Goal: Task Accomplishment & Management: Complete application form

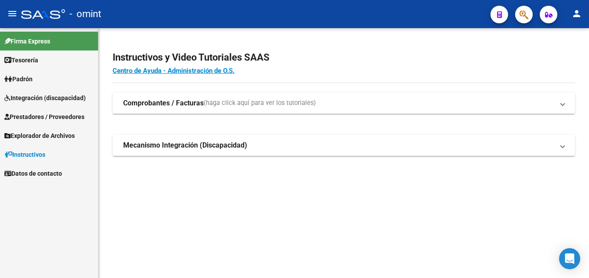
click at [46, 119] on span "Prestadores / Proveedores" at bounding box center [44, 117] width 80 height 10
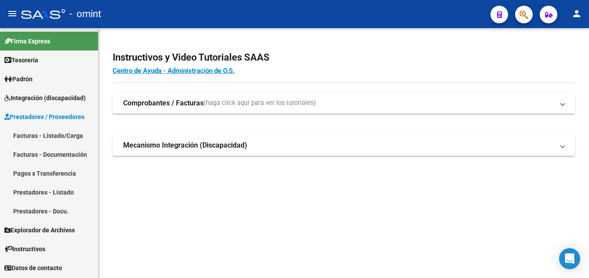
click at [58, 138] on link "Facturas - Listado/Carga" at bounding box center [49, 135] width 98 height 19
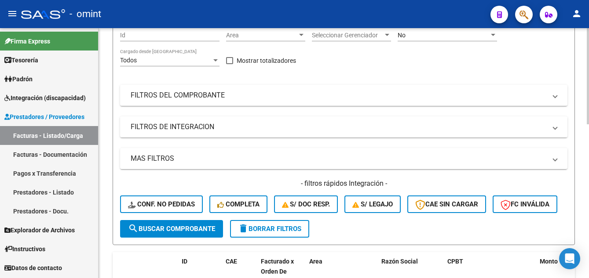
scroll to position [132, 0]
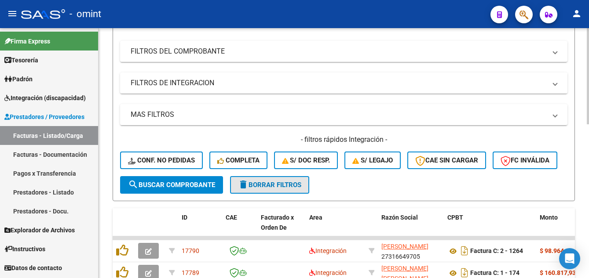
click at [277, 189] on span "delete Borrar Filtros" at bounding box center [269, 185] width 63 height 8
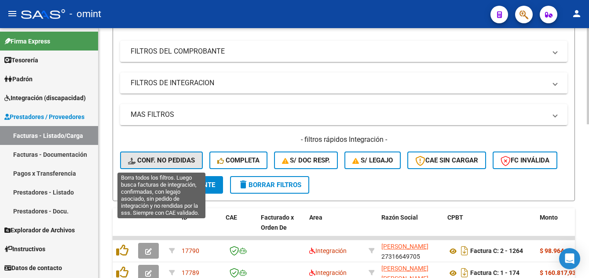
click at [181, 159] on span "Conf. no pedidas" at bounding box center [161, 161] width 67 height 8
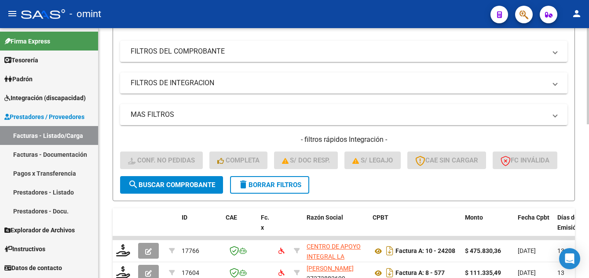
scroll to position [0, 0]
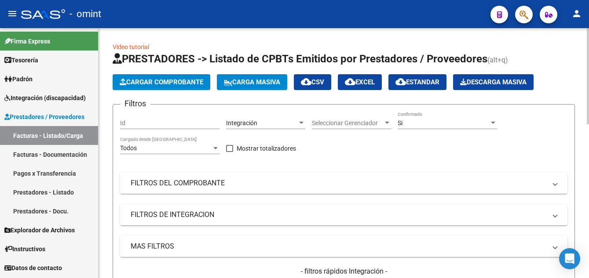
drag, startPoint x: 168, startPoint y: 127, endPoint x: 157, endPoint y: 124, distance: 10.7
paste input "16463"
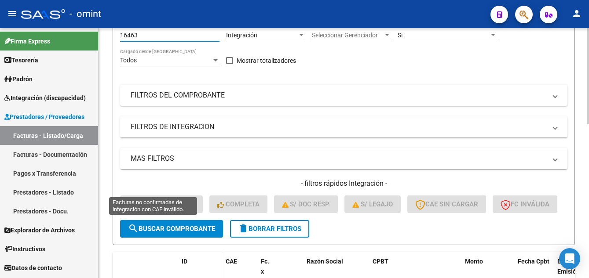
scroll to position [176, 0]
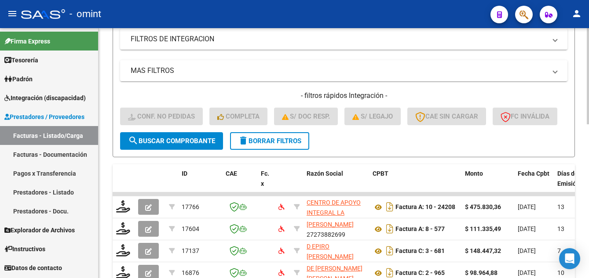
type input "16463"
drag, startPoint x: 183, startPoint y: 162, endPoint x: 194, endPoint y: 172, distance: 14.6
click at [185, 145] on span "search Buscar Comprobante" at bounding box center [171, 141] width 87 height 8
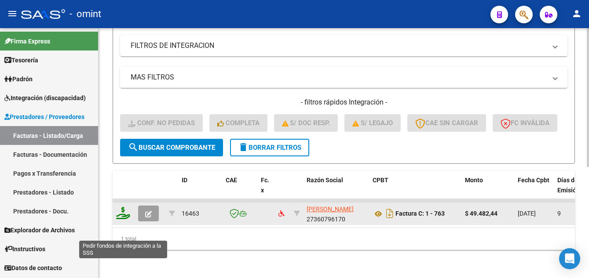
click at [121, 219] on icon at bounding box center [123, 213] width 14 height 12
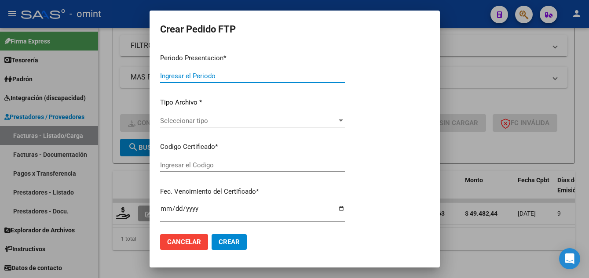
type input "202507"
type input "$ 49.482,44"
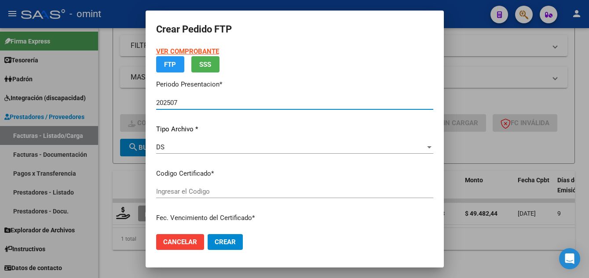
type input "9443479621"
type input "[DATE]"
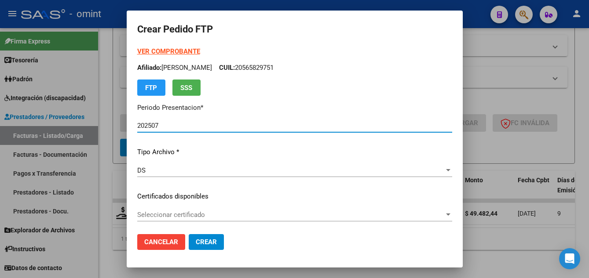
click at [231, 218] on span "Seleccionar certificado" at bounding box center [290, 215] width 307 height 8
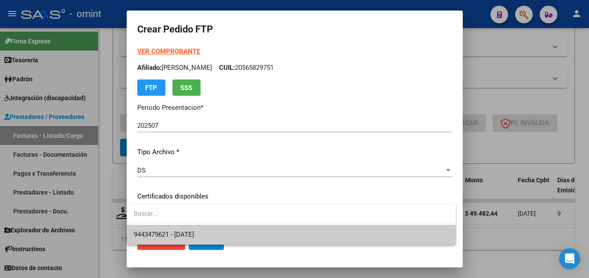
click at [235, 231] on span "9443479621 - [DATE]" at bounding box center [291, 235] width 315 height 20
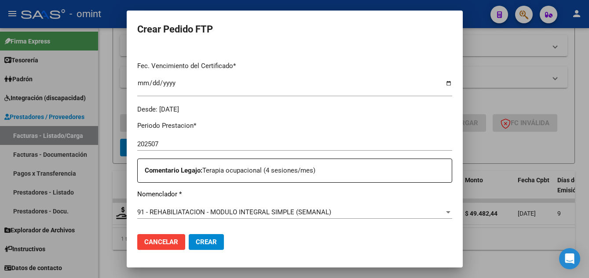
scroll to position [308, 0]
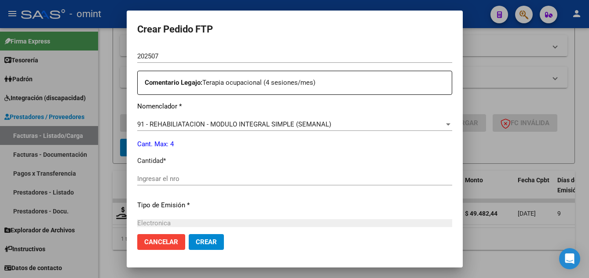
click at [183, 179] on input "Ingresar el nro" at bounding box center [294, 179] width 315 height 8
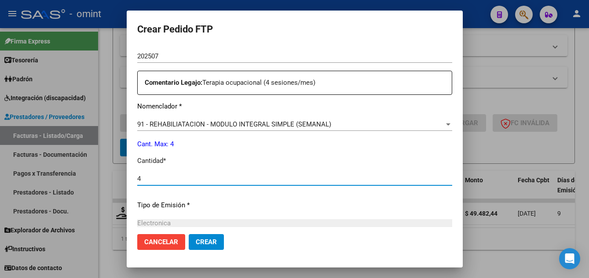
type input "4"
click at [204, 242] on span "Crear" at bounding box center [206, 242] width 21 height 8
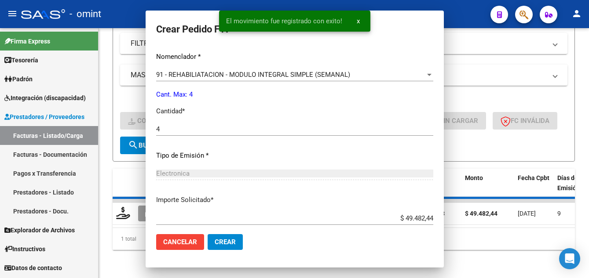
scroll to position [0, 0]
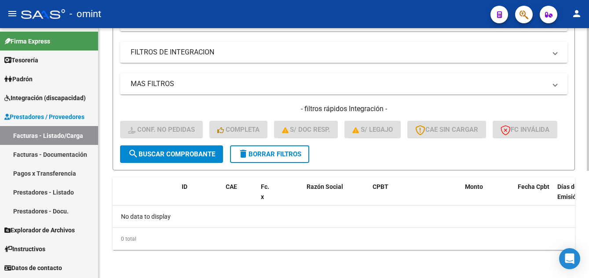
click at [283, 158] on span "delete Borrar Filtros" at bounding box center [269, 154] width 63 height 8
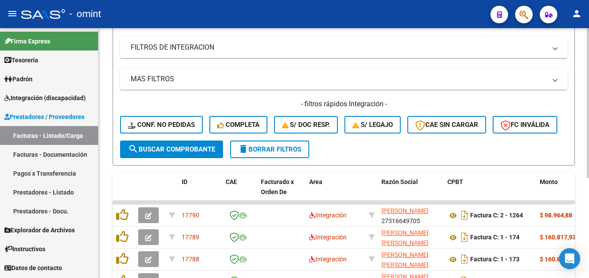
scroll to position [176, 0]
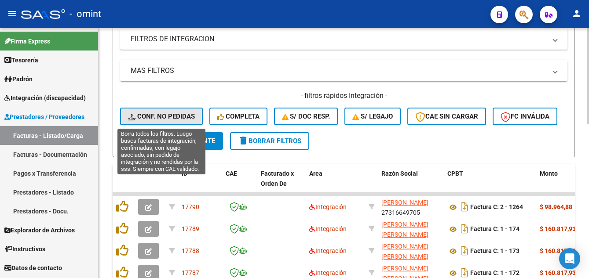
click at [175, 113] on span "Conf. no pedidas" at bounding box center [161, 117] width 67 height 8
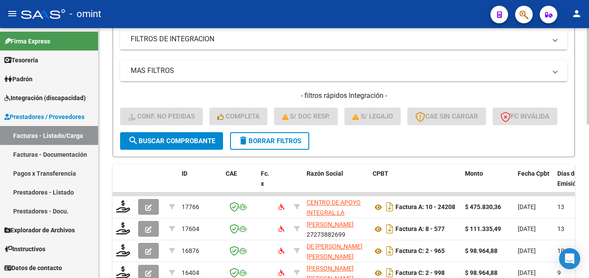
scroll to position [0, 0]
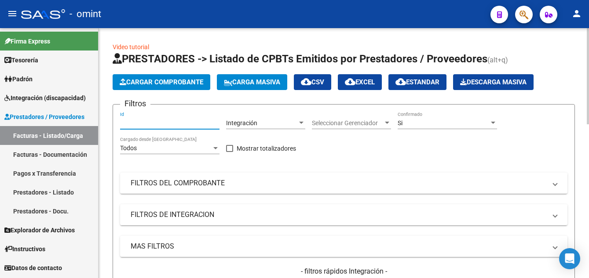
paste input "16360"
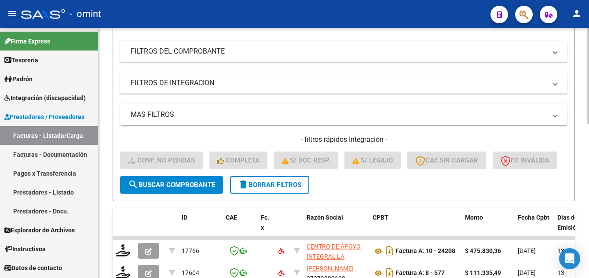
scroll to position [176, 0]
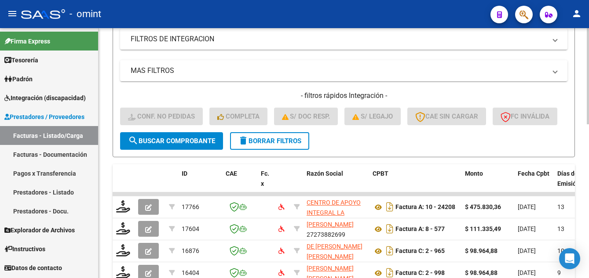
type input "16360"
click at [198, 145] on span "search Buscar Comprobante" at bounding box center [171, 141] width 87 height 8
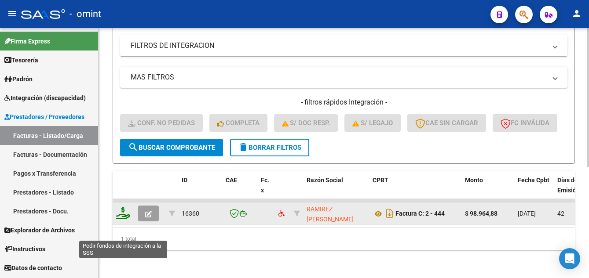
click at [120, 219] on icon at bounding box center [123, 213] width 14 height 12
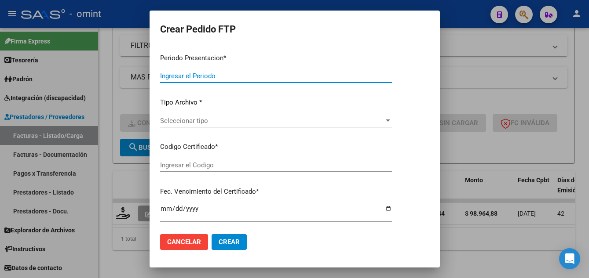
type input "202507"
type input "202506"
type input "$ 98.964,88"
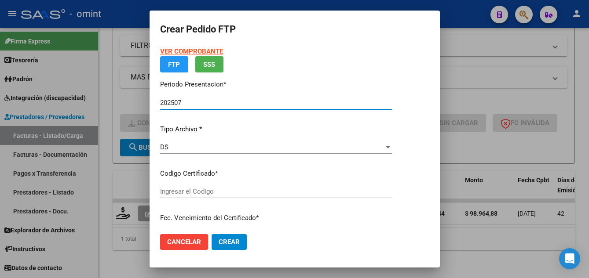
type input "5515204619"
type input "[DATE]"
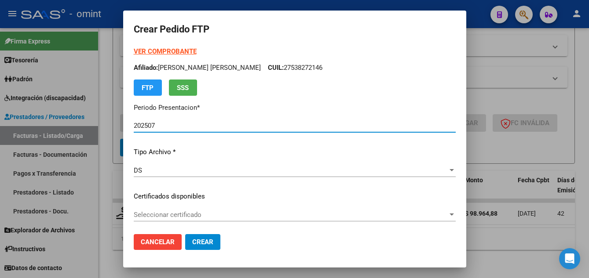
click at [266, 217] on span "Seleccionar certificado" at bounding box center [291, 215] width 314 height 8
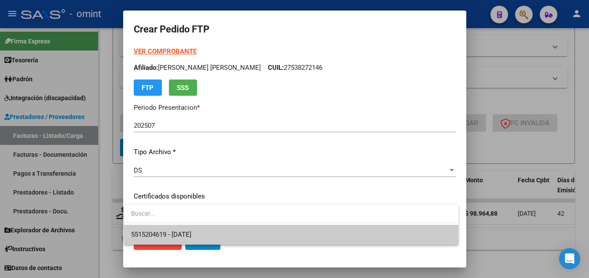
click at [268, 230] on span "5515204619 - [DATE]" at bounding box center [291, 235] width 320 height 20
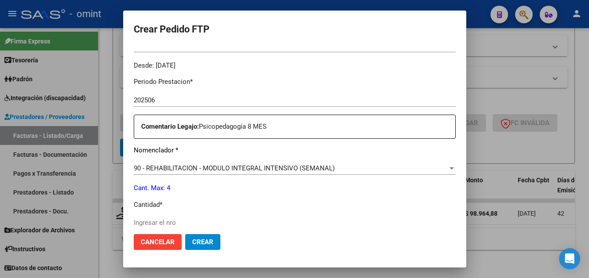
scroll to position [352, 0]
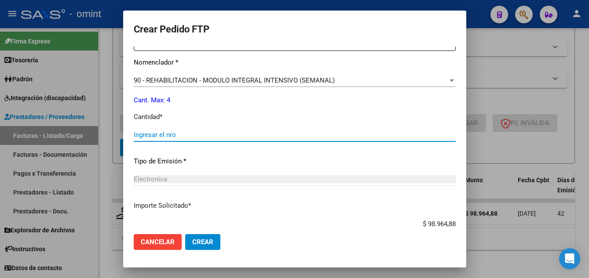
click at [187, 131] on input "Ingresar el nro" at bounding box center [295, 135] width 322 height 8
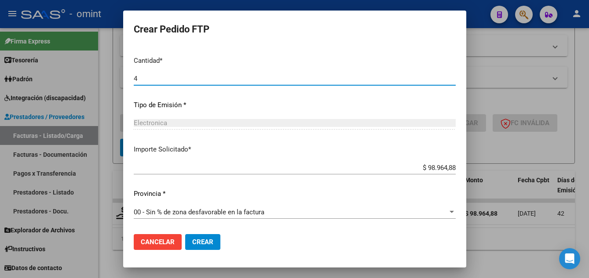
type input "4"
click at [204, 242] on span "Crear" at bounding box center [202, 242] width 21 height 8
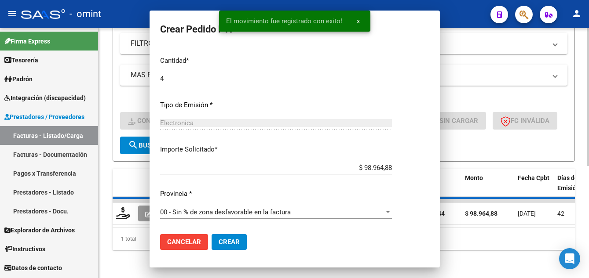
scroll to position [0, 0]
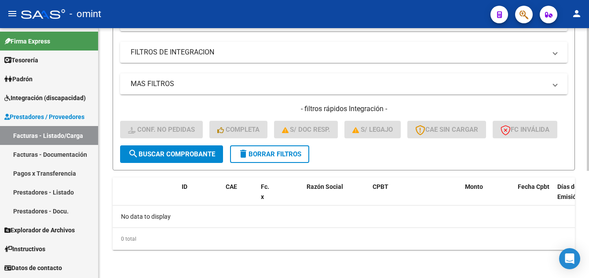
click at [295, 158] on span "delete Borrar Filtros" at bounding box center [269, 154] width 63 height 8
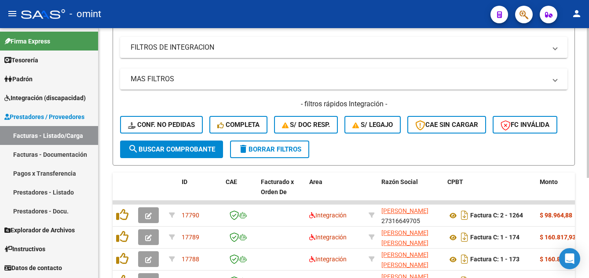
scroll to position [176, 0]
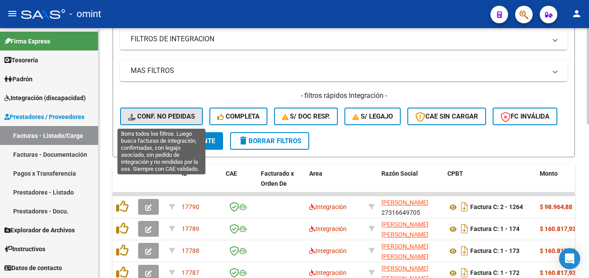
click at [179, 115] on span "Conf. no pedidas" at bounding box center [161, 117] width 67 height 8
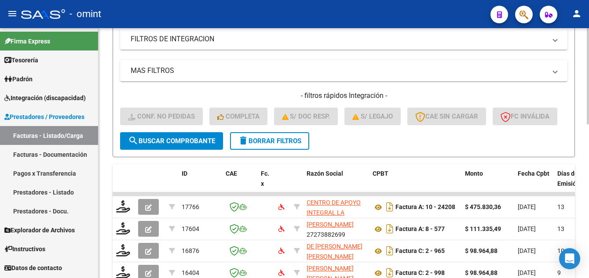
scroll to position [0, 0]
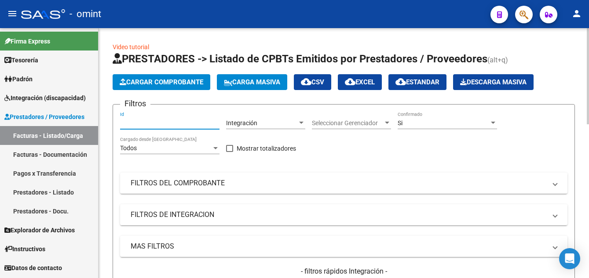
paste input "16362"
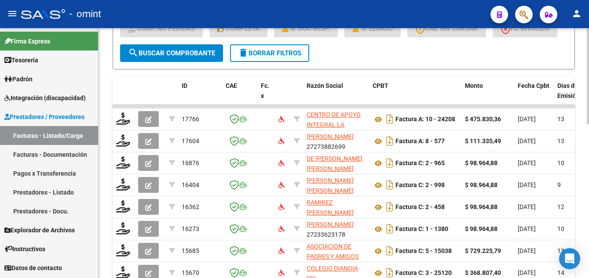
type input "16362"
click at [203, 62] on button "search Buscar Comprobante" at bounding box center [171, 53] width 103 height 18
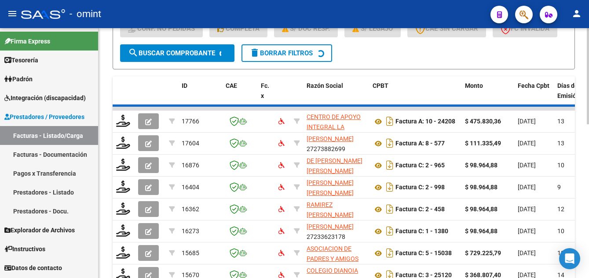
scroll to position [201, 0]
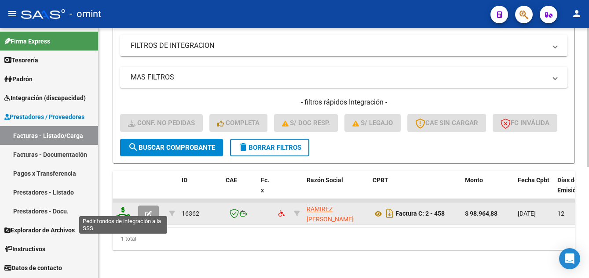
click at [125, 207] on icon at bounding box center [123, 213] width 14 height 12
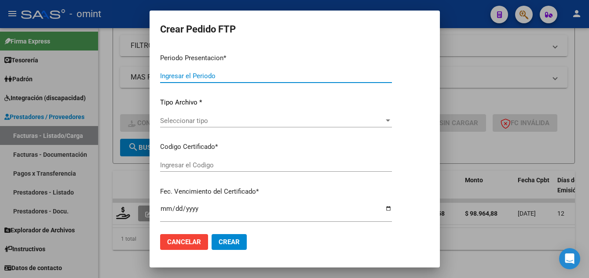
type input "202507"
type input "$ 98.964,88"
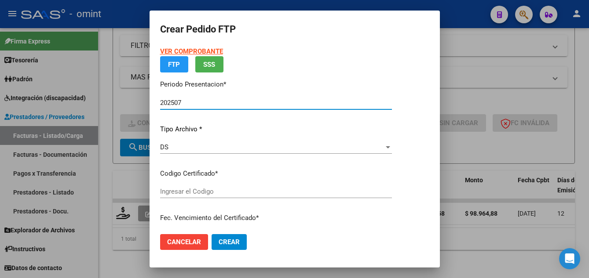
type input "5515204619"
type input "[DATE]"
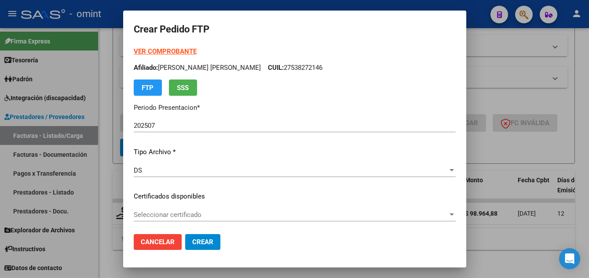
click at [280, 221] on div "Seleccionar certificado Seleccionar certificado" at bounding box center [295, 214] width 322 height 13
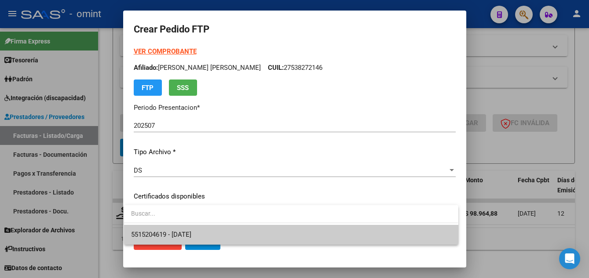
click at [285, 234] on span "5515204619 - [DATE]" at bounding box center [291, 235] width 320 height 20
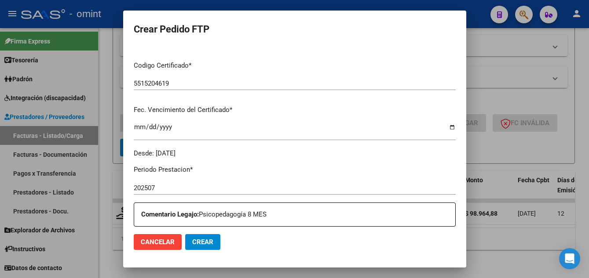
scroll to position [352, 0]
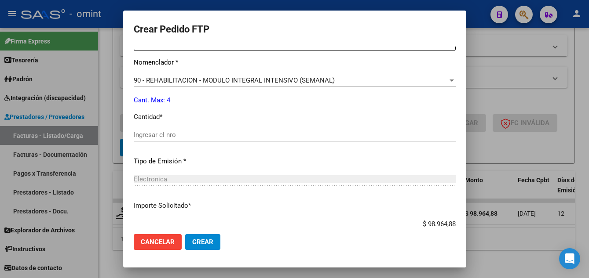
click at [177, 136] on input "Ingresar el nro" at bounding box center [295, 135] width 322 height 8
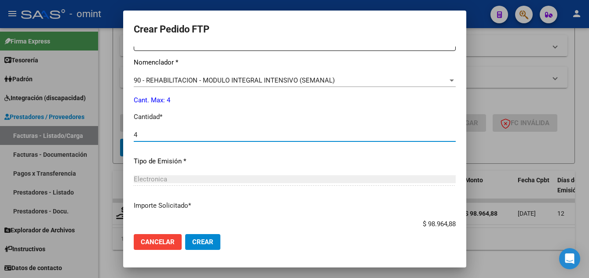
scroll to position [396, 0]
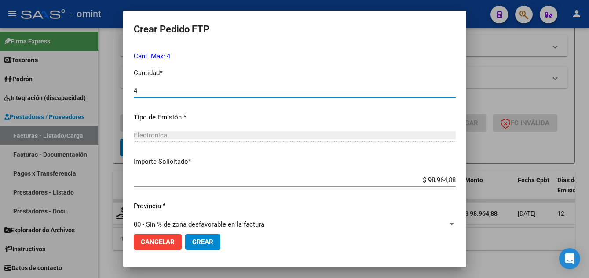
type input "4"
click at [204, 243] on span "Crear" at bounding box center [202, 242] width 21 height 8
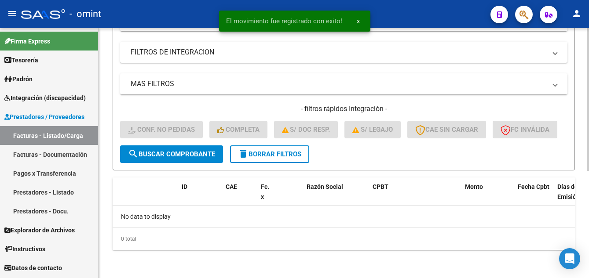
scroll to position [187, 0]
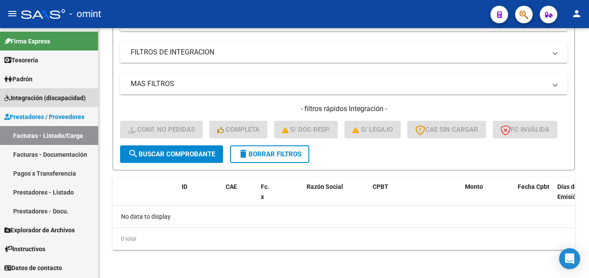
click at [53, 99] on span "Integración (discapacidad)" at bounding box center [44, 98] width 81 height 10
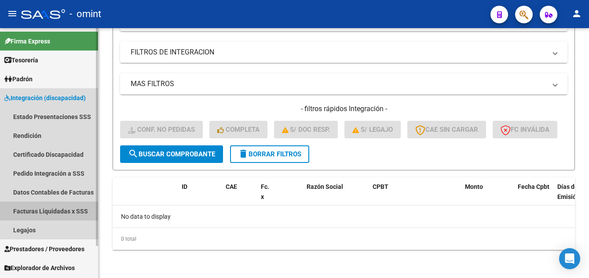
click at [54, 212] on link "Facturas Liquidadas x SSS" at bounding box center [49, 211] width 98 height 19
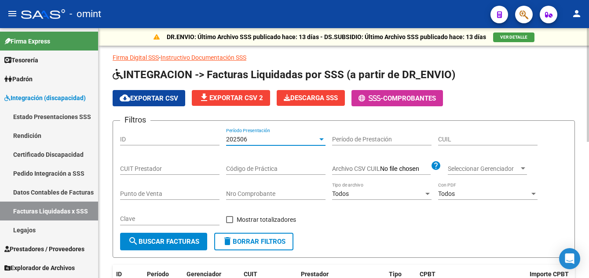
click at [263, 140] on div "202506" at bounding box center [271, 139] width 91 height 7
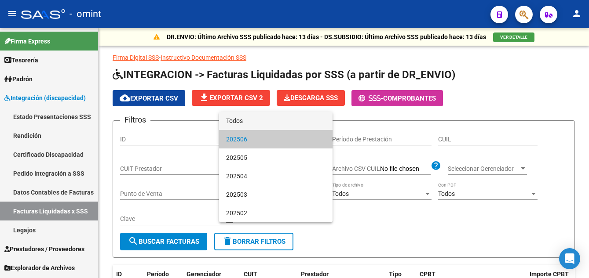
click at [259, 119] on span "Todos" at bounding box center [275, 121] width 99 height 18
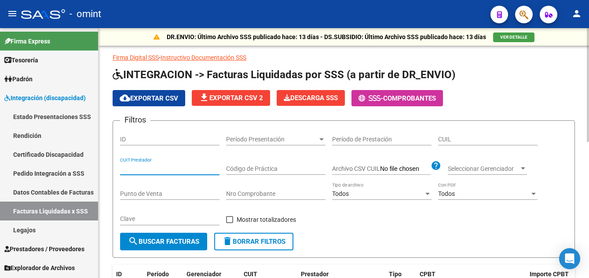
paste input "27-26398254-7"
type input "27-26398254-7"
click at [179, 241] on span "search Buscar Facturas" at bounding box center [163, 242] width 71 height 8
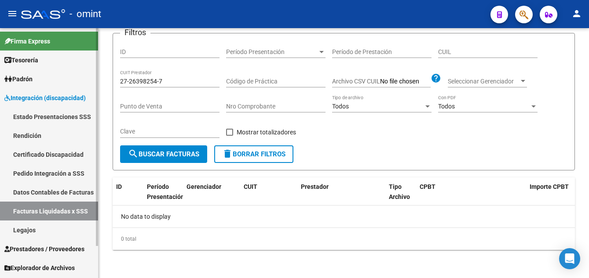
click at [49, 118] on link "Estado Presentaciones SSS" at bounding box center [49, 116] width 98 height 19
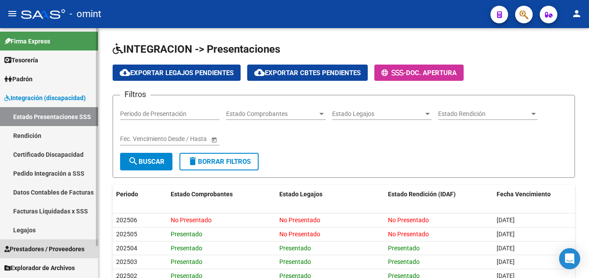
click at [84, 248] on span "Prestadores / Proveedores" at bounding box center [44, 250] width 80 height 10
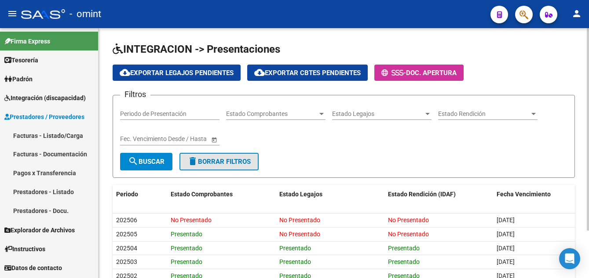
click at [225, 160] on span "delete Borrar Filtros" at bounding box center [218, 162] width 63 height 8
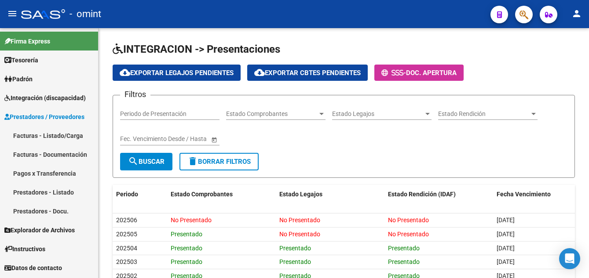
click at [68, 119] on span "Prestadores / Proveedores" at bounding box center [44, 117] width 80 height 10
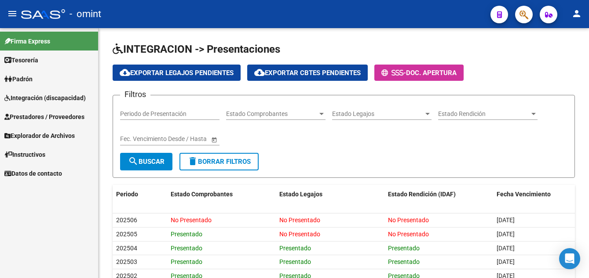
click at [68, 119] on span "Prestadores / Proveedores" at bounding box center [44, 117] width 80 height 10
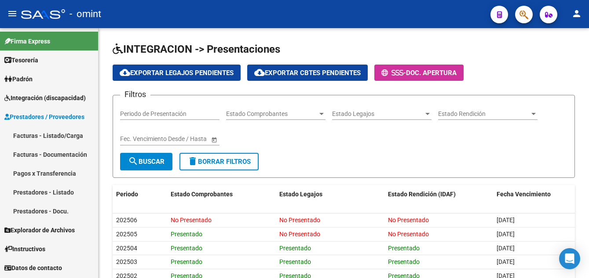
click at [73, 137] on link "Facturas - Listado/Carga" at bounding box center [49, 135] width 98 height 19
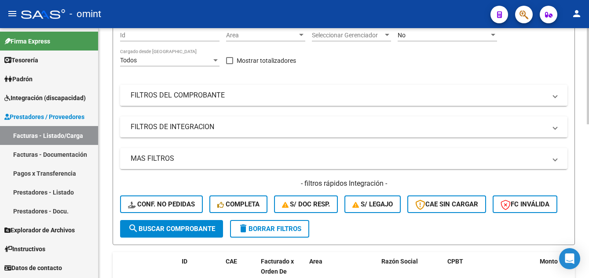
scroll to position [132, 0]
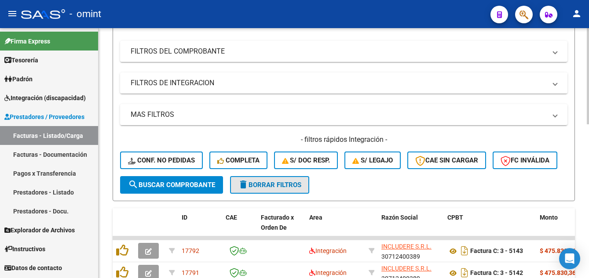
click at [270, 189] on span "delete Borrar Filtros" at bounding box center [269, 185] width 63 height 8
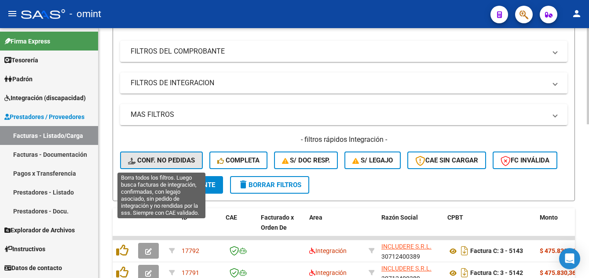
click at [178, 160] on span "Conf. no pedidas" at bounding box center [161, 161] width 67 height 8
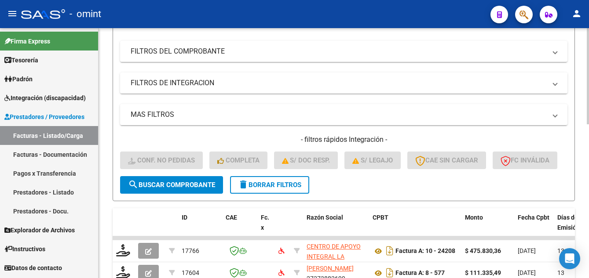
scroll to position [0, 0]
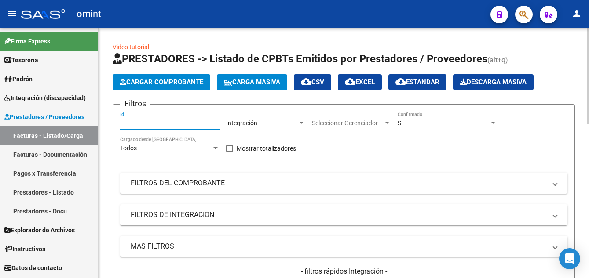
paste input "15447"
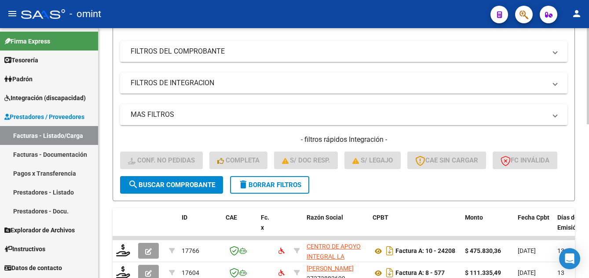
type input "15447"
click at [183, 189] on span "search Buscar Comprobante" at bounding box center [171, 185] width 87 height 8
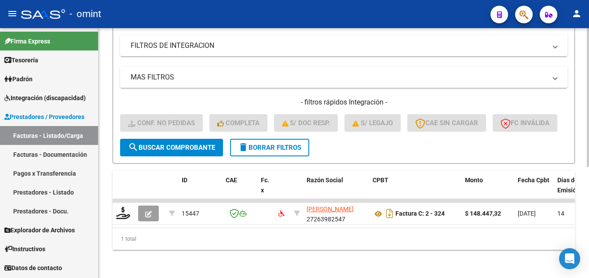
scroll to position [201, 0]
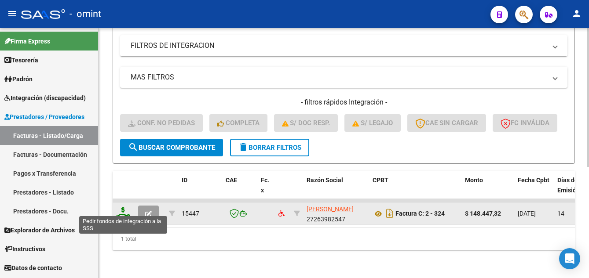
click at [126, 207] on icon at bounding box center [123, 213] width 14 height 12
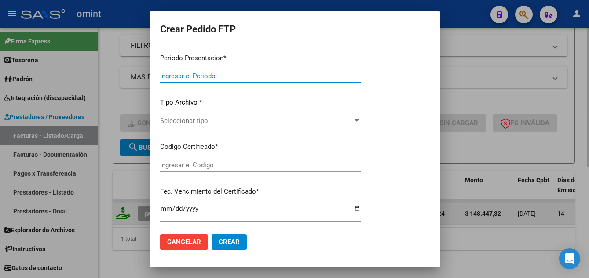
type input "202507"
type input "202505"
type input "$ 148.447,32"
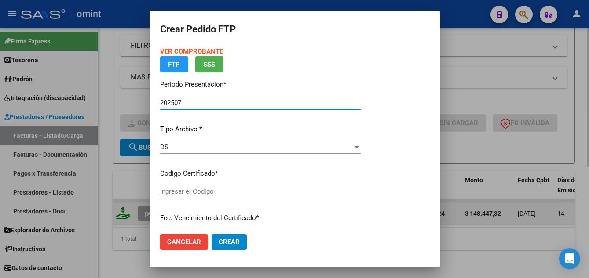
type input "1368712552"
type input "[DATE]"
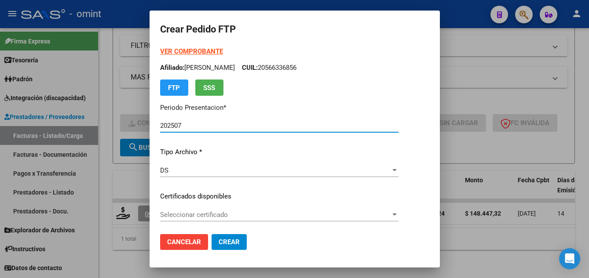
scroll to position [44, 0]
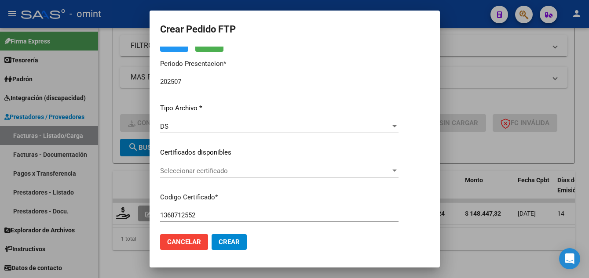
click at [250, 177] on div "Seleccionar certificado Seleccionar certificado" at bounding box center [279, 170] width 238 height 13
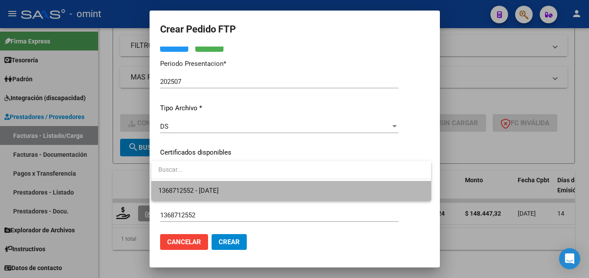
click at [252, 191] on span "1368712552 - [DATE]" at bounding box center [291, 191] width 266 height 20
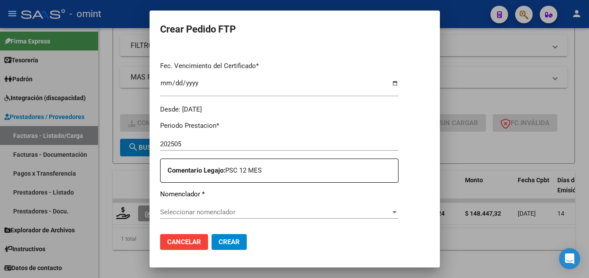
scroll to position [308, 0]
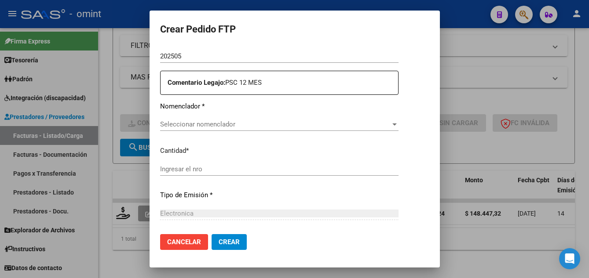
click at [230, 124] on span "Seleccionar nomenclador" at bounding box center [275, 124] width 230 height 8
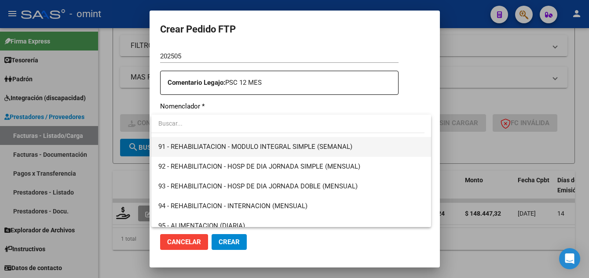
scroll to position [1734, 0]
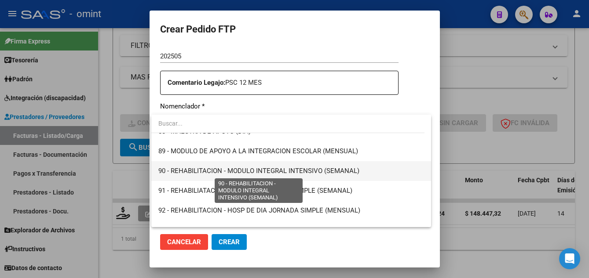
click at [296, 171] on span "90 - REHABILITACION - MODULO INTEGRAL INTENSIVO (SEMANAL)" at bounding box center [258, 171] width 201 height 8
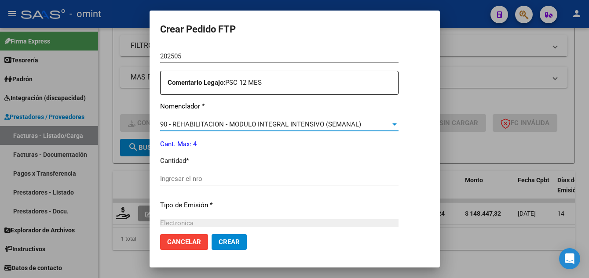
click at [202, 179] on input "Ingresar el nro" at bounding box center [279, 179] width 238 height 8
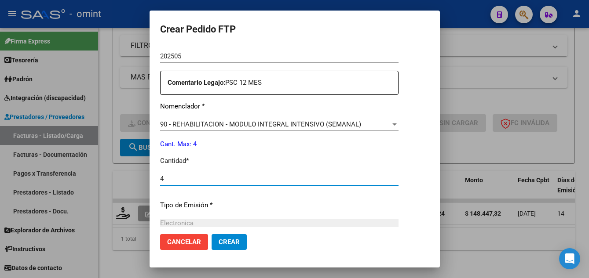
type input "4"
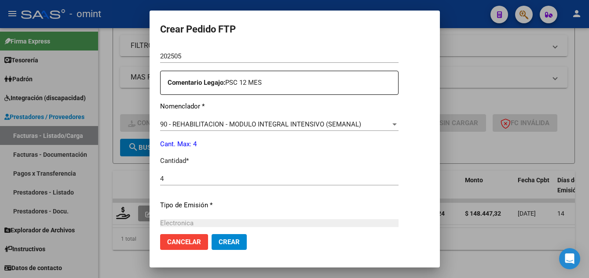
scroll to position [408, 0]
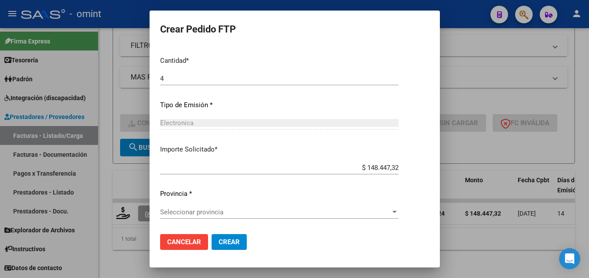
click at [217, 212] on span "Seleccionar provincia" at bounding box center [275, 212] width 230 height 8
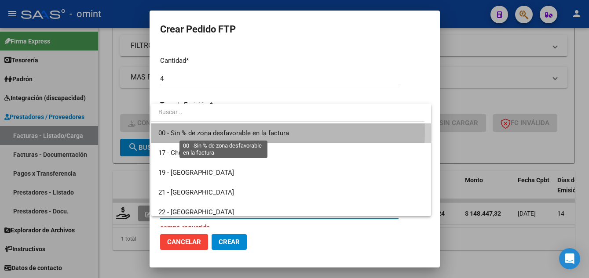
click at [248, 131] on span "00 - Sin % de zona desfavorable en la factura" at bounding box center [223, 133] width 131 height 8
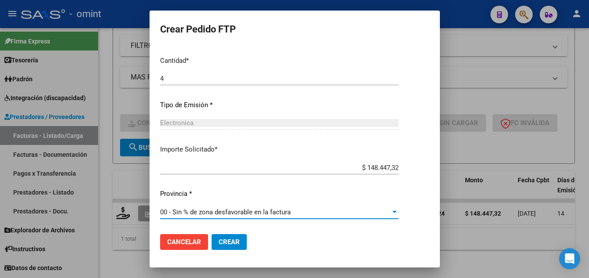
click at [233, 241] on span "Crear" at bounding box center [229, 242] width 21 height 8
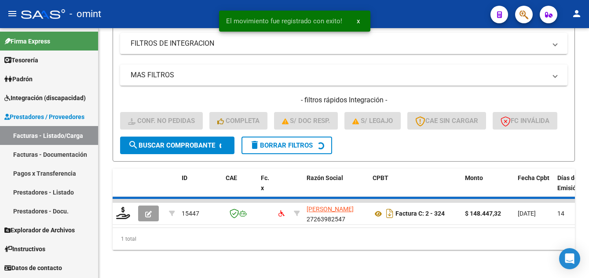
scroll to position [187, 0]
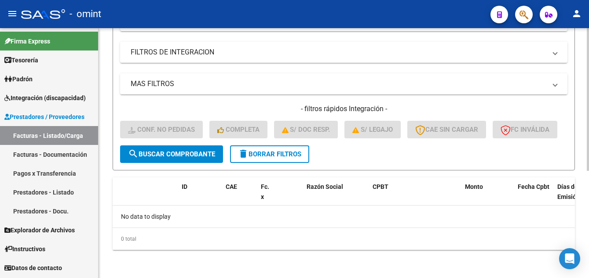
click at [272, 153] on span "delete Borrar Filtros" at bounding box center [269, 154] width 63 height 8
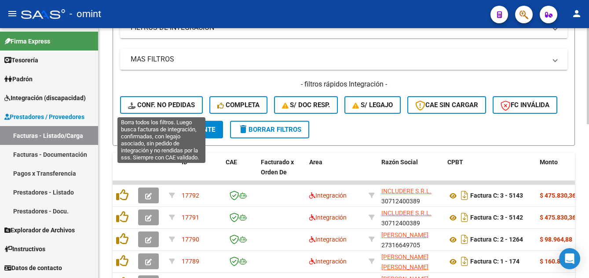
click at [176, 103] on span "Conf. no pedidas" at bounding box center [161, 105] width 67 height 8
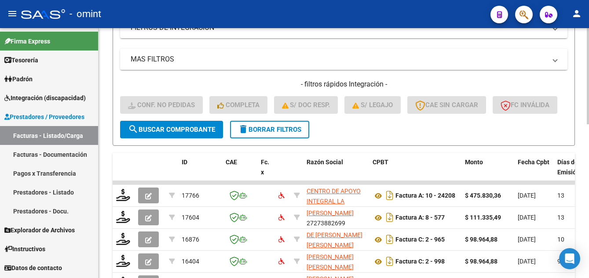
scroll to position [11, 0]
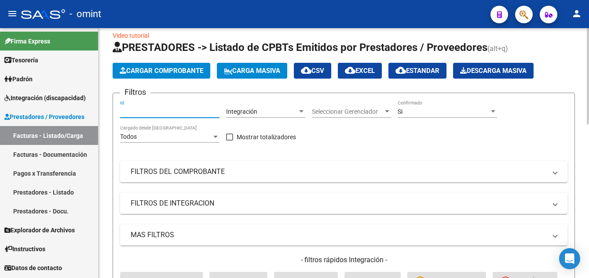
paste input "15449"
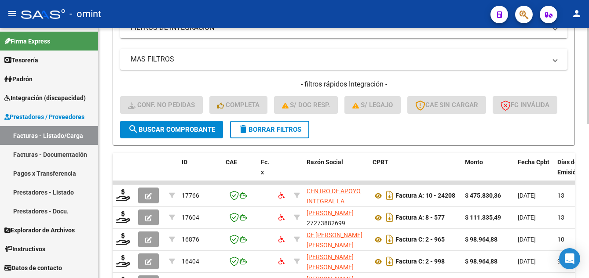
type input "15449"
click at [178, 134] on span "search Buscar Comprobante" at bounding box center [171, 130] width 87 height 8
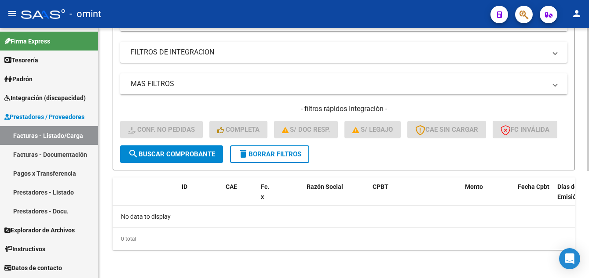
click at [263, 154] on span "delete Borrar Filtros" at bounding box center [269, 154] width 63 height 8
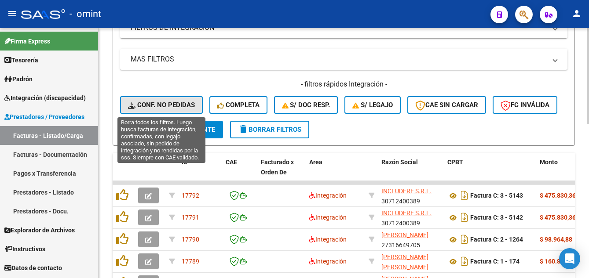
click at [163, 106] on span "Conf. no pedidas" at bounding box center [161, 105] width 67 height 8
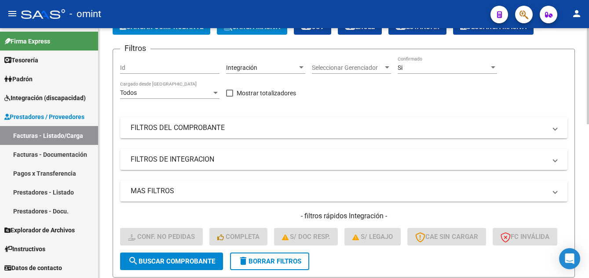
scroll to position [11, 0]
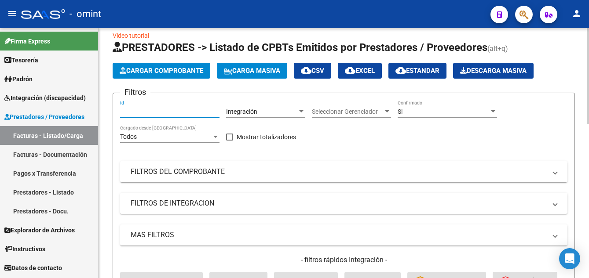
paste input "15450"
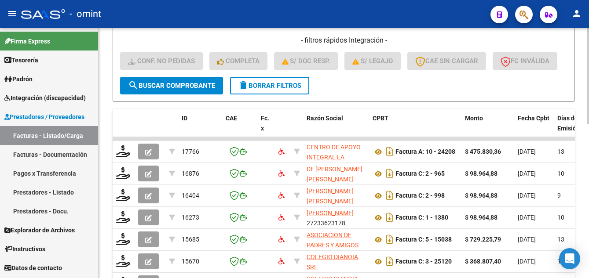
type input "15450"
click at [190, 95] on button "search Buscar Comprobante" at bounding box center [171, 86] width 103 height 18
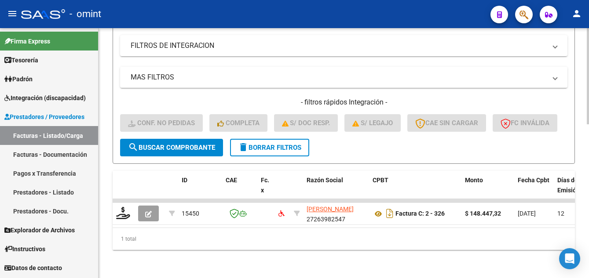
scroll to position [201, 0]
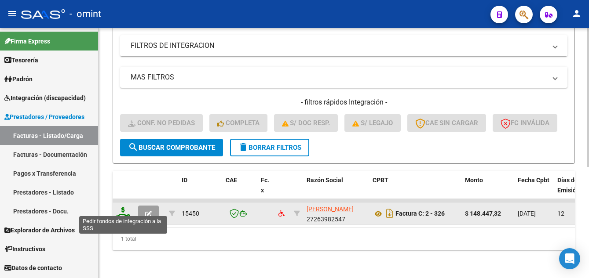
click at [120, 207] on icon at bounding box center [123, 213] width 14 height 12
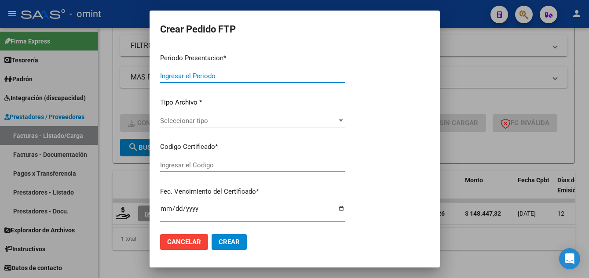
type input "202507"
type input "$ 148.447,32"
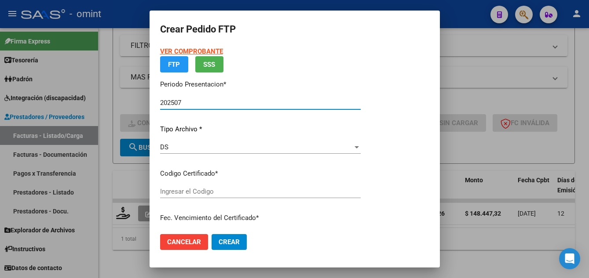
type input "1368712552"
type input "[DATE]"
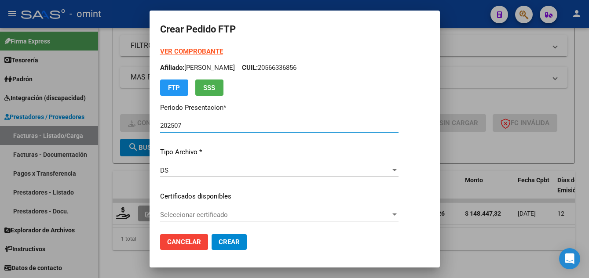
click at [248, 215] on span "Seleccionar certificado" at bounding box center [275, 215] width 230 height 8
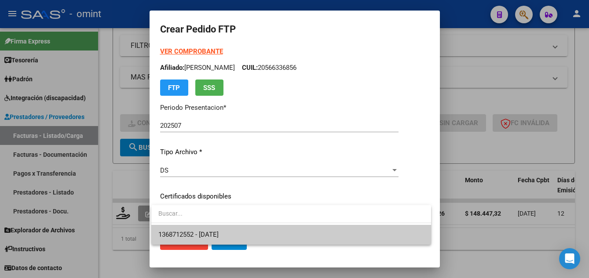
click at [260, 235] on span "1368712552 - [DATE]" at bounding box center [291, 235] width 266 height 20
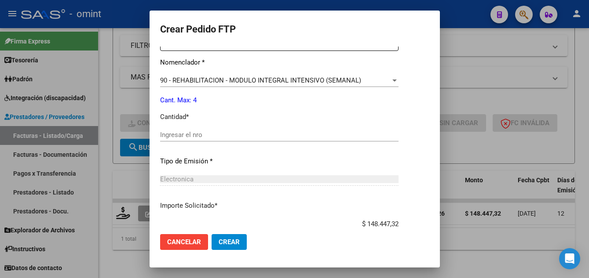
scroll to position [396, 0]
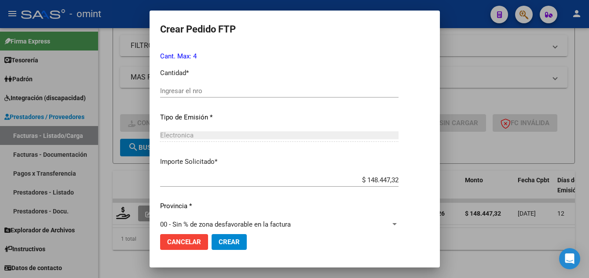
click at [193, 92] on input "Ingresar el nro" at bounding box center [279, 91] width 238 height 8
type input "4"
click at [236, 241] on span "Crear" at bounding box center [229, 242] width 21 height 8
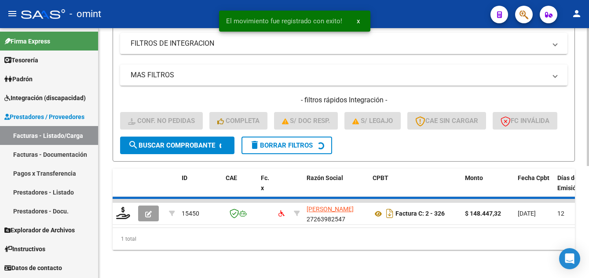
scroll to position [187, 0]
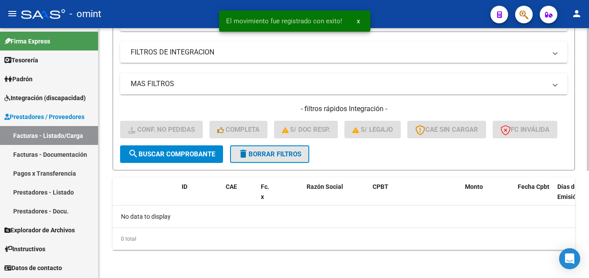
click at [253, 156] on span "delete Borrar Filtros" at bounding box center [269, 154] width 63 height 8
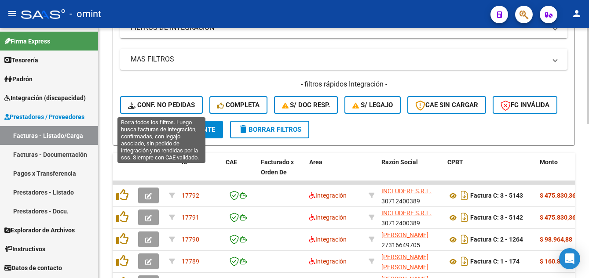
click at [167, 106] on span "Conf. no pedidas" at bounding box center [161, 105] width 67 height 8
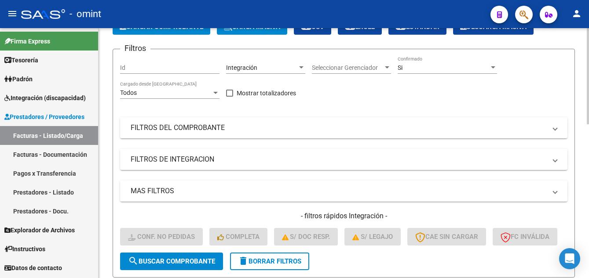
scroll to position [0, 0]
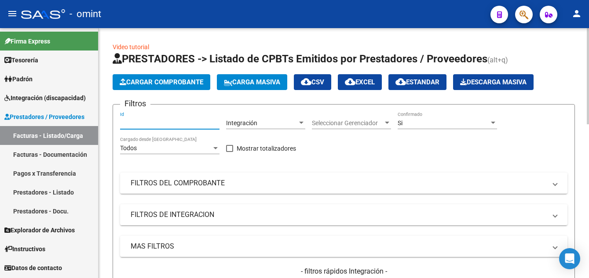
paste input "15447"
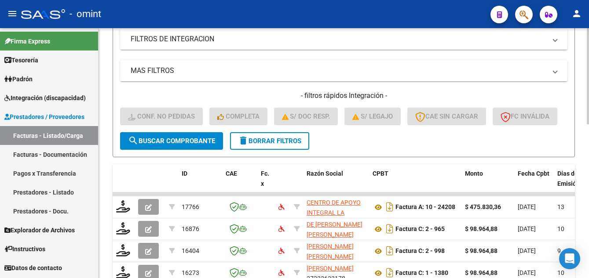
type input "15447"
click at [197, 145] on span "search Buscar Comprobante" at bounding box center [171, 141] width 87 height 8
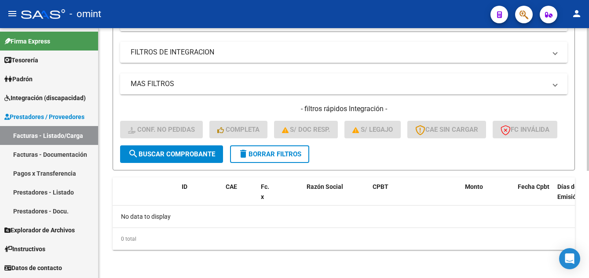
scroll to position [88, 0]
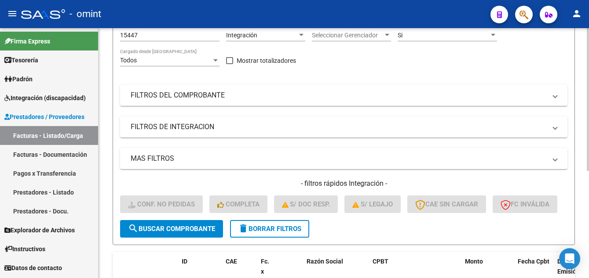
click at [281, 233] on span "delete Borrar Filtros" at bounding box center [269, 229] width 63 height 8
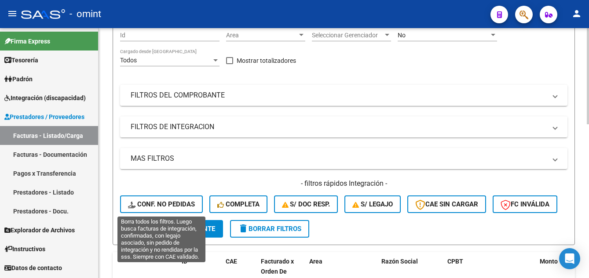
click at [168, 201] on span "Conf. no pedidas" at bounding box center [161, 205] width 67 height 8
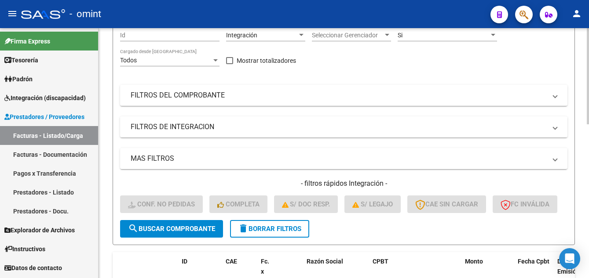
scroll to position [0, 0]
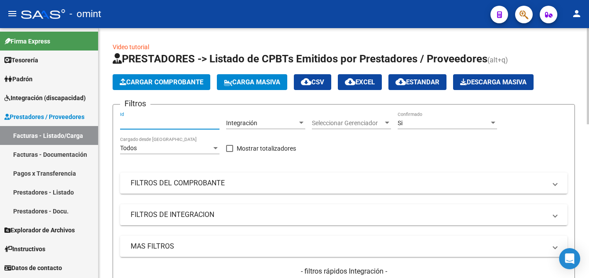
paste input "15449"
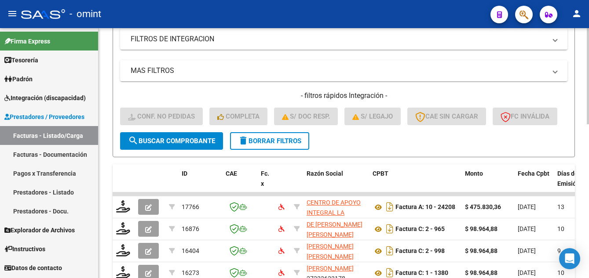
type input "15449"
click at [188, 145] on span "search Buscar Comprobante" at bounding box center [171, 141] width 87 height 8
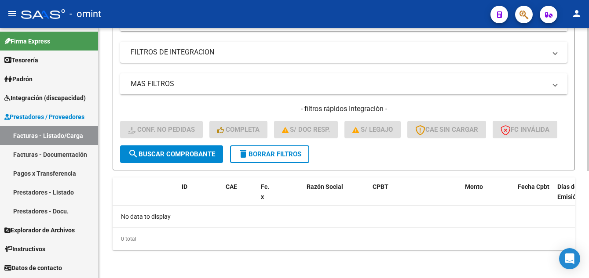
drag, startPoint x: 280, startPoint y: 168, endPoint x: 285, endPoint y: 166, distance: 5.9
click at [280, 158] on span "delete Borrar Filtros" at bounding box center [269, 154] width 63 height 8
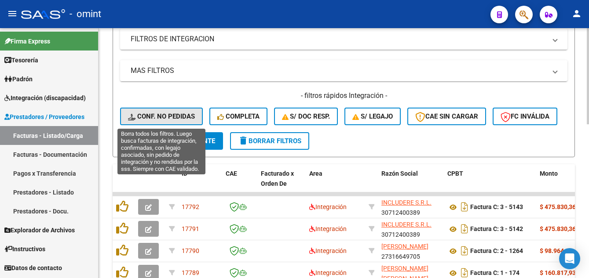
click at [172, 116] on span "Conf. no pedidas" at bounding box center [161, 117] width 67 height 8
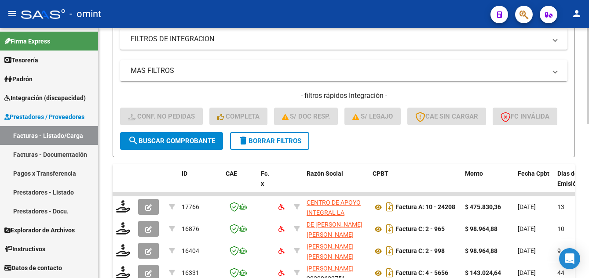
scroll to position [0, 0]
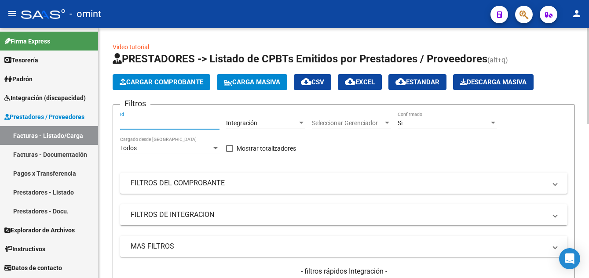
paste input "15449"
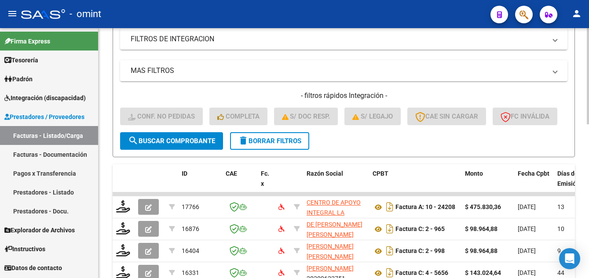
type input "15449"
click at [198, 145] on span "search Buscar Comprobante" at bounding box center [171, 141] width 87 height 8
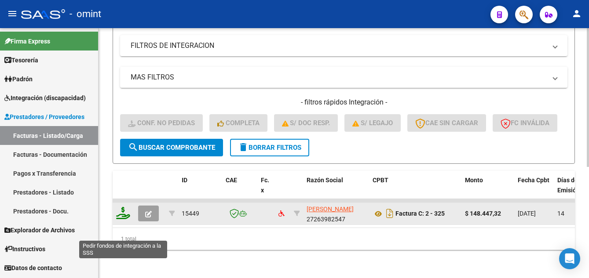
click at [123, 219] on icon at bounding box center [123, 213] width 14 height 12
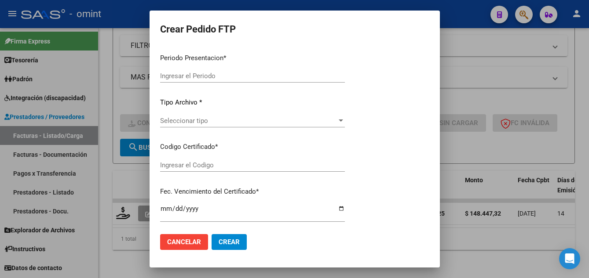
type input "202507"
type input "202506"
type input "$ 148.447,32"
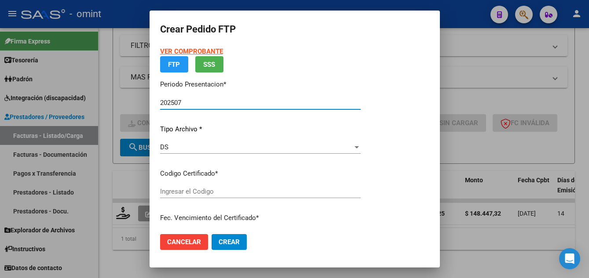
type input "1368712552"
type input "[DATE]"
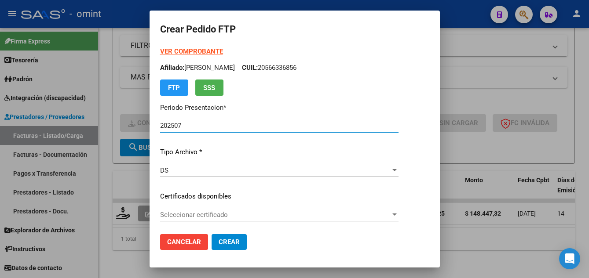
scroll to position [88, 0]
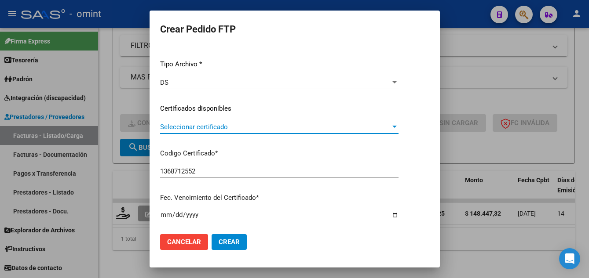
click at [237, 128] on span "Seleccionar certificado" at bounding box center [275, 127] width 230 height 8
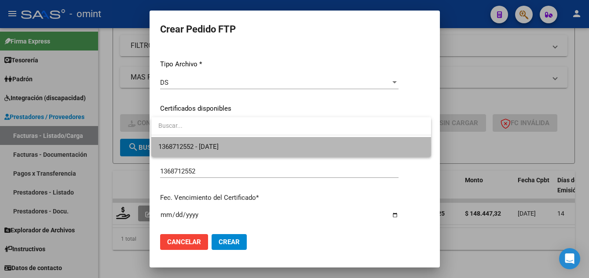
click at [240, 147] on span "1368712552 - [DATE]" at bounding box center [291, 147] width 266 height 20
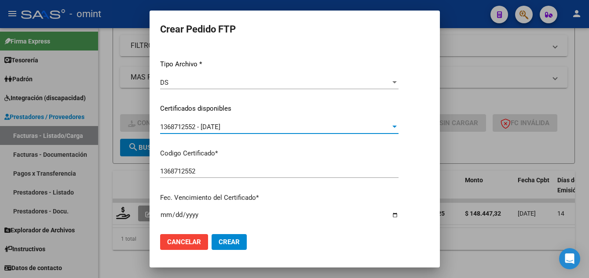
scroll to position [308, 0]
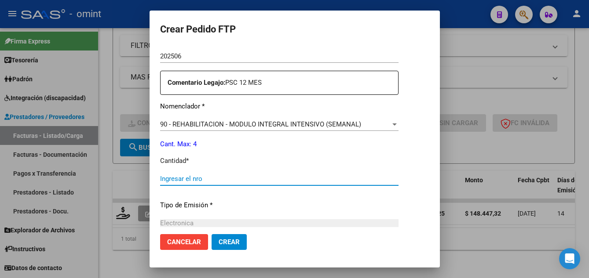
click at [213, 179] on input "Ingresar el nro" at bounding box center [279, 179] width 238 height 8
type input "4"
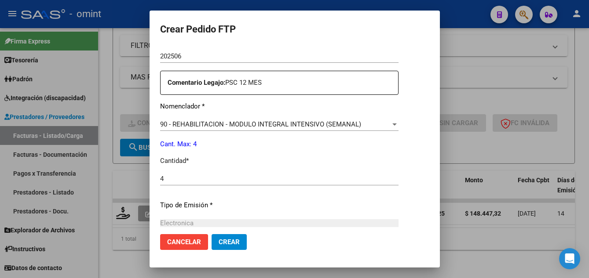
scroll to position [408, 0]
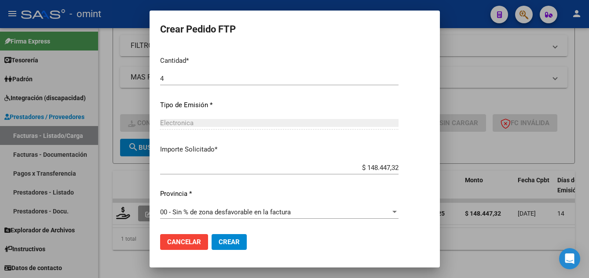
click at [229, 241] on span "Crear" at bounding box center [229, 242] width 21 height 8
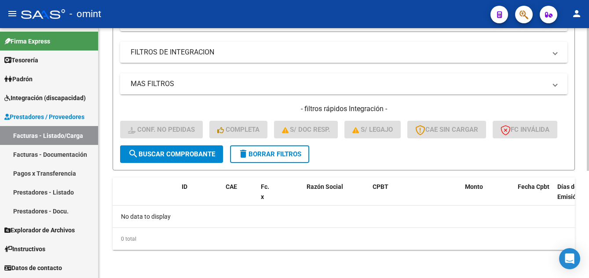
click at [292, 158] on span "delete Borrar Filtros" at bounding box center [269, 154] width 63 height 8
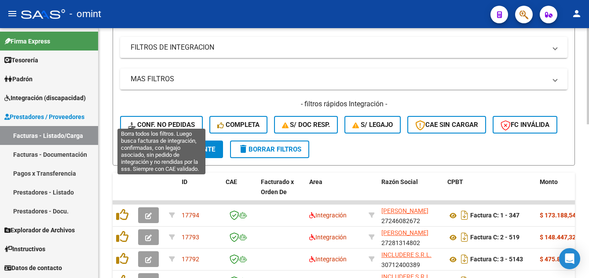
scroll to position [176, 0]
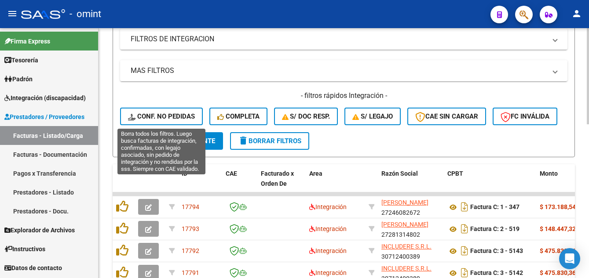
click at [179, 117] on span "Conf. no pedidas" at bounding box center [161, 117] width 67 height 8
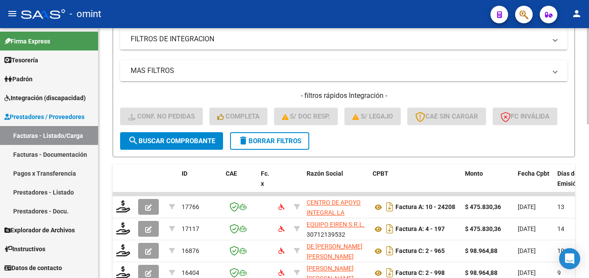
scroll to position [44, 0]
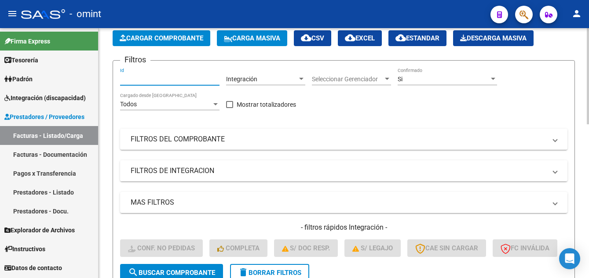
paste input "17117"
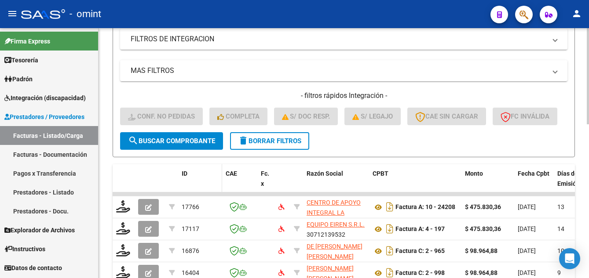
scroll to position [220, 0]
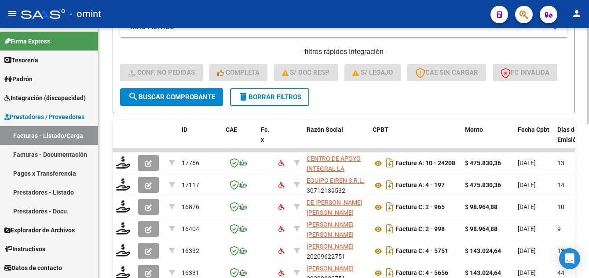
type input "17117"
click at [187, 106] on button "search Buscar Comprobante" at bounding box center [171, 97] width 103 height 18
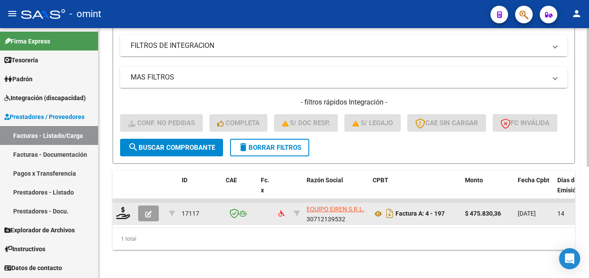
scroll to position [201, 0]
click at [123, 207] on icon at bounding box center [123, 213] width 14 height 12
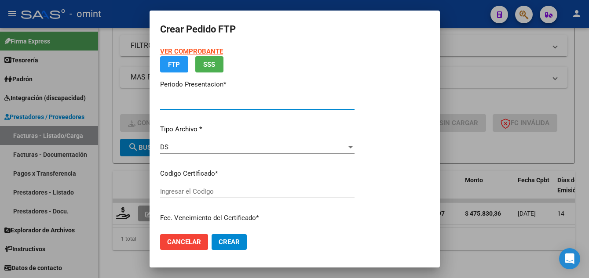
type input "202507"
type input "$ 475.830,36"
type input "3557767333"
type input "[DATE]"
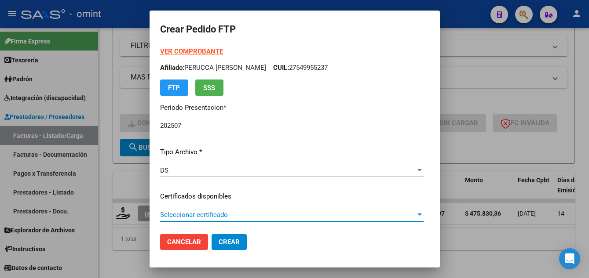
click at [242, 217] on span "Seleccionar certificado" at bounding box center [288, 215] width 256 height 8
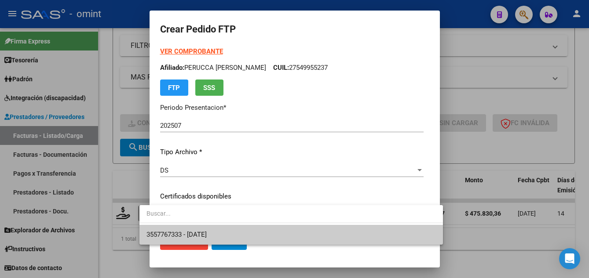
click at [253, 235] on span "3557767333 - [DATE]" at bounding box center [290, 235] width 289 height 20
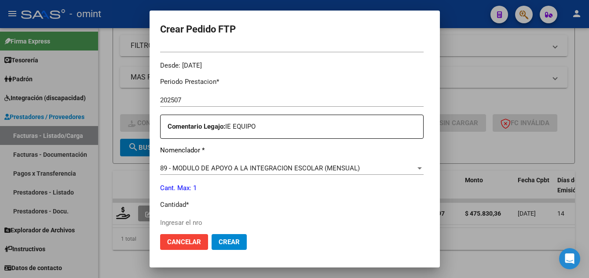
scroll to position [352, 0]
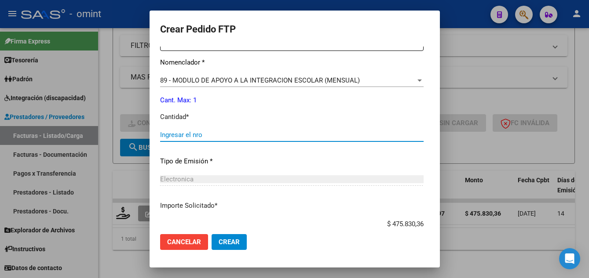
click at [181, 133] on input "Ingresar el nro" at bounding box center [291, 135] width 263 height 8
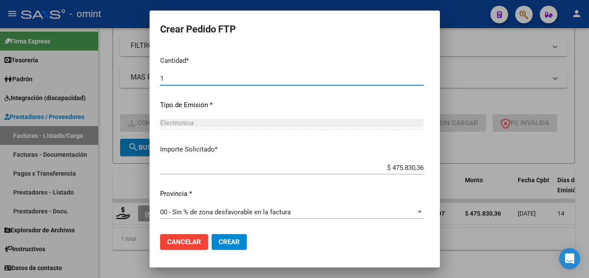
type input "1"
click at [219, 240] on span "Crear" at bounding box center [229, 242] width 21 height 8
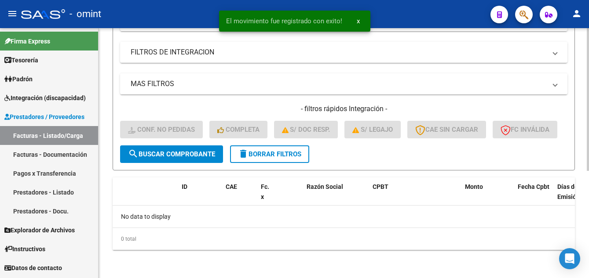
scroll to position [187, 0]
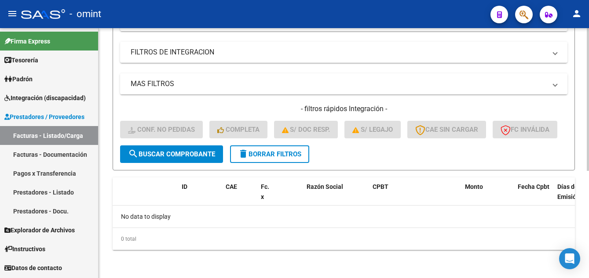
click at [286, 156] on span "delete Borrar Filtros" at bounding box center [269, 154] width 63 height 8
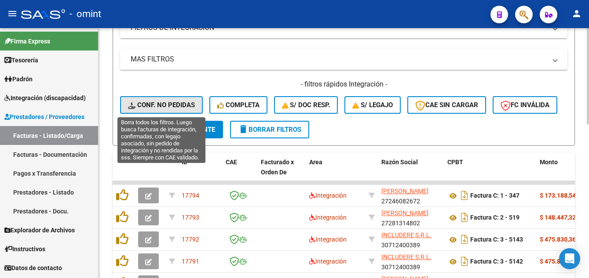
click at [165, 107] on span "Conf. no pedidas" at bounding box center [161, 105] width 67 height 8
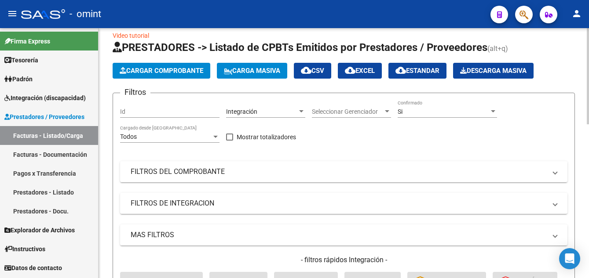
scroll to position [0, 0]
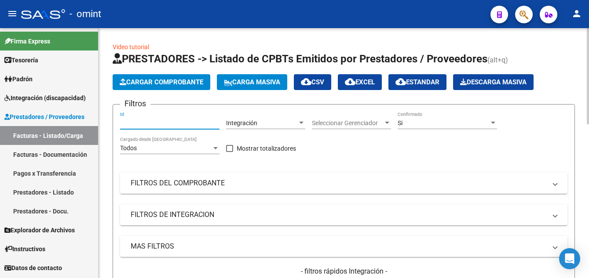
paste input "16445"
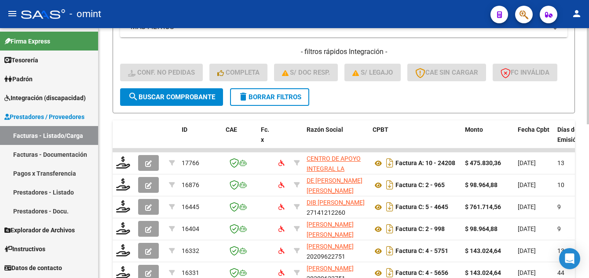
type input "16445"
click at [202, 106] on button "search Buscar Comprobante" at bounding box center [171, 97] width 103 height 18
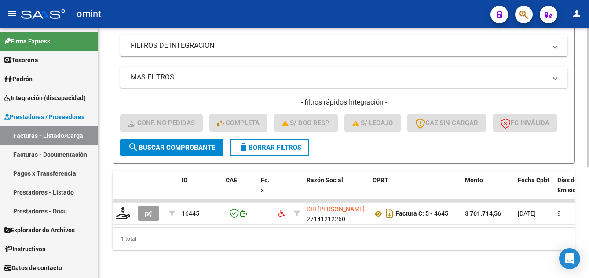
scroll to position [201, 0]
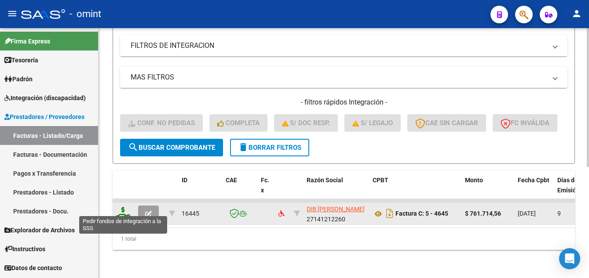
click at [122, 209] on icon at bounding box center [123, 213] width 14 height 12
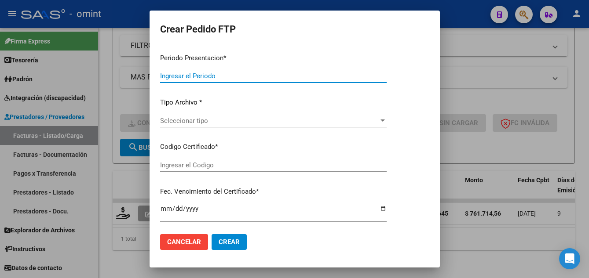
type input "202507"
type input "$ 761.714,56"
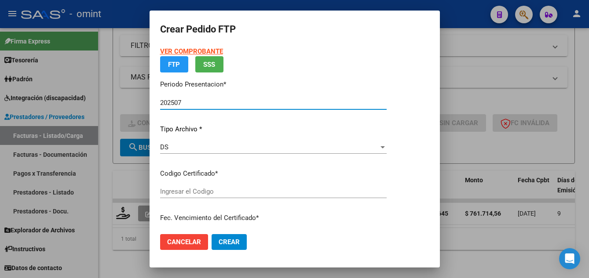
type input "7648616171"
type input "[DATE]"
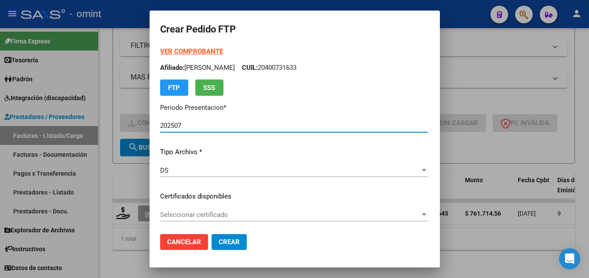
click at [241, 214] on span "Seleccionar certificado" at bounding box center [290, 215] width 260 height 8
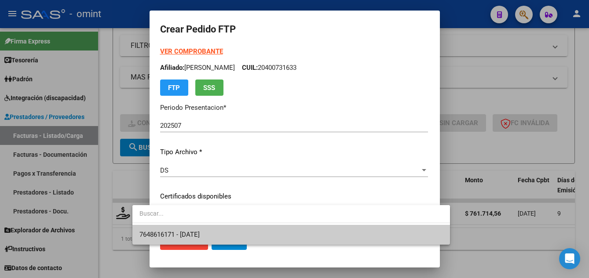
click at [252, 233] on span "7648616171 - [DATE]" at bounding box center [290, 235] width 303 height 20
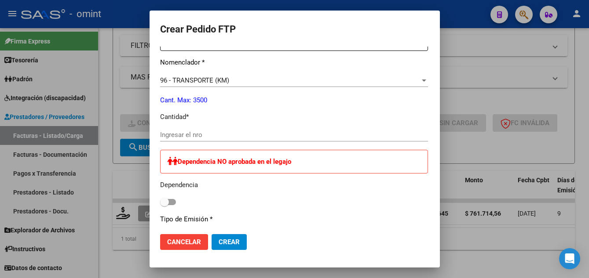
scroll to position [308, 0]
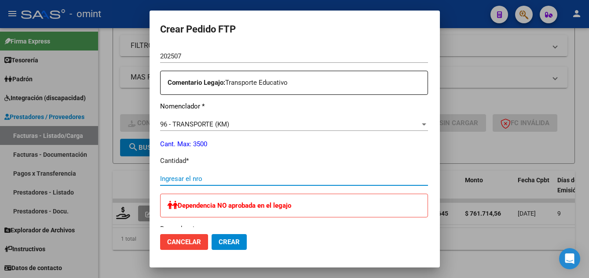
click at [168, 176] on input "Ingresar el nro" at bounding box center [294, 179] width 268 height 8
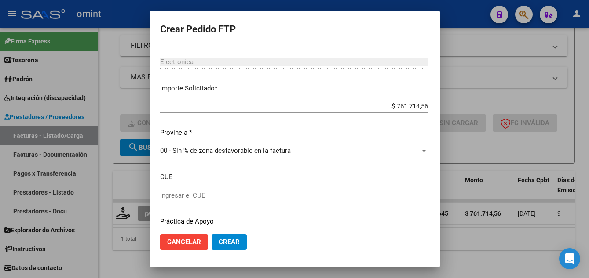
scroll to position [555, 0]
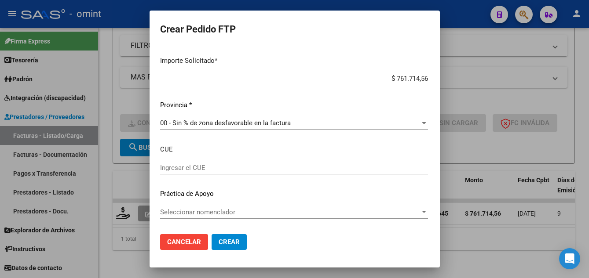
type input "1406"
click at [232, 213] on span "Seleccionar nomenclador" at bounding box center [290, 212] width 260 height 8
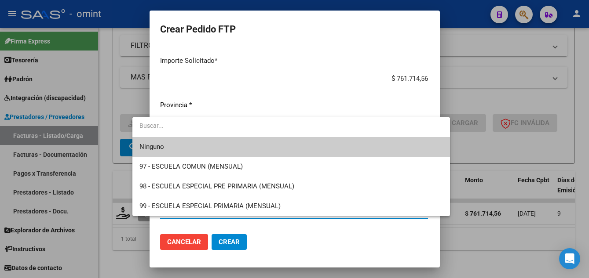
click at [270, 244] on div at bounding box center [294, 139] width 589 height 278
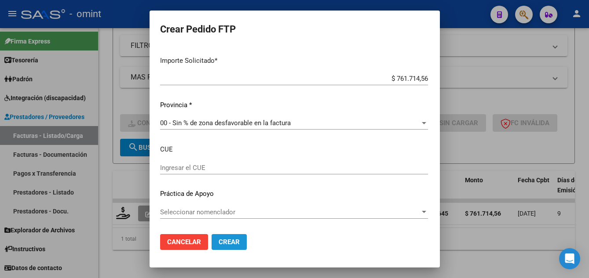
click at [219, 242] on span "Crear" at bounding box center [229, 242] width 21 height 8
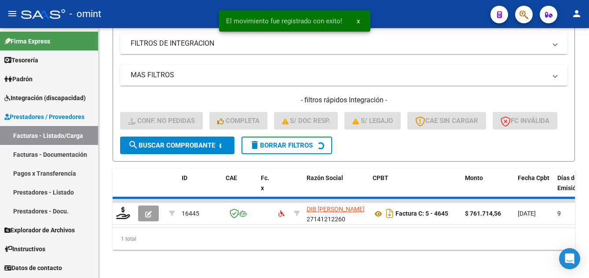
scroll to position [187, 0]
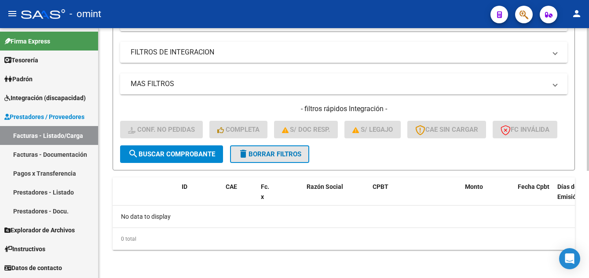
click at [263, 151] on span "delete Borrar Filtros" at bounding box center [269, 154] width 63 height 8
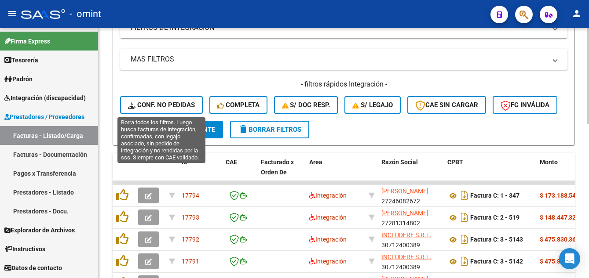
click at [180, 105] on span "Conf. no pedidas" at bounding box center [161, 105] width 67 height 8
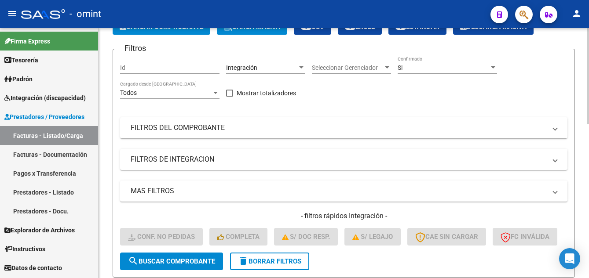
scroll to position [0, 0]
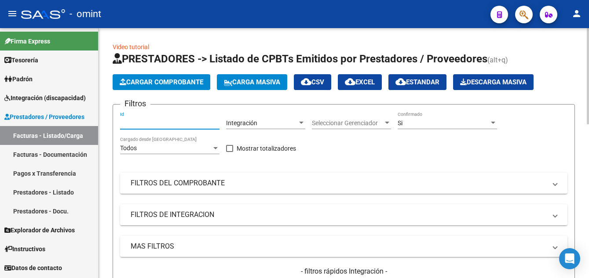
paste input "16405"
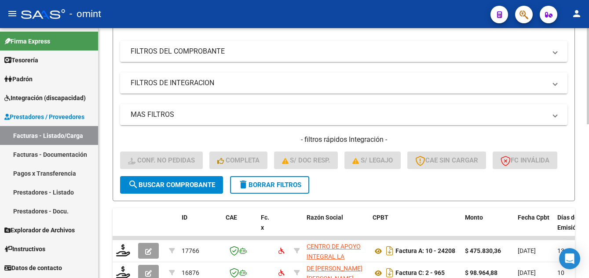
scroll to position [176, 0]
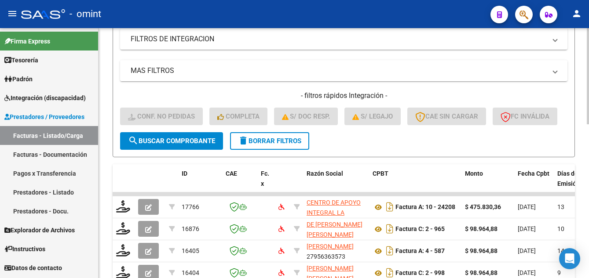
type input "16405"
click at [193, 145] on span "search Buscar Comprobante" at bounding box center [171, 141] width 87 height 8
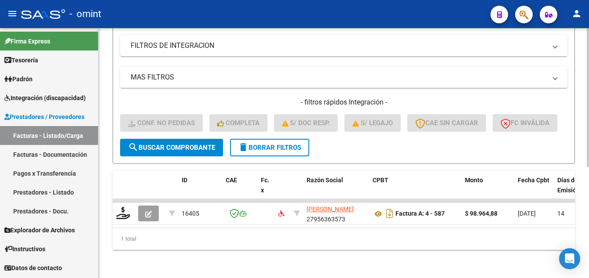
scroll to position [201, 0]
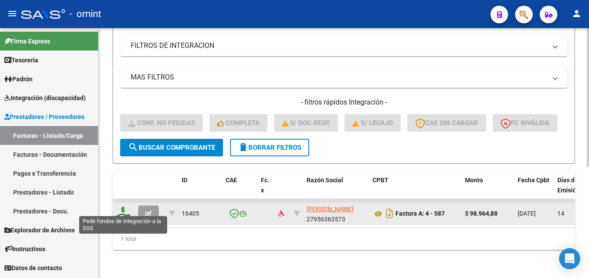
click at [117, 210] on icon at bounding box center [123, 213] width 14 height 12
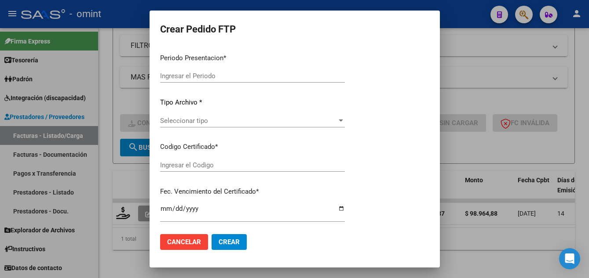
type input "202507"
type input "$ 98.964,88"
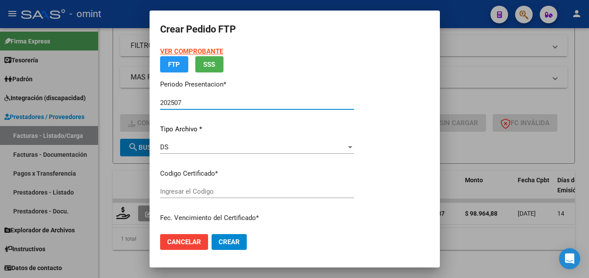
type input "7370181788"
type input "[DATE]"
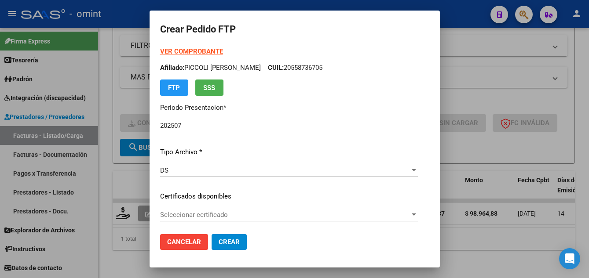
click at [282, 219] on div "Seleccionar certificado Seleccionar certificado" at bounding box center [289, 214] width 258 height 13
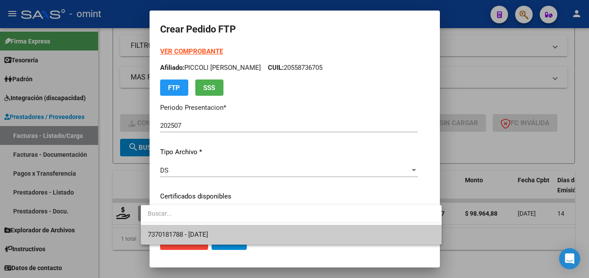
click at [287, 234] on span "7370181788 - [DATE]" at bounding box center [291, 235] width 286 height 20
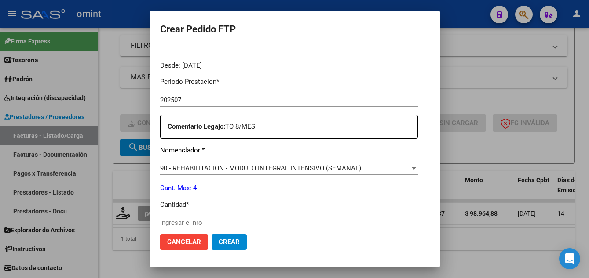
scroll to position [308, 0]
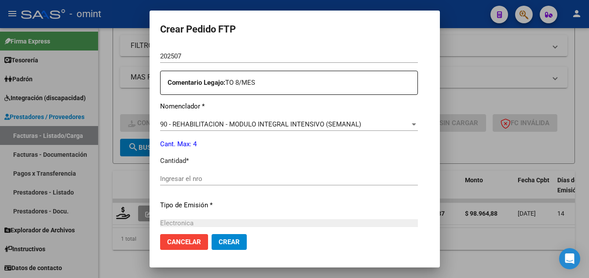
click at [226, 177] on input "Ingresar el nro" at bounding box center [289, 179] width 258 height 8
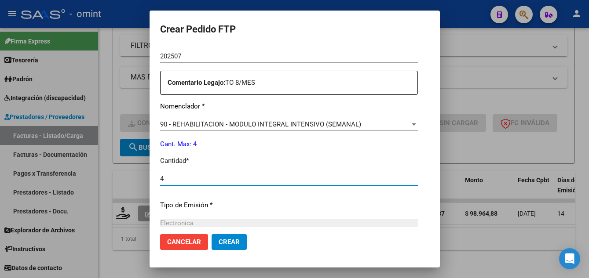
scroll to position [408, 0]
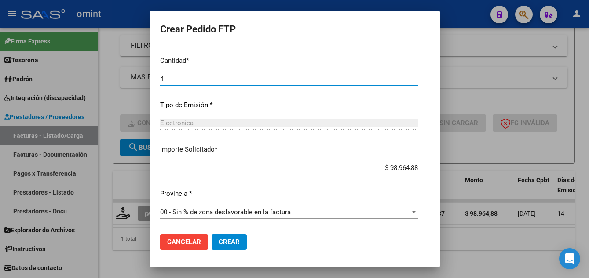
type input "4"
click at [225, 239] on span "Crear" at bounding box center [229, 242] width 21 height 8
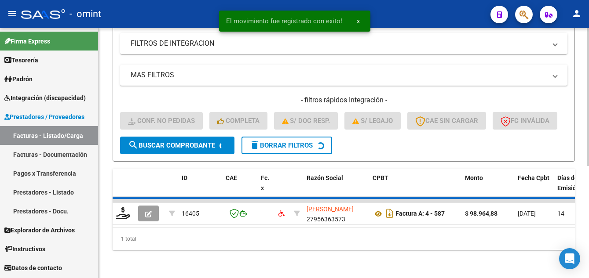
scroll to position [187, 0]
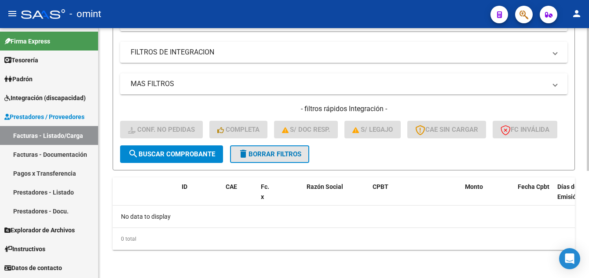
click at [289, 152] on span "delete Borrar Filtros" at bounding box center [269, 154] width 63 height 8
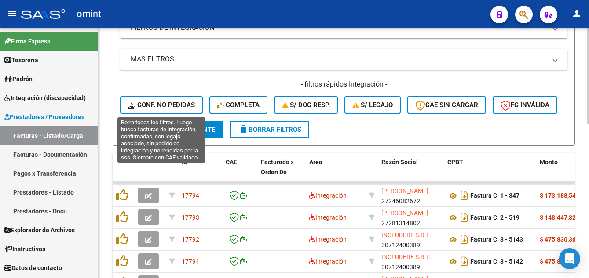
click at [175, 105] on span "Conf. no pedidas" at bounding box center [161, 105] width 67 height 8
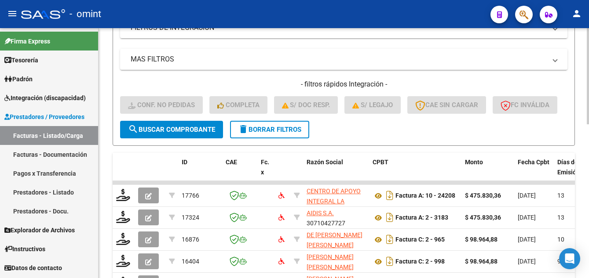
scroll to position [11, 0]
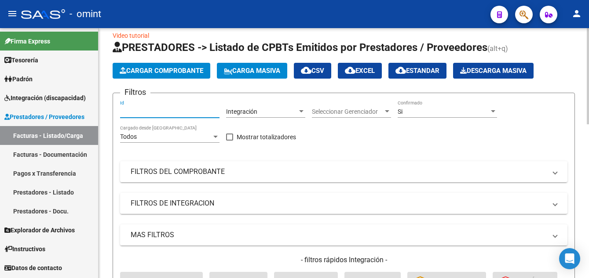
paste input "17324"
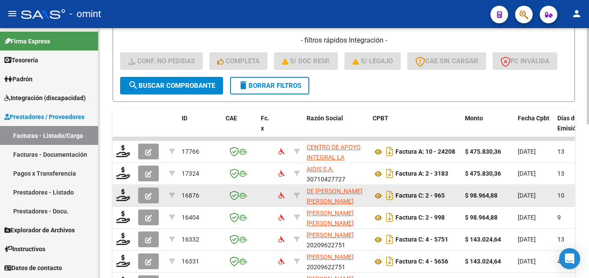
scroll to position [275, 0]
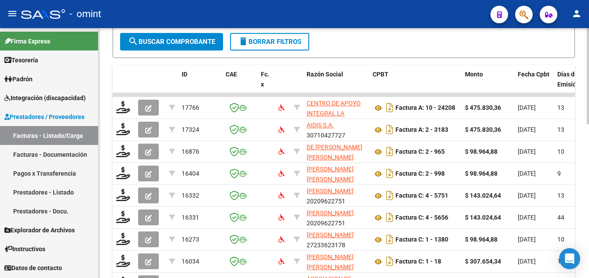
type input "17324"
click at [192, 51] on button "search Buscar Comprobante" at bounding box center [171, 42] width 103 height 18
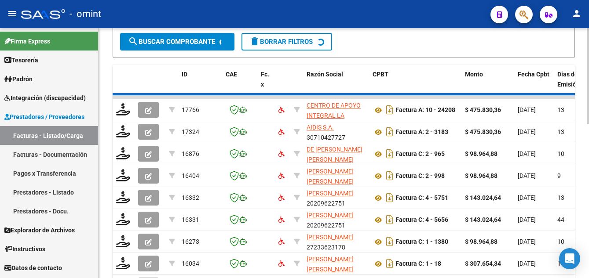
scroll to position [201, 0]
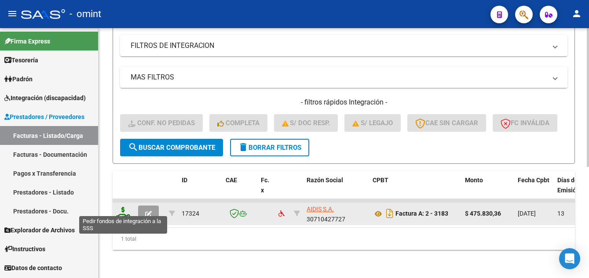
click at [125, 209] on icon at bounding box center [123, 213] width 14 height 12
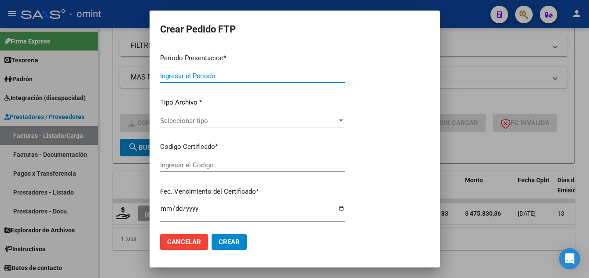
type input "202507"
type input "$ 475.830,36"
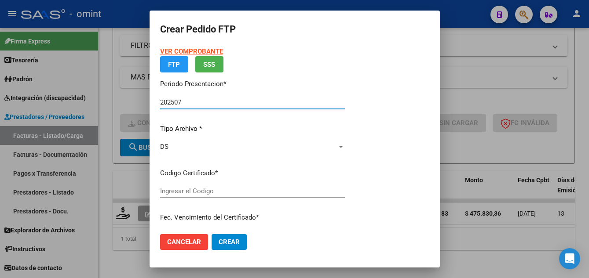
type input "7370181788"
type input "[DATE]"
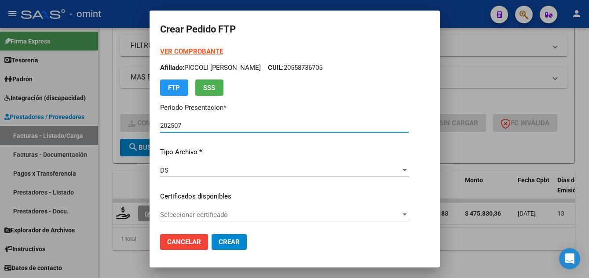
scroll to position [88, 0]
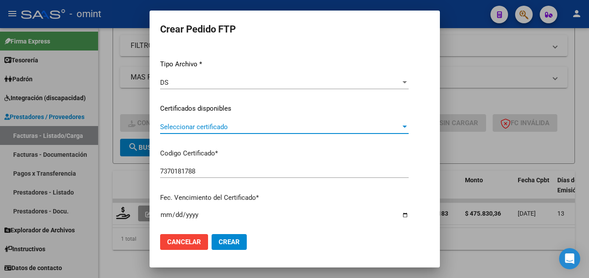
click at [244, 130] on span "Seleccionar certificado" at bounding box center [280, 127] width 241 height 8
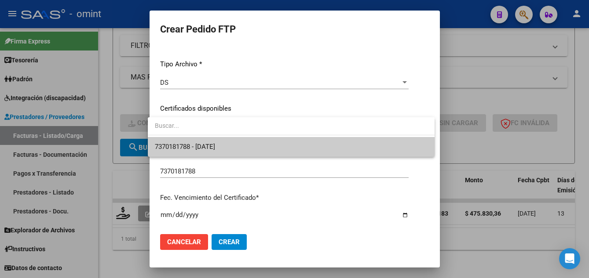
click at [247, 148] on span "7370181788 - [DATE]" at bounding box center [291, 147] width 273 height 20
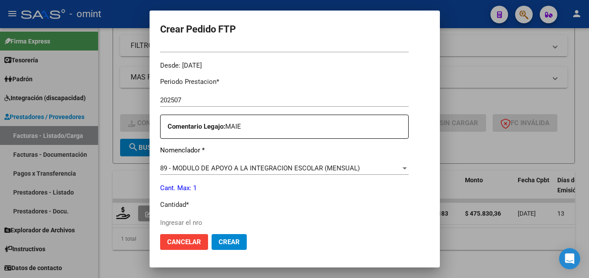
scroll to position [396, 0]
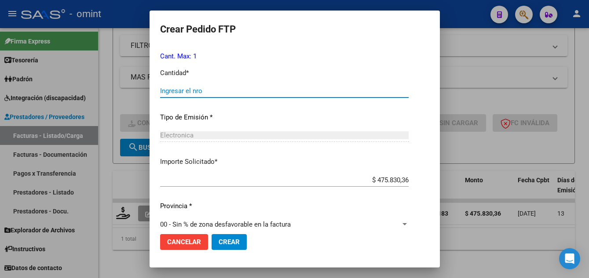
click at [200, 88] on input "Ingresar el nro" at bounding box center [284, 91] width 248 height 8
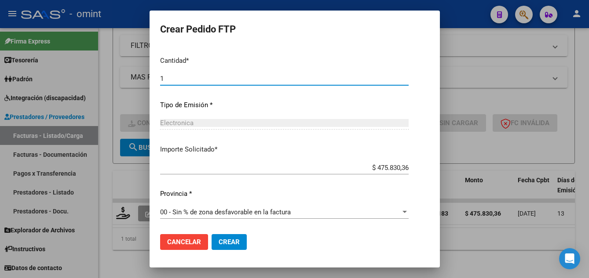
type input "1"
click at [230, 240] on span "Crear" at bounding box center [229, 242] width 21 height 8
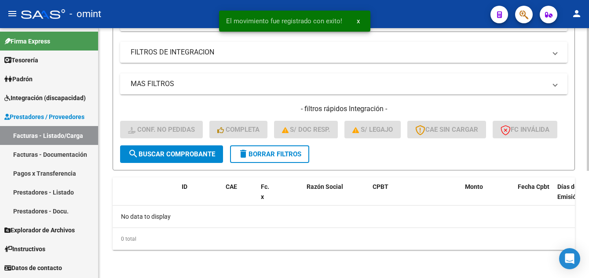
scroll to position [187, 0]
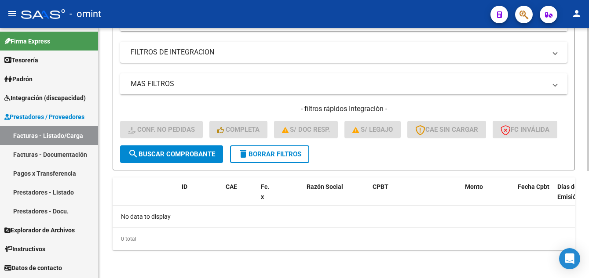
click at [299, 153] on span "delete Borrar Filtros" at bounding box center [269, 154] width 63 height 8
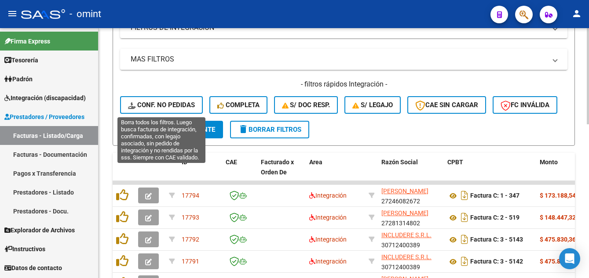
click at [151, 106] on span "Conf. no pedidas" at bounding box center [161, 105] width 67 height 8
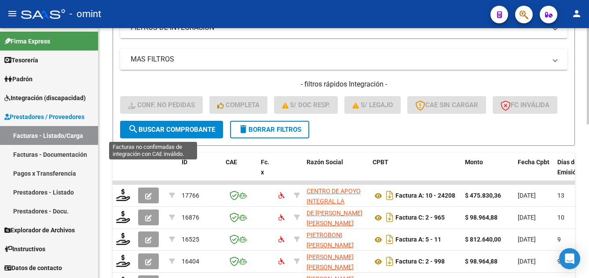
scroll to position [11, 0]
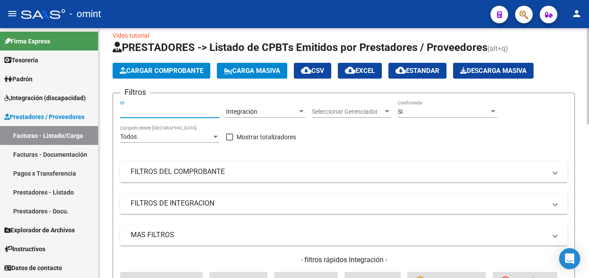
paste input "16525"
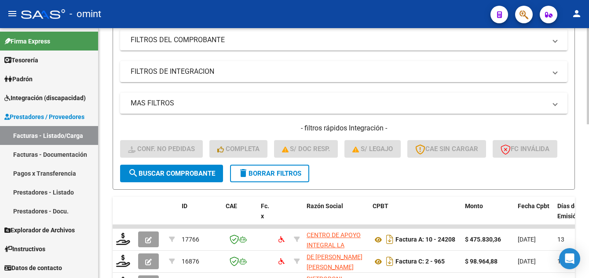
scroll to position [187, 0]
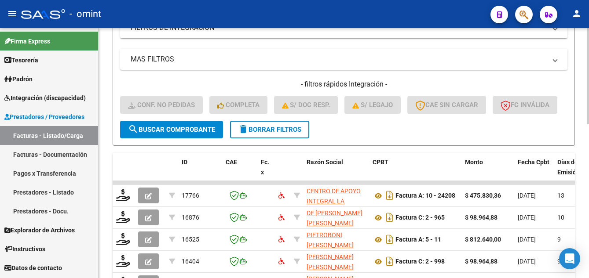
type input "16525"
click at [189, 134] on span "search Buscar Comprobante" at bounding box center [171, 130] width 87 height 8
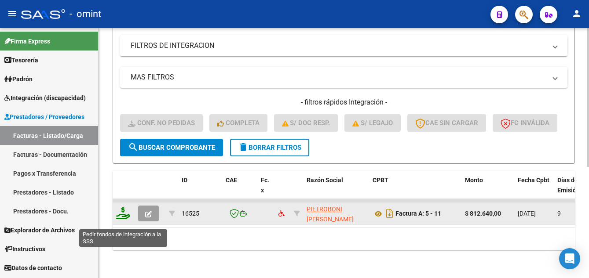
click at [117, 219] on icon at bounding box center [123, 213] width 14 height 12
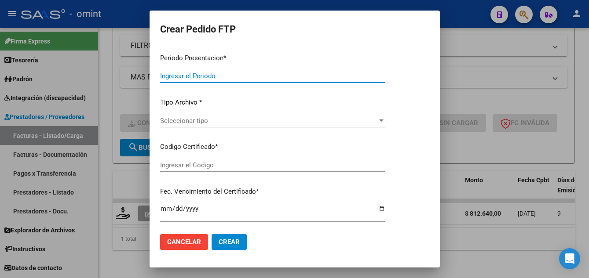
type input "202507"
type input "$ 812.640,00"
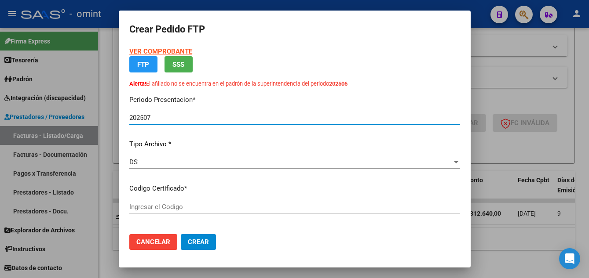
type input "803306518"
type input "[DATE]"
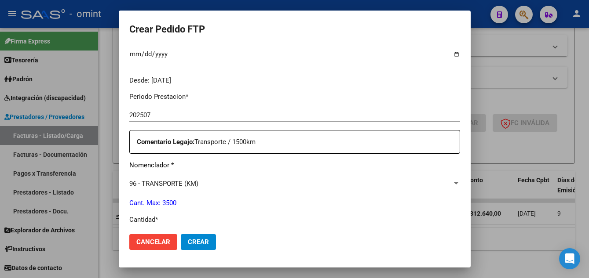
scroll to position [352, 0]
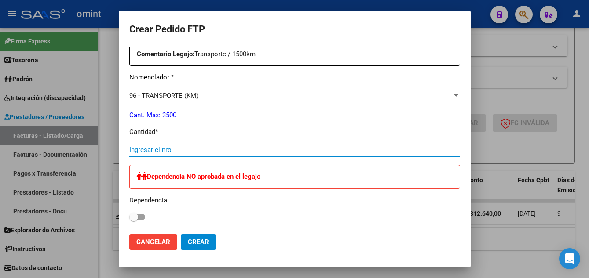
click at [165, 151] on input "Ingresar el nro" at bounding box center [294, 150] width 331 height 8
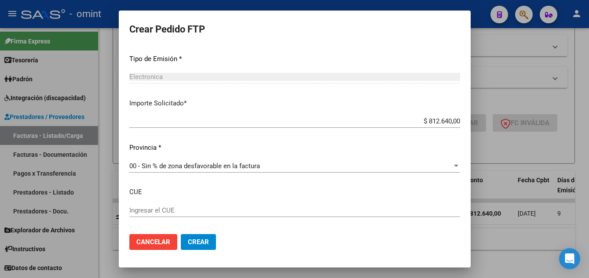
scroll to position [570, 0]
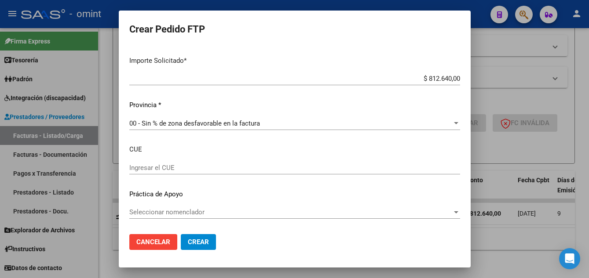
type input "1500"
click at [207, 242] on span "Crear" at bounding box center [198, 242] width 21 height 8
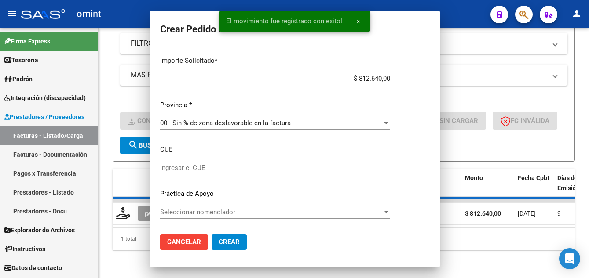
scroll to position [0, 0]
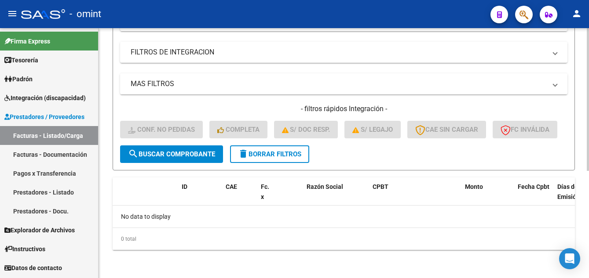
click at [289, 157] on span "delete Borrar Filtros" at bounding box center [269, 154] width 63 height 8
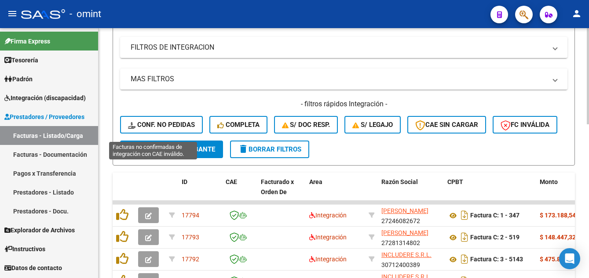
scroll to position [187, 0]
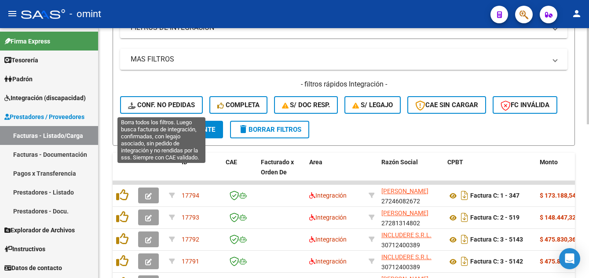
click at [184, 101] on span "Conf. no pedidas" at bounding box center [161, 105] width 67 height 8
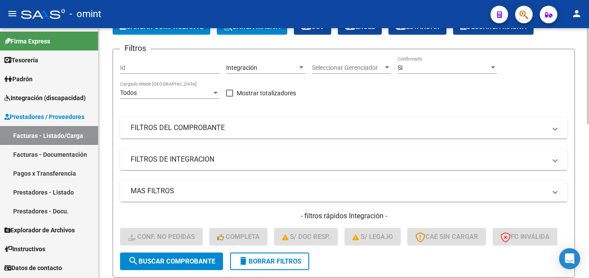
scroll to position [11, 0]
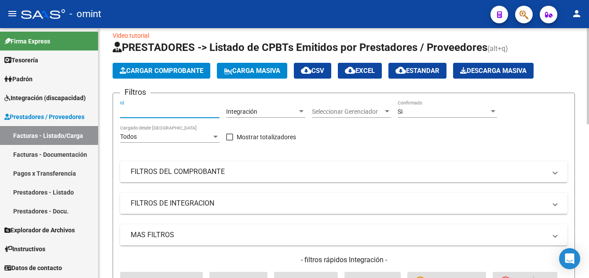
paste input "12906"
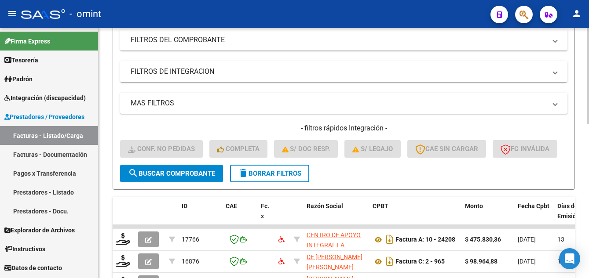
scroll to position [187, 0]
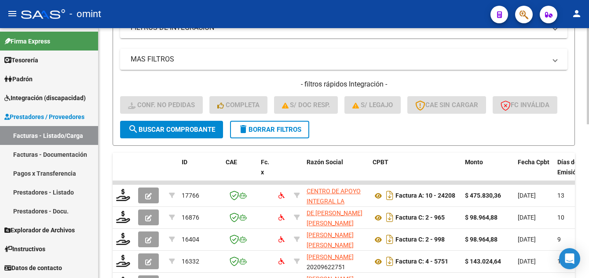
type input "12906"
click at [196, 134] on span "search Buscar Comprobante" at bounding box center [171, 130] width 87 height 8
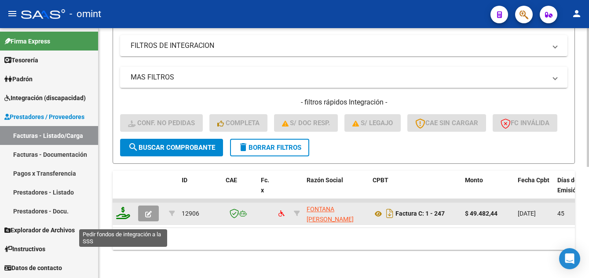
click at [122, 219] on icon at bounding box center [123, 213] width 14 height 12
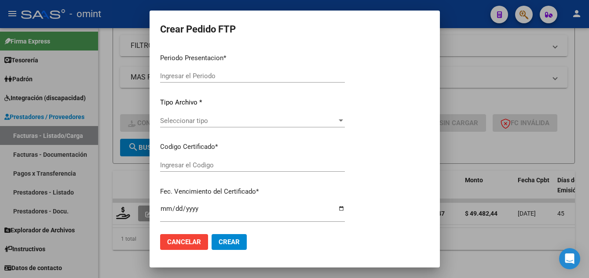
type input "202507"
type input "202506"
type input "$ 49.482,44"
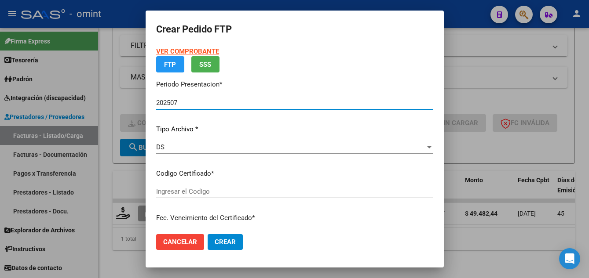
type input "8586267069"
type input "[DATE]"
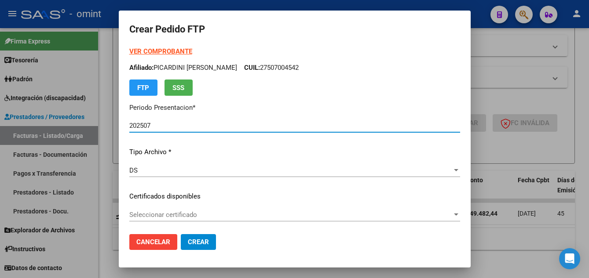
click at [219, 218] on span "Seleccionar certificado" at bounding box center [290, 215] width 323 height 8
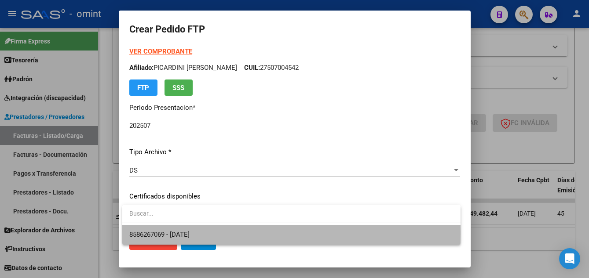
click at [234, 234] on span "8586267069 - [DATE]" at bounding box center [291, 235] width 324 height 20
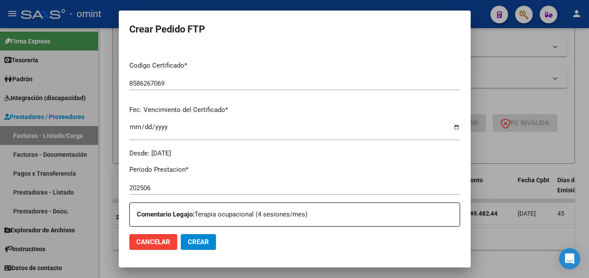
scroll to position [308, 0]
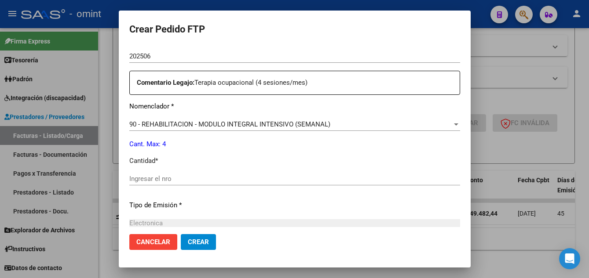
click at [179, 179] on input "Ingresar el nro" at bounding box center [294, 179] width 331 height 8
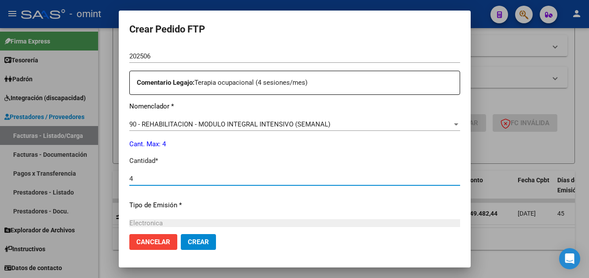
type input "4"
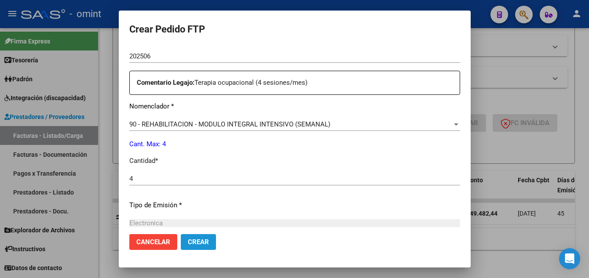
click at [207, 242] on span "Crear" at bounding box center [198, 242] width 21 height 8
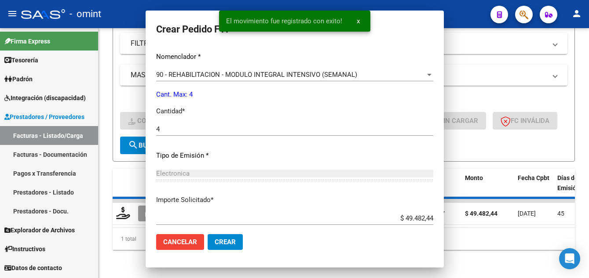
scroll to position [258, 0]
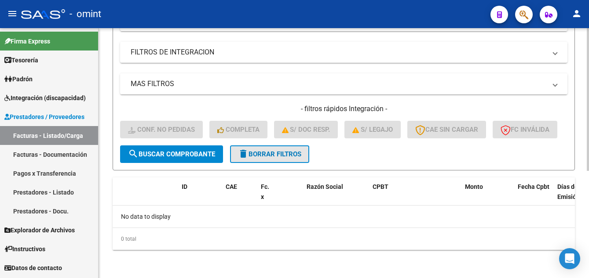
click at [294, 158] on button "delete Borrar Filtros" at bounding box center [269, 155] width 79 height 18
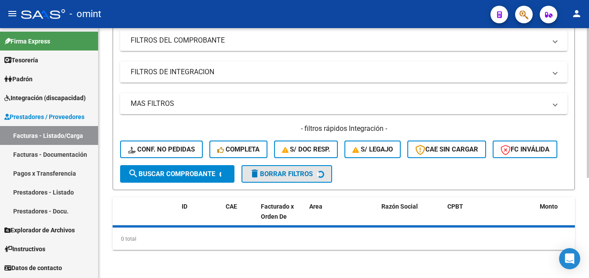
scroll to position [168, 0]
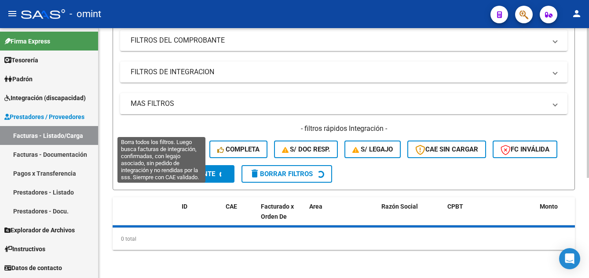
click at [181, 124] on div "- filtros rápidos Integración - Conf. no pedidas Completa S/ Doc Resp. S/ legaj…" at bounding box center [343, 144] width 447 height 41
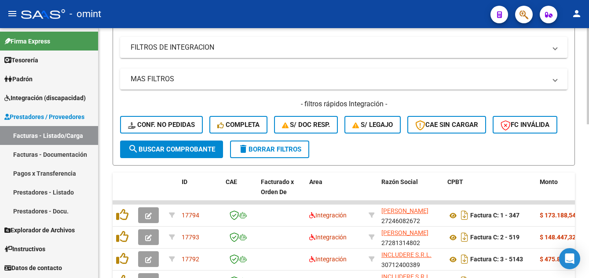
scroll to position [187, 0]
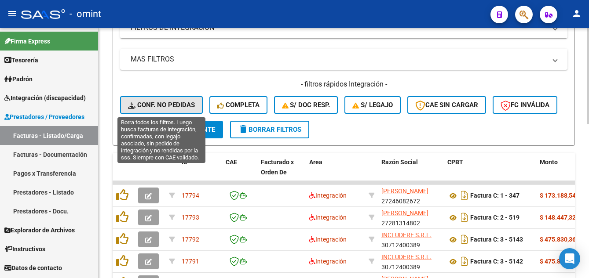
click at [168, 103] on span "Conf. no pedidas" at bounding box center [161, 105] width 67 height 8
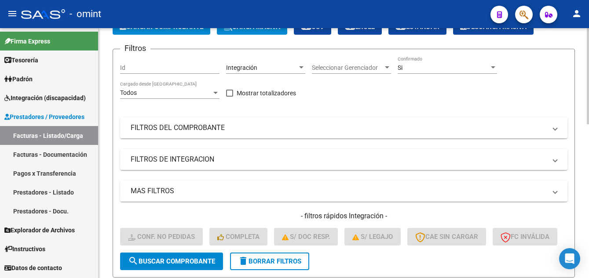
scroll to position [0, 0]
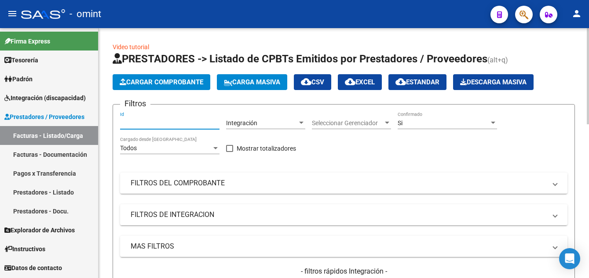
paste input "16752"
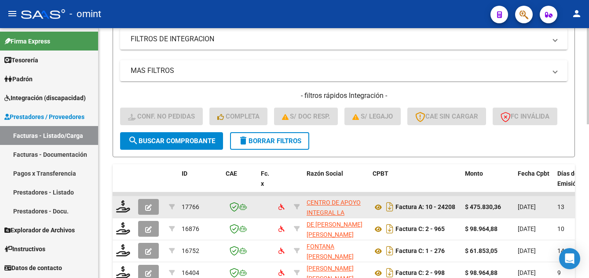
scroll to position [220, 0]
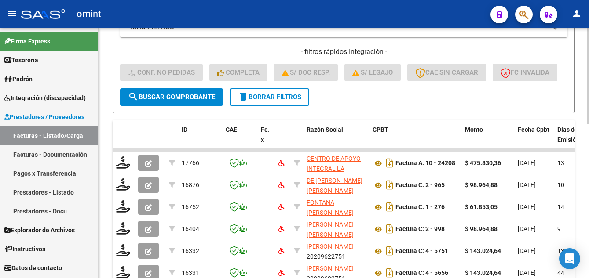
type input "16752"
click at [182, 101] on span "search Buscar Comprobante" at bounding box center [171, 97] width 87 height 8
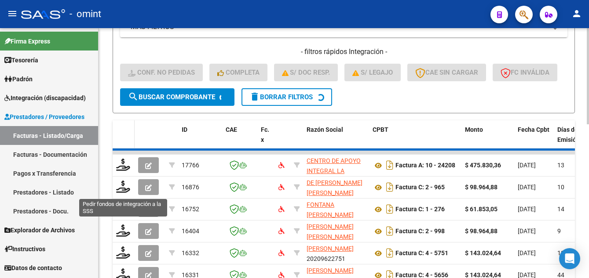
scroll to position [201, 0]
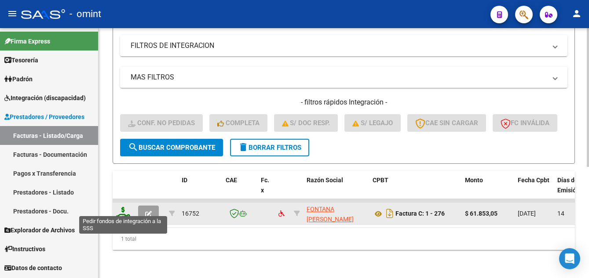
click at [122, 208] on icon at bounding box center [123, 213] width 14 height 12
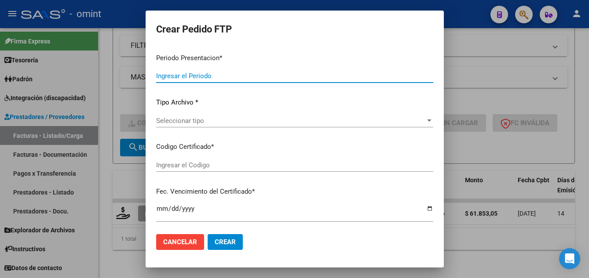
type input "202507"
type input "$ 61.853,05"
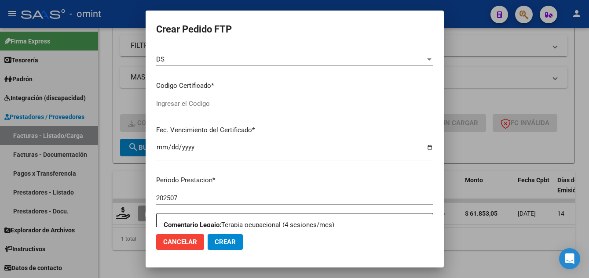
type input "8586267069"
type input "[DATE]"
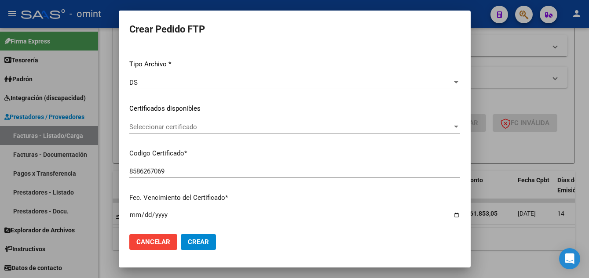
scroll to position [111, 0]
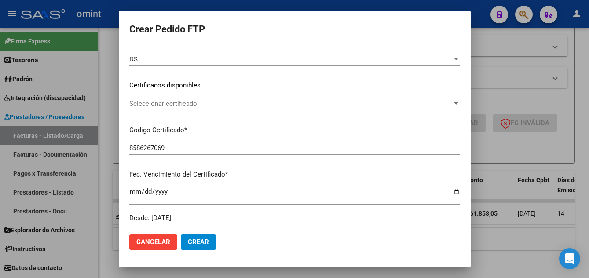
click at [223, 102] on span "Seleccionar certificado" at bounding box center [290, 104] width 323 height 8
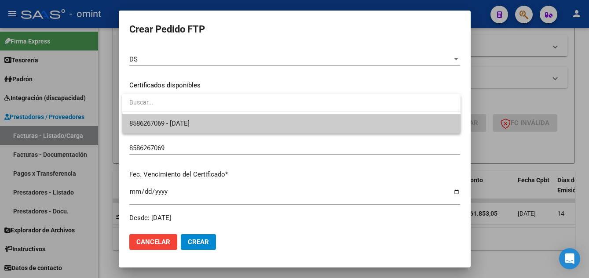
click at [234, 124] on span "8586267069 - [DATE]" at bounding box center [291, 124] width 324 height 20
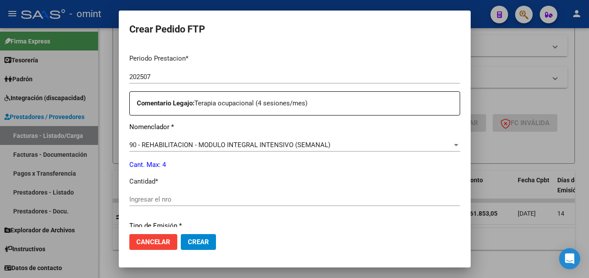
scroll to position [331, 0]
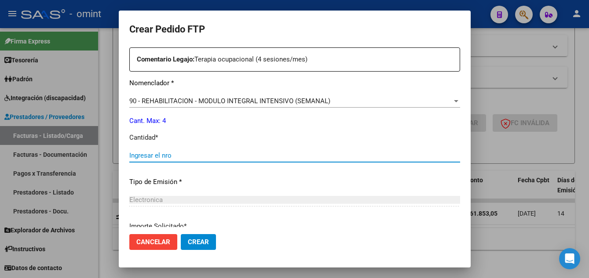
drag, startPoint x: 210, startPoint y: 157, endPoint x: 200, endPoint y: 157, distance: 10.1
click at [209, 157] on input "Ingresar el nro" at bounding box center [294, 156] width 331 height 8
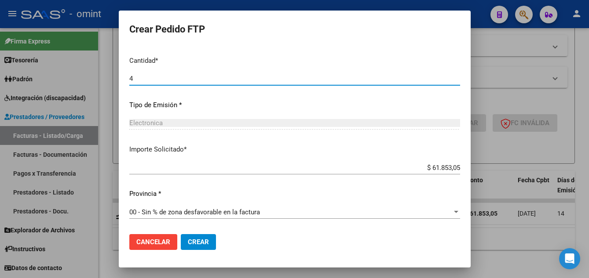
type input "4"
click at [206, 242] on span "Crear" at bounding box center [198, 242] width 21 height 8
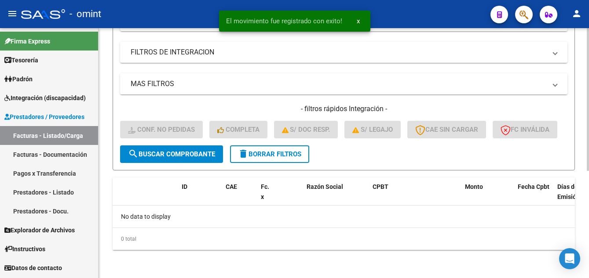
scroll to position [187, 0]
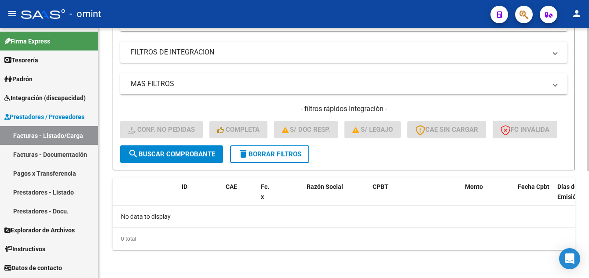
click at [268, 157] on span "delete Borrar Filtros" at bounding box center [269, 154] width 63 height 8
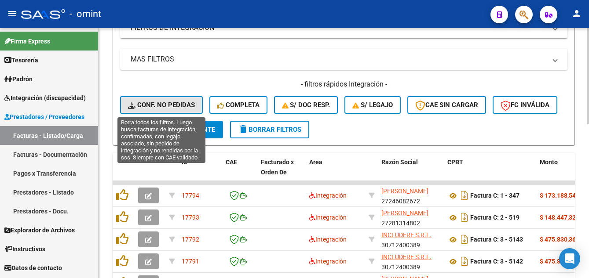
click at [171, 104] on span "Conf. no pedidas" at bounding box center [161, 105] width 67 height 8
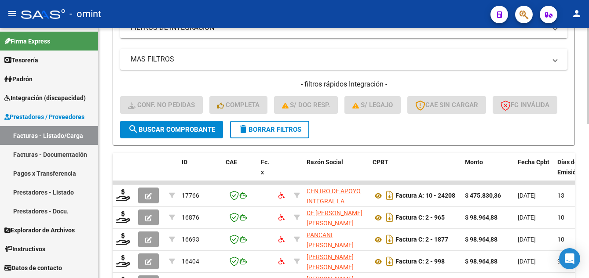
scroll to position [11, 0]
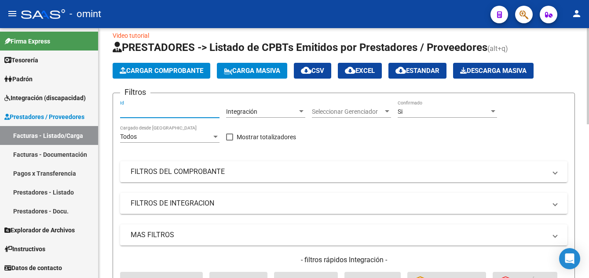
paste input "16693"
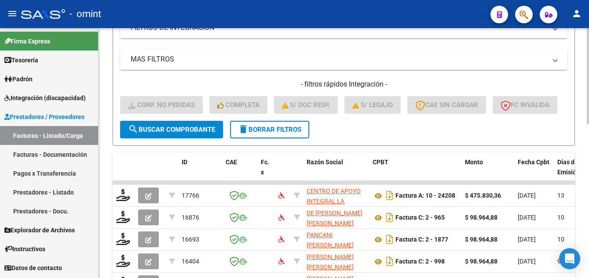
type input "16693"
click at [182, 134] on span "search Buscar Comprobante" at bounding box center [171, 130] width 87 height 8
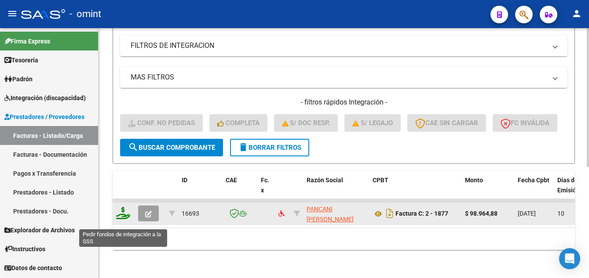
click at [120, 219] on icon at bounding box center [123, 213] width 14 height 12
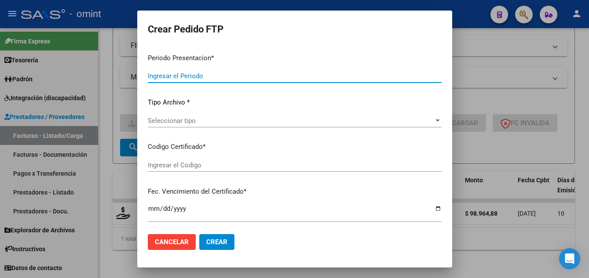
type input "202507"
type input "$ 98.964,88"
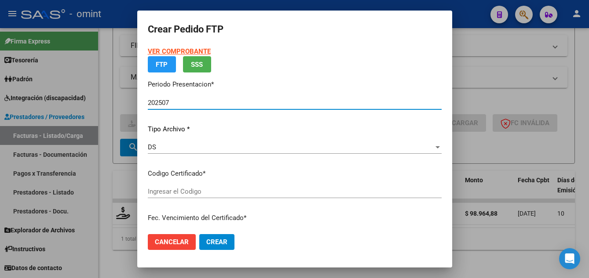
type input "366475302"
type input "[DATE]"
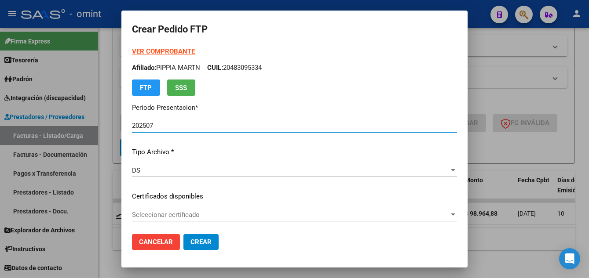
click at [214, 213] on span "Seleccionar certificado" at bounding box center [290, 215] width 317 height 8
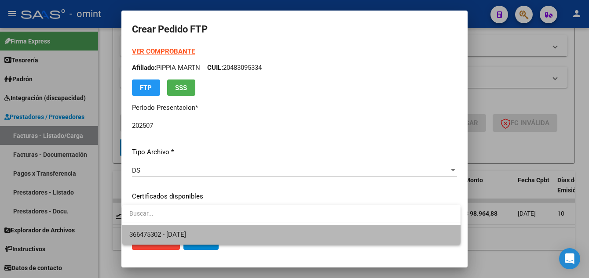
click at [227, 228] on span "366475302 - [DATE]" at bounding box center [291, 235] width 324 height 20
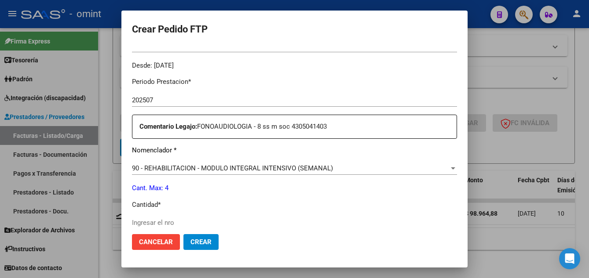
scroll to position [352, 0]
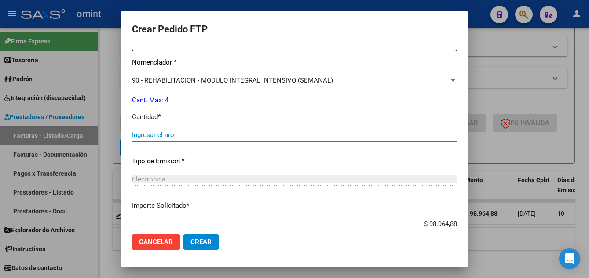
click at [177, 135] on input "Ingresar el nro" at bounding box center [294, 135] width 325 height 8
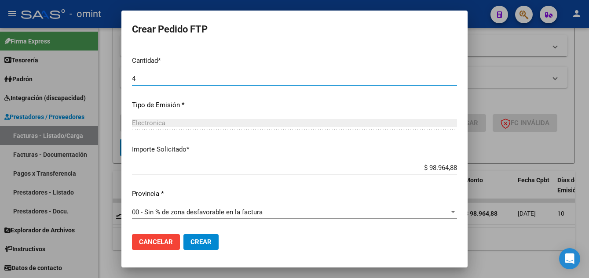
type input "4"
click at [199, 238] on span "Crear" at bounding box center [200, 242] width 21 height 8
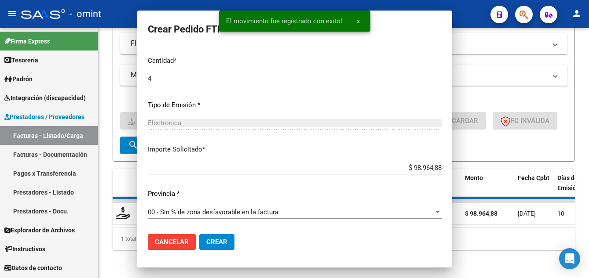
scroll to position [358, 0]
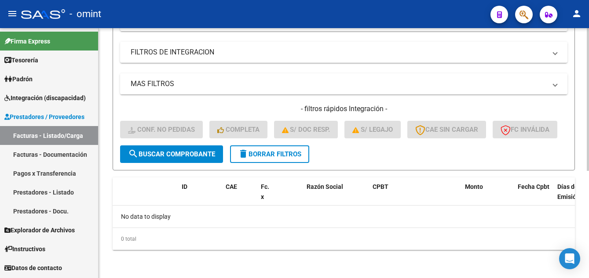
click at [265, 155] on span "delete Borrar Filtros" at bounding box center [269, 154] width 63 height 8
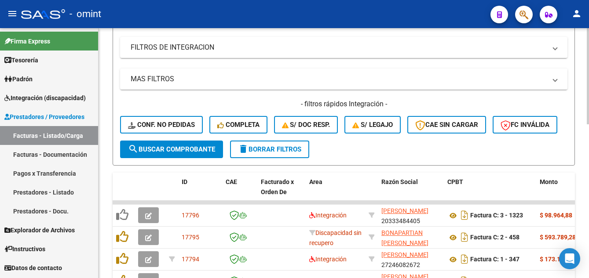
scroll to position [187, 0]
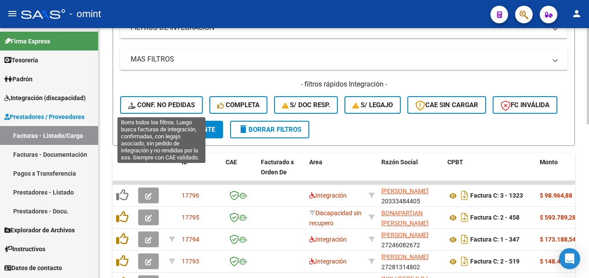
click at [171, 106] on span "Conf. no pedidas" at bounding box center [161, 105] width 67 height 8
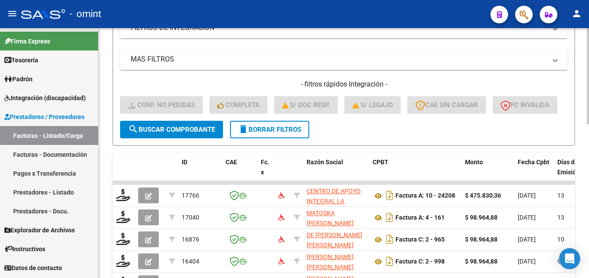
scroll to position [11, 0]
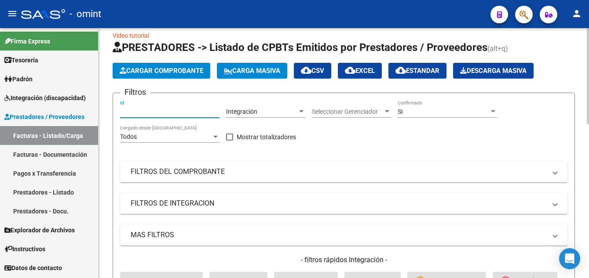
paste input "17040"
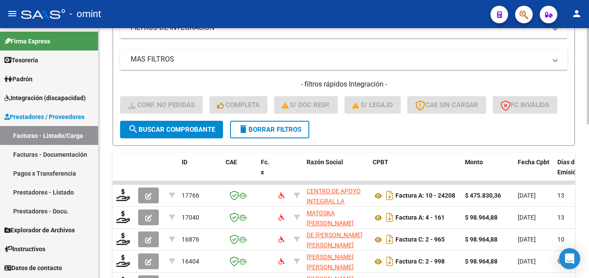
type input "17040"
click at [190, 134] on span "search Buscar Comprobante" at bounding box center [171, 130] width 87 height 8
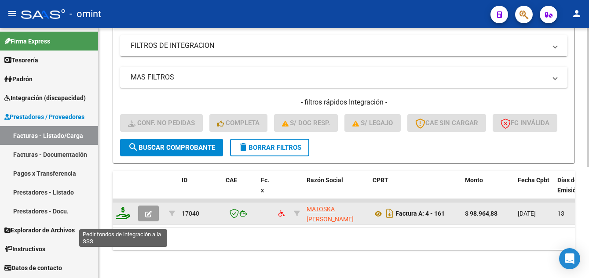
click at [120, 218] on icon at bounding box center [123, 213] width 14 height 12
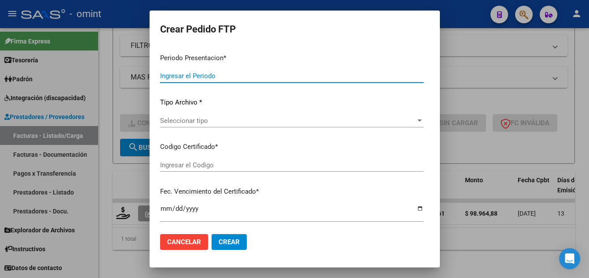
type input "202507"
type input "$ 98.964,88"
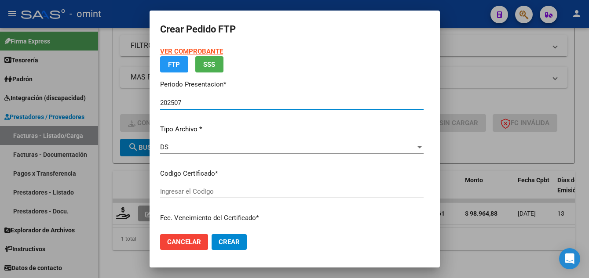
type input "5210427014"
type input "[DATE]"
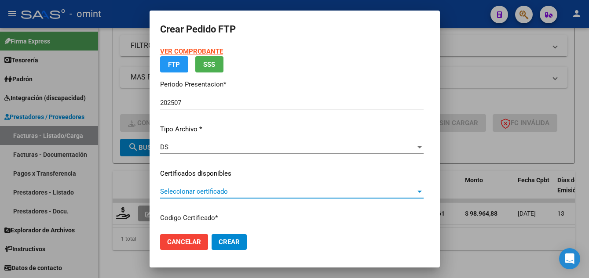
click at [227, 191] on span "Seleccionar certificado" at bounding box center [288, 192] width 256 height 8
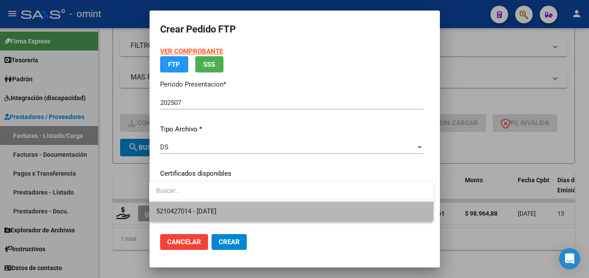
click at [237, 207] on span "5210427014 - [DATE]" at bounding box center [291, 212] width 270 height 20
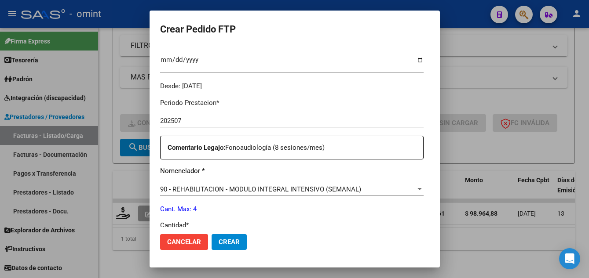
scroll to position [264, 0]
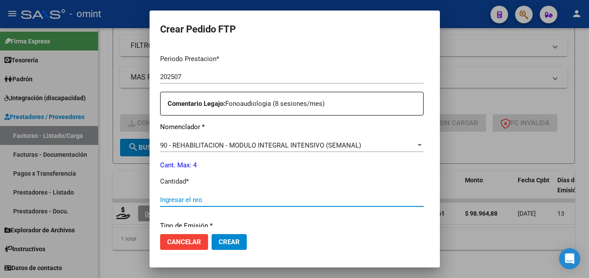
click at [229, 200] on input "Ingresar el nro" at bounding box center [291, 200] width 263 height 8
type input "4"
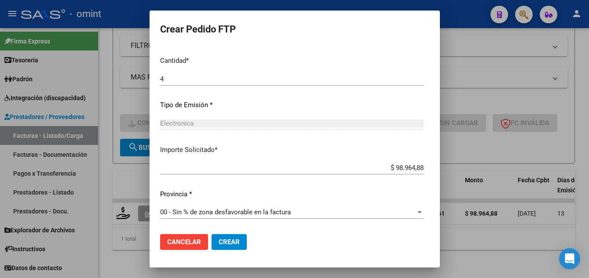
click at [240, 241] on button "Crear" at bounding box center [229, 242] width 35 height 16
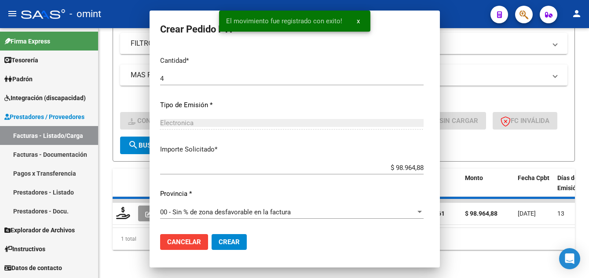
scroll to position [0, 0]
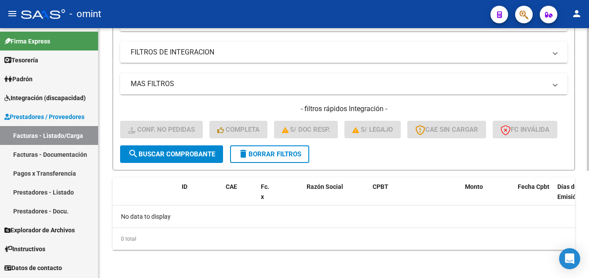
click at [278, 156] on span "delete Borrar Filtros" at bounding box center [269, 154] width 63 height 8
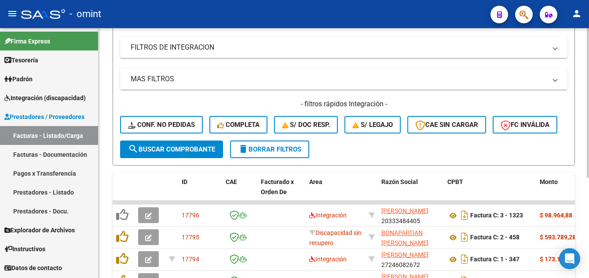
scroll to position [187, 0]
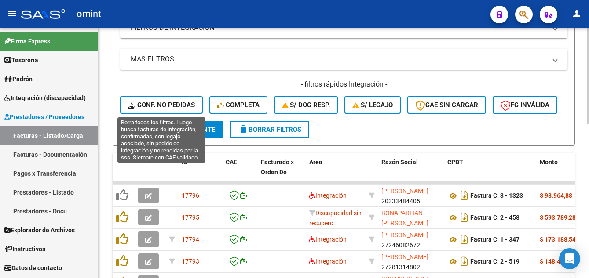
click at [171, 102] on span "Conf. no pedidas" at bounding box center [161, 105] width 67 height 8
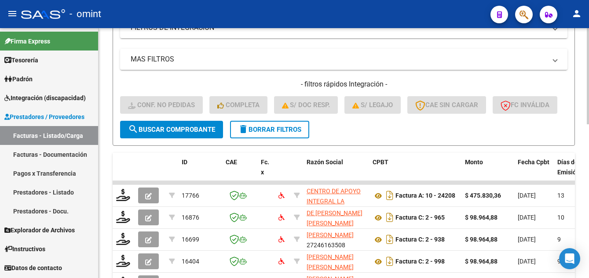
scroll to position [55, 0]
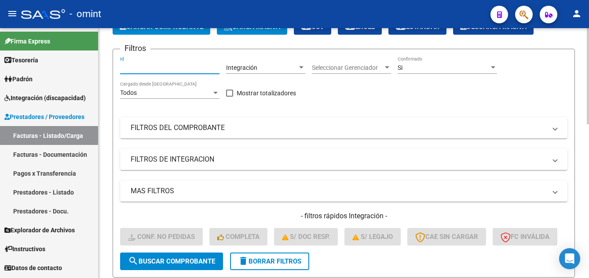
paste input "16699"
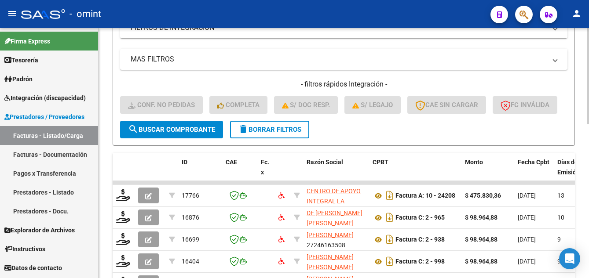
type input "16699"
click at [188, 134] on span "search Buscar Comprobante" at bounding box center [171, 130] width 87 height 8
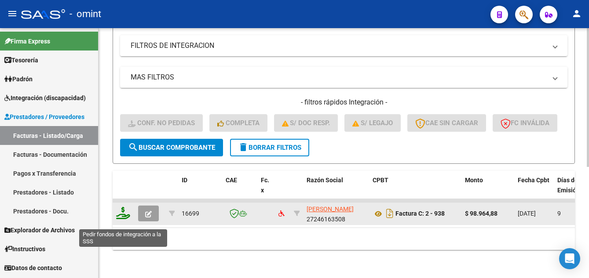
click at [124, 219] on icon at bounding box center [123, 213] width 14 height 12
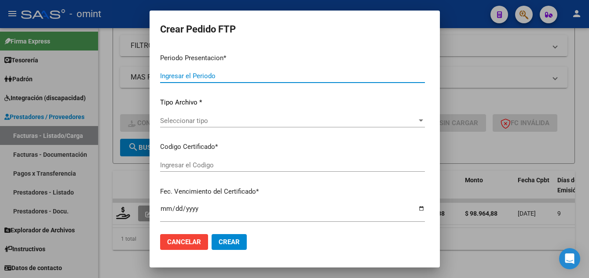
type input "202507"
type input "$ 98.964,88"
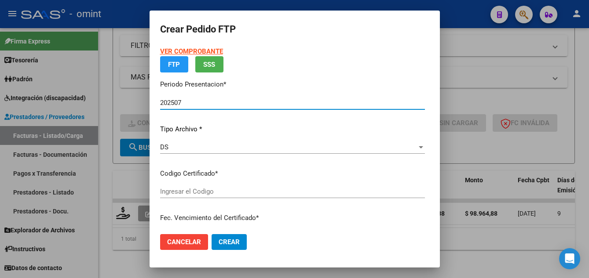
type input "5210427014"
type input "[DATE]"
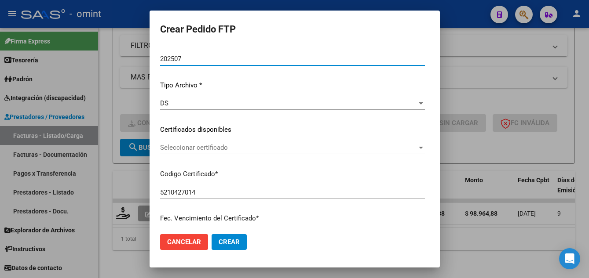
scroll to position [132, 0]
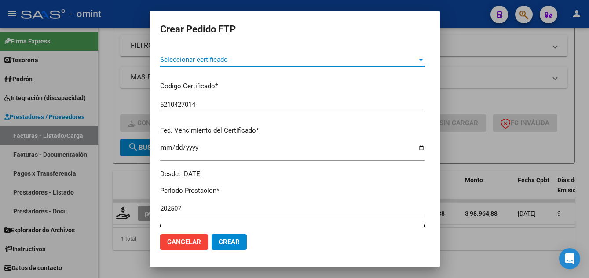
click at [252, 62] on span "Seleccionar certificado" at bounding box center [288, 60] width 257 height 8
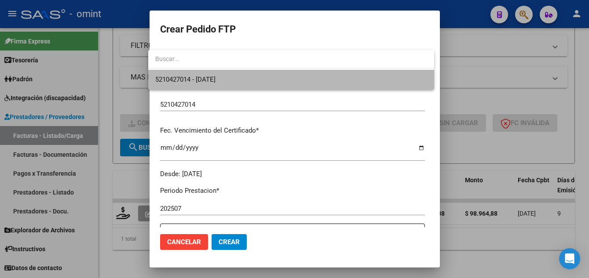
click at [258, 84] on span "5210427014 - [DATE]" at bounding box center [291, 80] width 272 height 20
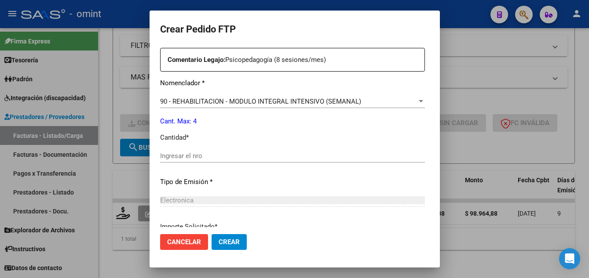
scroll to position [352, 0]
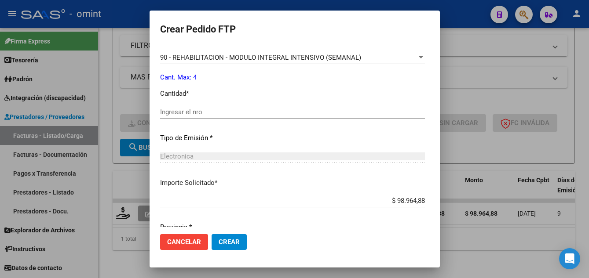
click at [208, 115] on input "Ingresar el nro" at bounding box center [292, 112] width 265 height 8
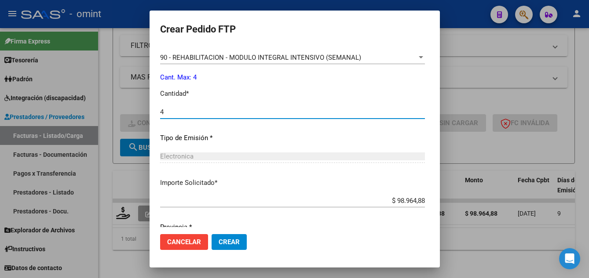
scroll to position [385, 0]
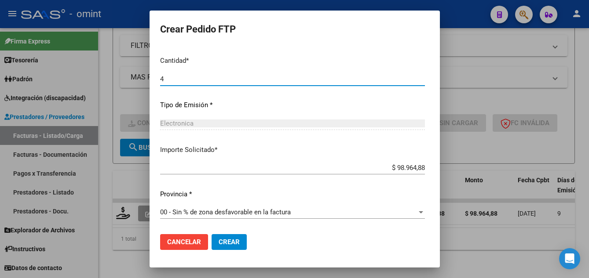
type input "4"
click at [232, 245] on span "Crear" at bounding box center [229, 242] width 21 height 8
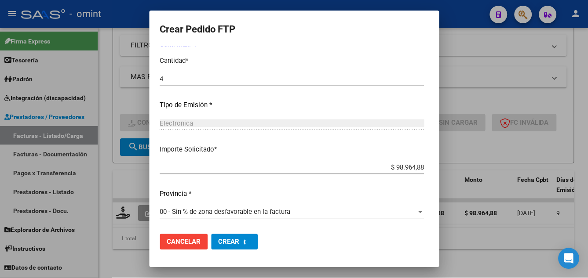
scroll to position [0, 0]
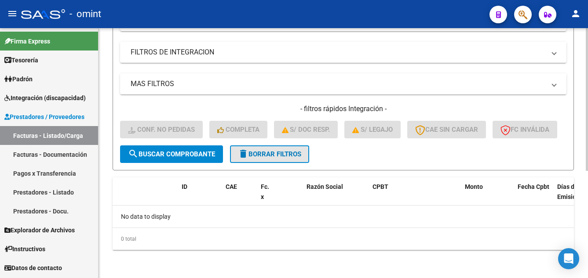
click at [277, 155] on span "delete Borrar Filtros" at bounding box center [269, 154] width 63 height 8
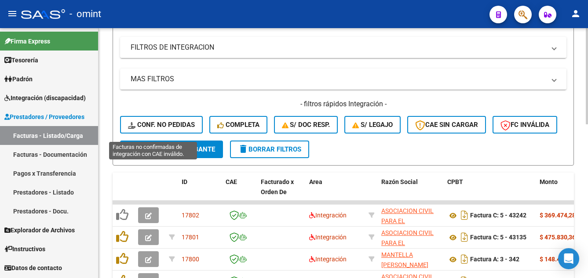
scroll to position [187, 0]
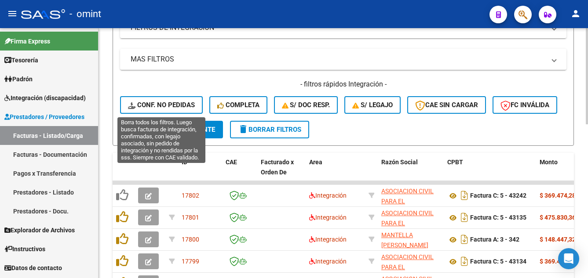
click at [173, 104] on span "Conf. no pedidas" at bounding box center [161, 105] width 67 height 8
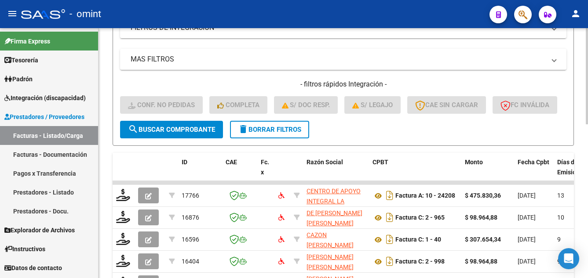
scroll to position [55, 0]
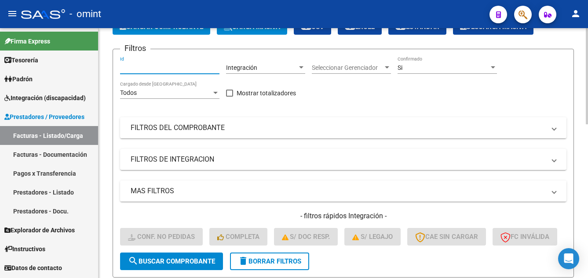
paste input "16596"
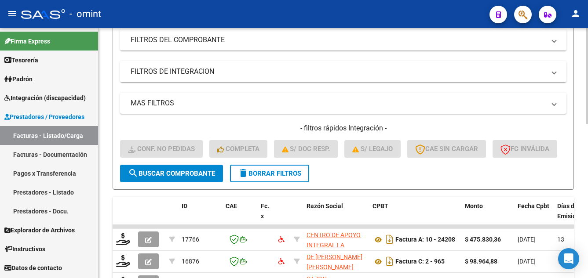
type input "16596"
click at [191, 178] on span "search Buscar Comprobante" at bounding box center [171, 174] width 87 height 8
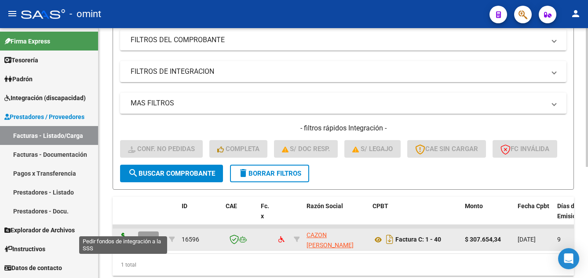
click at [121, 245] on icon at bounding box center [123, 239] width 14 height 12
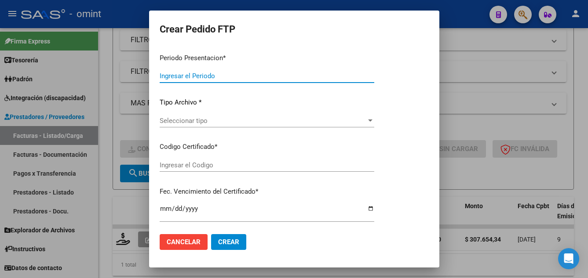
type input "202507"
type input "$ 307.654,34"
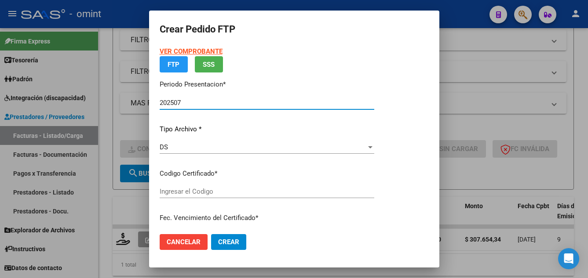
type input "7628067615"
type input "[DATE]"
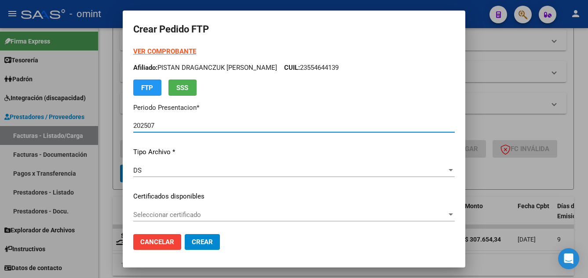
click at [219, 214] on span "Seleccionar certificado" at bounding box center [290, 215] width 314 height 8
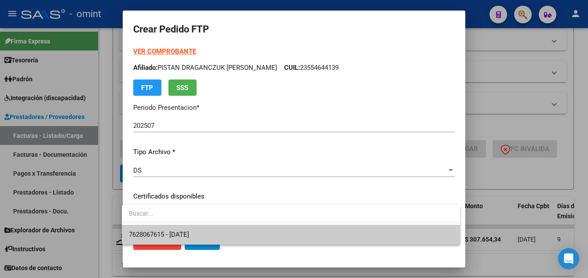
click at [242, 235] on span "7628067615 - [DATE]" at bounding box center [291, 235] width 324 height 20
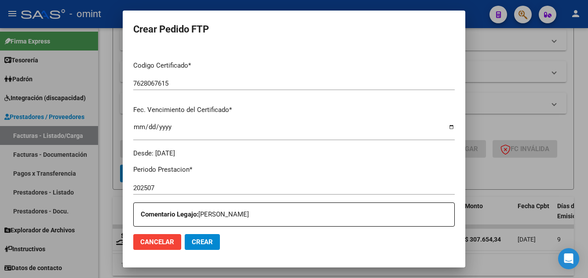
scroll to position [308, 0]
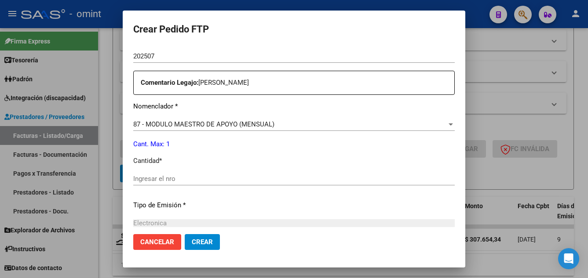
click at [183, 181] on input "Ingresar el nro" at bounding box center [293, 179] width 321 height 8
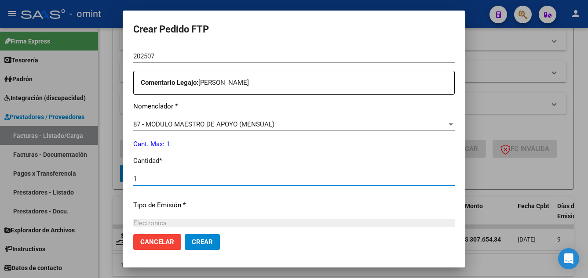
type input "1"
click at [198, 244] on span "Crear" at bounding box center [202, 242] width 21 height 8
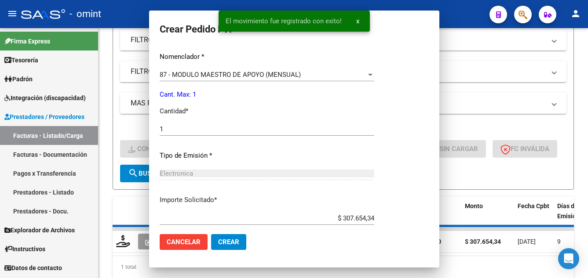
scroll to position [0, 0]
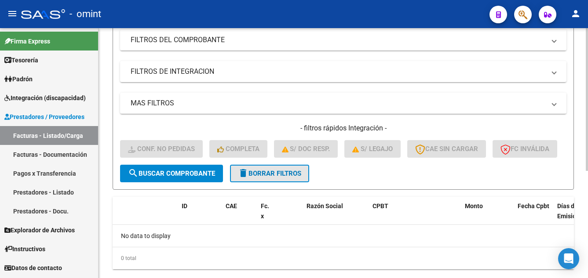
click at [287, 183] on button "delete Borrar Filtros" at bounding box center [269, 174] width 79 height 18
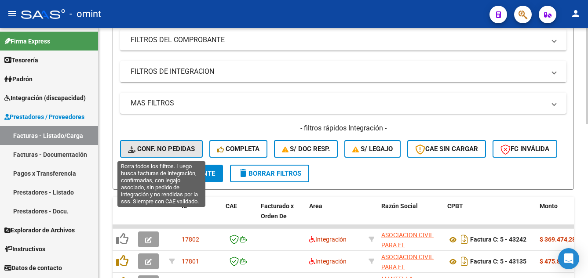
click at [179, 148] on span "Conf. no pedidas" at bounding box center [161, 149] width 67 height 8
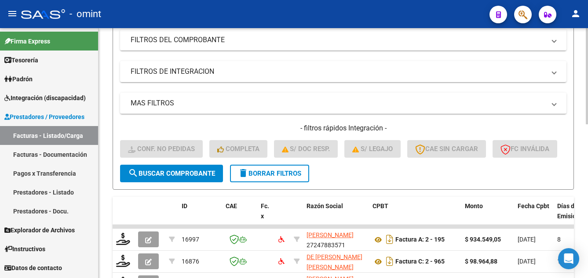
scroll to position [11, 0]
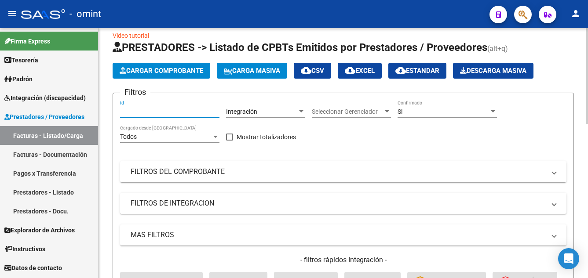
paste input "16997"
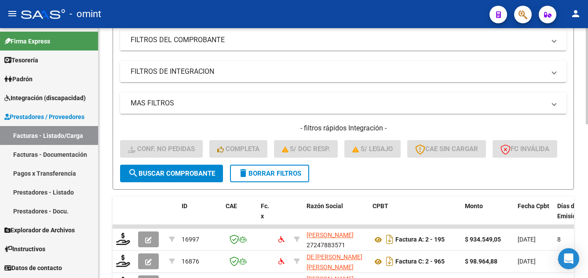
type input "16997"
click at [189, 178] on span "search Buscar Comprobante" at bounding box center [171, 174] width 87 height 8
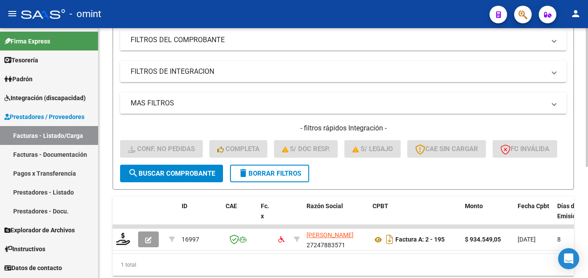
scroll to position [201, 0]
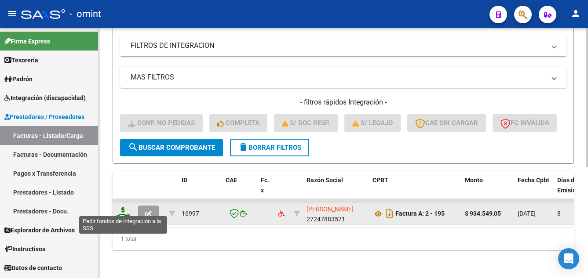
click at [126, 207] on icon at bounding box center [123, 213] width 14 height 12
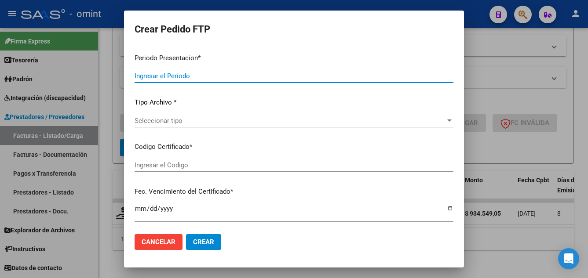
type input "202507"
type input "$ 934.549,05"
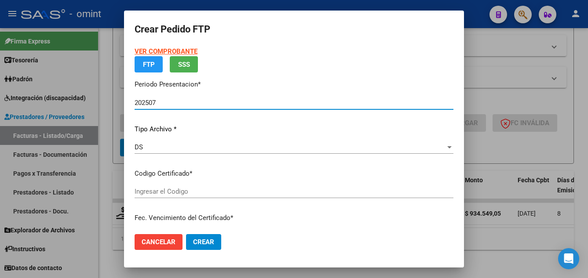
type input "2402952104"
type input "[DATE]"
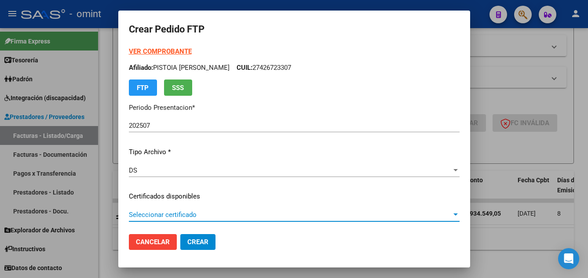
click at [213, 212] on span "Seleccionar certificado" at bounding box center [290, 215] width 323 height 8
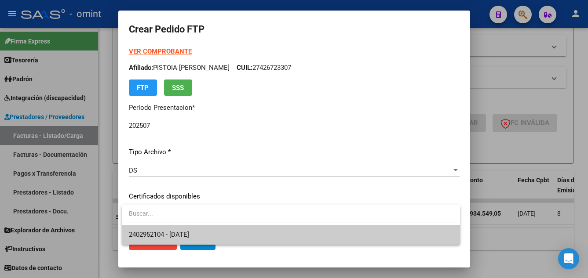
click at [228, 232] on span "2402952104 - [DATE]" at bounding box center [291, 235] width 324 height 20
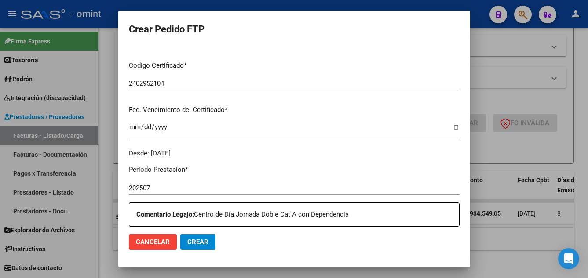
scroll to position [308, 0]
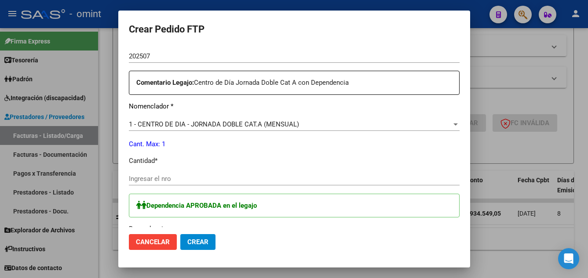
click at [172, 175] on div "Ingresar el nro" at bounding box center [294, 178] width 331 height 13
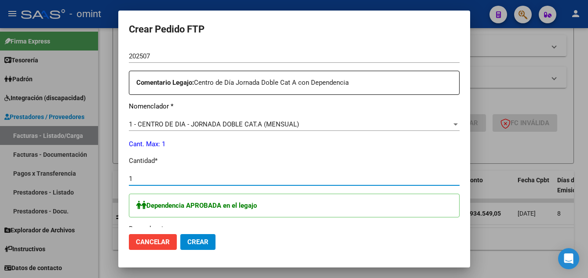
type input "1"
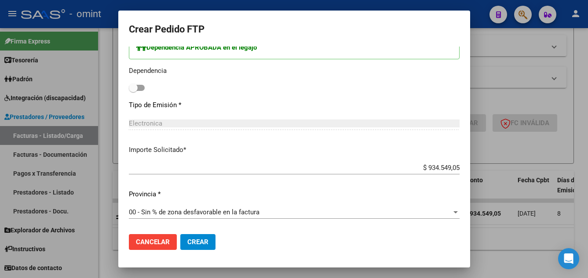
click at [131, 92] on label at bounding box center [137, 88] width 16 height 11
click at [133, 91] on input "checkbox" at bounding box center [133, 91] width 0 height 0
checkbox input "true"
click at [194, 241] on span "Crear" at bounding box center [197, 242] width 21 height 8
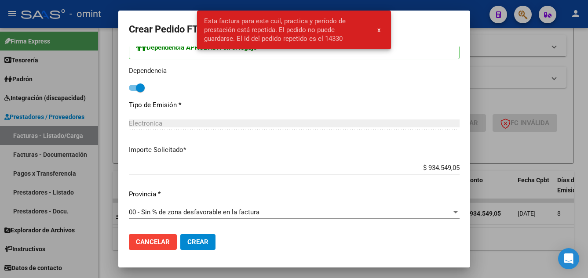
click at [266, 102] on p "Tipo de Emisión *" at bounding box center [294, 105] width 331 height 10
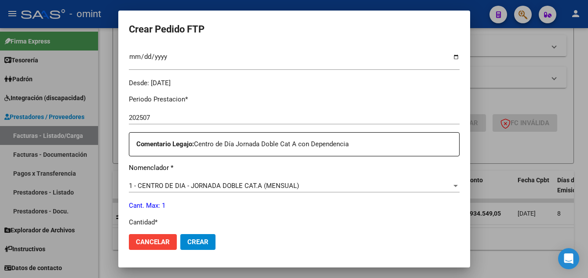
scroll to position [202, 0]
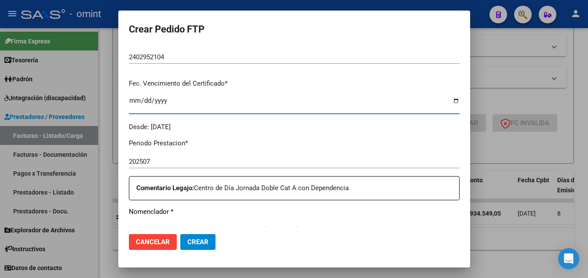
click at [161, 101] on input "[DATE]" at bounding box center [294, 104] width 331 height 14
click at [193, 53] on div "2402952104 Ingresar el Codigo" at bounding box center [294, 57] width 331 height 13
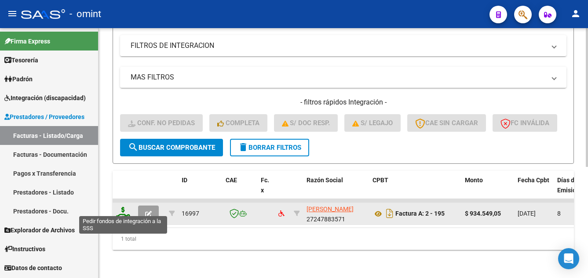
click at [124, 210] on icon at bounding box center [123, 213] width 14 height 12
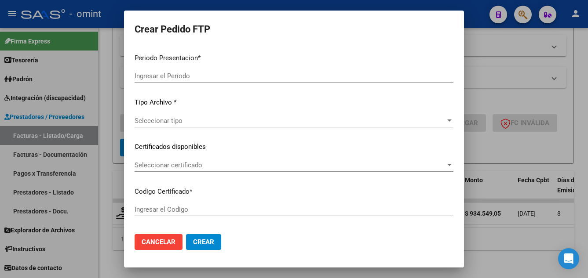
type input "202507"
type input "$ 934.549,05"
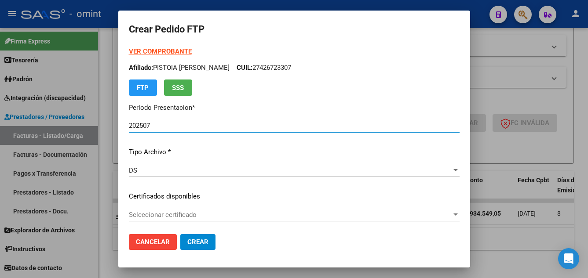
type input "2402952104"
type input "[DATE]"
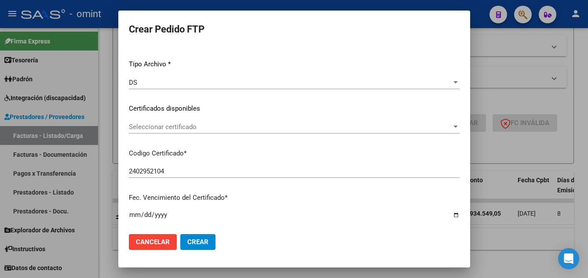
scroll to position [132, 0]
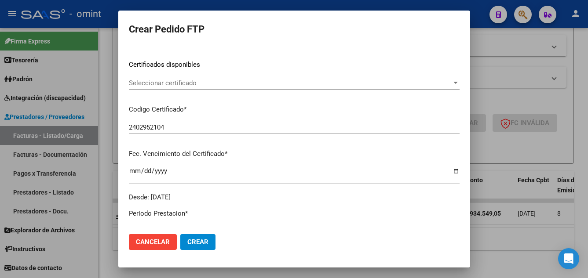
click at [224, 88] on div "Seleccionar certificado Seleccionar certificado" at bounding box center [294, 83] width 331 height 13
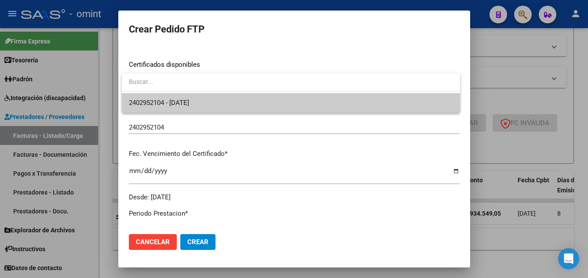
click at [223, 105] on span "2402952104 - [DATE]" at bounding box center [291, 103] width 324 height 20
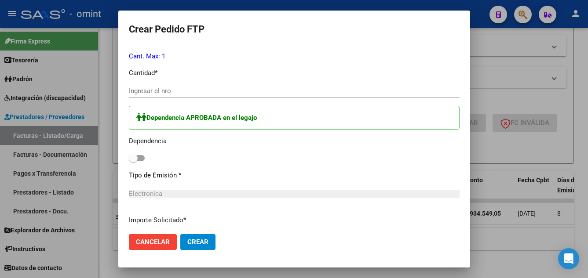
scroll to position [440, 0]
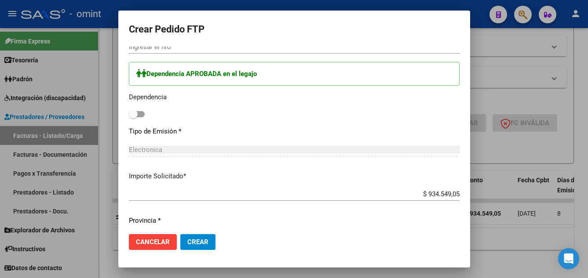
click at [133, 120] on div "Dependencia APROBADA en el legajo Dependencia" at bounding box center [294, 91] width 331 height 58
click at [133, 115] on span at bounding box center [133, 114] width 9 height 9
click at [133, 117] on input "checkbox" at bounding box center [133, 117] width 0 height 0
checkbox input "true"
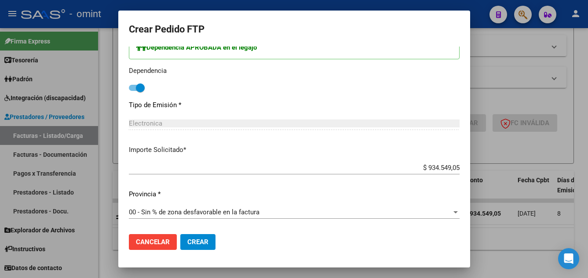
click at [205, 240] on span "Crear" at bounding box center [197, 242] width 21 height 8
click at [199, 242] on span "Crear" at bounding box center [197, 242] width 21 height 8
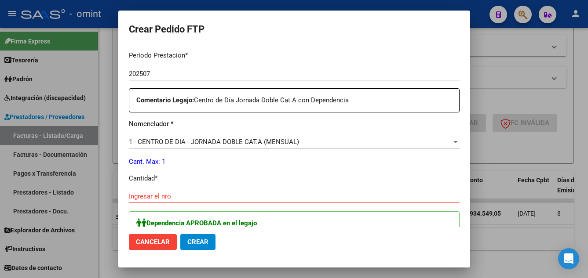
scroll to position [334, 0]
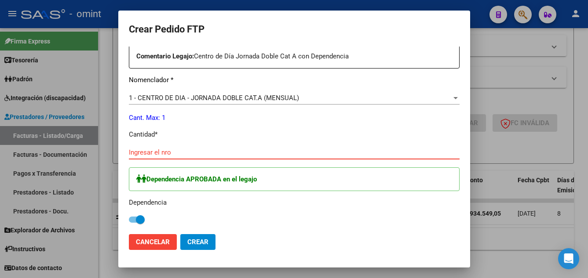
click at [166, 152] on input "Ingresar el nro" at bounding box center [294, 153] width 331 height 8
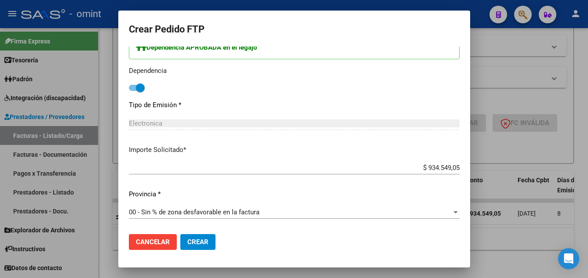
type input "1"
click at [201, 238] on button "Crear" at bounding box center [197, 242] width 35 height 16
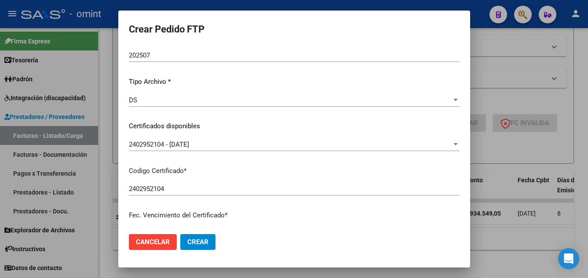
scroll to position [0, 0]
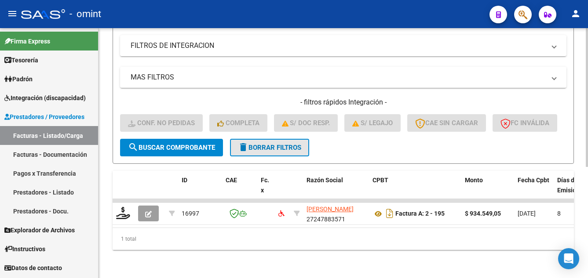
click at [273, 144] on span "delete Borrar Filtros" at bounding box center [269, 148] width 63 height 8
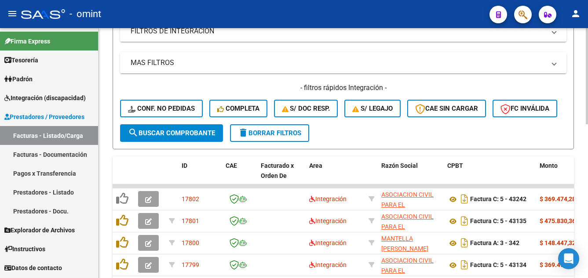
scroll to position [201, 0]
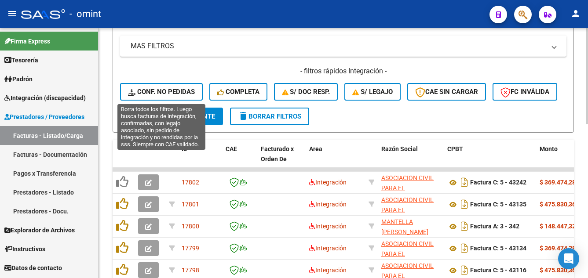
click at [177, 90] on span "Conf. no pedidas" at bounding box center [161, 92] width 67 height 8
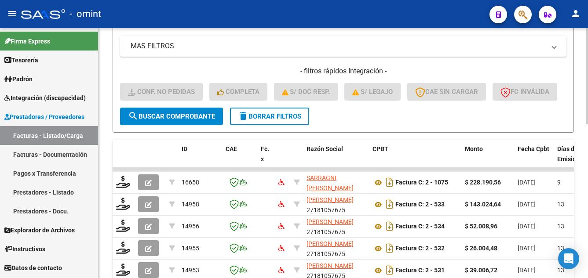
scroll to position [25, 0]
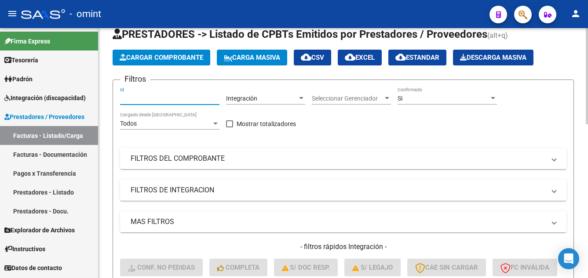
paste input "16658"
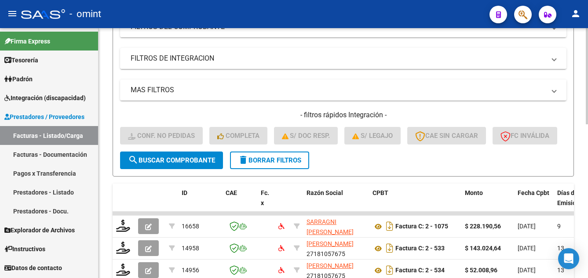
type input "16658"
click at [190, 169] on button "search Buscar Comprobante" at bounding box center [171, 161] width 103 height 18
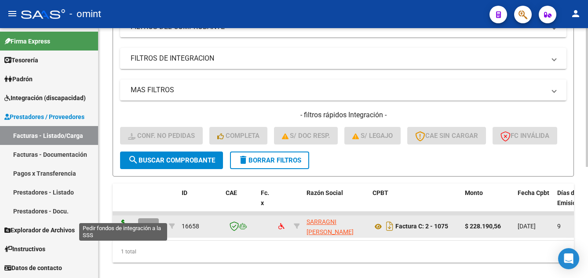
click at [125, 232] on icon at bounding box center [123, 226] width 14 height 12
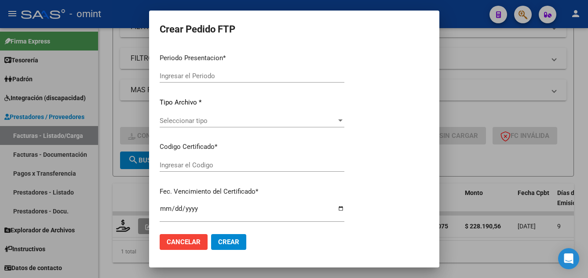
type input "202507"
type input "$ 228.190,56"
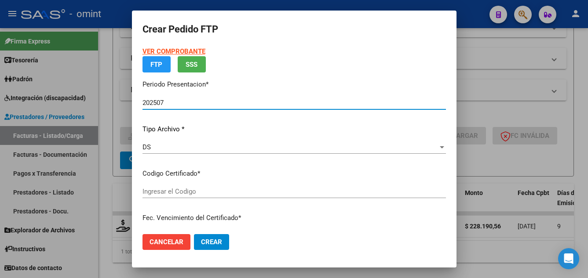
type input "2402952104"
type input "[DATE]"
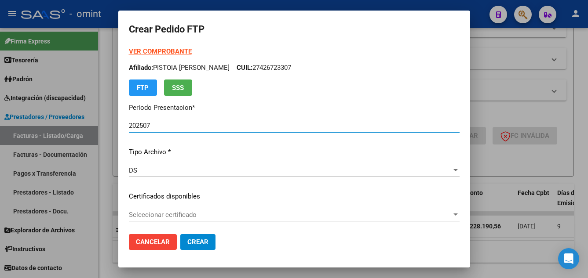
click at [240, 218] on span "Seleccionar certificado" at bounding box center [290, 215] width 323 height 8
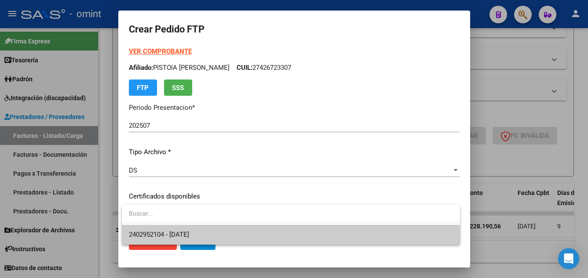
click at [244, 230] on span "2402952104 - [DATE]" at bounding box center [291, 235] width 324 height 20
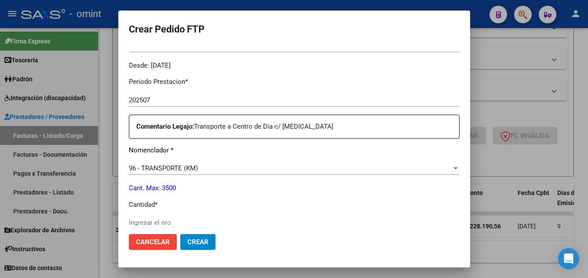
scroll to position [308, 0]
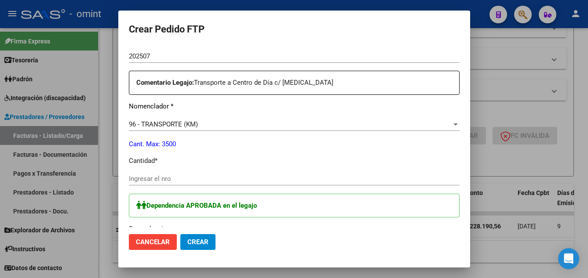
click at [193, 177] on input "Ingresar el nro" at bounding box center [294, 179] width 331 height 8
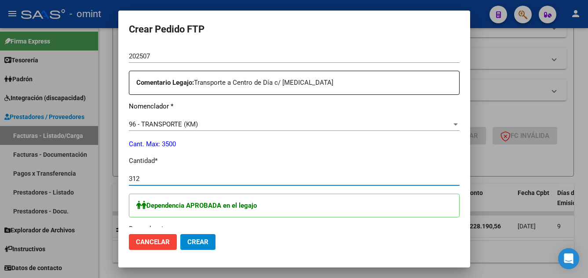
scroll to position [440, 0]
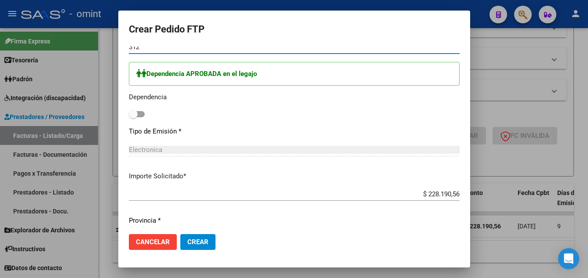
type input "312"
click at [134, 113] on span at bounding box center [133, 114] width 9 height 9
click at [133, 117] on input "checkbox" at bounding box center [133, 117] width 0 height 0
checkbox input "true"
click at [204, 245] on span "Crear" at bounding box center [197, 242] width 21 height 8
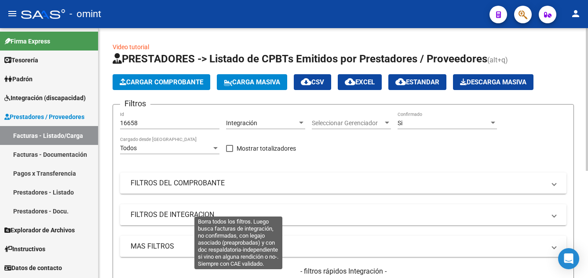
scroll to position [132, 0]
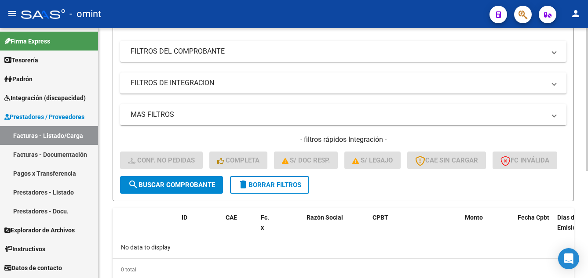
click at [284, 189] on span "delete Borrar Filtros" at bounding box center [269, 185] width 63 height 8
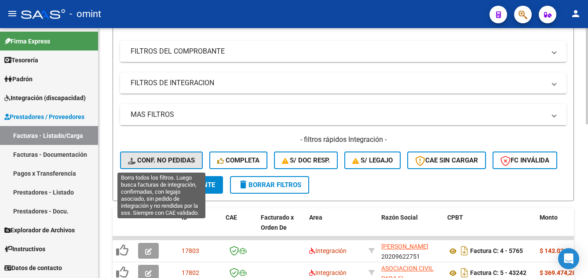
click at [168, 160] on span "Conf. no pedidas" at bounding box center [161, 161] width 67 height 8
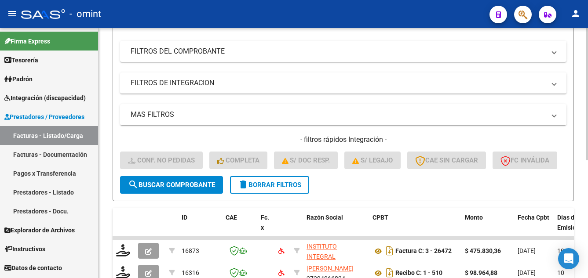
scroll to position [0, 0]
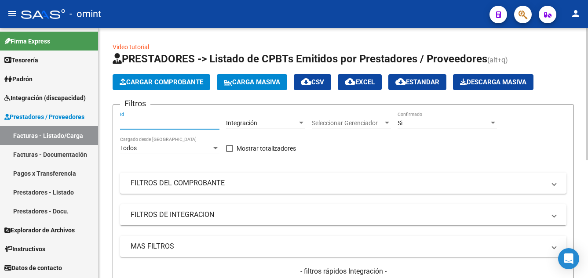
paste input "16873"
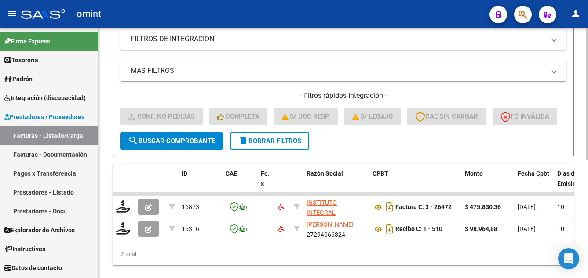
type input "16873"
click at [195, 145] on span "search Buscar Comprobante" at bounding box center [171, 141] width 87 height 8
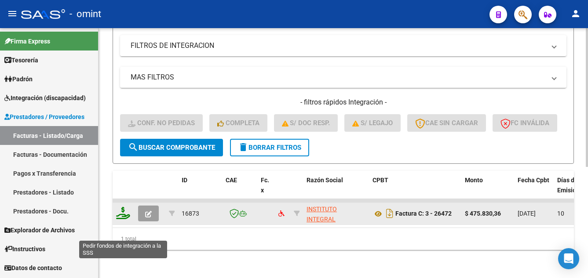
click at [125, 219] on icon at bounding box center [123, 213] width 14 height 12
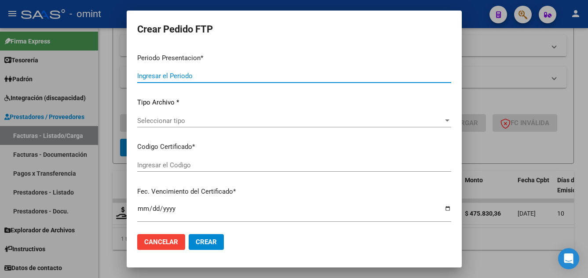
type input "202507"
type input "$ 475.830,36"
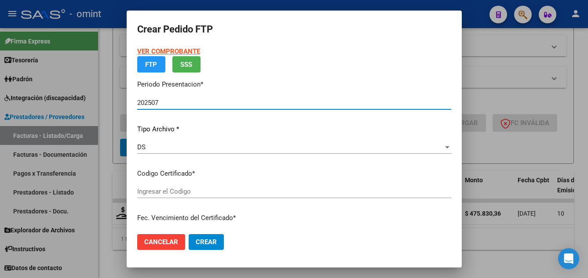
type input "7242297386"
type input "[DATE]"
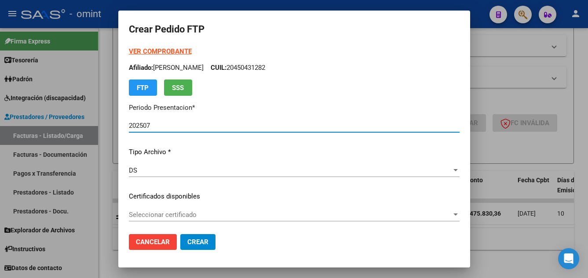
click at [245, 215] on span "Seleccionar certificado" at bounding box center [290, 215] width 323 height 8
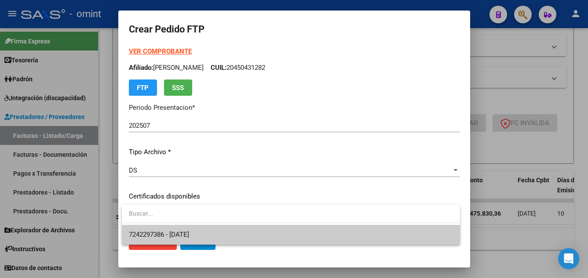
click at [251, 233] on span "7242297386 - [DATE]" at bounding box center [291, 235] width 324 height 20
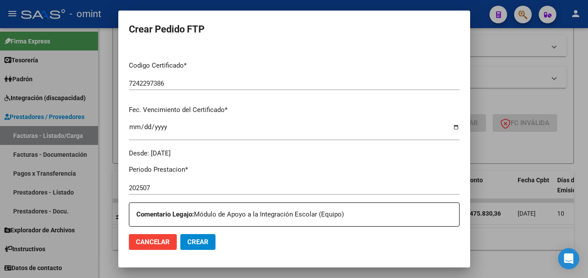
scroll to position [308, 0]
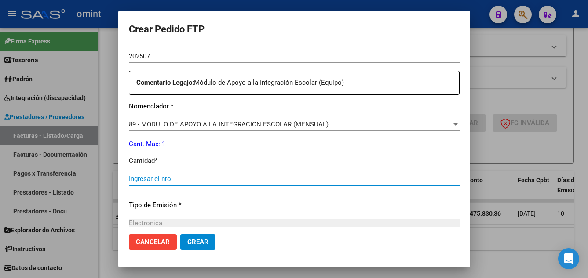
click at [185, 182] on input "Ingresar el nro" at bounding box center [294, 179] width 331 height 8
type input "1"
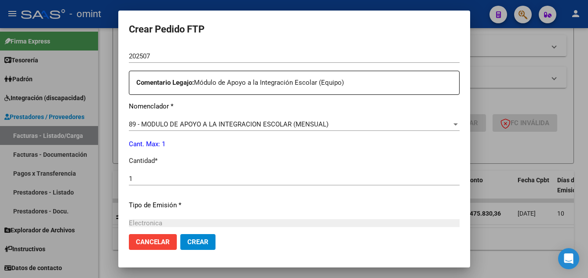
scroll to position [408, 0]
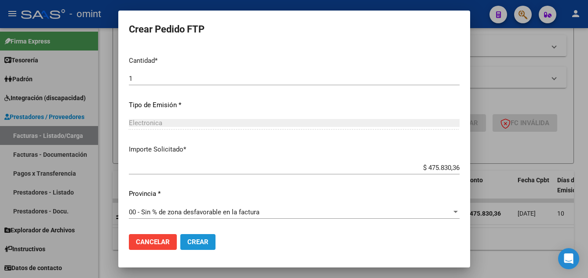
click at [207, 241] on span "Crear" at bounding box center [197, 242] width 21 height 8
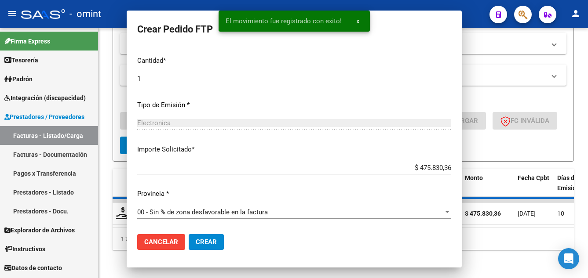
scroll to position [0, 0]
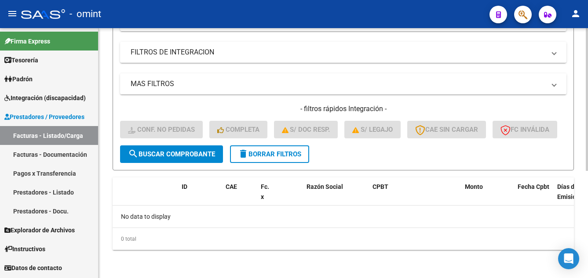
click at [279, 158] on span "delete Borrar Filtros" at bounding box center [269, 154] width 63 height 8
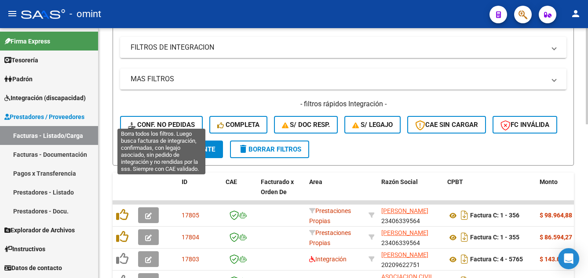
scroll to position [176, 0]
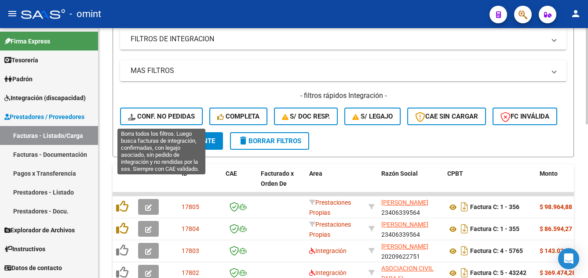
click at [179, 113] on span "Conf. no pedidas" at bounding box center [161, 117] width 67 height 8
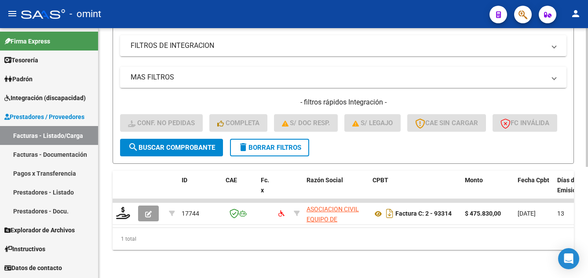
scroll to position [0, 0]
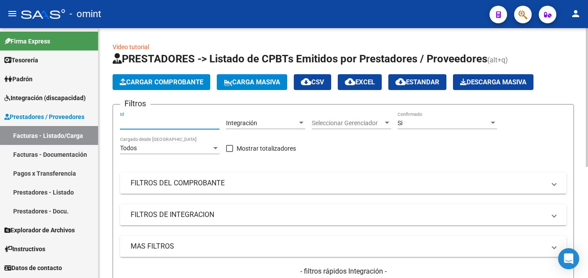
paste input "17744"
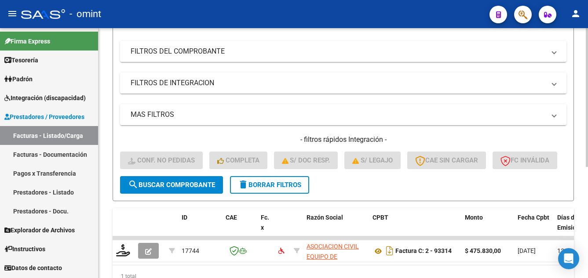
type input "17744"
drag, startPoint x: 202, startPoint y: 216, endPoint x: 201, endPoint y: 209, distance: 7.6
click at [201, 194] on button "search Buscar Comprobante" at bounding box center [171, 185] width 103 height 18
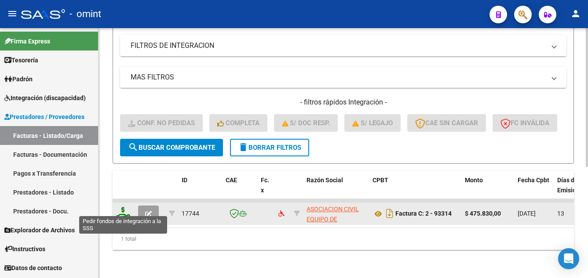
click at [128, 209] on icon at bounding box center [123, 213] width 14 height 12
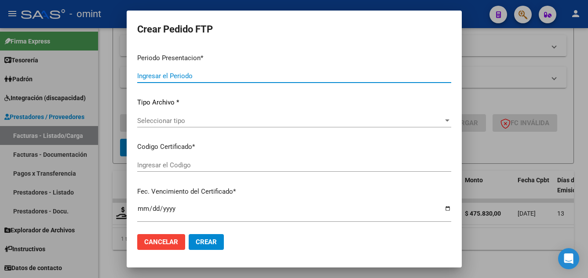
type input "202507"
type input "$ 475.830,00"
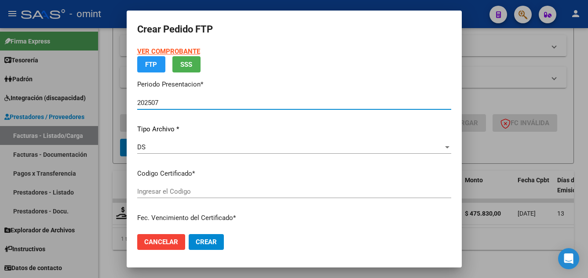
type input "9043126352"
type input "[DATE]"
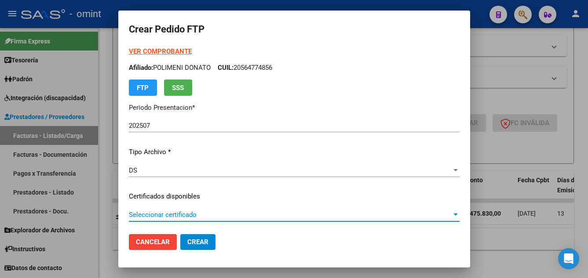
click at [232, 218] on span "Seleccionar certificado" at bounding box center [290, 215] width 323 height 8
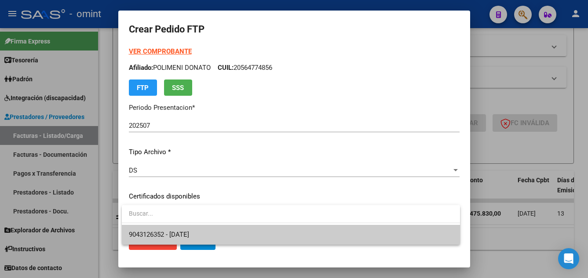
click at [238, 234] on span "9043126352 - [DATE]" at bounding box center [291, 235] width 324 height 20
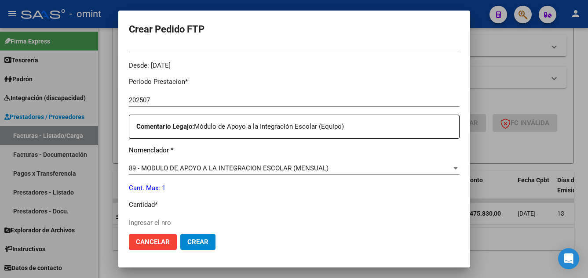
scroll to position [308, 0]
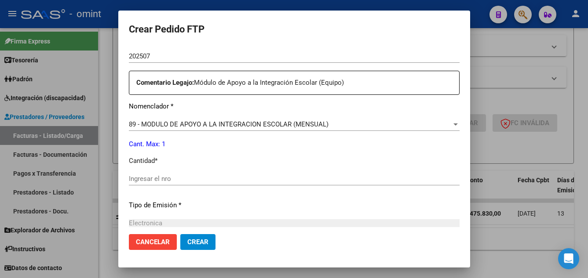
click at [193, 176] on input "Ingresar el nro" at bounding box center [294, 179] width 331 height 8
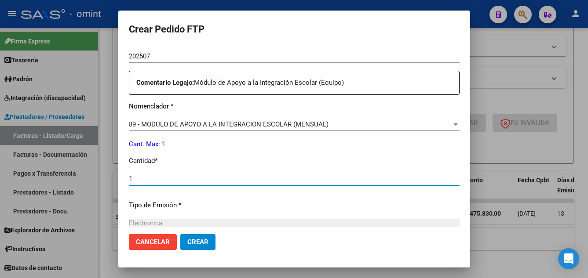
scroll to position [408, 0]
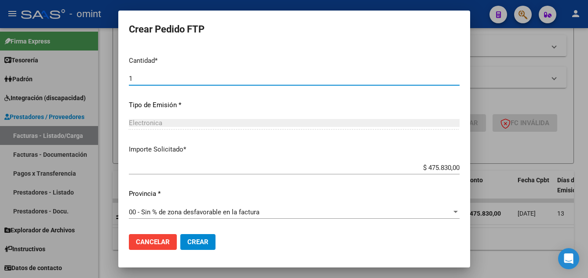
type input "1"
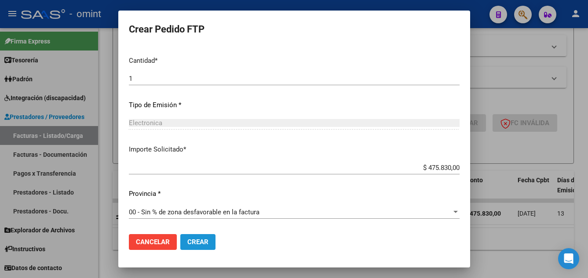
click at [205, 244] on span "Crear" at bounding box center [197, 242] width 21 height 8
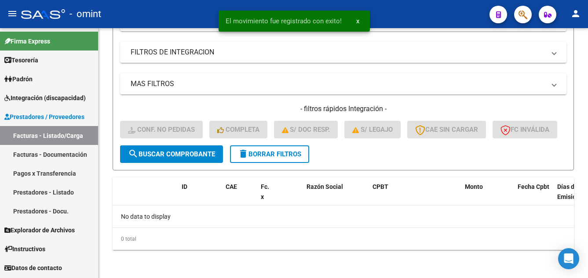
scroll to position [187, 0]
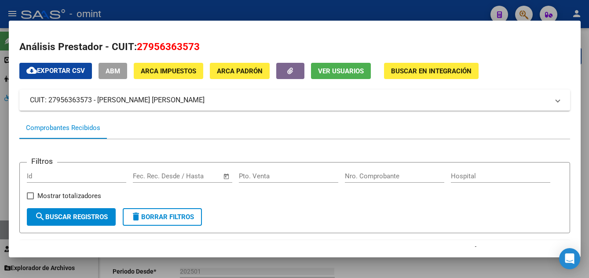
scroll to position [0, 1356]
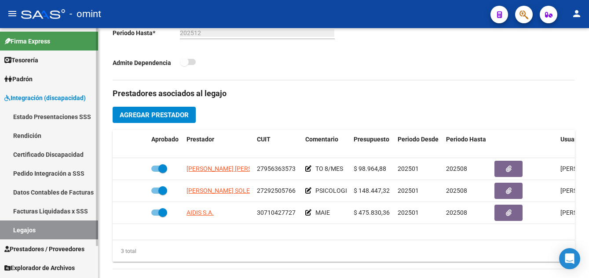
click at [50, 156] on link "Certificado Discapacidad" at bounding box center [49, 154] width 98 height 19
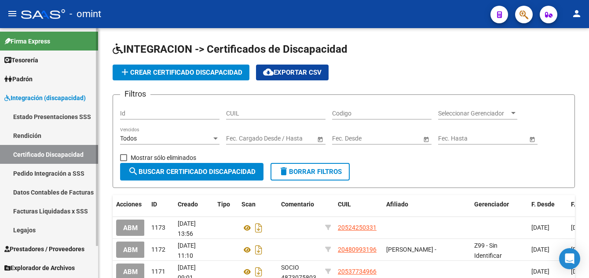
drag, startPoint x: 43, startPoint y: 231, endPoint x: 102, endPoint y: 226, distance: 59.1
click at [42, 231] on link "Legajos" at bounding box center [49, 230] width 98 height 19
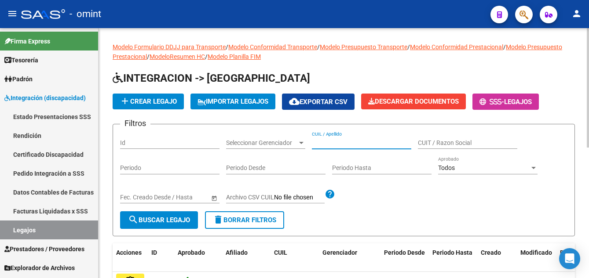
paste input "PIETROBONI [PERSON_NAME]"
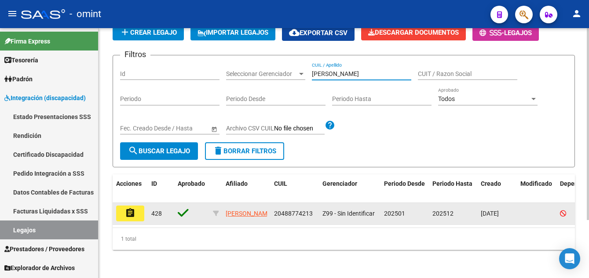
type input "PIETROBONI [PERSON_NAME]"
click at [135, 208] on mat-icon "assignment" at bounding box center [130, 213] width 11 height 11
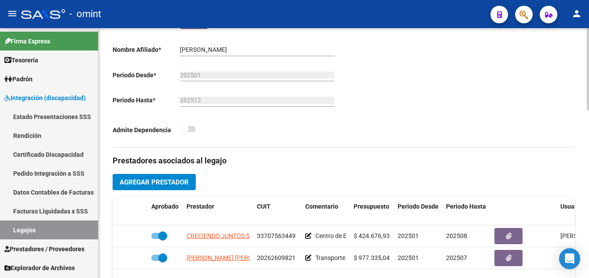
scroll to position [308, 0]
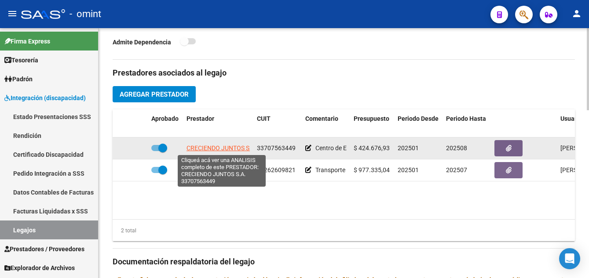
click at [237, 149] on span "CRECIENDO JUNTOS S.A." at bounding box center [221, 148] width 70 height 7
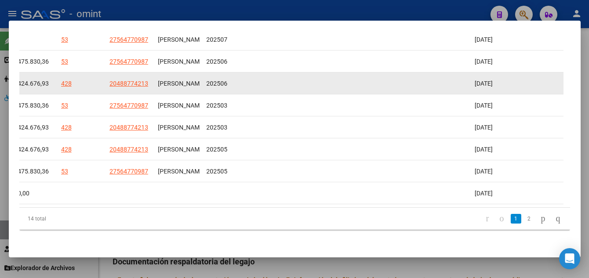
scroll to position [210, 0]
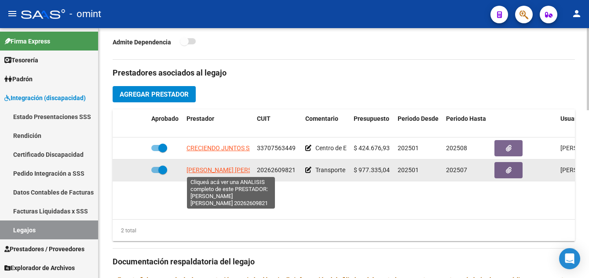
click at [206, 171] on span "PIETROBONI [PERSON_NAME]" at bounding box center [233, 170] width 95 height 7
type textarea "20262609821"
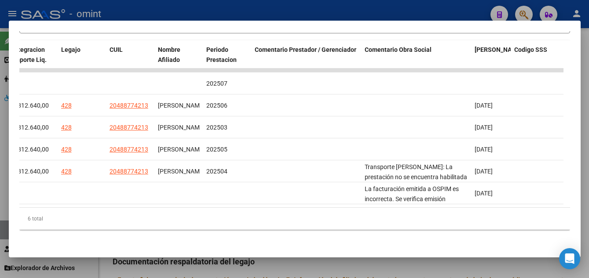
scroll to position [0, 0]
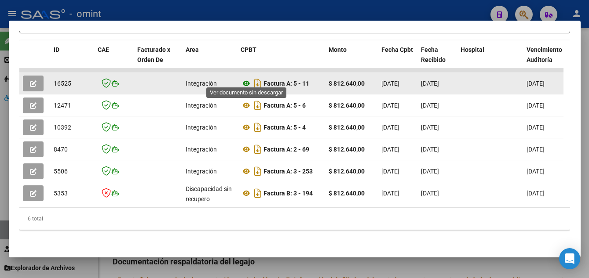
click at [246, 79] on icon at bounding box center [246, 83] width 11 height 11
click at [33, 80] on icon "button" at bounding box center [33, 83] width 7 height 7
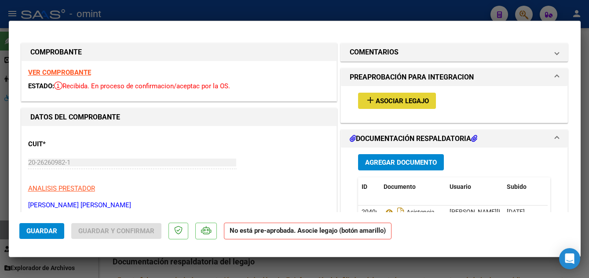
click at [386, 101] on span "Asociar Legajo" at bounding box center [402, 101] width 53 height 8
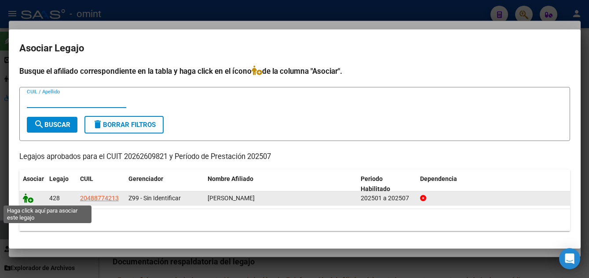
click at [25, 199] on icon at bounding box center [28, 198] width 11 height 10
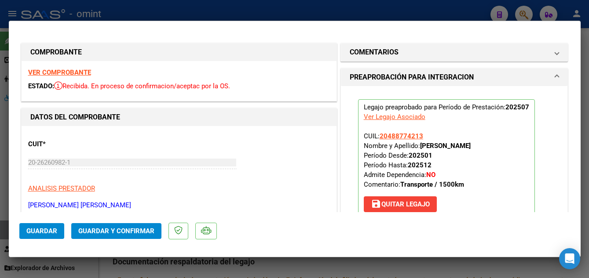
scroll to position [132, 0]
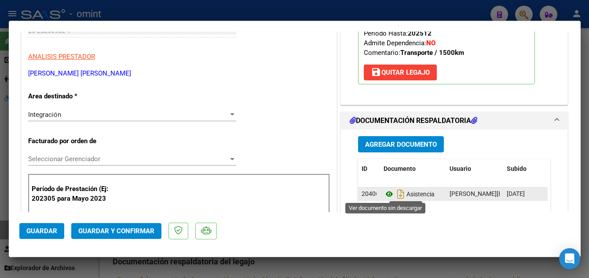
click at [384, 194] on icon at bounding box center [388, 194] width 11 height 11
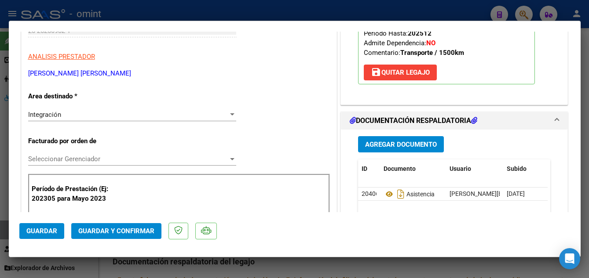
click at [134, 232] on span "Guardar y Confirmar" at bounding box center [116, 231] width 76 height 8
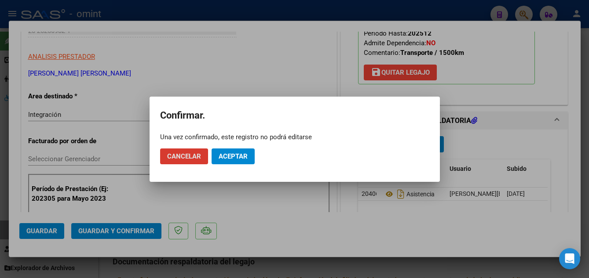
click at [238, 158] on span "Aceptar" at bounding box center [233, 157] width 29 height 8
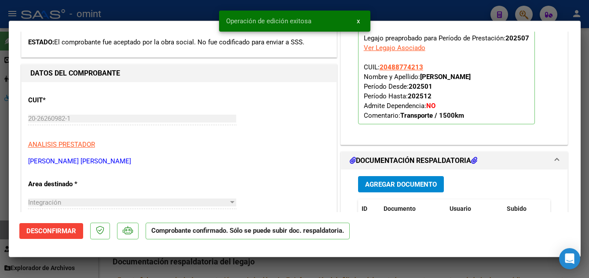
scroll to position [0, 0]
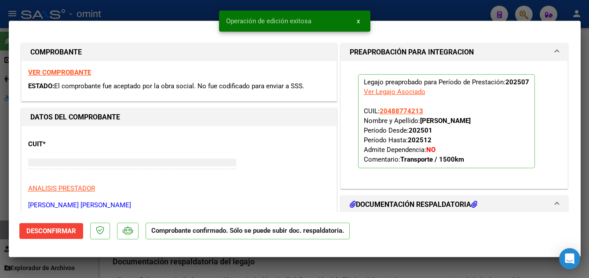
type input "$ 0,00"
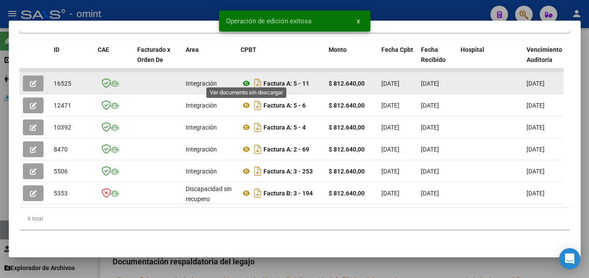
click at [246, 78] on icon at bounding box center [246, 83] width 11 height 11
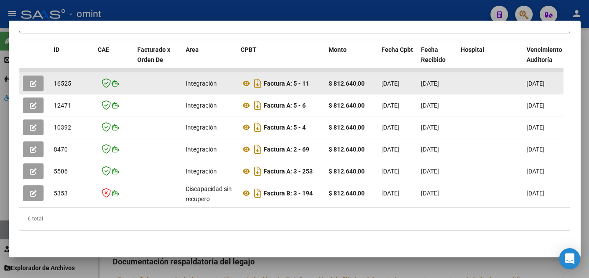
drag, startPoint x: 53, startPoint y: 76, endPoint x: 70, endPoint y: 79, distance: 17.4
click at [70, 79] on datatable-body-cell "16525" at bounding box center [72, 84] width 44 height 22
copy span "16525"
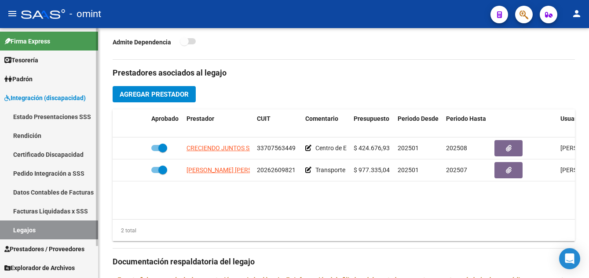
click at [46, 230] on link "Legajos" at bounding box center [49, 230] width 98 height 19
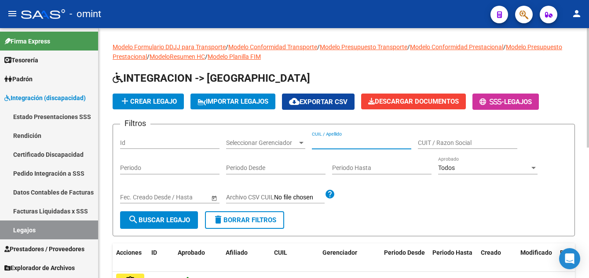
paste input "PINCARDINI MARIA EMI"
type input "PINCARDINI MARIA EMI"
click at [165, 215] on button "search Buscar Legajo" at bounding box center [159, 221] width 78 height 18
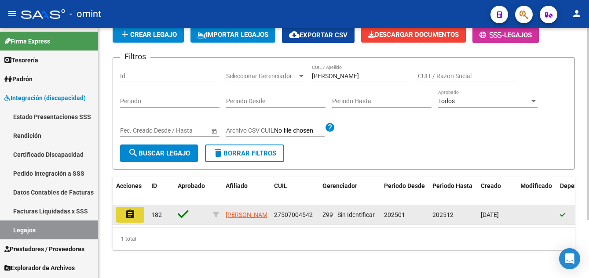
click at [137, 207] on button "assignment" at bounding box center [130, 215] width 28 height 16
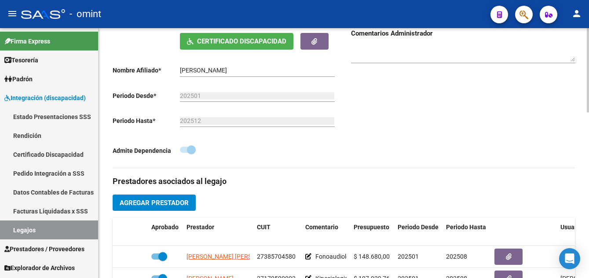
scroll to position [308, 0]
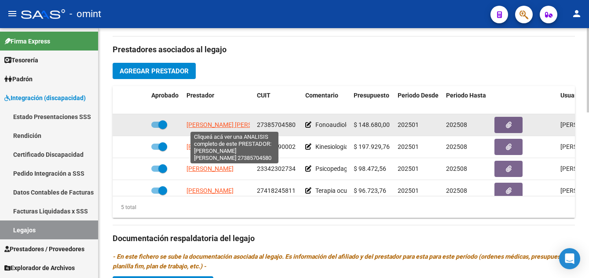
click at [242, 124] on span "NIETO MARIA VICTORIA SOCORRO" at bounding box center [233, 124] width 95 height 7
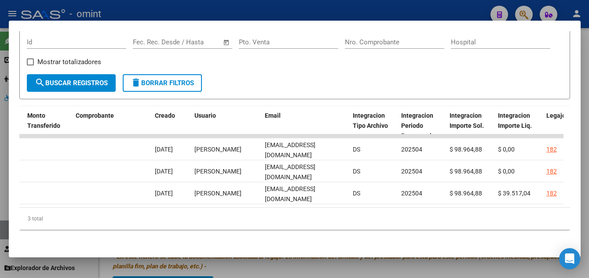
scroll to position [0, 960]
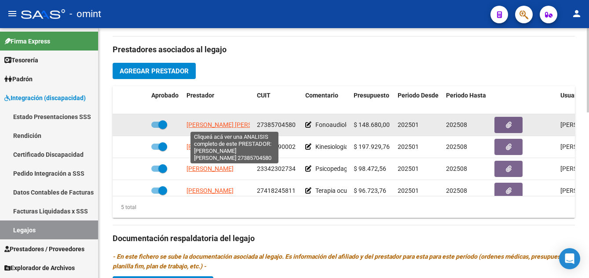
click at [227, 125] on span "NIETO MARIA VICTORIA SOCORRO" at bounding box center [233, 124] width 95 height 7
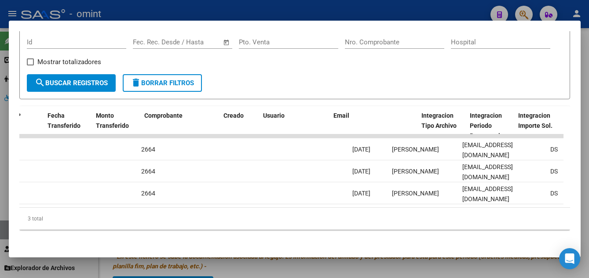
scroll to position [0, 836]
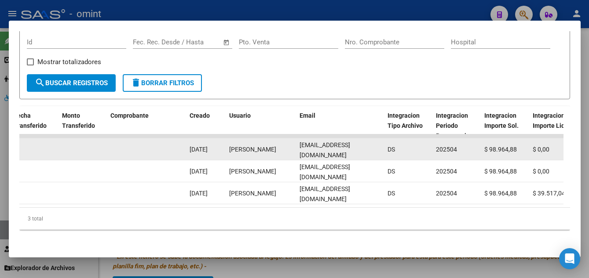
drag, startPoint x: 299, startPoint y: 143, endPoint x: 391, endPoint y: 145, distance: 91.9
click at [391, 145] on div "6397 K15 - Omint Integración Factura A: 2581 - 421 $ 98.964,88 01/05/2025 19/05…" at bounding box center [133, 150] width 1900 height 22
drag, startPoint x: 391, startPoint y: 145, endPoint x: 369, endPoint y: 142, distance: 22.1
click at [350, 142] on span "ascontreras@omint.com.ar" at bounding box center [324, 150] width 51 height 17
click at [377, 144] on div "ascontreras@omint.com.ar" at bounding box center [339, 149] width 81 height 18
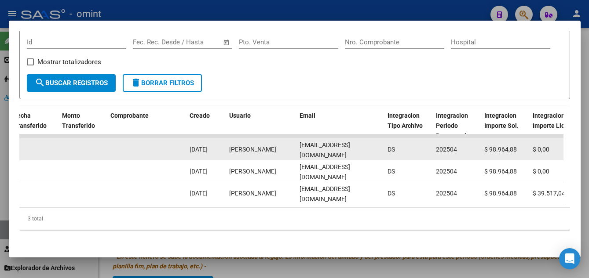
click at [410, 152] on datatable-body-cell "DS" at bounding box center [408, 150] width 48 height 22
drag, startPoint x: 299, startPoint y: 145, endPoint x: 384, endPoint y: 146, distance: 84.9
click at [384, 146] on div "6397 K15 - Omint Integración Factura A: 2581 - 421 $ 98.964,88 01/05/2025 19/05…" at bounding box center [133, 150] width 1900 height 22
drag, startPoint x: 384, startPoint y: 146, endPoint x: 364, endPoint y: 145, distance: 20.7
copy span "ascontreras@omint.com.ar"
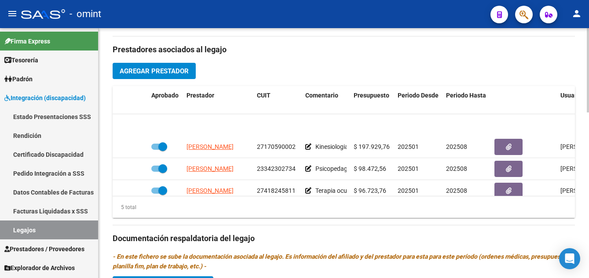
scroll to position [37, 0]
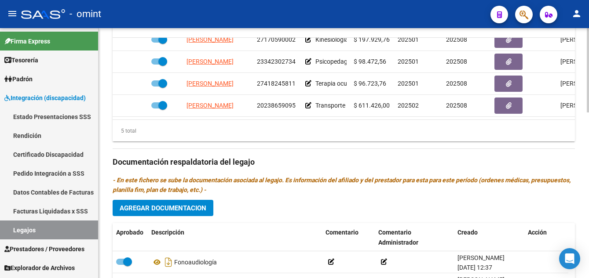
click at [588, 205] on html "menu - omint person Firma Express Tesorería Extractos Procesados (csv) Extracto…" at bounding box center [294, 139] width 589 height 278
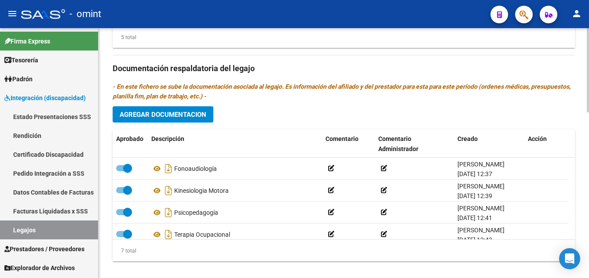
click at [588, 233] on div at bounding box center [588, 232] width 2 height 84
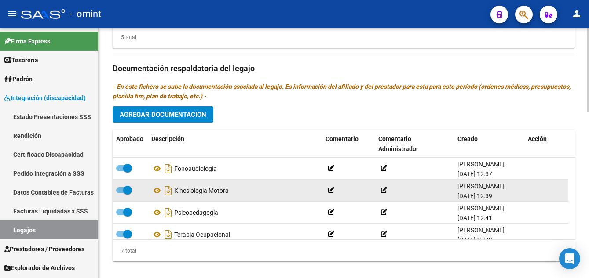
scroll to position [479, 0]
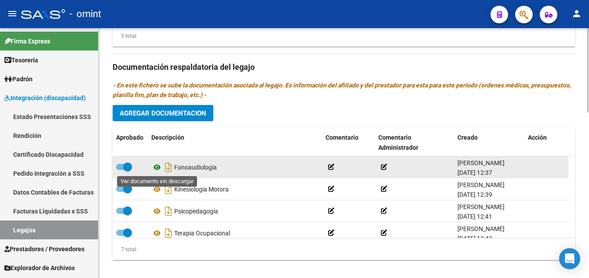
click at [158, 168] on icon at bounding box center [156, 167] width 11 height 11
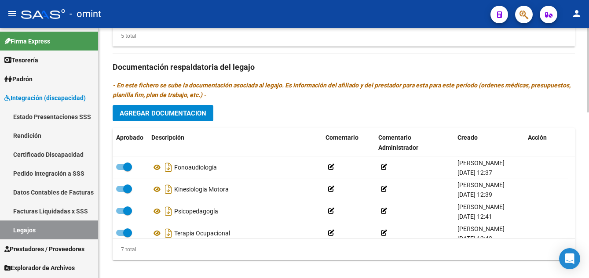
scroll to position [347, 0]
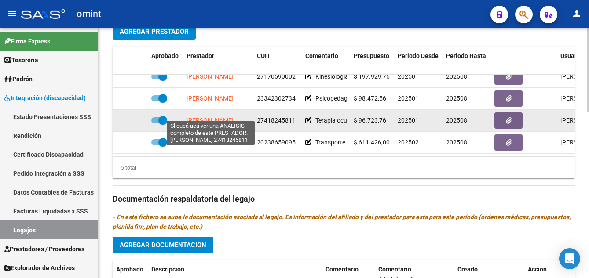
click at [216, 117] on span "FONTANA [PERSON_NAME]" at bounding box center [209, 120] width 47 height 7
type textarea "27418245811"
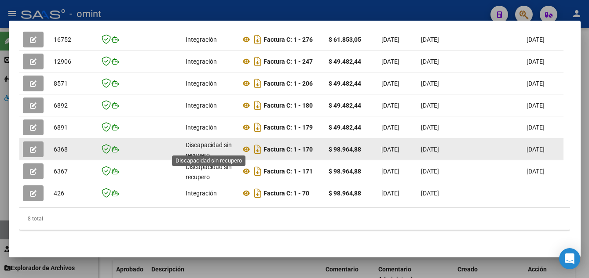
scroll to position [210, 0]
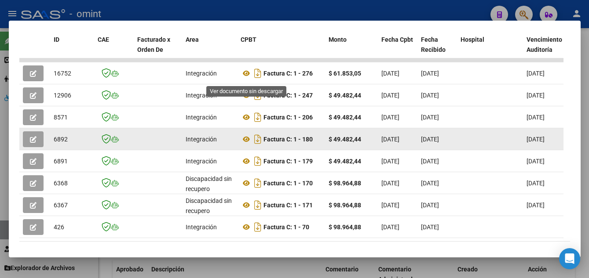
click at [247, 77] on icon at bounding box center [246, 73] width 11 height 11
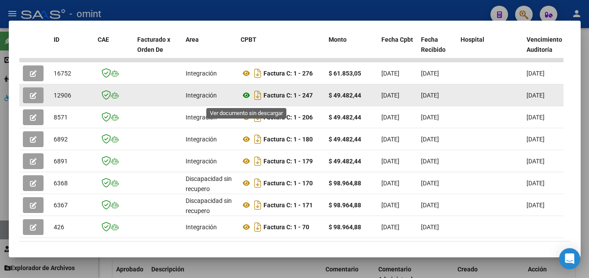
click at [247, 99] on icon at bounding box center [246, 95] width 11 height 11
click at [36, 95] on span "button" at bounding box center [33, 95] width 7 height 8
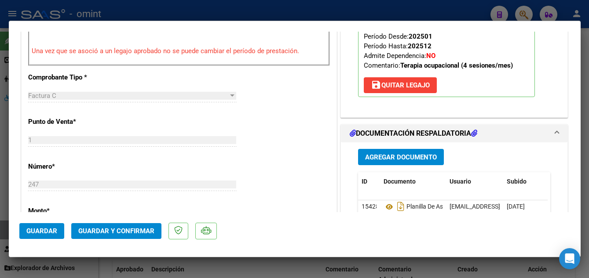
scroll to position [369, 0]
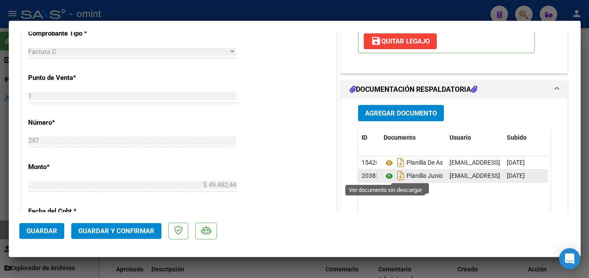
click at [387, 175] on icon at bounding box center [388, 176] width 11 height 11
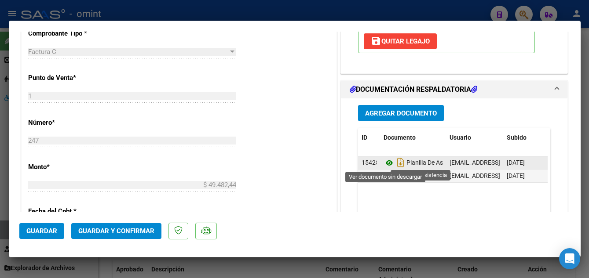
click at [384, 164] on icon at bounding box center [388, 163] width 11 height 11
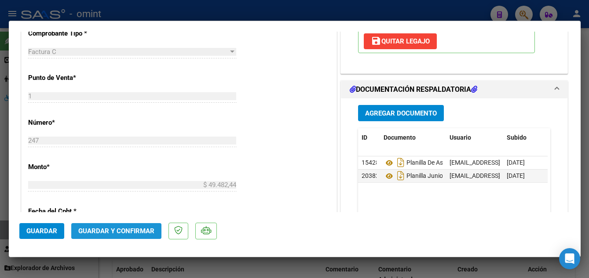
click at [134, 230] on span "Guardar y Confirmar" at bounding box center [116, 231] width 76 height 8
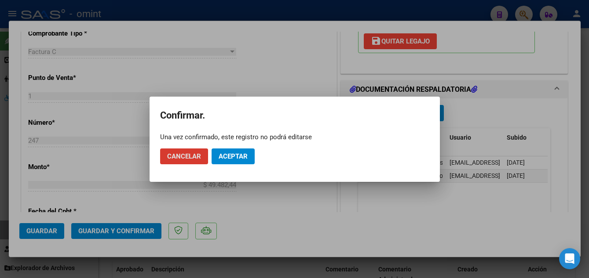
click at [234, 157] on span "Aceptar" at bounding box center [233, 157] width 29 height 8
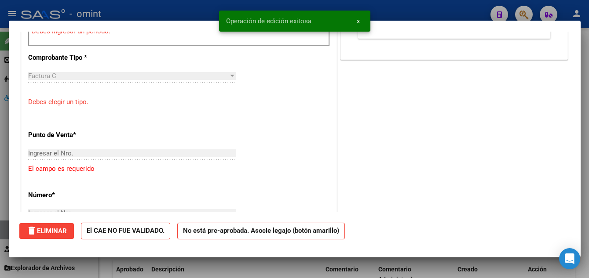
scroll to position [0, 0]
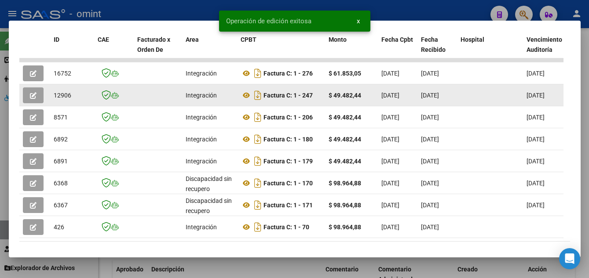
drag, startPoint x: 54, startPoint y: 101, endPoint x: 78, endPoint y: 101, distance: 24.2
click at [78, 101] on div "12906" at bounding box center [72, 96] width 37 height 10
drag, startPoint x: 78, startPoint y: 101, endPoint x: 69, endPoint y: 101, distance: 8.8
copy span "12906"
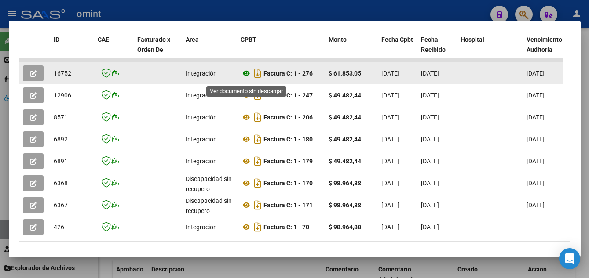
click at [247, 77] on icon at bounding box center [246, 73] width 11 height 11
click at [31, 74] on icon "button" at bounding box center [33, 73] width 7 height 7
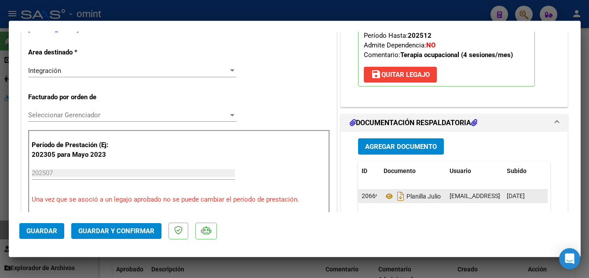
scroll to position [220, 0]
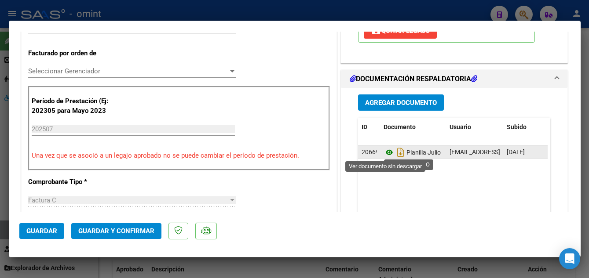
click at [385, 153] on icon at bounding box center [388, 152] width 11 height 11
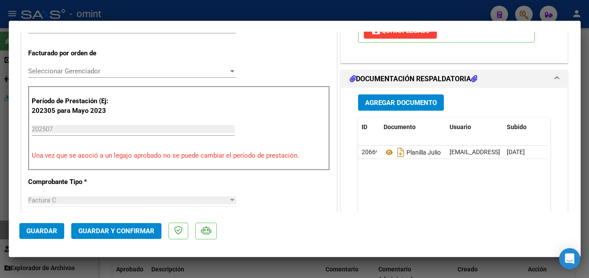
click at [115, 231] on span "Guardar y Confirmar" at bounding box center [116, 231] width 76 height 8
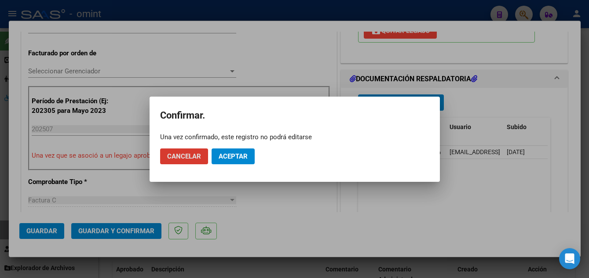
click at [238, 157] on span "Aceptar" at bounding box center [233, 157] width 29 height 8
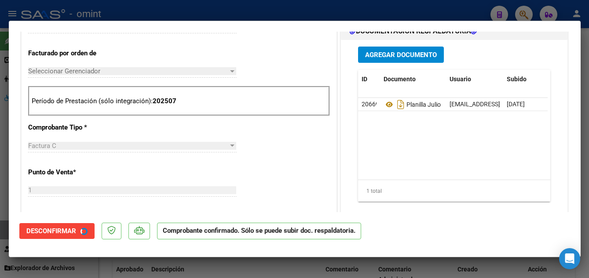
type input "$ 0,00"
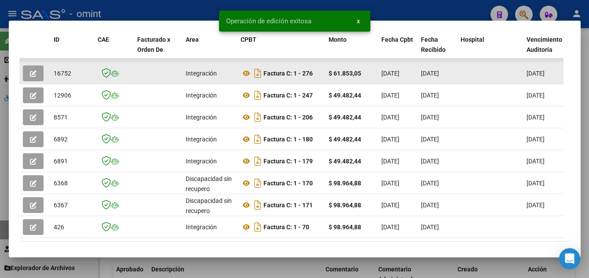
drag, startPoint x: 54, startPoint y: 77, endPoint x: 72, endPoint y: 77, distance: 18.5
click at [72, 77] on div "16752" at bounding box center [72, 74] width 37 height 10
copy span "16752"
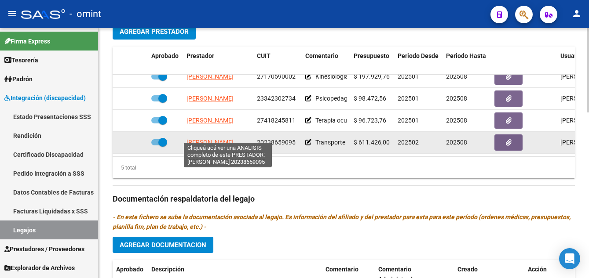
click at [219, 139] on span "SANDOVAL ROBERTO FABIAN" at bounding box center [209, 142] width 47 height 7
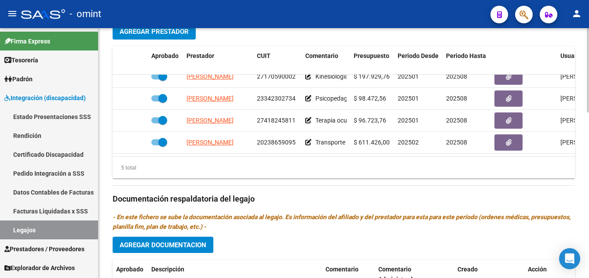
scroll to position [0, 0]
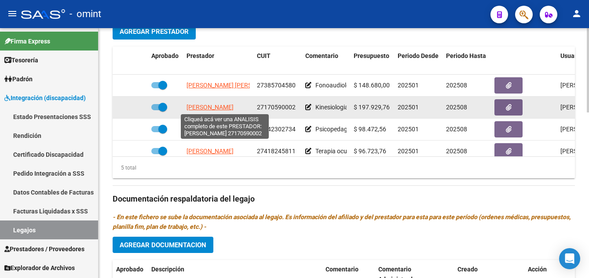
click at [234, 107] on span "ALONSO MARIA MERCEDES" at bounding box center [209, 107] width 47 height 7
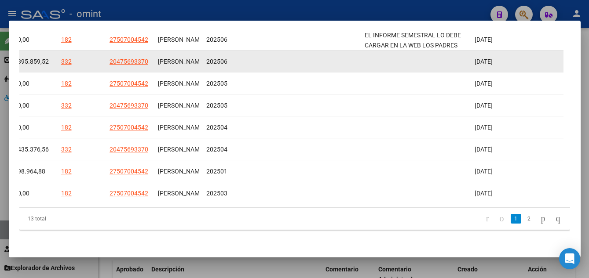
scroll to position [210, 0]
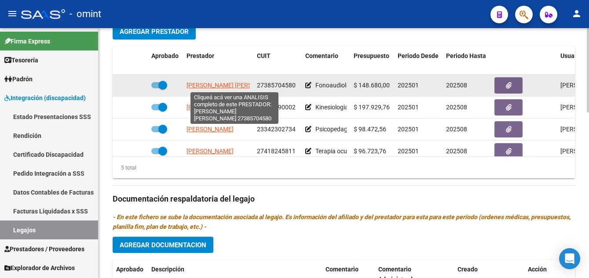
click at [237, 85] on span "NIETO MARIA VICTORIA SOCORRO" at bounding box center [233, 85] width 95 height 7
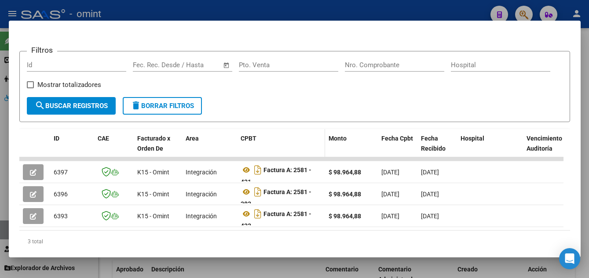
scroll to position [144, 0]
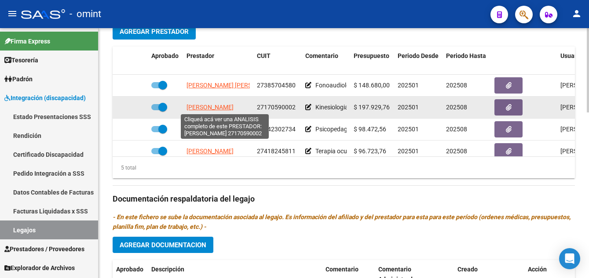
click at [233, 108] on span "ALONSO MARIA MERCEDES" at bounding box center [209, 107] width 47 height 7
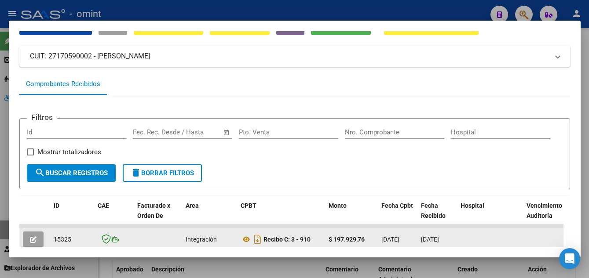
scroll to position [131, 0]
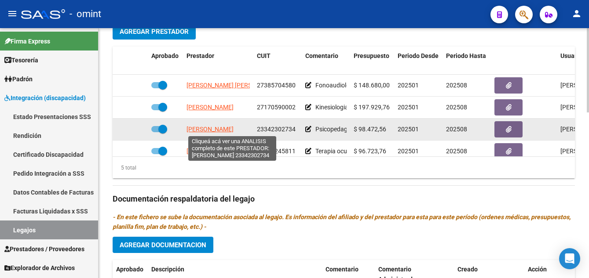
click at [227, 129] on span "MARTINEZ LLOBET CANDELARIA" at bounding box center [209, 129] width 47 height 7
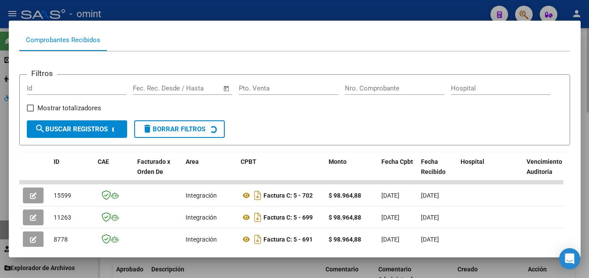
scroll to position [132, 0]
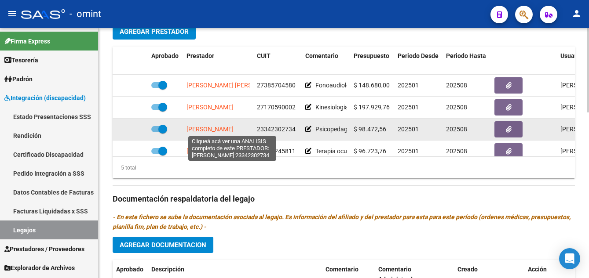
click at [227, 130] on span "MARTINEZ LLOBET CANDELARIA" at bounding box center [209, 129] width 47 height 7
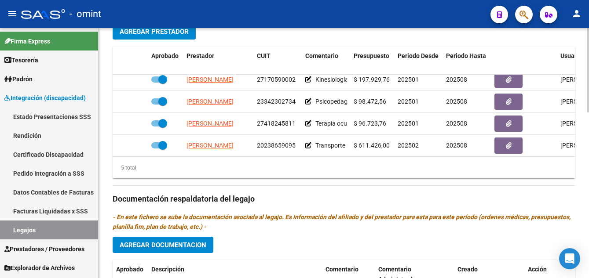
scroll to position [34, 0]
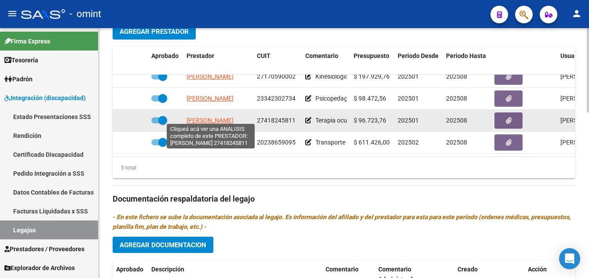
click at [230, 117] on span "FONTANA [PERSON_NAME]" at bounding box center [209, 120] width 47 height 7
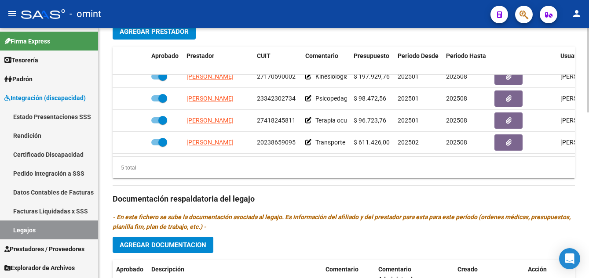
scroll to position [37, 0]
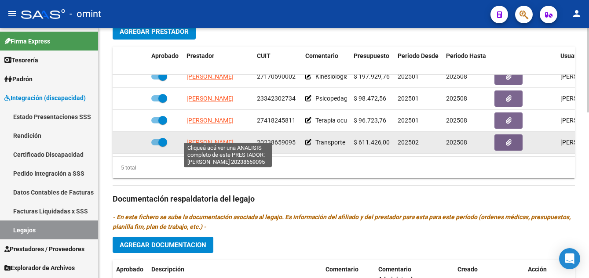
click at [234, 139] on span "SANDOVAL ROBERTO FABIAN" at bounding box center [209, 142] width 47 height 7
type textarea "20238659095"
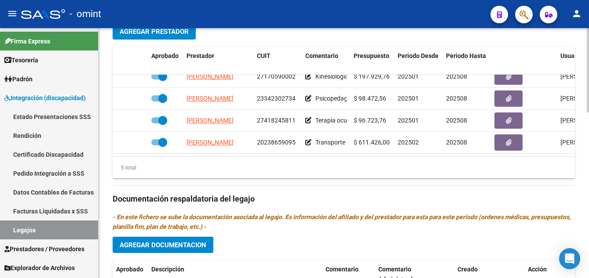
scroll to position [391, 0]
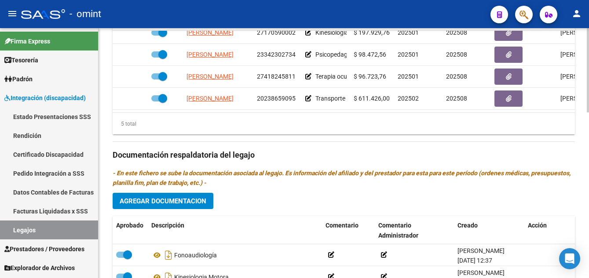
click at [321, 185] on p "- En este fichero se sube la documentación asociada al legajo. Es información d…" at bounding box center [344, 177] width 462 height 19
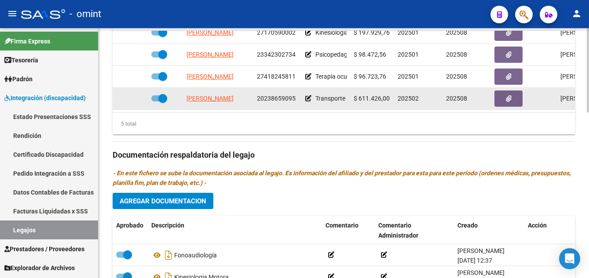
scroll to position [347, 0]
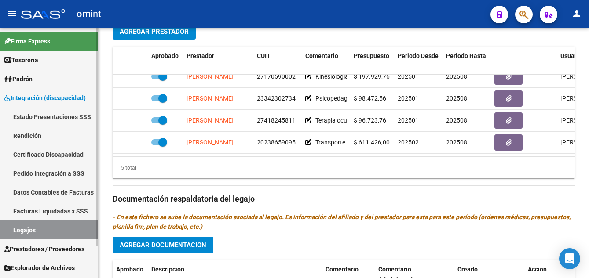
drag, startPoint x: 39, startPoint y: 155, endPoint x: 54, endPoint y: 193, distance: 40.4
click at [39, 155] on link "Certificado Discapacidad" at bounding box center [49, 154] width 98 height 19
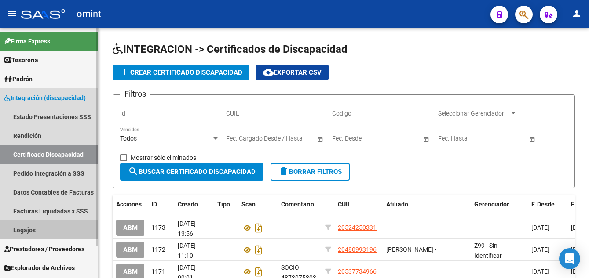
click at [33, 232] on link "Legajos" at bounding box center [49, 230] width 98 height 19
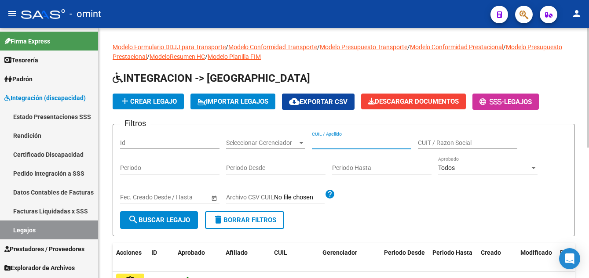
paste input "PIPPIA MARTIN"
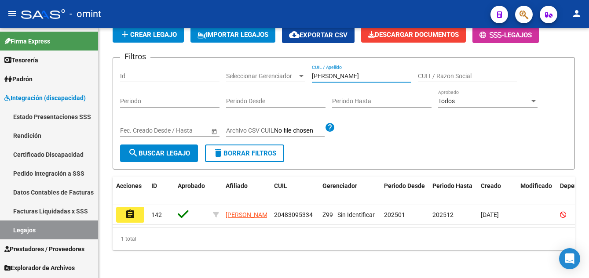
type input "PIPPIA MARTIN"
click at [123, 209] on button "assignment" at bounding box center [130, 215] width 28 height 16
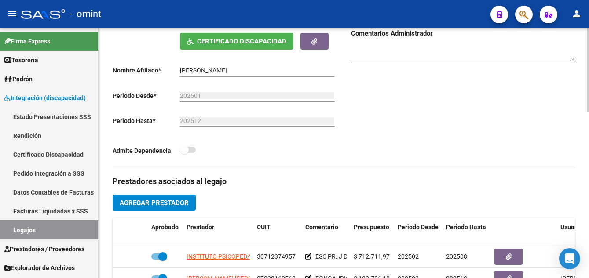
scroll to position [264, 0]
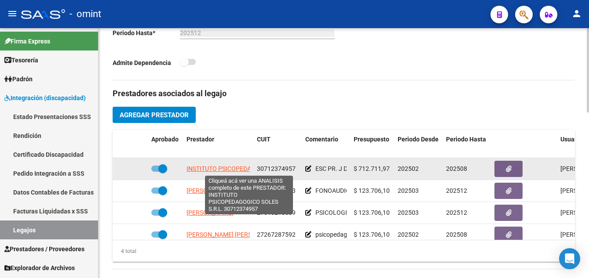
click at [232, 168] on span "INSTITUTO PSICOPEDAGOGICO SOLES S.R.L." at bounding box center [248, 168] width 125 height 7
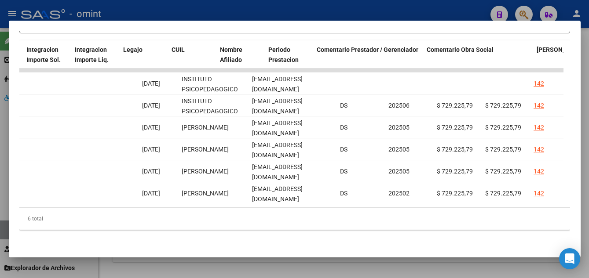
scroll to position [0, 1356]
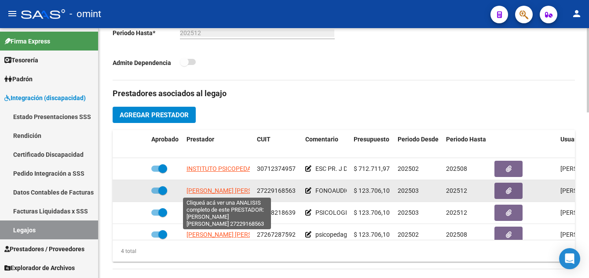
click at [222, 189] on span "PANCANI [PERSON_NAME]" at bounding box center [233, 190] width 95 height 7
type textarea "27229168563"
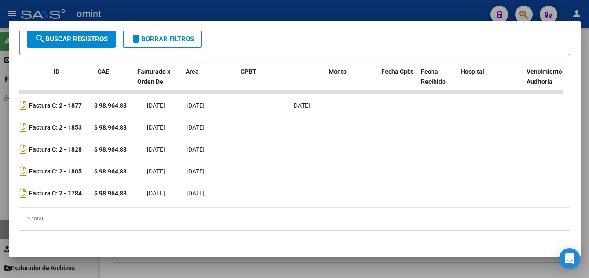
scroll to position [0, 0]
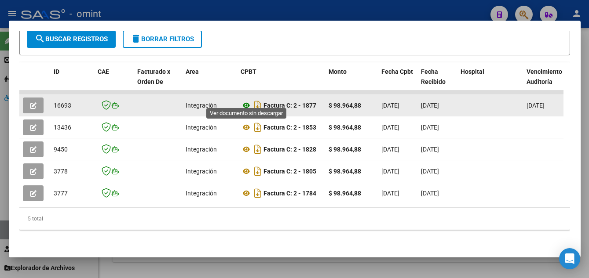
click at [247, 100] on icon at bounding box center [246, 105] width 11 height 11
click at [37, 98] on button "button" at bounding box center [33, 106] width 21 height 16
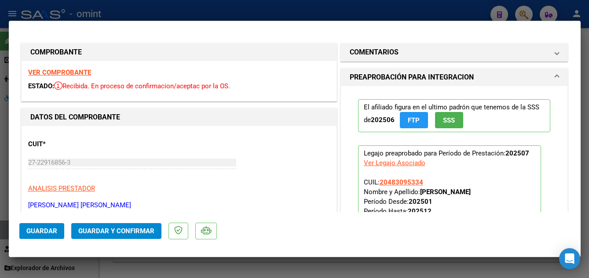
scroll to position [220, 0]
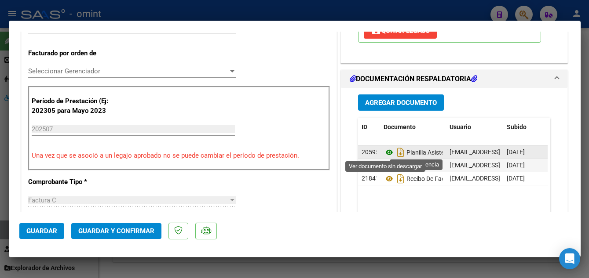
click at [385, 151] on icon at bounding box center [388, 152] width 11 height 11
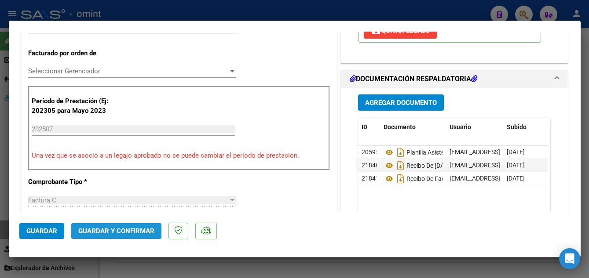
click at [139, 228] on span "Guardar y Confirmar" at bounding box center [116, 231] width 76 height 8
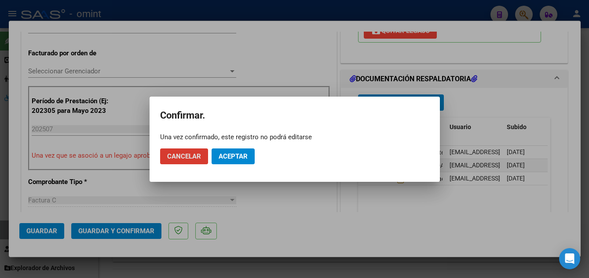
click at [235, 158] on span "Aceptar" at bounding box center [233, 157] width 29 height 8
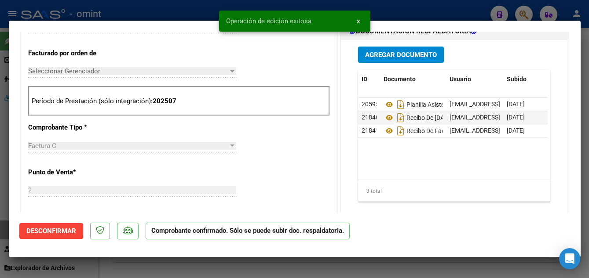
type input "$ 0,00"
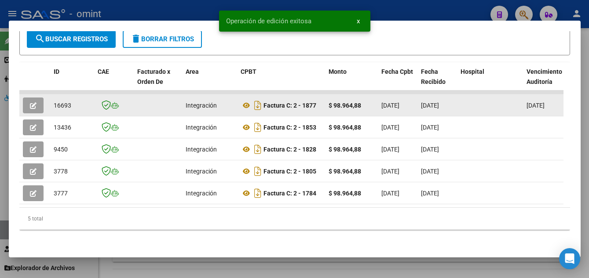
drag, startPoint x: 51, startPoint y: 101, endPoint x: 75, endPoint y: 101, distance: 23.7
click at [75, 101] on datatable-body-cell "16693" at bounding box center [72, 106] width 44 height 22
drag, startPoint x: 75, startPoint y: 101, endPoint x: 66, endPoint y: 101, distance: 8.8
copy span "16693"
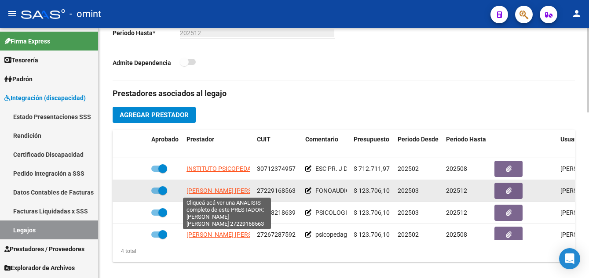
click at [230, 190] on span "PANCANI [PERSON_NAME]" at bounding box center [233, 190] width 95 height 7
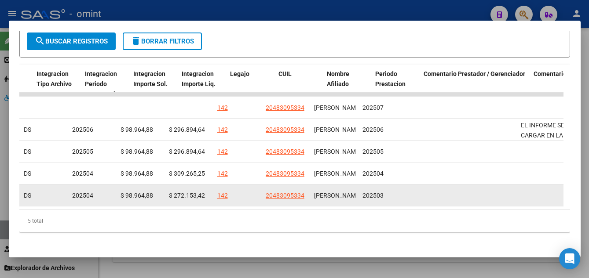
scroll to position [0, 1187]
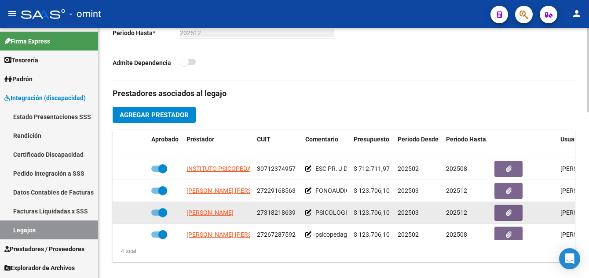
click at [232, 209] on app-link-go-to "PANCANI DAIANA MARIA" at bounding box center [209, 213] width 47 height 10
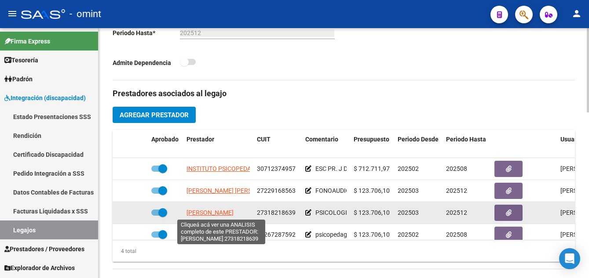
click at [234, 212] on span "PANCANI DAIANA MARIA" at bounding box center [209, 212] width 47 height 7
type textarea "27318218639"
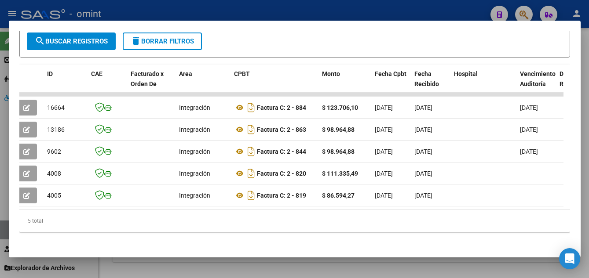
scroll to position [0, 0]
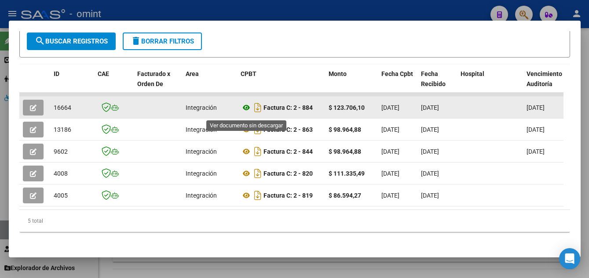
click at [246, 110] on icon at bounding box center [246, 107] width 11 height 11
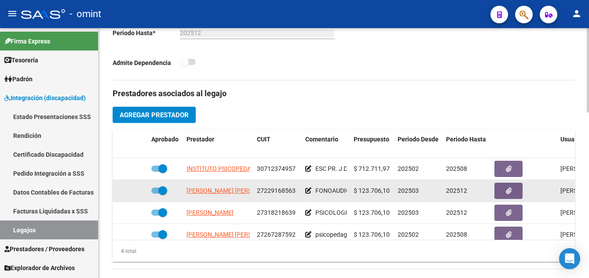
click at [162, 191] on span at bounding box center [162, 190] width 9 height 9
click at [156, 194] on input "checkbox" at bounding box center [155, 194] width 0 height 0
click at [137, 191] on icon at bounding box center [135, 191] width 6 height 6
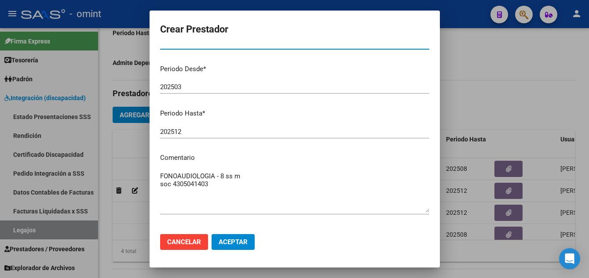
scroll to position [120, 0]
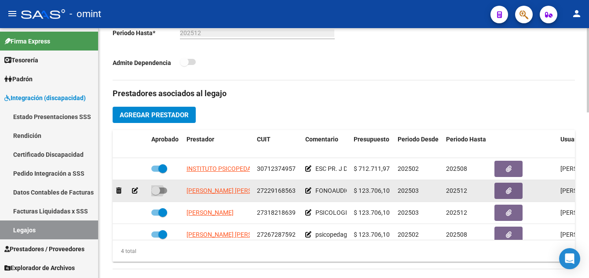
click at [156, 190] on span at bounding box center [155, 190] width 9 height 9
click at [156, 194] on input "checkbox" at bounding box center [155, 194] width 0 height 0
checkbox input "true"
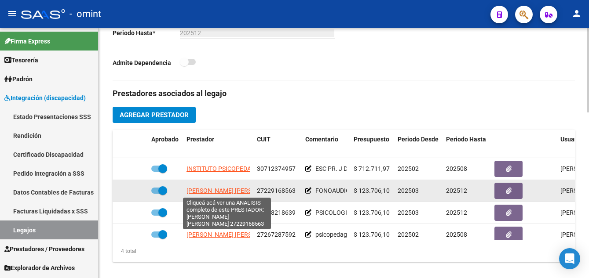
click at [236, 193] on span "PANCANI [PERSON_NAME]" at bounding box center [233, 190] width 95 height 7
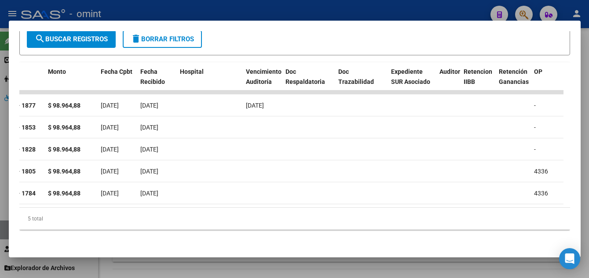
scroll to position [0, 274]
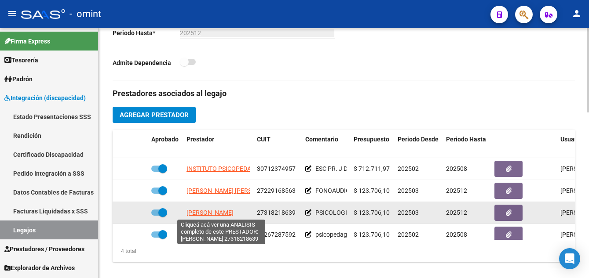
click at [220, 212] on span "PANCANI DAIANA MARIA" at bounding box center [209, 212] width 47 height 7
type textarea "27318218639"
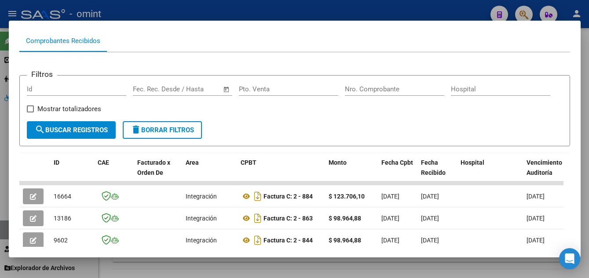
scroll to position [131, 0]
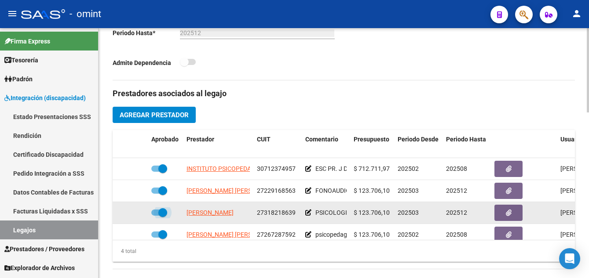
click at [162, 214] on span at bounding box center [162, 212] width 9 height 9
click at [156, 216] on input "checkbox" at bounding box center [155, 216] width 0 height 0
click at [135, 211] on icon at bounding box center [135, 213] width 6 height 6
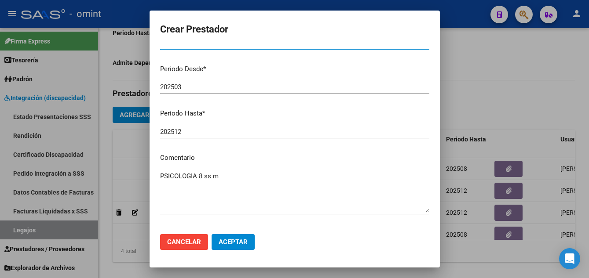
scroll to position [120, 0]
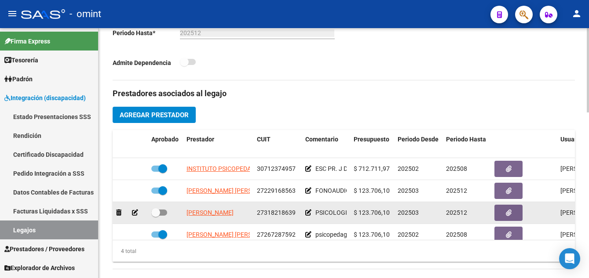
click at [156, 214] on span at bounding box center [155, 212] width 9 height 9
click at [156, 216] on input "checkbox" at bounding box center [155, 216] width 0 height 0
checkbox input "true"
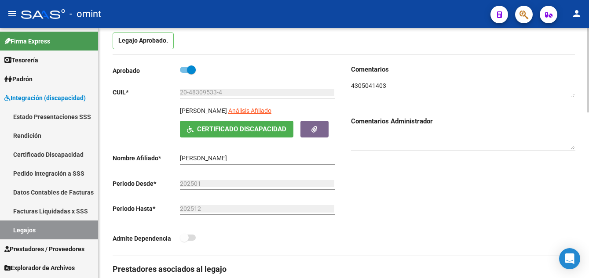
scroll to position [44, 0]
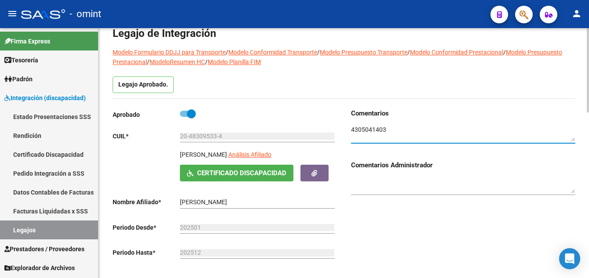
drag, startPoint x: 385, startPoint y: 128, endPoint x: 350, endPoint y: 130, distance: 34.4
click at [351, 130] on textarea at bounding box center [463, 133] width 224 height 17
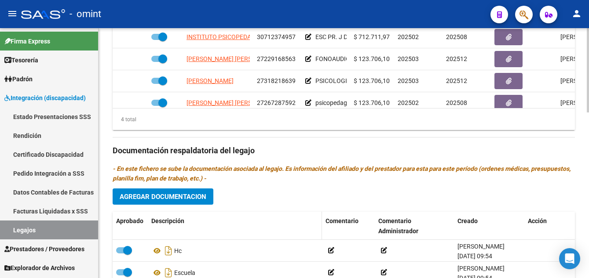
scroll to position [484, 0]
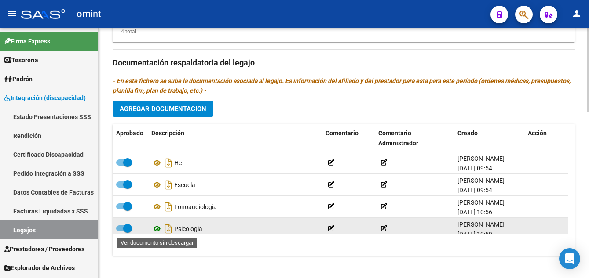
click at [157, 229] on icon at bounding box center [156, 229] width 11 height 11
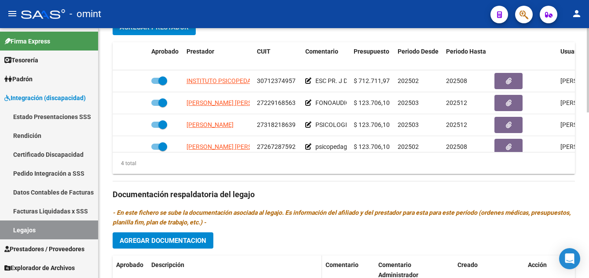
scroll to position [308, 0]
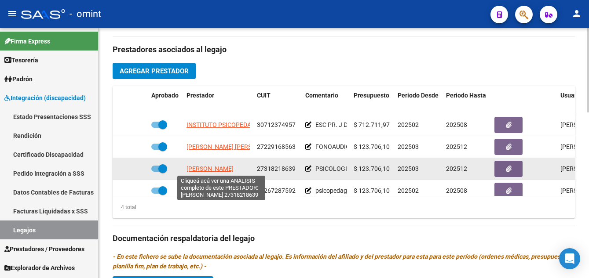
click at [212, 171] on span "PANCANI DAIANA MARIA" at bounding box center [209, 168] width 47 height 7
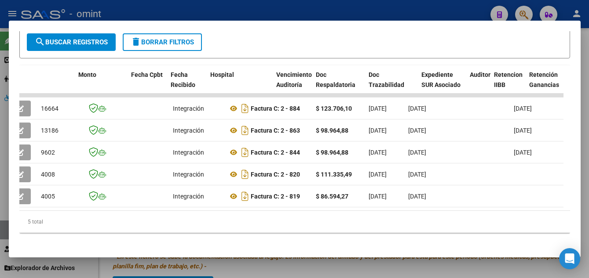
scroll to position [0, 0]
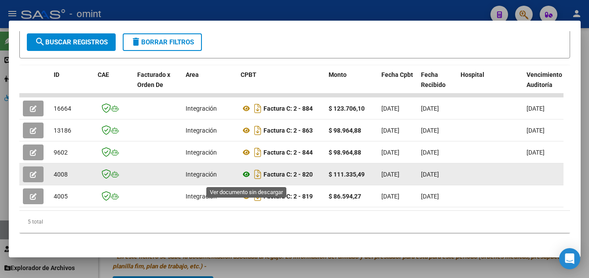
click at [244, 178] on icon at bounding box center [246, 174] width 11 height 11
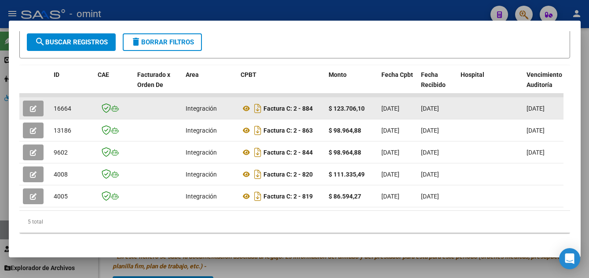
click at [33, 112] on icon "button" at bounding box center [33, 109] width 7 height 7
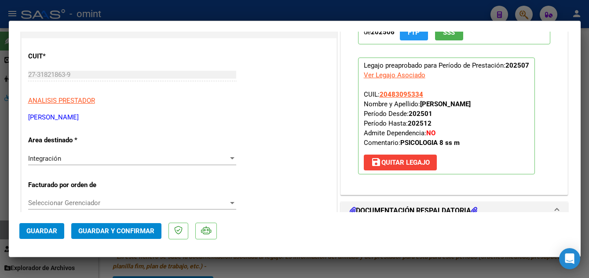
scroll to position [176, 0]
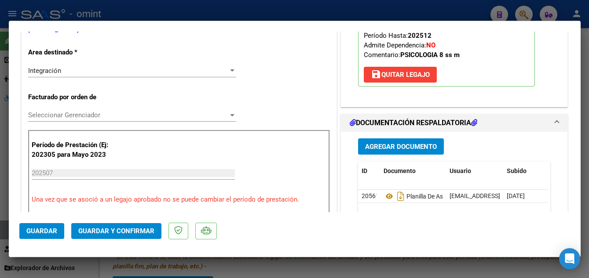
click at [117, 71] on div "Integración" at bounding box center [128, 71] width 200 height 8
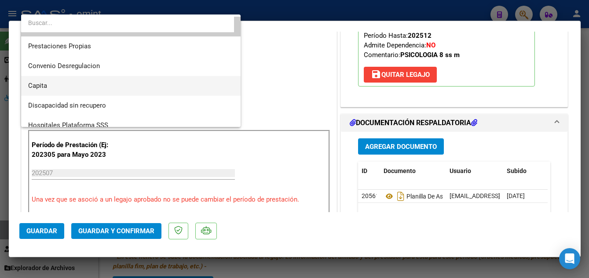
scroll to position [85, 0]
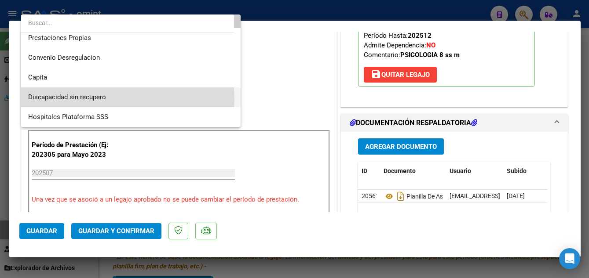
click at [120, 99] on span "Discapacidad sin recupero" at bounding box center [130, 98] width 205 height 20
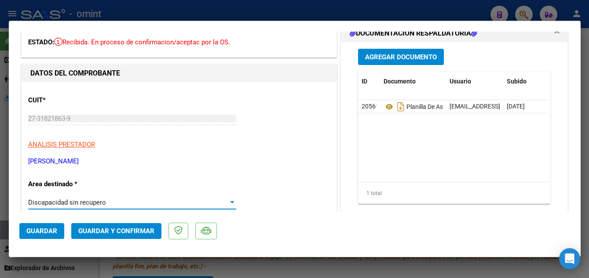
scroll to position [0, 0]
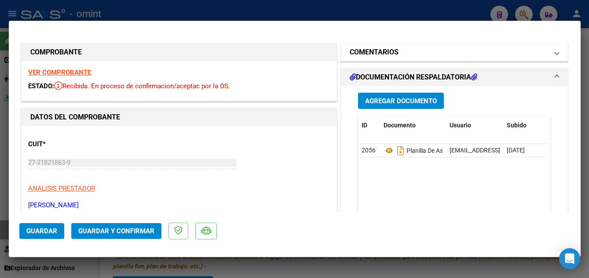
click at [394, 56] on h1 "COMENTARIOS" at bounding box center [374, 52] width 49 height 11
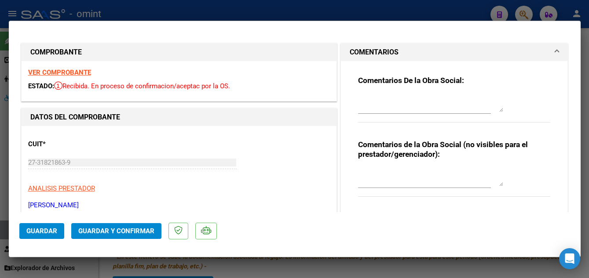
click at [402, 109] on textarea at bounding box center [430, 104] width 145 height 18
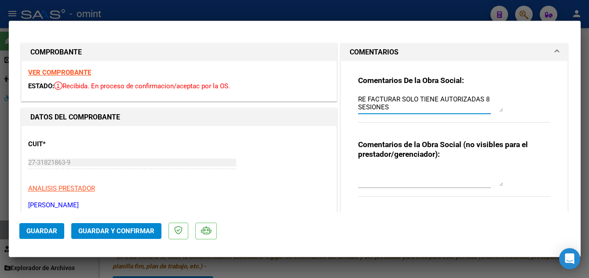
type textarea "RE FACTURAR SOLO TIENE AUTORIZADAS 8 SESIONES"
click at [116, 231] on span "Guardar y Confirmar" at bounding box center [116, 231] width 76 height 8
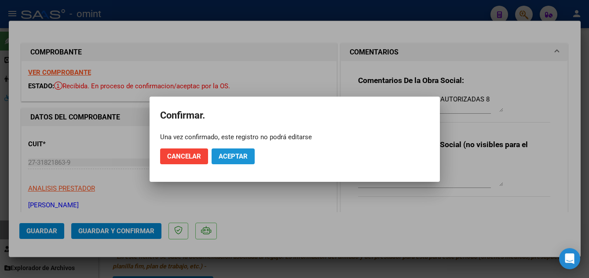
click at [232, 160] on span "Aceptar" at bounding box center [233, 157] width 29 height 8
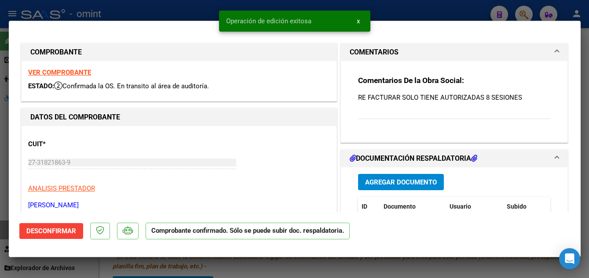
type input "$ 0,00"
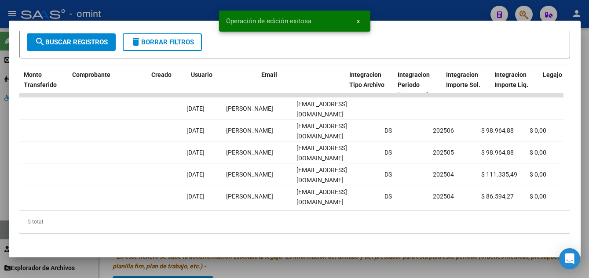
scroll to position [0, 874]
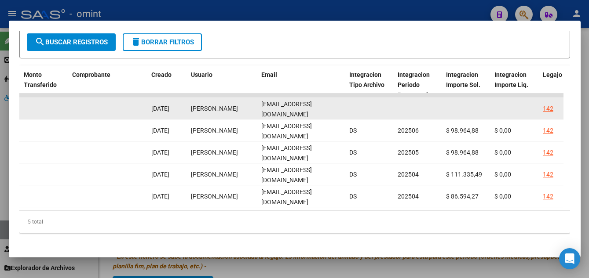
drag, startPoint x: 261, startPoint y: 114, endPoint x: 346, endPoint y: 116, distance: 85.3
click at [346, 116] on div "16664 Integración Factura C: 2 - 884 $ 123.706,10 04/08/2025 05/08/2025 14/08/2…" at bounding box center [95, 109] width 1900 height 22
drag, startPoint x: 346, startPoint y: 116, endPoint x: 323, endPoint y: 112, distance: 23.2
copy div "daianapancani@gmail.com"
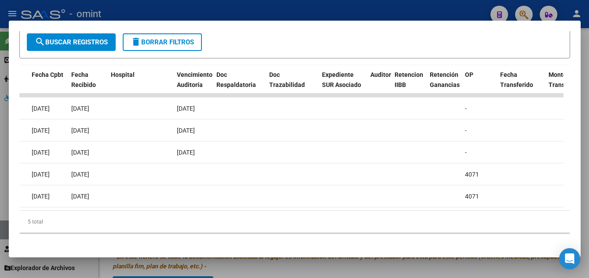
scroll to position [0, 0]
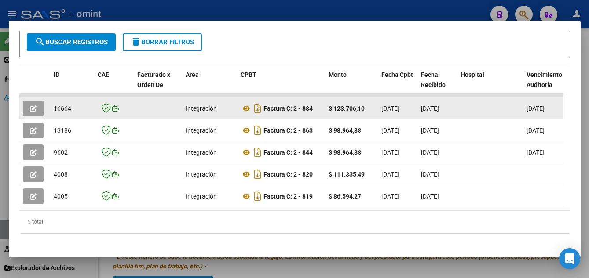
drag, startPoint x: 303, startPoint y: 112, endPoint x: 314, endPoint y: 113, distance: 10.6
click at [314, 113] on div "Factura C: 2 - 884" at bounding box center [281, 109] width 81 height 14
drag, startPoint x: 314, startPoint y: 113, endPoint x: 308, endPoint y: 113, distance: 5.7
copy strong "884"
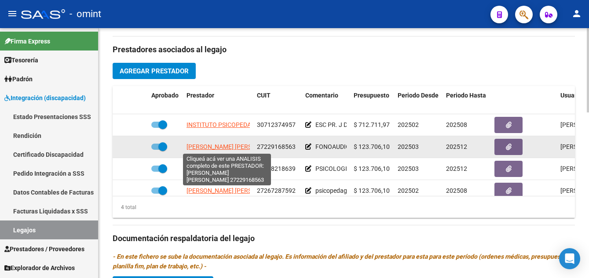
click at [220, 150] on span "PANCANI [PERSON_NAME]" at bounding box center [233, 146] width 95 height 7
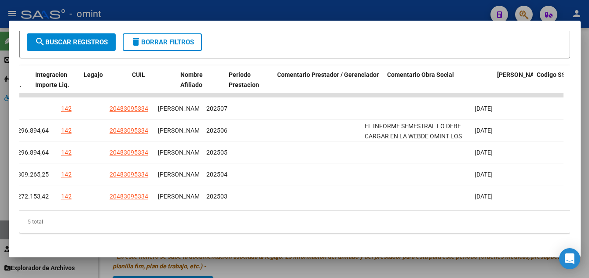
scroll to position [0, 429]
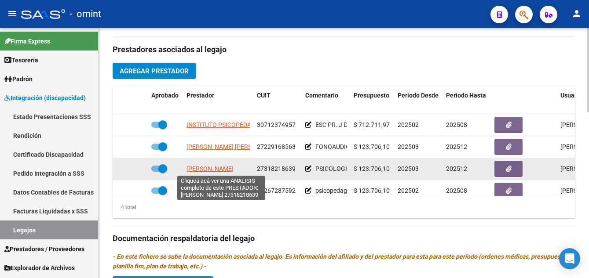
click at [217, 168] on span "PANCANI DAIANA MARIA" at bounding box center [209, 168] width 47 height 7
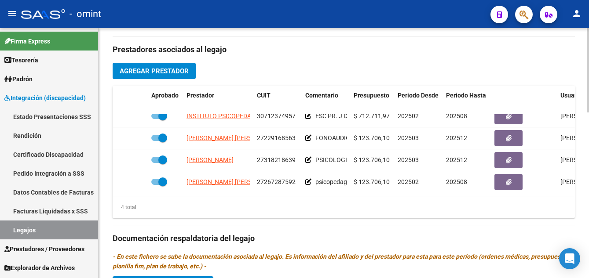
scroll to position [15, 0]
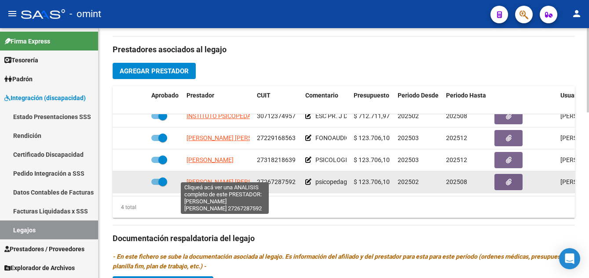
click at [241, 179] on span "PANCANI NATALIA LORENA" at bounding box center [233, 182] width 95 height 7
type textarea "27267287592"
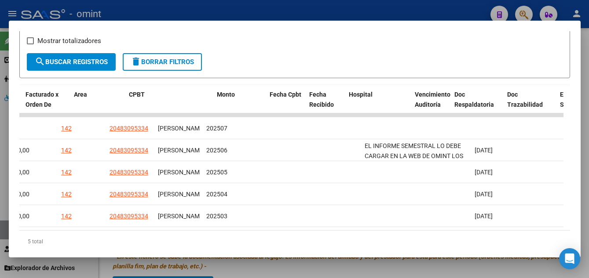
scroll to position [0, 0]
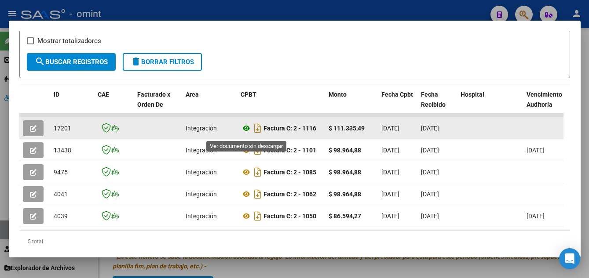
click at [248, 131] on icon at bounding box center [246, 128] width 11 height 11
click at [29, 132] on button "button" at bounding box center [33, 128] width 21 height 16
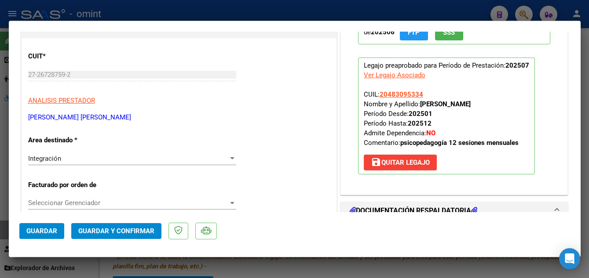
scroll to position [132, 0]
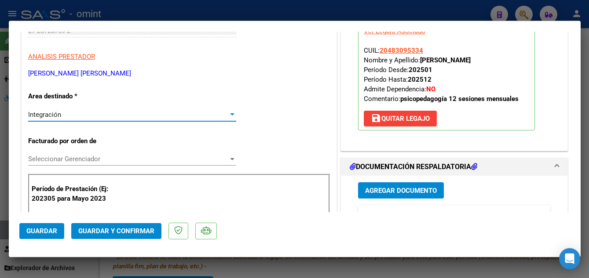
click at [79, 117] on div "Integración" at bounding box center [128, 115] width 200 height 8
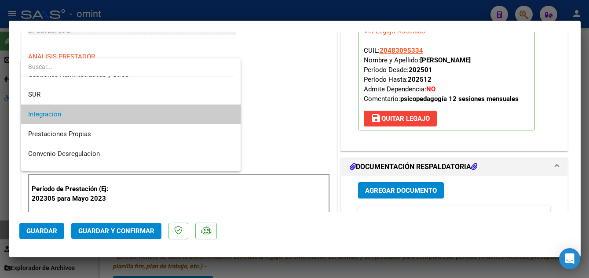
scroll to position [85, 0]
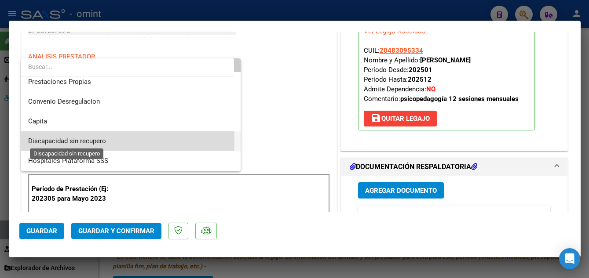
click at [85, 141] on span "Discapacidad sin recupero" at bounding box center [67, 141] width 78 height 8
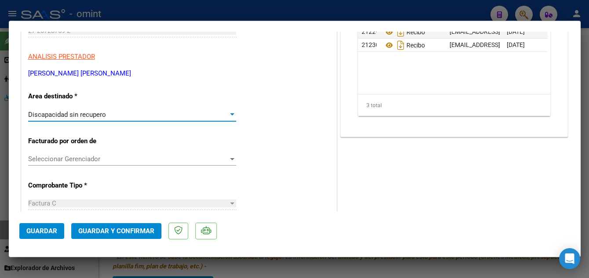
scroll to position [0, 0]
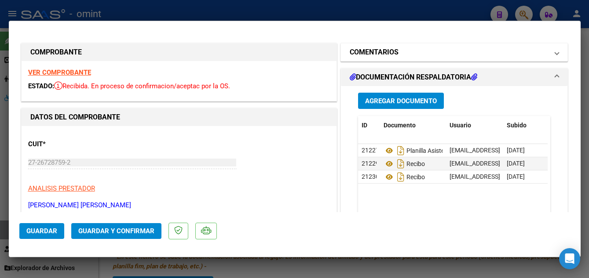
click at [417, 53] on mat-panel-title "COMENTARIOS" at bounding box center [449, 52] width 199 height 11
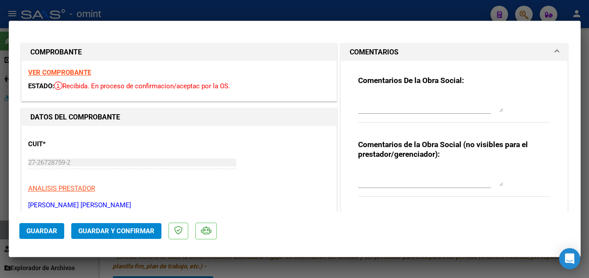
click at [415, 100] on textarea at bounding box center [430, 104] width 145 height 18
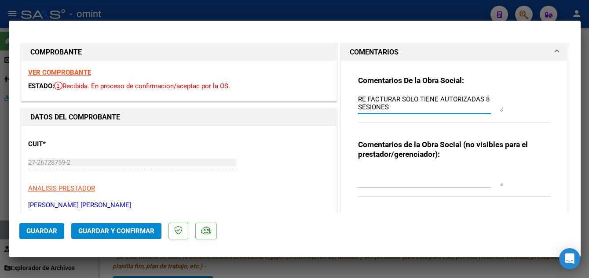
type textarea "RE FACTURAR SOLO TIENE AUTORIZADAS 8 SESIONES"
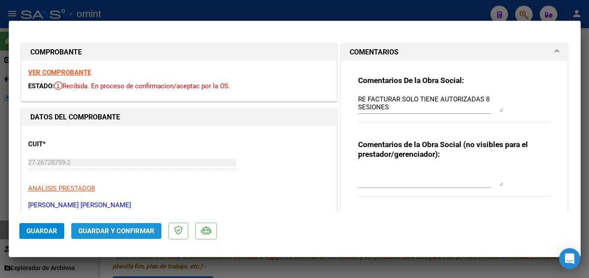
click at [140, 230] on span "Guardar y Confirmar" at bounding box center [116, 231] width 76 height 8
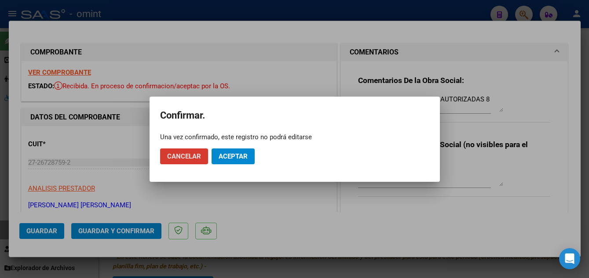
drag, startPoint x: 240, startPoint y: 150, endPoint x: 240, endPoint y: 154, distance: 4.8
click at [240, 151] on button "Aceptar" at bounding box center [233, 157] width 43 height 16
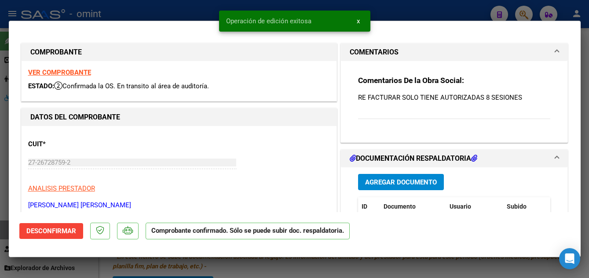
type input "$ 0,00"
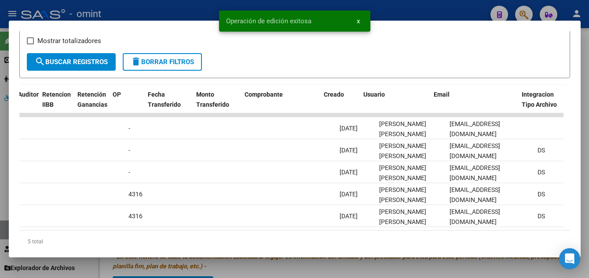
scroll to position [0, 715]
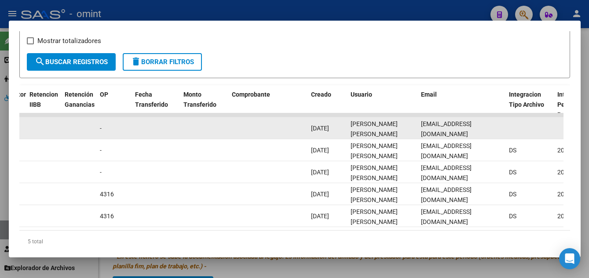
drag, startPoint x: 421, startPoint y: 131, endPoint x: 515, endPoint y: 130, distance: 93.7
click at [515, 130] on div "17201 Integración Factura C: 2 - 1116 $ 111.335,49 04/08/2025 07/08/2025 - 07/0…" at bounding box center [255, 128] width 1900 height 22
drag, startPoint x: 515, startPoint y: 130, endPoint x: 499, endPoint y: 132, distance: 16.5
copy div "nataliapancani@hotmail.com"
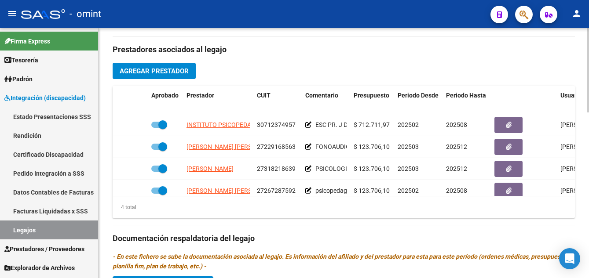
scroll to position [132, 0]
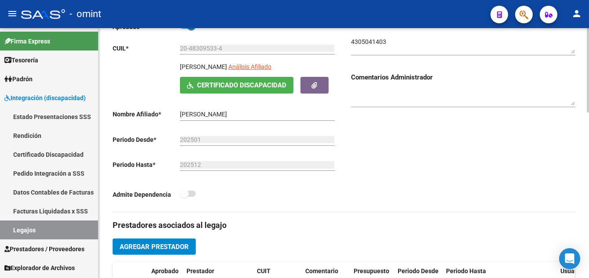
drag, startPoint x: 179, startPoint y: 69, endPoint x: 223, endPoint y: 74, distance: 44.8
click at [223, 74] on div "PIPPIA MART­N Análisis Afiliado Certificado Discapacidad ARCA Padrón" at bounding box center [225, 77] width 224 height 31
drag, startPoint x: 223, startPoint y: 74, endPoint x: 219, endPoint y: 67, distance: 8.3
copy div "PIPPIA MART­N"
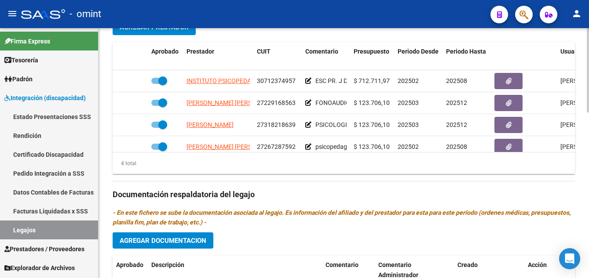
scroll to position [15, 0]
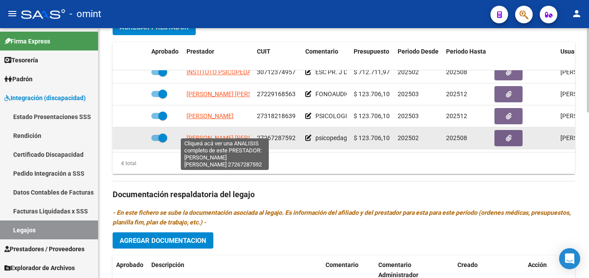
click at [232, 135] on span "PANCANI NATALIA LORENA" at bounding box center [233, 138] width 95 height 7
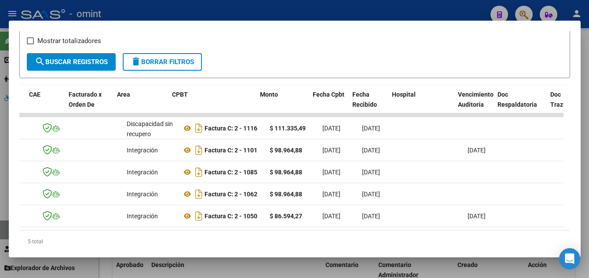
scroll to position [0, 69]
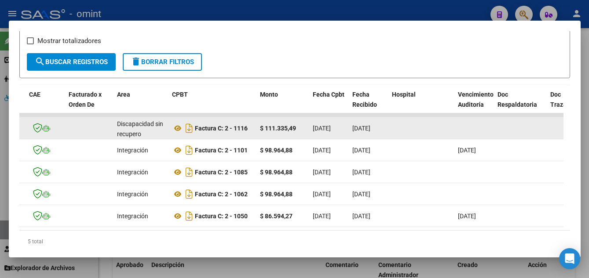
drag, startPoint x: 235, startPoint y: 131, endPoint x: 248, endPoint y: 138, distance: 14.2
click at [248, 135] on div "Factura C: 2 - 1116" at bounding box center [212, 128] width 81 height 14
drag, startPoint x: 248, startPoint y: 138, endPoint x: 245, endPoint y: 133, distance: 6.1
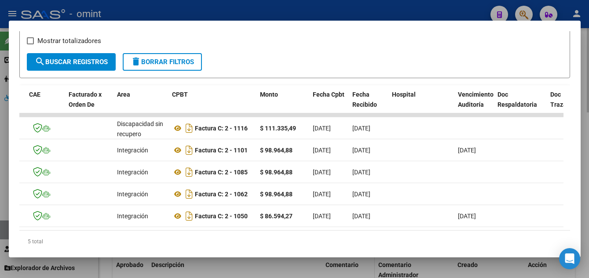
click at [344, 274] on div at bounding box center [294, 139] width 589 height 278
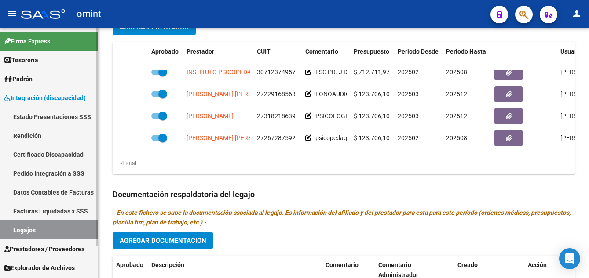
click at [58, 152] on link "Certificado Discapacidad" at bounding box center [49, 154] width 98 height 19
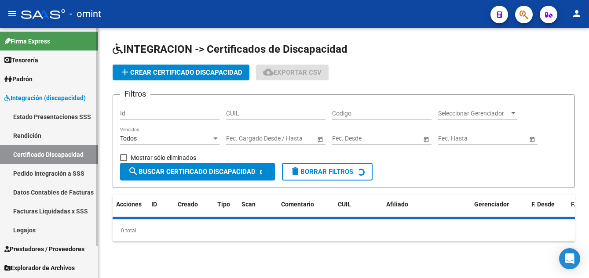
click at [53, 231] on link "Legajos" at bounding box center [49, 230] width 98 height 19
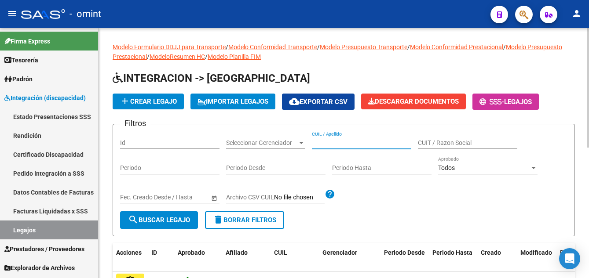
paste input "PIROZZI ALVAREZ"
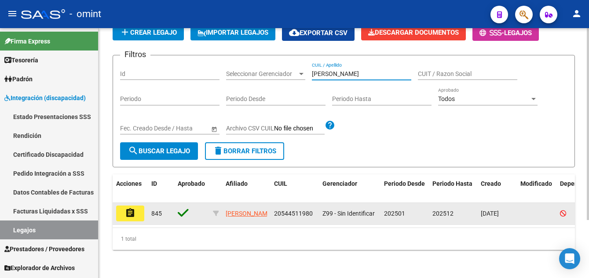
type input "PIROZZI ALVAREZ"
click at [136, 208] on button "assignment" at bounding box center [130, 214] width 28 height 16
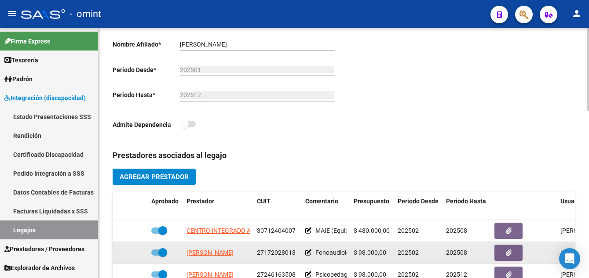
scroll to position [352, 0]
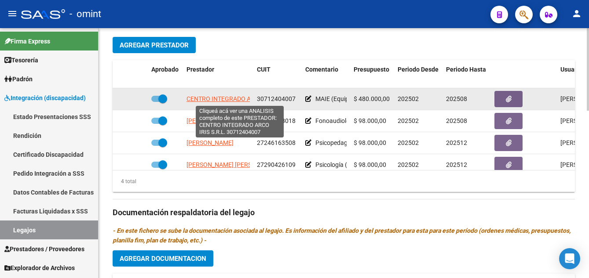
click at [233, 101] on span "CENTRO INTEGRADO ARCO IRIS S.R.L." at bounding box center [239, 98] width 106 height 7
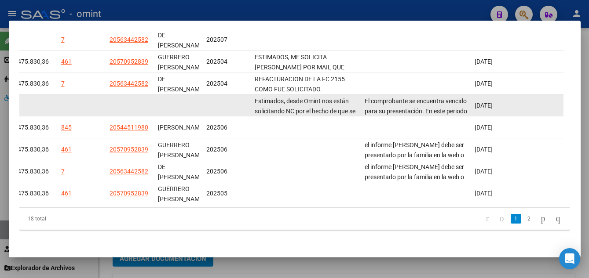
scroll to position [210, 0]
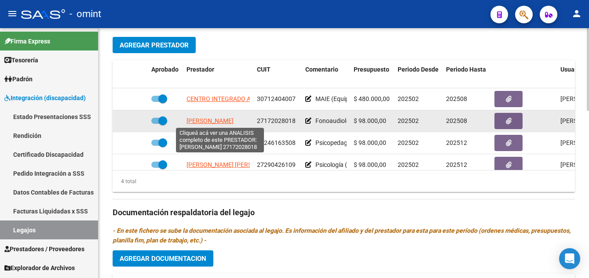
click at [226, 118] on span "MATOSKA [PERSON_NAME]" at bounding box center [209, 120] width 47 height 7
type textarea "27172028018"
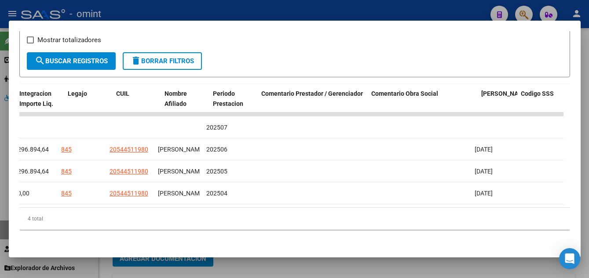
scroll to position [0, 0]
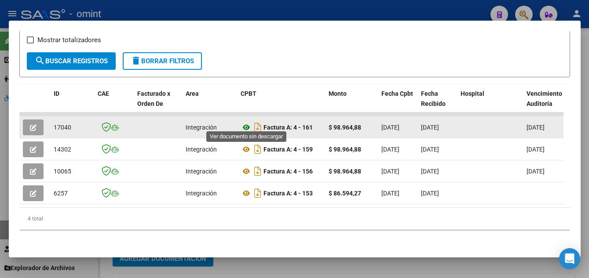
click at [244, 123] on icon at bounding box center [246, 127] width 11 height 11
click at [35, 124] on icon "button" at bounding box center [33, 127] width 7 height 7
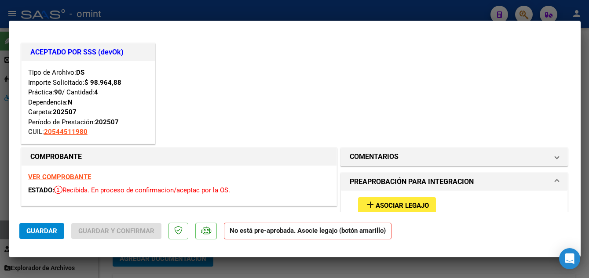
scroll to position [88, 0]
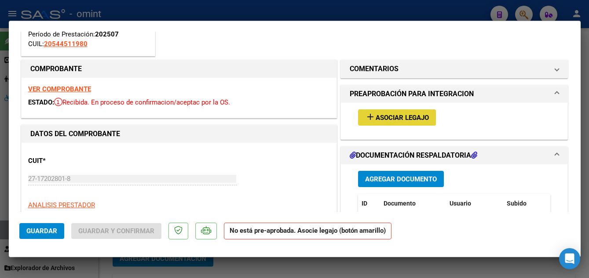
click at [395, 114] on span "Asociar Legajo" at bounding box center [402, 118] width 53 height 8
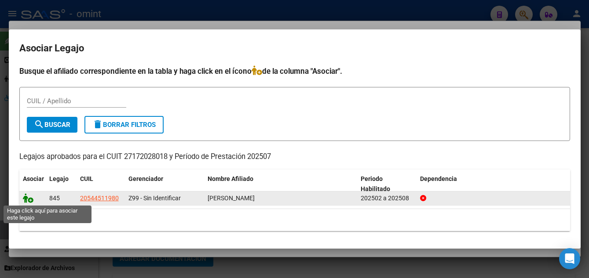
click at [29, 197] on icon at bounding box center [28, 198] width 11 height 10
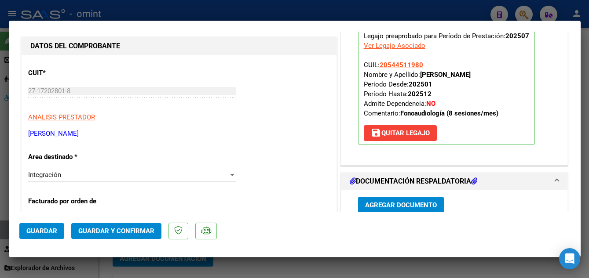
scroll to position [264, 0]
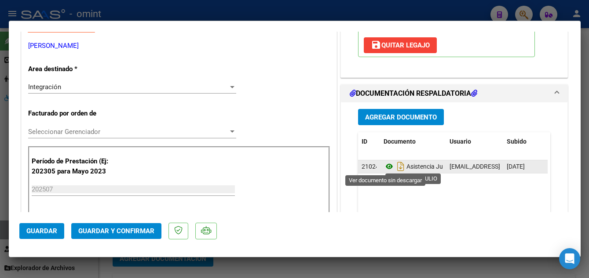
click at [386, 168] on icon at bounding box center [388, 166] width 11 height 11
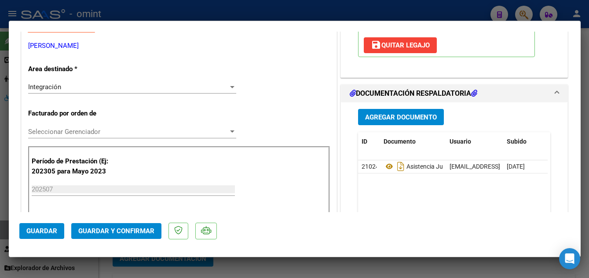
click at [131, 230] on span "Guardar y Confirmar" at bounding box center [116, 231] width 76 height 8
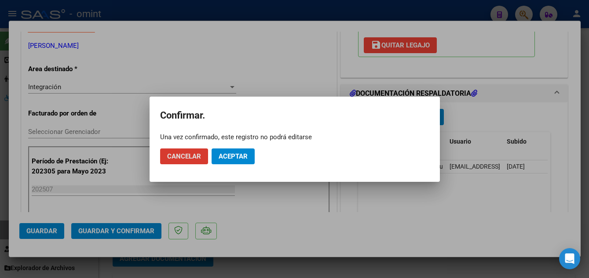
click at [230, 157] on span "Aceptar" at bounding box center [233, 157] width 29 height 8
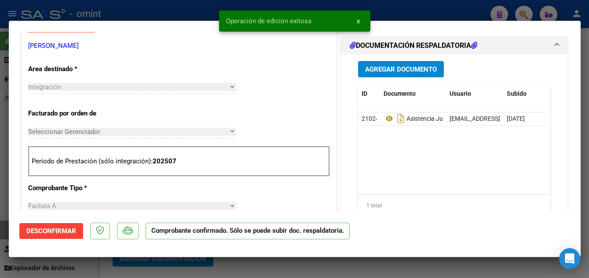
type input "$ 0,00"
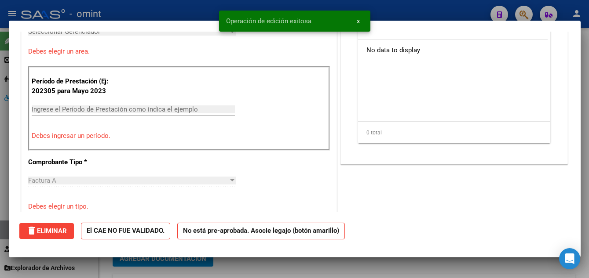
scroll to position [164, 0]
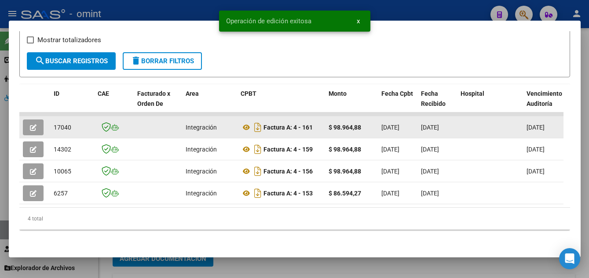
drag, startPoint x: 52, startPoint y: 123, endPoint x: 74, endPoint y: 123, distance: 22.4
click at [74, 123] on datatable-body-cell "17040" at bounding box center [72, 128] width 44 height 22
drag, startPoint x: 74, startPoint y: 123, endPoint x: 69, endPoint y: 122, distance: 5.4
copy span "17040"
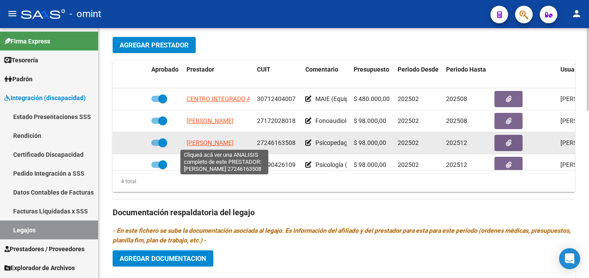
click at [234, 142] on span "[PERSON_NAME]" at bounding box center [209, 142] width 47 height 7
type textarea "27246163508"
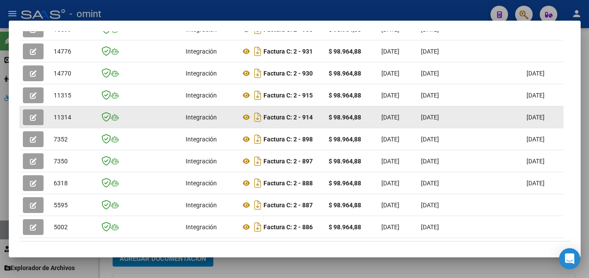
scroll to position [210, 0]
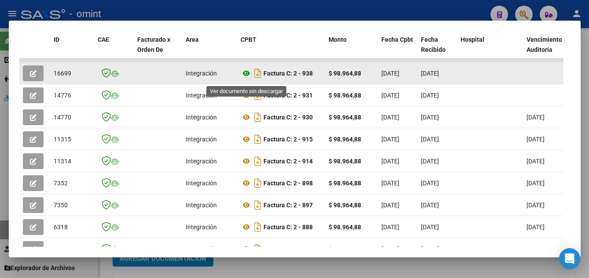
click at [246, 77] on icon at bounding box center [246, 73] width 11 height 11
click at [37, 78] on button "button" at bounding box center [33, 74] width 21 height 16
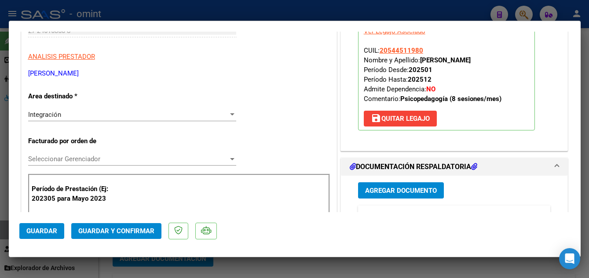
scroll to position [176, 0]
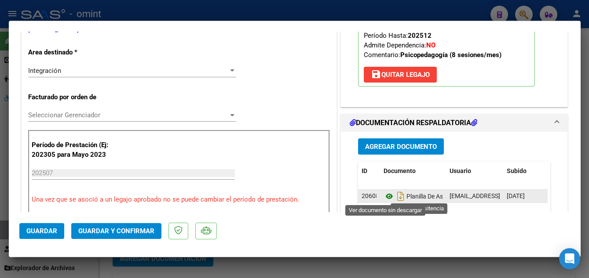
click at [385, 197] on icon at bounding box center [388, 196] width 11 height 11
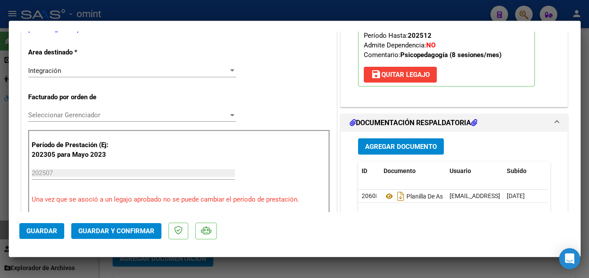
click at [106, 230] on span "Guardar y Confirmar" at bounding box center [116, 231] width 76 height 8
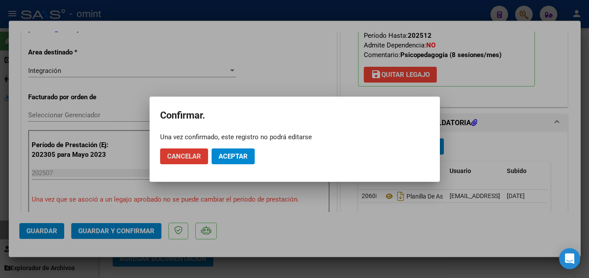
click at [245, 156] on span "Aceptar" at bounding box center [233, 157] width 29 height 8
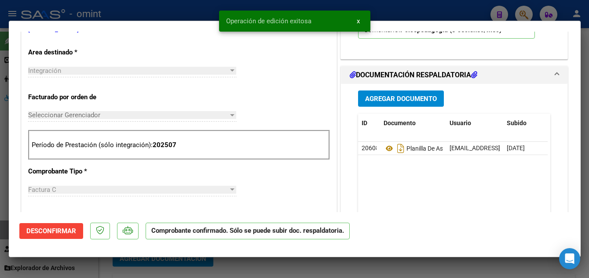
type input "$ 0,00"
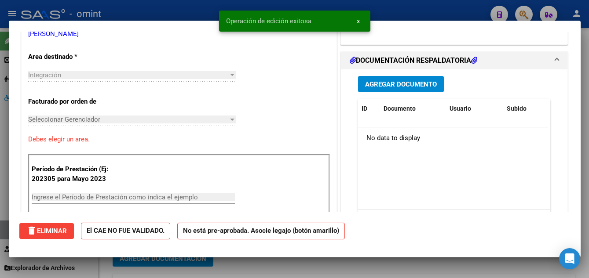
scroll to position [0, 0]
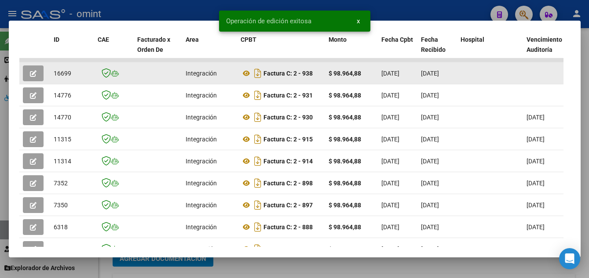
drag, startPoint x: 52, startPoint y: 77, endPoint x: 72, endPoint y: 78, distance: 20.2
click at [72, 78] on datatable-body-cell "16699" at bounding box center [72, 73] width 44 height 22
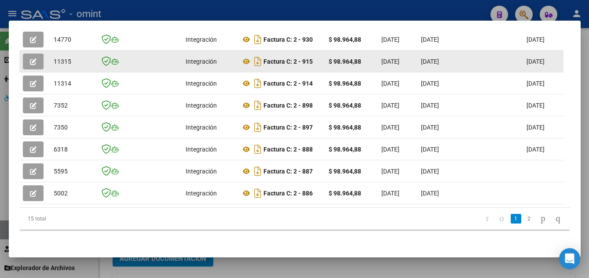
scroll to position [210, 0]
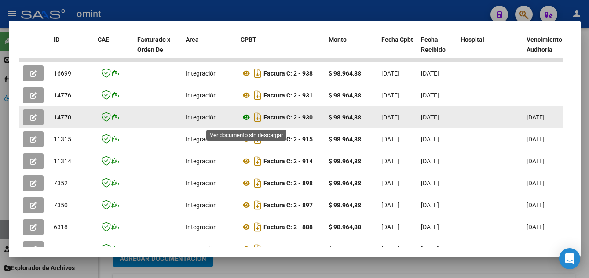
click at [245, 121] on icon at bounding box center [246, 117] width 11 height 11
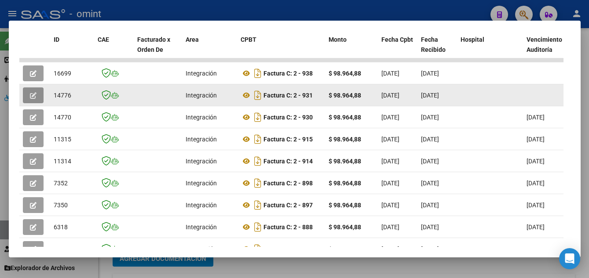
click at [33, 99] on icon "button" at bounding box center [33, 95] width 7 height 7
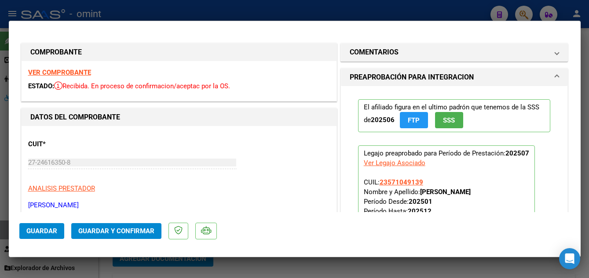
scroll to position [132, 0]
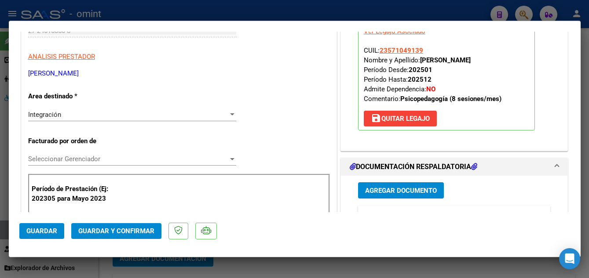
click at [116, 119] on div "Integración Seleccionar Area" at bounding box center [132, 114] width 208 height 13
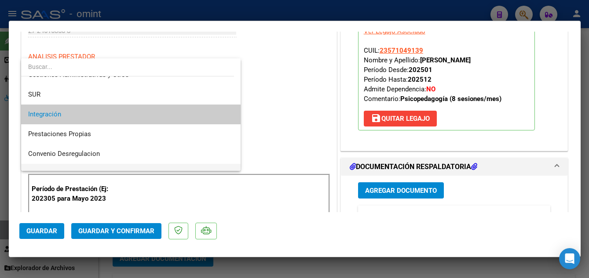
scroll to position [85, 0]
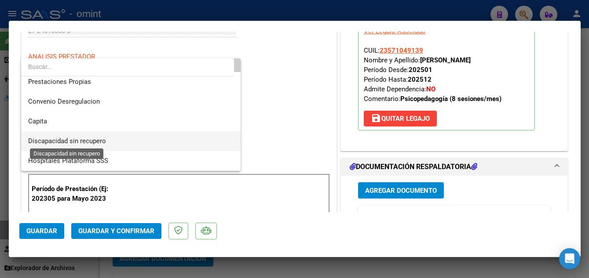
click at [99, 141] on span "Discapacidad sin recupero" at bounding box center [67, 141] width 78 height 8
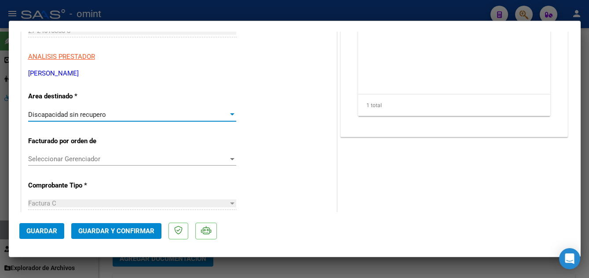
click at [128, 230] on span "Guardar y Confirmar" at bounding box center [116, 231] width 76 height 8
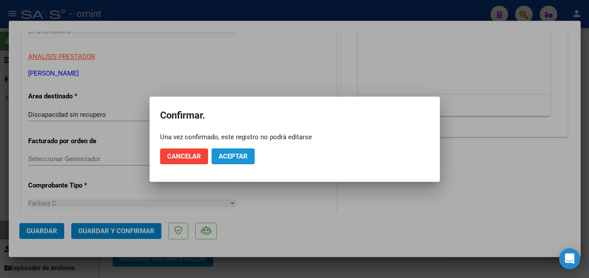
click at [243, 151] on button "Aceptar" at bounding box center [233, 157] width 43 height 16
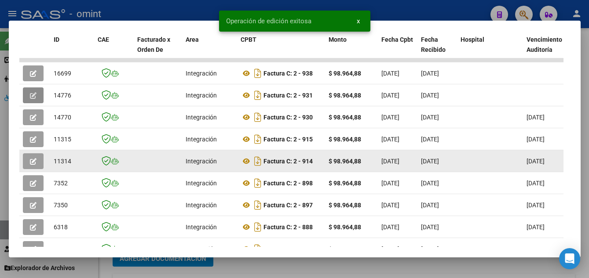
scroll to position [166, 0]
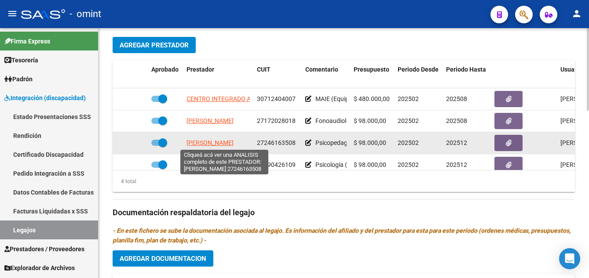
click at [223, 140] on span "[PERSON_NAME]" at bounding box center [209, 142] width 47 height 7
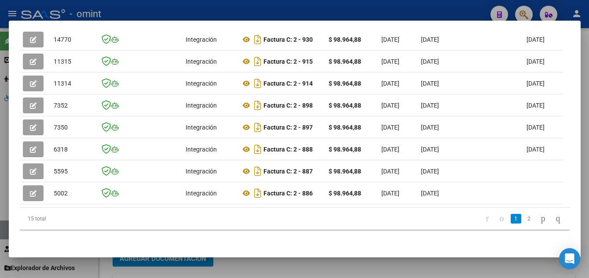
scroll to position [210, 0]
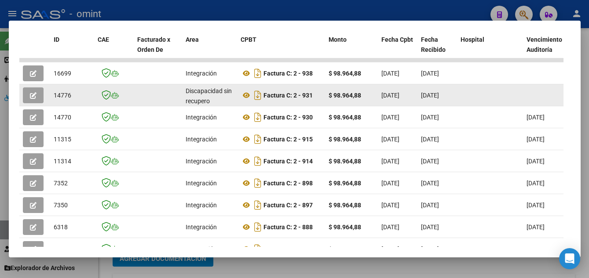
click at [36, 99] on icon "button" at bounding box center [33, 95] width 7 height 7
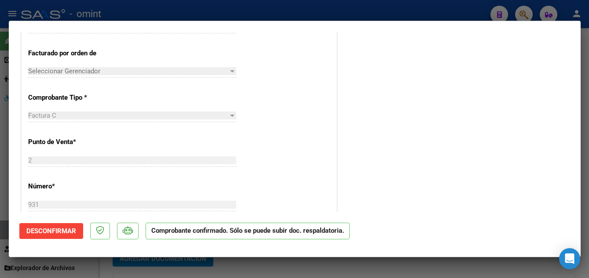
scroll to position [308, 0]
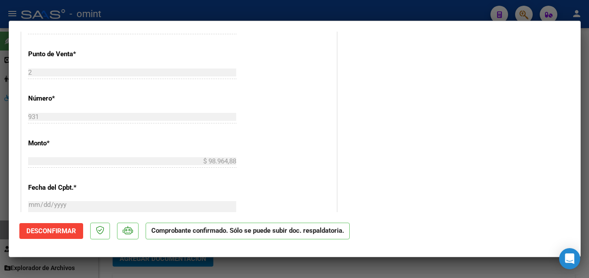
click at [63, 228] on span "Desconfirmar" at bounding box center [51, 231] width 50 height 8
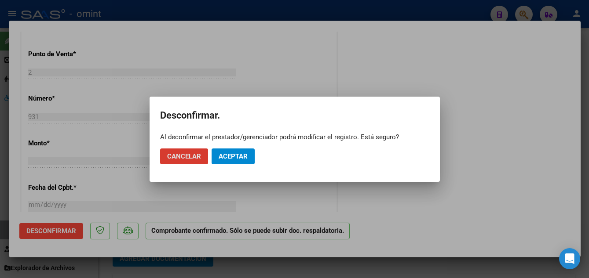
click at [236, 154] on span "Aceptar" at bounding box center [233, 157] width 29 height 8
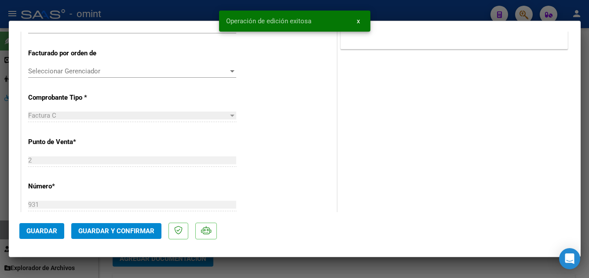
scroll to position [176, 0]
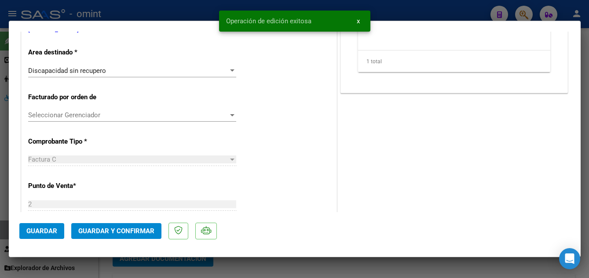
click at [146, 116] on span "Seleccionar Gerenciador" at bounding box center [128, 115] width 200 height 8
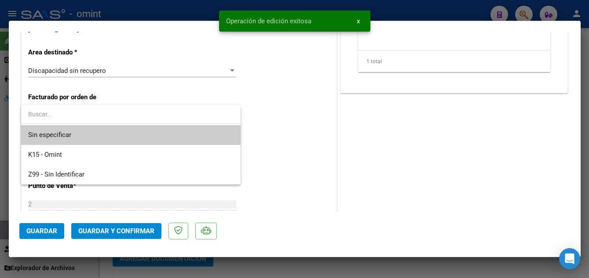
click at [146, 119] on input "dropdown search" at bounding box center [130, 114] width 219 height 18
click at [169, 74] on div at bounding box center [294, 139] width 589 height 278
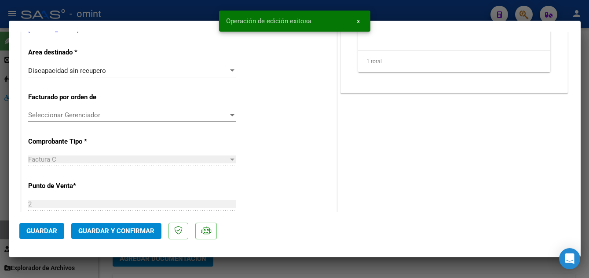
click at [178, 73] on div "Discapacidad sin recupero" at bounding box center [128, 71] width 200 height 8
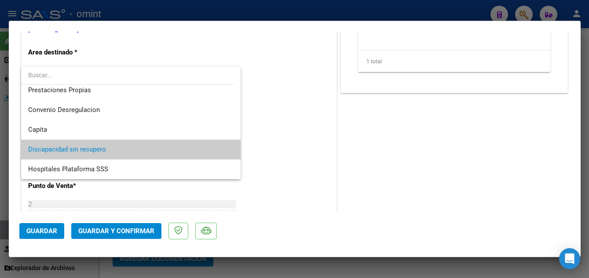
scroll to position [0, 0]
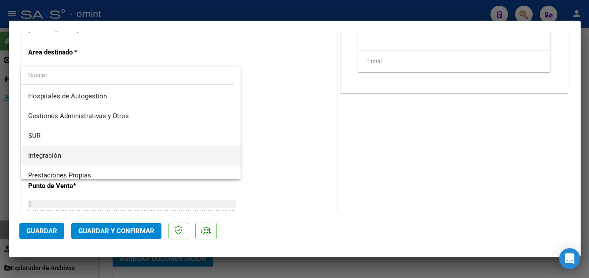
click at [73, 156] on span "Integración" at bounding box center [130, 156] width 205 height 20
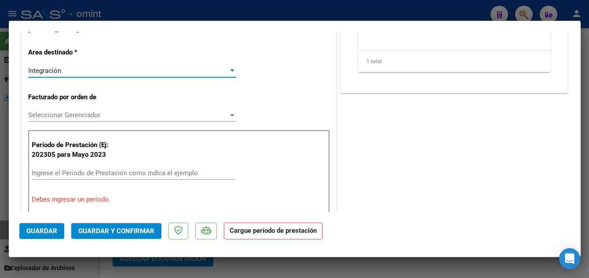
click at [40, 229] on span "Guardar" at bounding box center [41, 231] width 31 height 8
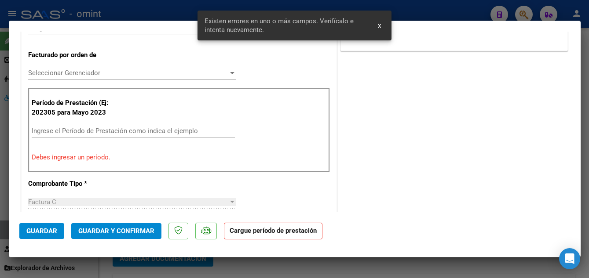
click at [59, 132] on input "Ingrese el Período de Prestación como indica el ejemplo" at bounding box center [133, 131] width 203 height 8
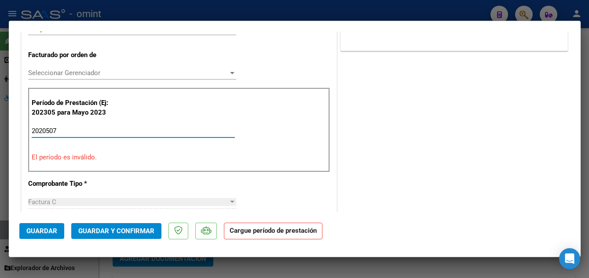
click at [37, 231] on span "Guardar" at bounding box center [41, 231] width 31 height 8
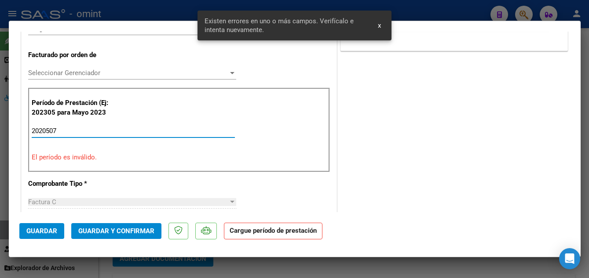
click at [70, 130] on input "2020507" at bounding box center [133, 131] width 203 height 8
click at [41, 129] on input "2020507" at bounding box center [133, 131] width 203 height 8
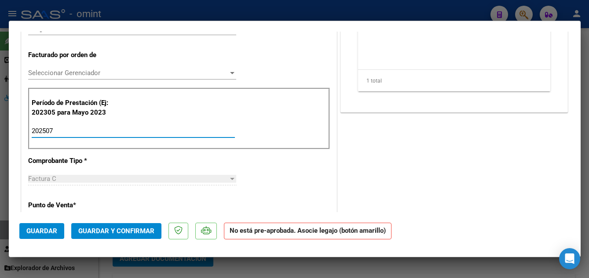
type input "202507"
click at [48, 230] on span "Guardar" at bounding box center [41, 231] width 31 height 8
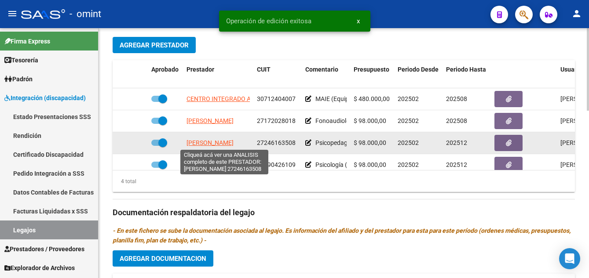
click at [227, 140] on span "[PERSON_NAME]" at bounding box center [209, 142] width 47 height 7
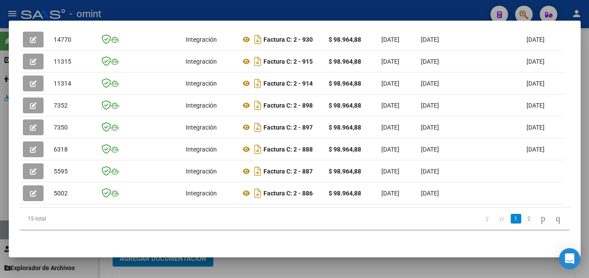
scroll to position [166, 0]
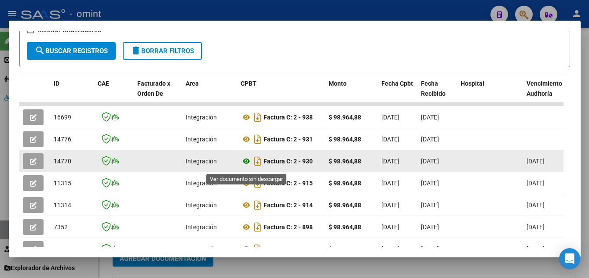
click at [245, 165] on icon at bounding box center [246, 161] width 11 height 11
click at [32, 165] on icon "button" at bounding box center [33, 161] width 7 height 7
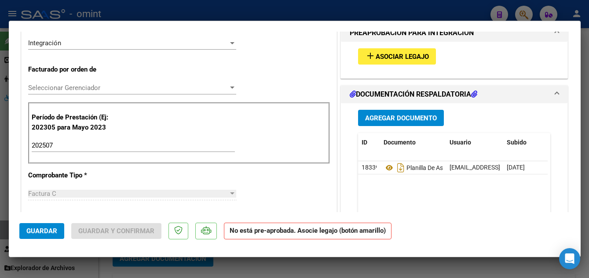
scroll to position [264, 0]
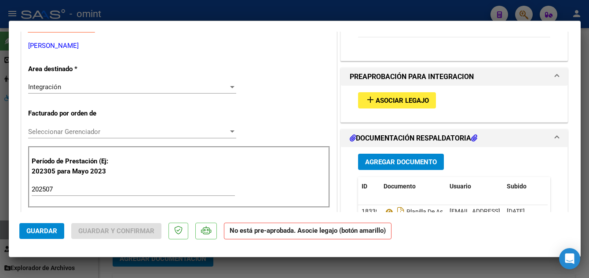
click at [381, 100] on span "Asociar Legajo" at bounding box center [402, 101] width 53 height 8
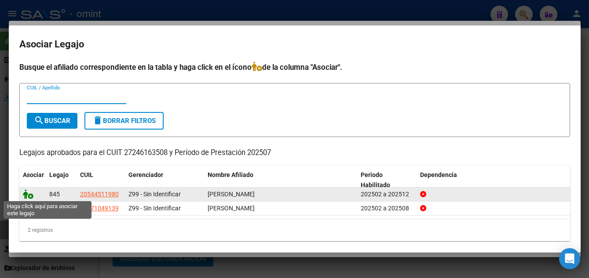
click at [30, 195] on icon at bounding box center [28, 195] width 11 height 10
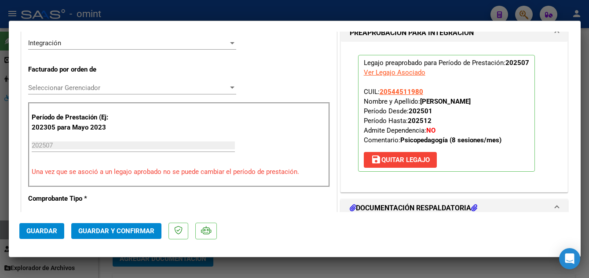
scroll to position [220, 0]
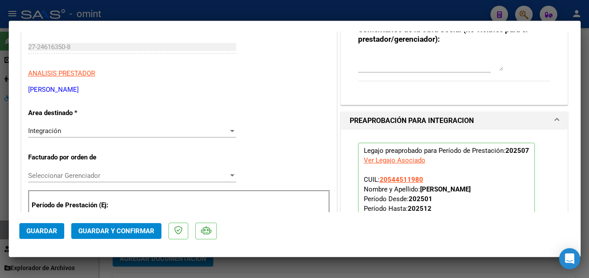
click at [135, 133] on div "Integración" at bounding box center [128, 131] width 200 height 8
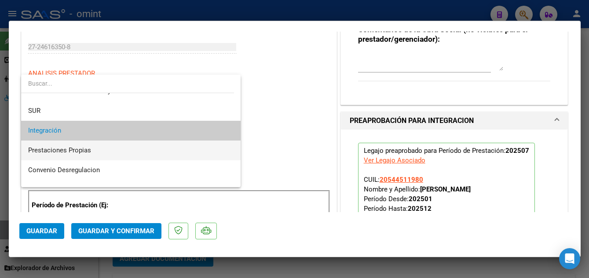
scroll to position [77, 0]
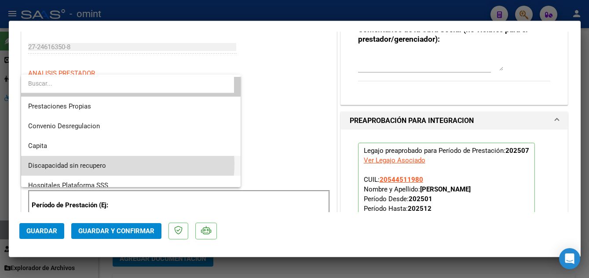
drag, startPoint x: 114, startPoint y: 164, endPoint x: 120, endPoint y: 164, distance: 5.7
click at [114, 164] on span "Discapacidad sin recupero" at bounding box center [130, 166] width 205 height 20
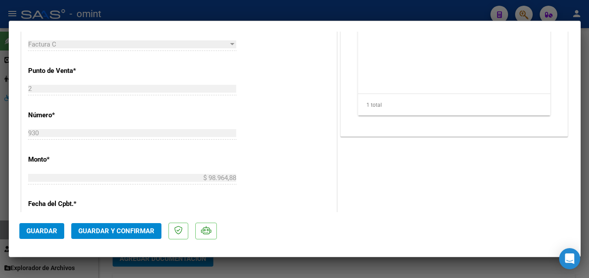
scroll to position [440, 0]
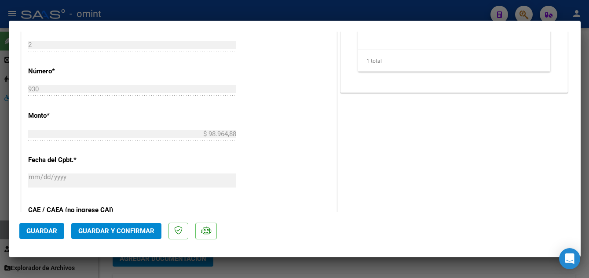
click at [131, 230] on span "Guardar y Confirmar" at bounding box center [116, 231] width 76 height 8
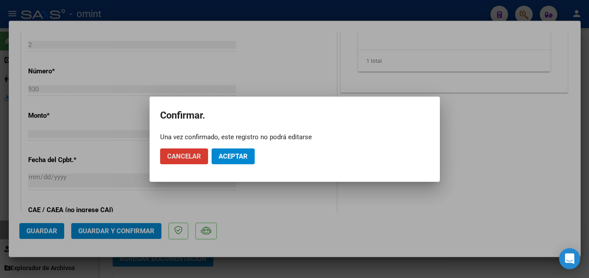
click at [241, 153] on span "Aceptar" at bounding box center [233, 157] width 29 height 8
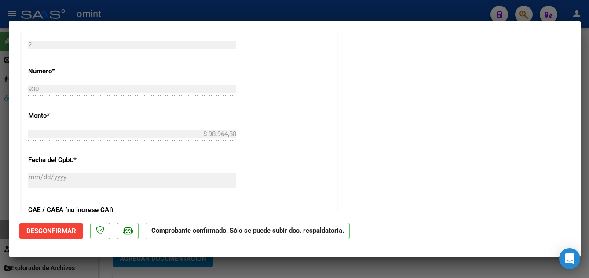
type input "$ 0,00"
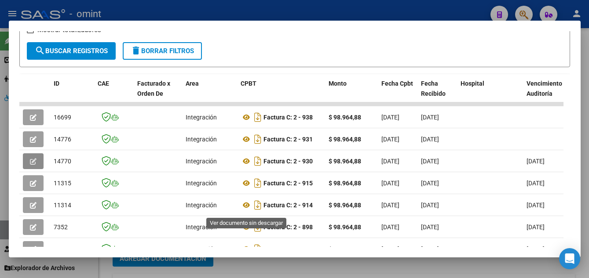
scroll to position [298, 0]
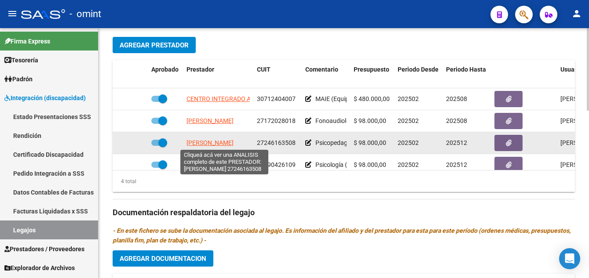
click at [222, 143] on span "[PERSON_NAME]" at bounding box center [209, 142] width 47 height 7
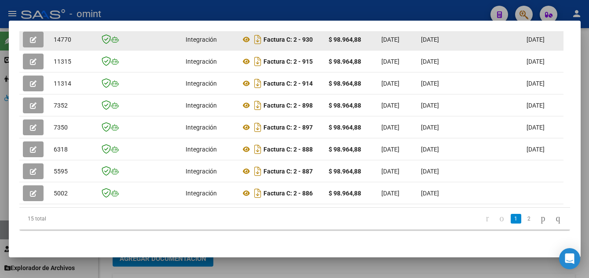
scroll to position [210, 0]
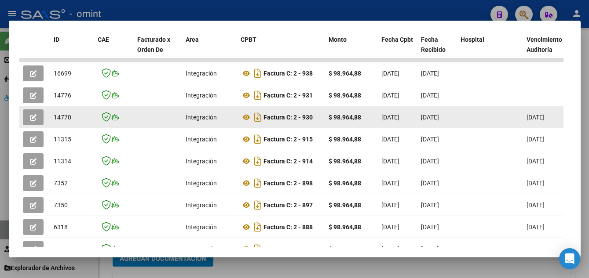
click at [33, 121] on icon "button" at bounding box center [33, 117] width 7 height 7
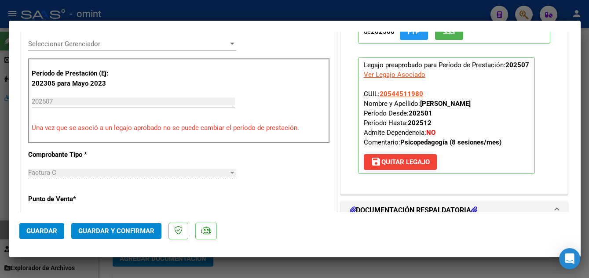
scroll to position [220, 0]
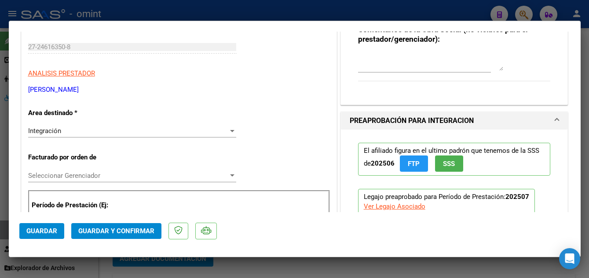
type input "$ 0,00"
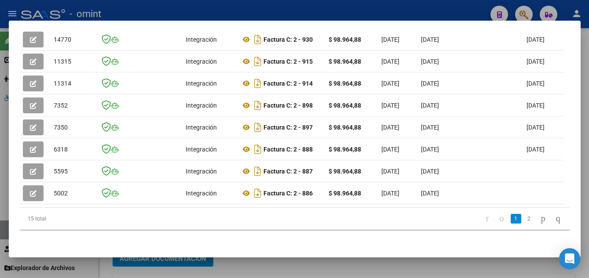
scroll to position [210, 0]
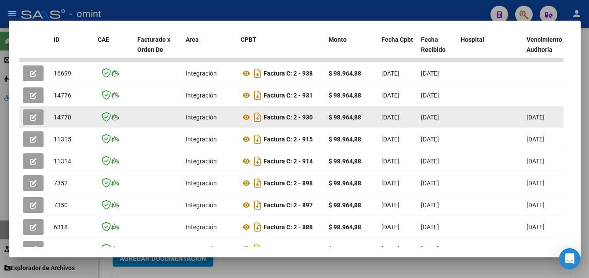
click at [39, 120] on button "button" at bounding box center [33, 118] width 21 height 16
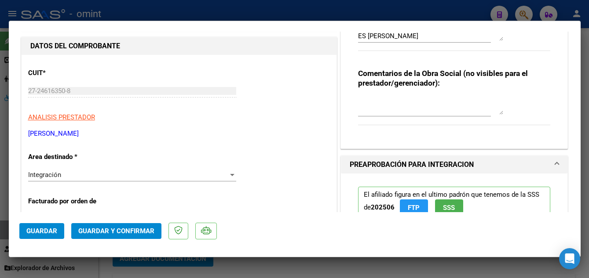
scroll to position [220, 0]
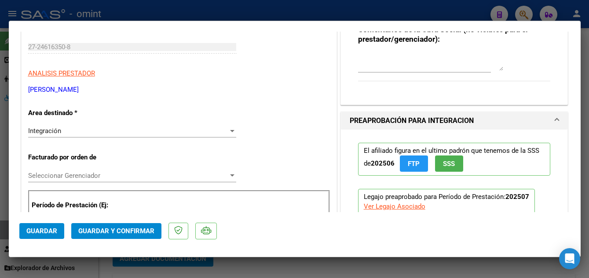
click at [100, 133] on div "Integración" at bounding box center [128, 131] width 200 height 8
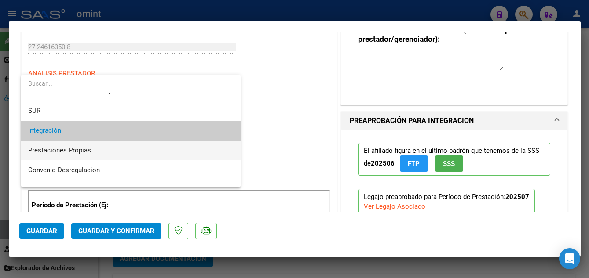
scroll to position [85, 0]
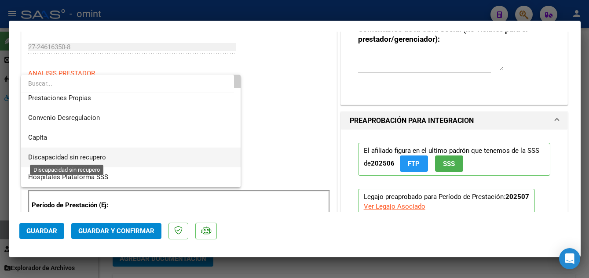
click at [88, 158] on span "Discapacidad sin recupero" at bounding box center [67, 157] width 78 height 8
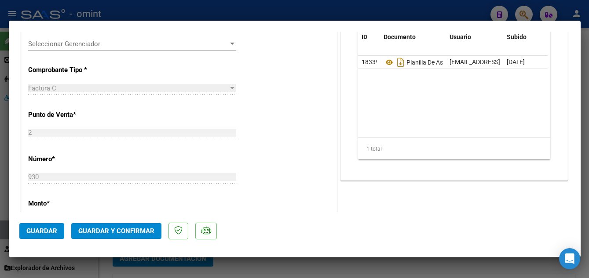
click at [129, 229] on span "Guardar y Confirmar" at bounding box center [116, 231] width 76 height 8
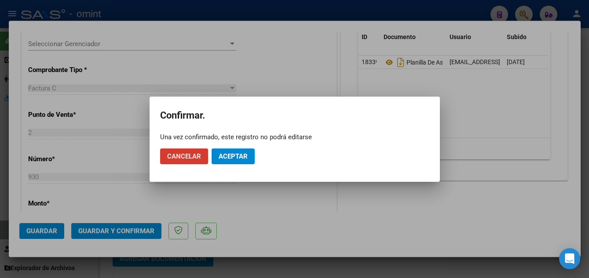
click at [244, 156] on span "Aceptar" at bounding box center [233, 157] width 29 height 8
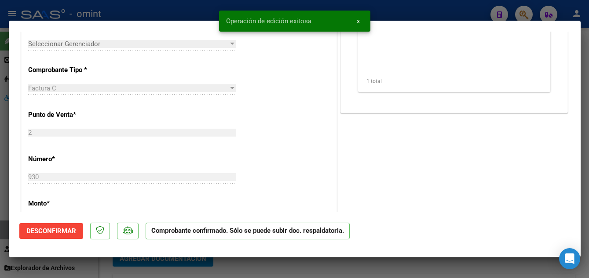
type input "$ 0,00"
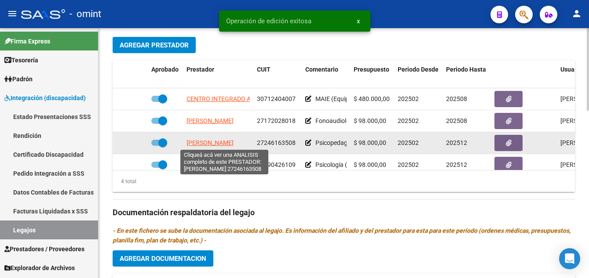
click at [227, 143] on span "[PERSON_NAME]" at bounding box center [209, 142] width 47 height 7
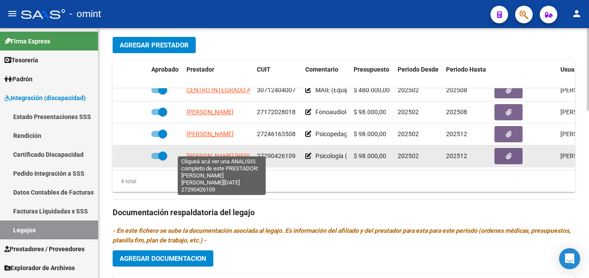
click at [241, 153] on span "MOSQUERA MARIA NOEL" at bounding box center [242, 156] width 113 height 7
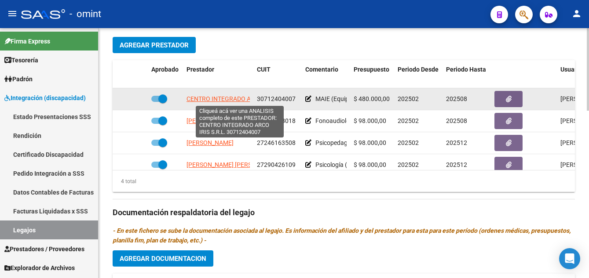
click at [237, 100] on span "CENTRO INTEGRADO ARCO IRIS S.R.L." at bounding box center [239, 98] width 106 height 7
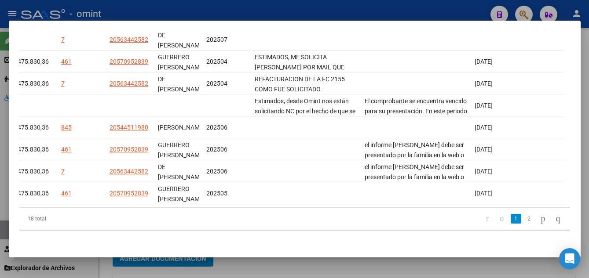
scroll to position [166, 0]
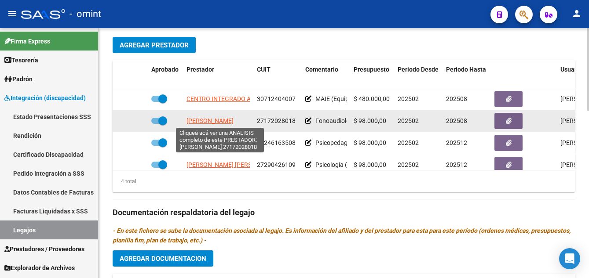
click at [226, 120] on span "MATOSKA [PERSON_NAME]" at bounding box center [209, 120] width 47 height 7
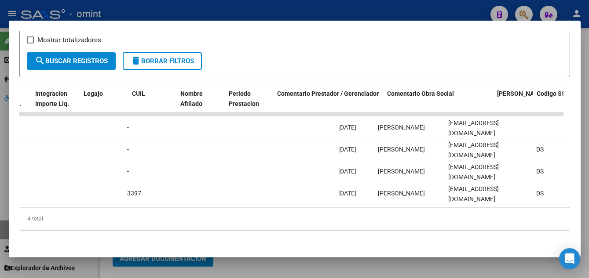
scroll to position [0, 1356]
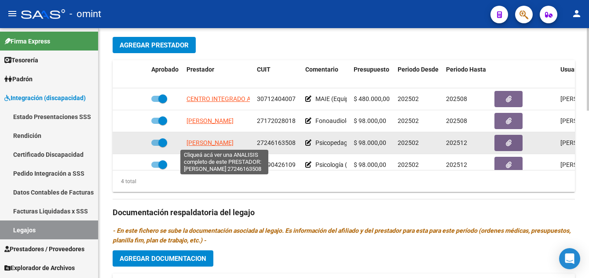
click at [225, 145] on span "[PERSON_NAME]" at bounding box center [209, 142] width 47 height 7
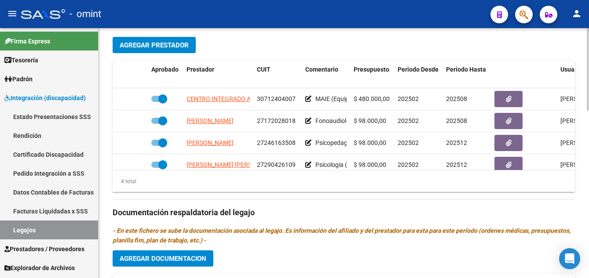
scroll to position [15, 0]
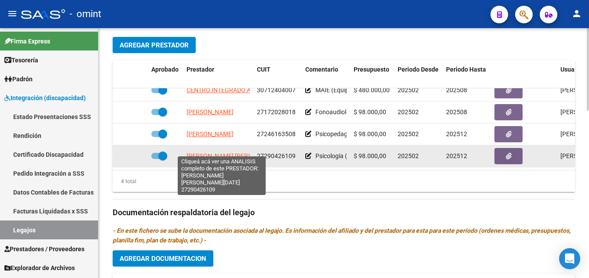
click at [238, 153] on span "MOSQUERA MARIA NOEL" at bounding box center [242, 156] width 113 height 7
type textarea "27290426109"
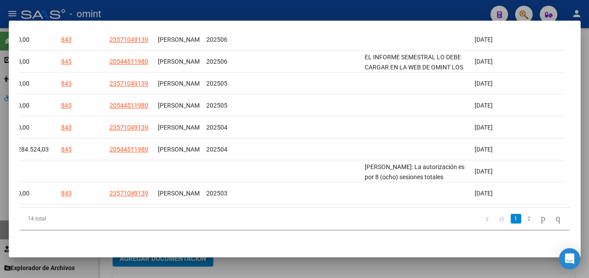
scroll to position [166, 0]
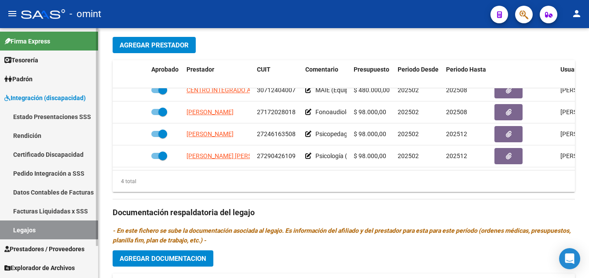
click at [47, 154] on link "Certificado Discapacidad" at bounding box center [49, 154] width 98 height 19
click at [60, 152] on link "Certificado Discapacidad" at bounding box center [49, 154] width 98 height 19
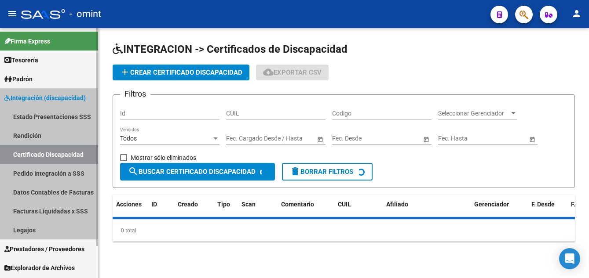
click at [55, 156] on link "Certificado Discapacidad" at bounding box center [49, 154] width 98 height 19
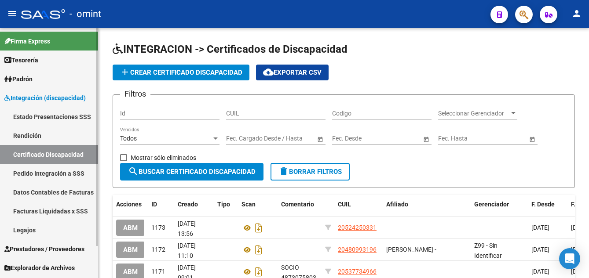
click at [26, 233] on link "Legajos" at bounding box center [49, 230] width 98 height 19
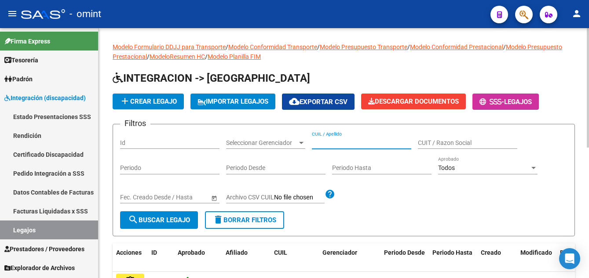
paste input "PIROZZI ALVAREZ BENJAMIN"
drag, startPoint x: 398, startPoint y: 144, endPoint x: 376, endPoint y: 144, distance: 22.4
click at [398, 144] on input "PIROZZI ALVAREZ BENJAMIN" at bounding box center [361, 142] width 99 height 7
drag, startPoint x: 397, startPoint y: 143, endPoint x: 364, endPoint y: 140, distance: 33.2
click at [364, 140] on input "PIROZZI ALVAREZ BENJAMIN" at bounding box center [361, 142] width 99 height 7
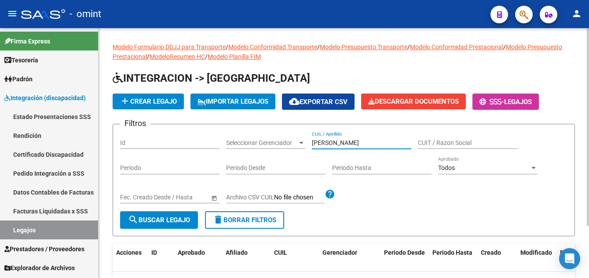
type input "PIROZZI ALVAREZ"
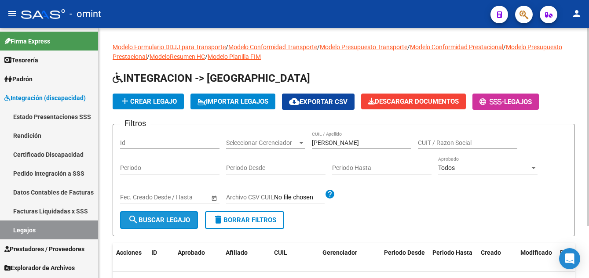
click at [158, 221] on span "search Buscar Legajo" at bounding box center [159, 220] width 62 height 8
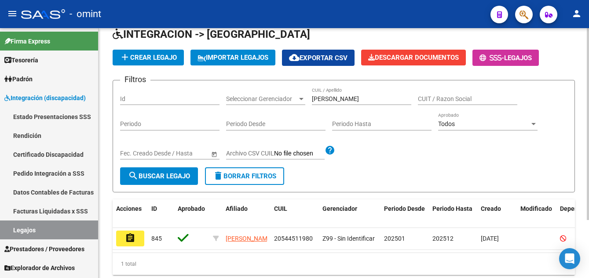
scroll to position [76, 0]
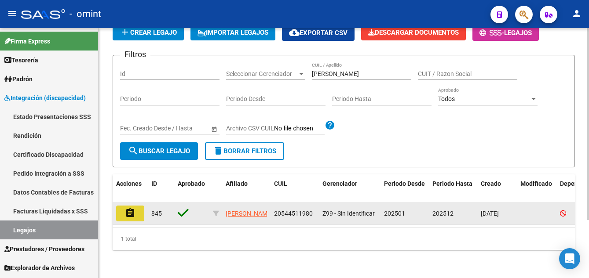
click at [130, 208] on mat-icon "assignment" at bounding box center [130, 213] width 11 height 11
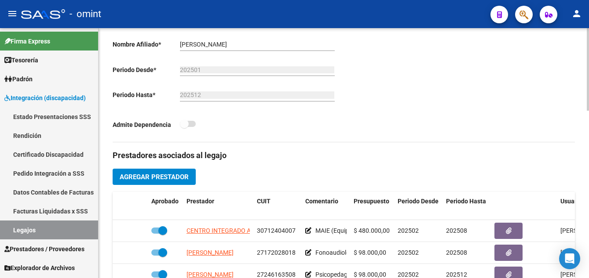
scroll to position [264, 0]
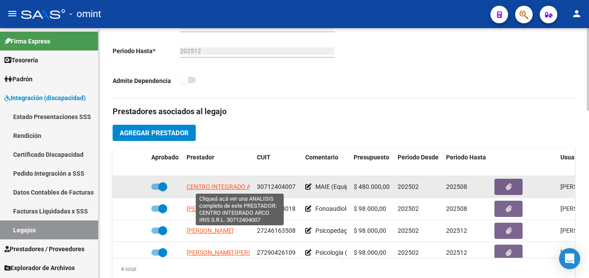
click at [242, 188] on span "CENTRO INTEGRADO ARCO IRIS S.R.L." at bounding box center [239, 186] width 106 height 7
type textarea "30712404007"
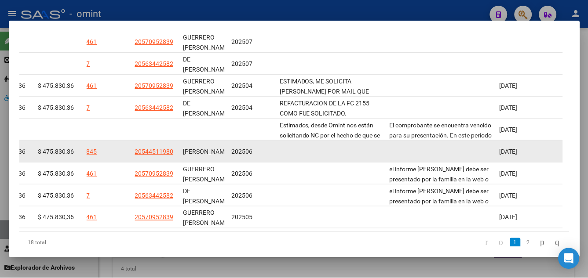
scroll to position [176, 0]
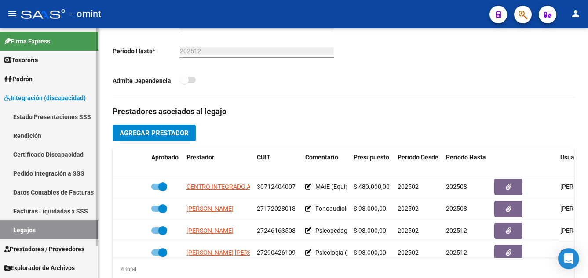
click at [52, 152] on link "Certificado Discapacidad" at bounding box center [49, 154] width 98 height 19
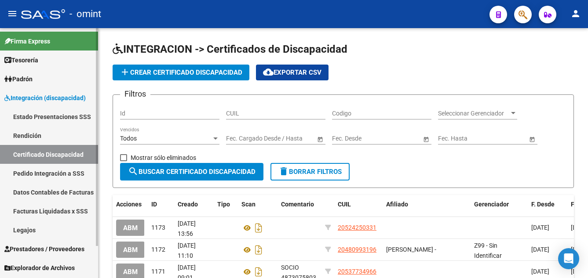
click at [49, 230] on link "Legajos" at bounding box center [49, 230] width 98 height 19
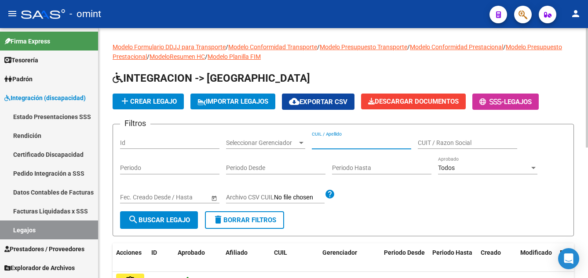
paste input "PISTAN DRAGANCZUK ERICK"
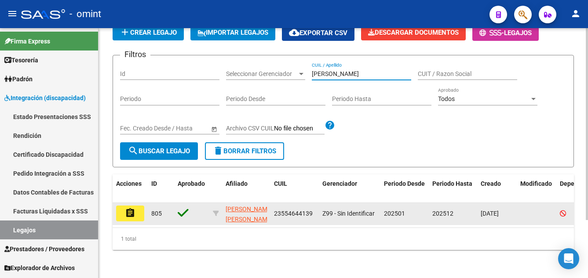
type input "PISTAN DRAGANCZUK ERICK"
click at [130, 209] on mat-icon "assignment" at bounding box center [130, 213] width 11 height 11
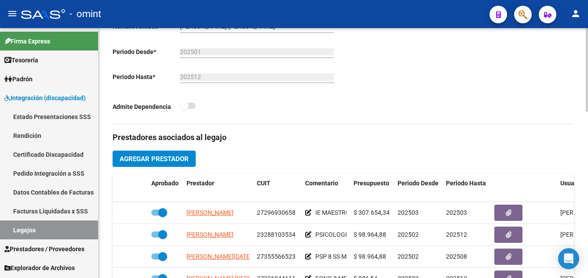
scroll to position [264, 0]
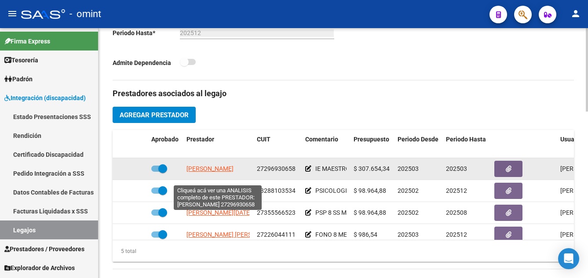
click at [234, 172] on span "DIAZ CECILIA ROMINA" at bounding box center [209, 168] width 47 height 7
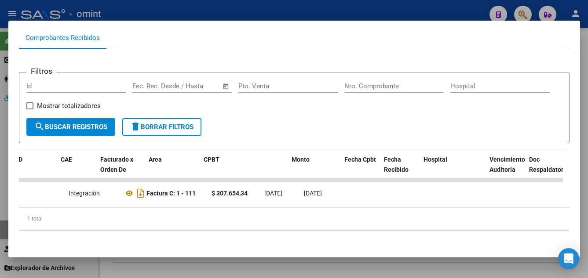
scroll to position [0, 0]
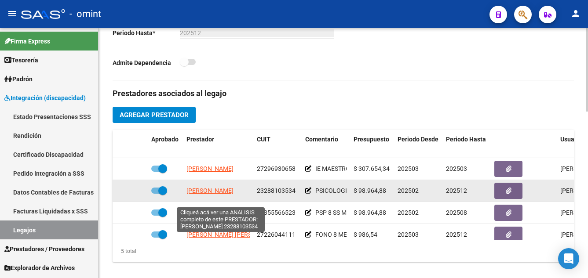
click at [232, 194] on span "LOTO ROMINA SOLEDAD" at bounding box center [209, 190] width 47 height 7
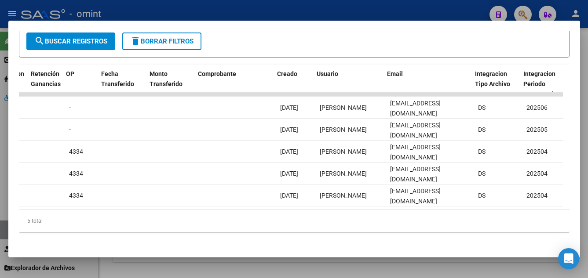
scroll to position [0, 748]
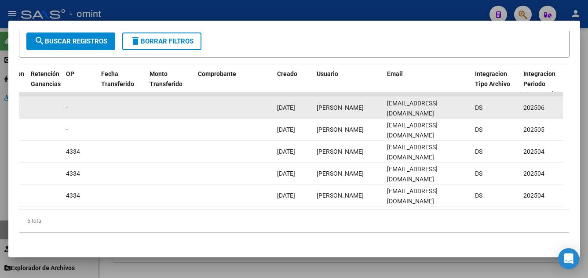
drag, startPoint x: 387, startPoint y: 113, endPoint x: 469, endPoint y: 113, distance: 82.7
click at [469, 113] on datatable-body-cell "rominaloto_22@hotmail.com" at bounding box center [427, 108] width 88 height 22
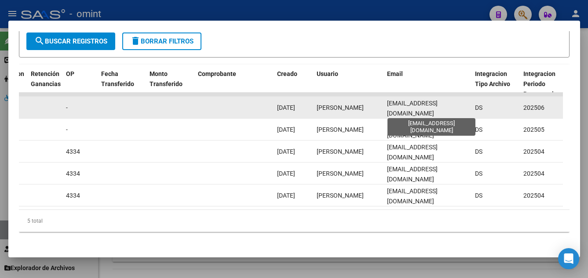
drag, startPoint x: 469, startPoint y: 113, endPoint x: 459, endPoint y: 112, distance: 10.6
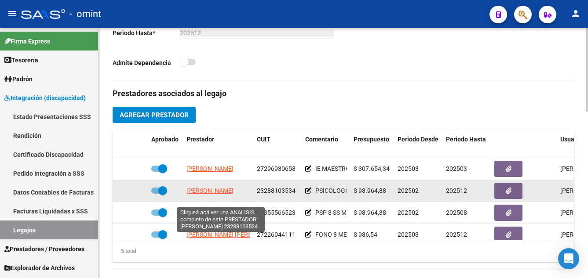
click at [226, 194] on span "LOTO ROMINA SOLEDAD" at bounding box center [209, 190] width 47 height 7
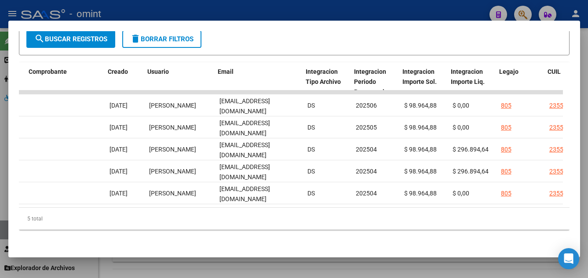
scroll to position [0, 917]
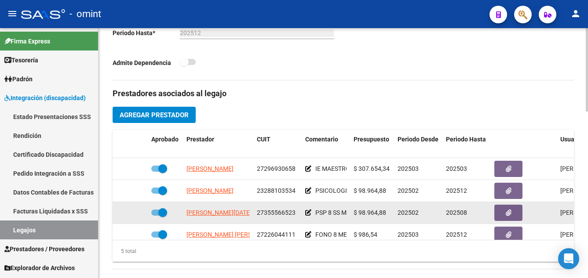
click at [237, 218] on app-link-go-to "RUIZ LUCIA DE LOS ANGELES" at bounding box center [253, 213] width 135 height 10
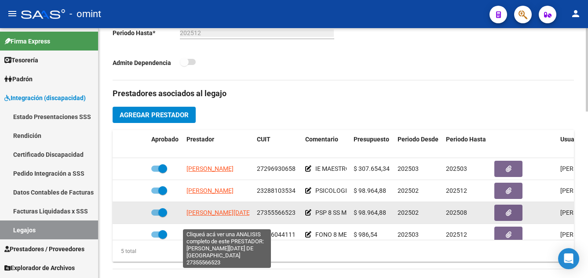
click at [236, 216] on span "RUIZ LUCIA DE LOS ANGELES" at bounding box center [253, 212] width 135 height 7
type textarea "27355566523"
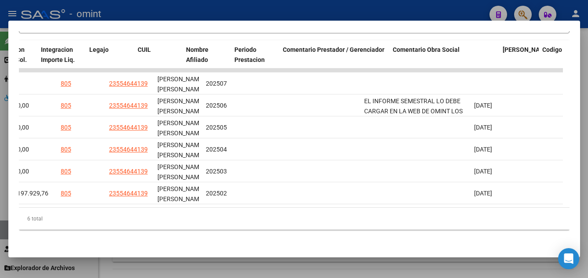
scroll to position [0, 0]
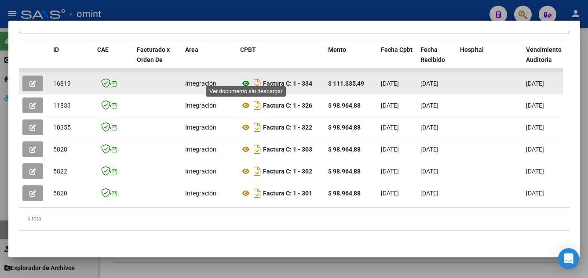
click at [247, 78] on icon at bounding box center [245, 83] width 11 height 11
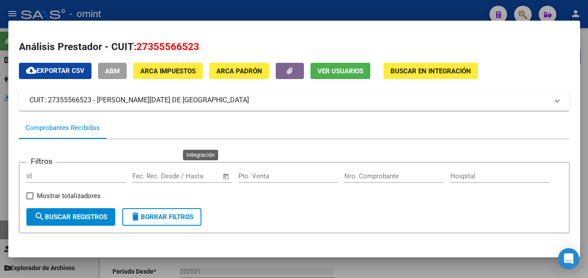
scroll to position [210, 0]
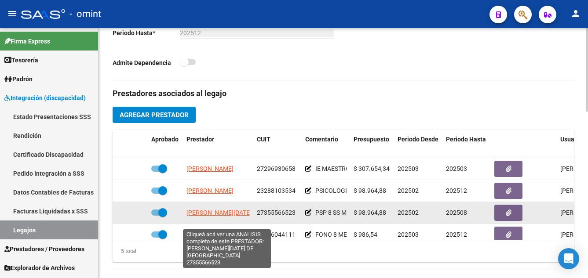
click at [215, 216] on span "RUIZ LUCIA DE LOS ANGELES" at bounding box center [253, 212] width 135 height 7
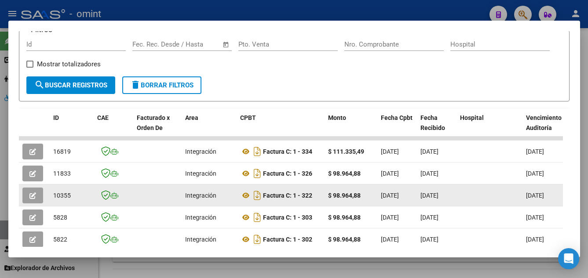
scroll to position [176, 0]
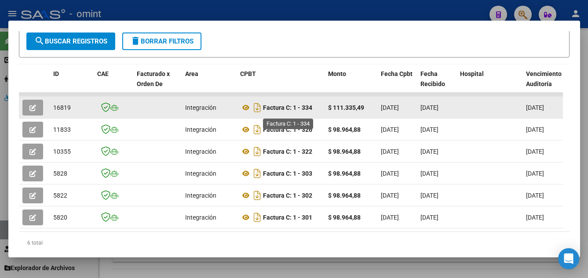
drag, startPoint x: 313, startPoint y: 113, endPoint x: 302, endPoint y: 111, distance: 10.7
click at [302, 111] on strong "Factura C: 1 - 334" at bounding box center [287, 107] width 49 height 7
copy strong "334"
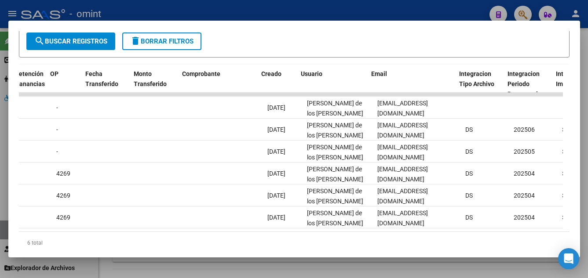
scroll to position [0, 812]
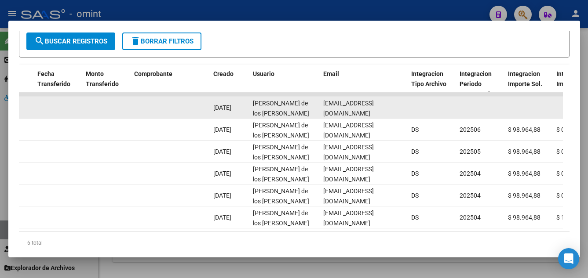
drag, startPoint x: 323, startPoint y: 111, endPoint x: 405, endPoint y: 112, distance: 82.2
click at [405, 112] on datatable-body-cell "luciaruiz2605@gmail.com" at bounding box center [364, 108] width 88 height 22
drag, startPoint x: 405, startPoint y: 112, endPoint x: 394, endPoint y: 111, distance: 11.5
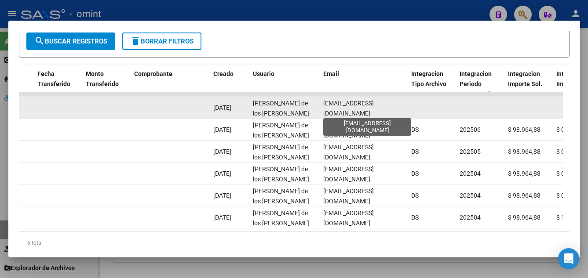
copy span "luciaruiz2605@gmail.com"
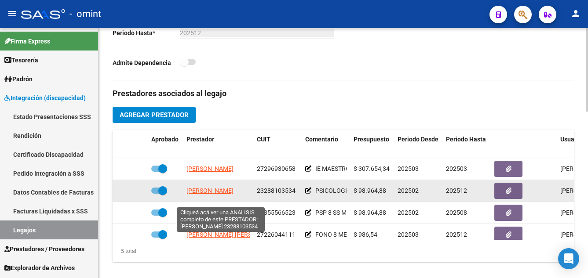
click at [201, 194] on span "LOTO ROMINA SOLEDAD" at bounding box center [209, 190] width 47 height 7
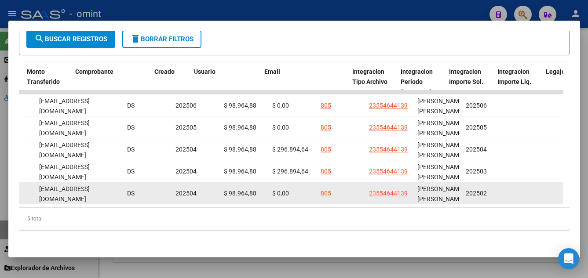
scroll to position [0, 871]
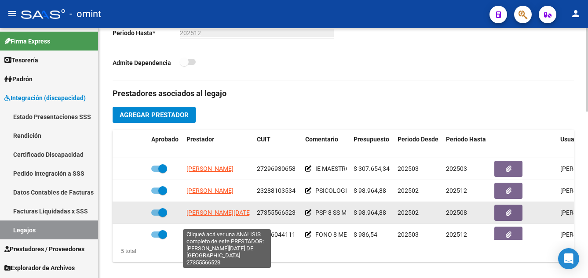
click at [219, 216] on span "RUIZ LUCIA DE LOS ANGELES" at bounding box center [253, 212] width 135 height 7
type textarea "27355566523"
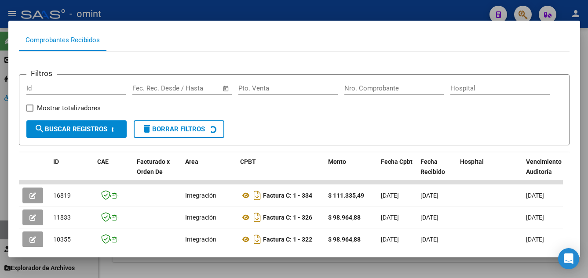
scroll to position [176, 0]
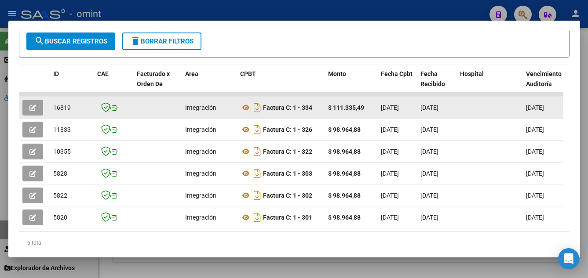
click at [35, 107] on button "button" at bounding box center [32, 108] width 21 height 16
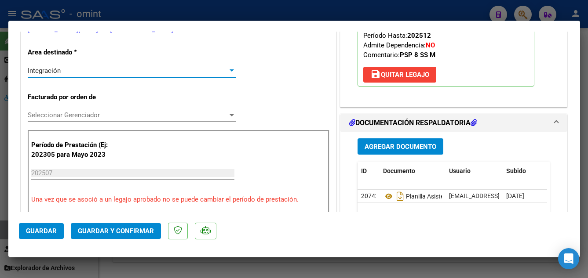
click at [78, 71] on div "Integración" at bounding box center [128, 71] width 200 height 8
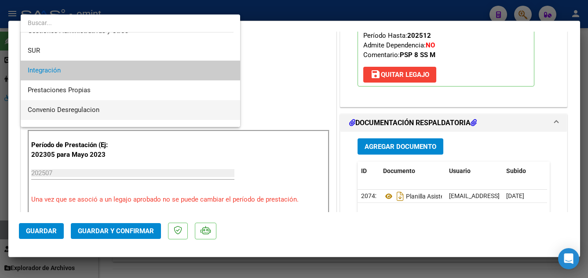
scroll to position [77, 0]
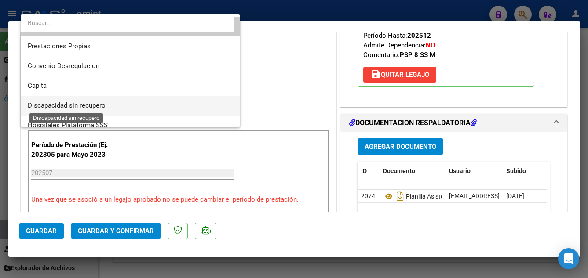
click at [100, 106] on span "Discapacidad sin recupero" at bounding box center [67, 106] width 78 height 8
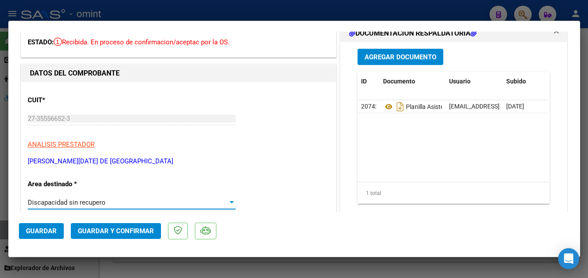
scroll to position [0, 0]
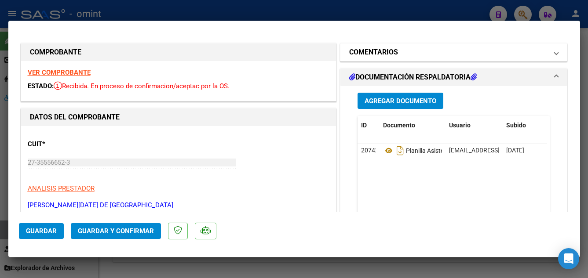
click at [434, 52] on mat-panel-title "COMENTARIOS" at bounding box center [448, 52] width 199 height 11
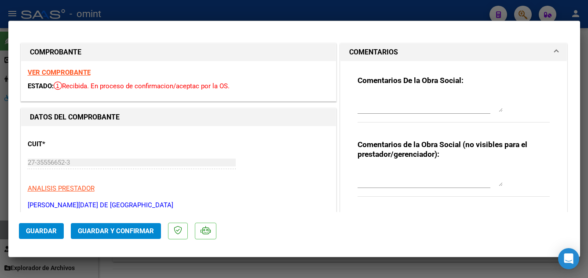
click at [387, 106] on textarea at bounding box center [430, 104] width 145 height 18
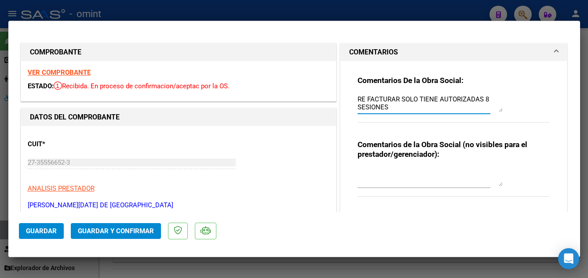
type textarea "RE FACTURAR SOLO TIENE AUTORIZADAS 8 SESIONES"
click at [270, 169] on div "CUIT * 27-35556652-3 Ingresar CUIT ANALISIS PRESTADOR RUIZ LUCIA DE LOS ANGELES…" at bounding box center [179, 171] width 302 height 77
click at [133, 231] on span "Guardar y Confirmar" at bounding box center [116, 231] width 76 height 8
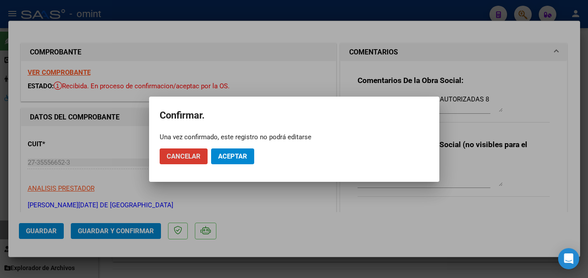
click at [231, 157] on span "Aceptar" at bounding box center [232, 157] width 29 height 8
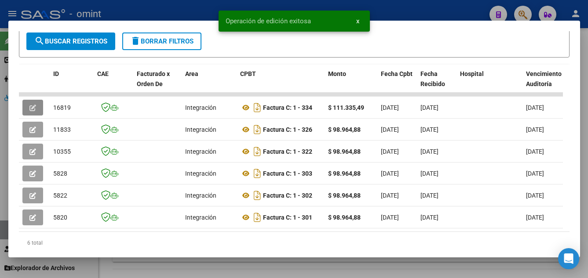
click at [237, 266] on div at bounding box center [294, 139] width 588 height 278
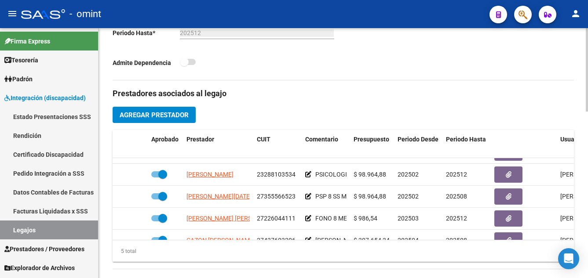
scroll to position [37, 0]
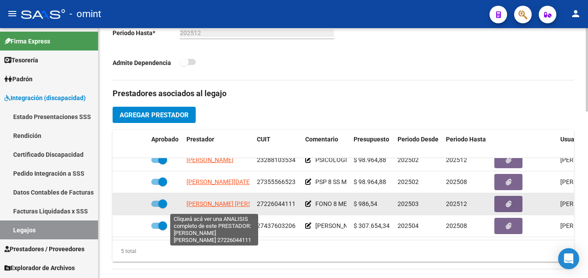
click at [217, 205] on span "ORLANDI EVE RUTH" at bounding box center [233, 204] width 95 height 7
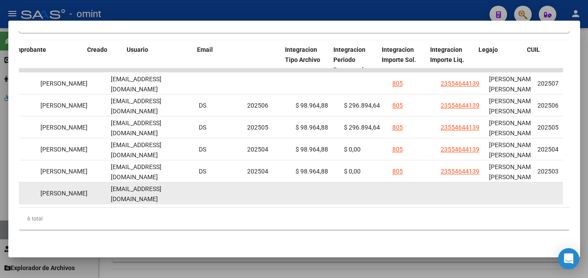
scroll to position [0, 938]
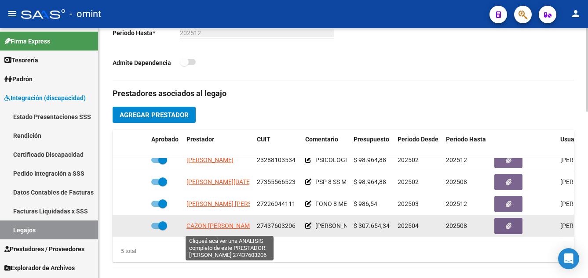
click at [215, 228] on span "CAZON [PERSON_NAME]" at bounding box center [220, 226] width 69 height 7
type textarea "27437603206"
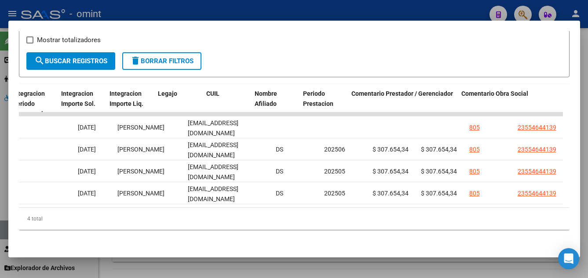
scroll to position [0, 0]
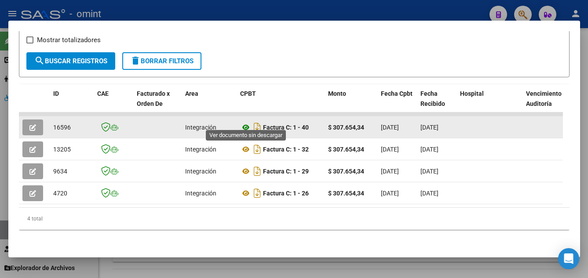
click at [247, 122] on icon at bounding box center [245, 127] width 11 height 11
click at [30, 124] on icon "button" at bounding box center [32, 127] width 7 height 7
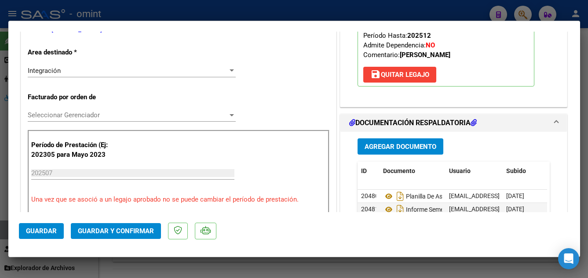
scroll to position [220, 0]
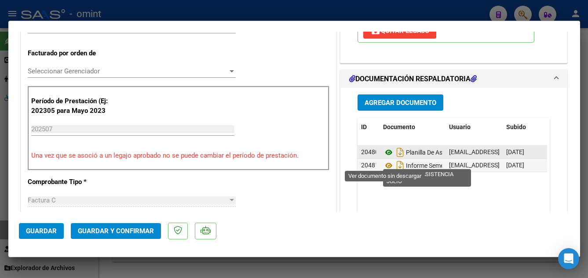
click at [383, 158] on icon at bounding box center [388, 152] width 11 height 11
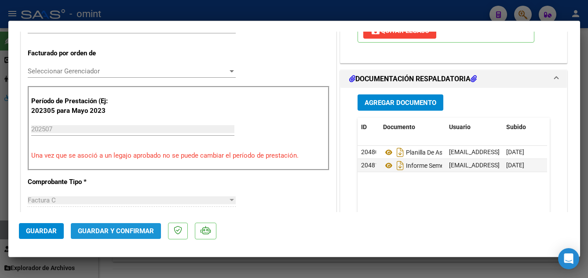
click at [125, 235] on span "Guardar y Confirmar" at bounding box center [116, 231] width 76 height 8
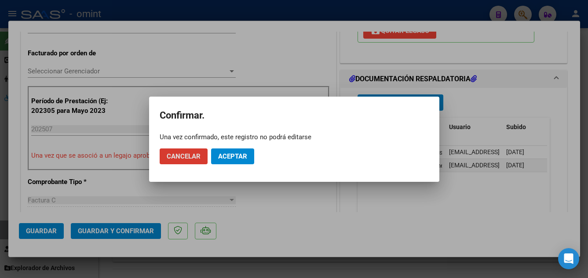
click at [237, 151] on button "Aceptar" at bounding box center [232, 157] width 43 height 16
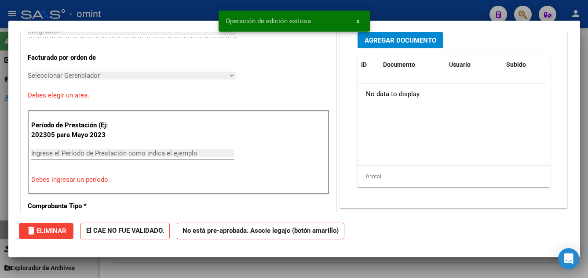
scroll to position [0, 0]
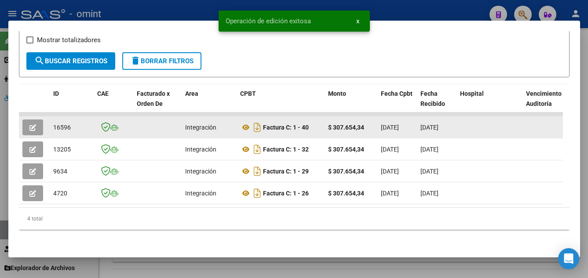
drag, startPoint x: 51, startPoint y: 122, endPoint x: 72, endPoint y: 123, distance: 20.2
click at [72, 123] on datatable-body-cell "16596" at bounding box center [72, 128] width 44 height 22
drag, startPoint x: 72, startPoint y: 123, endPoint x: 67, endPoint y: 119, distance: 6.5
copy span "16596"
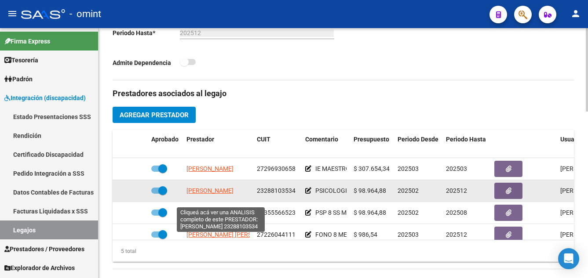
click at [230, 194] on span "LOTO ROMINA SOLEDAD" at bounding box center [209, 190] width 47 height 7
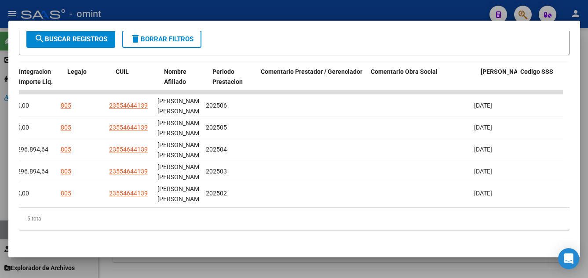
scroll to position [0, 1134]
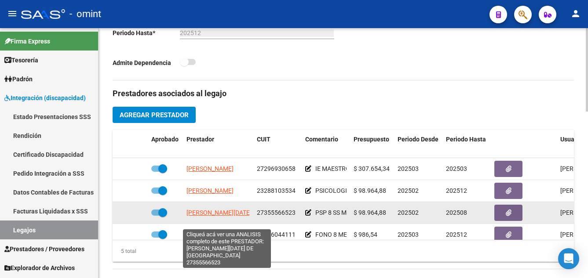
click at [224, 216] on span "RUIZ LUCIA DE LOS ANGELES" at bounding box center [253, 212] width 135 height 7
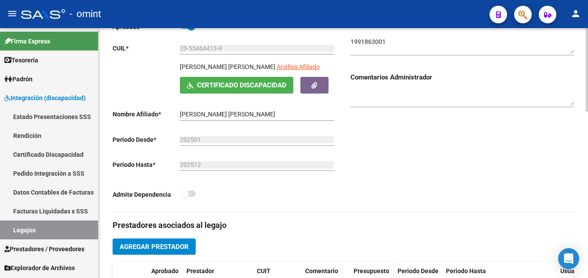
scroll to position [264, 0]
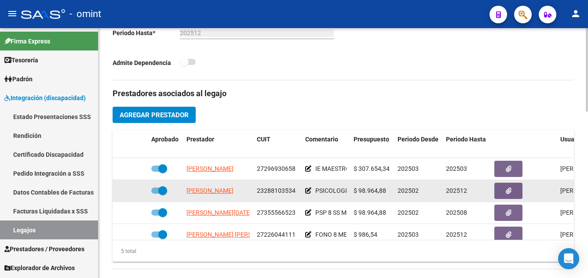
click at [222, 194] on span "LOTO ROMINA SOLEDAD" at bounding box center [209, 190] width 47 height 7
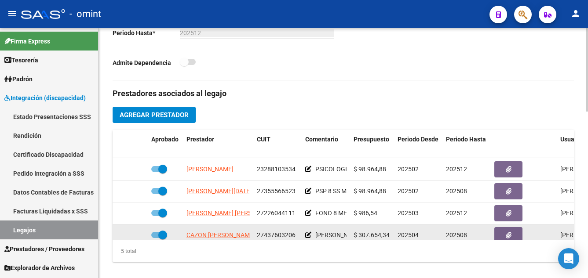
scroll to position [37, 0]
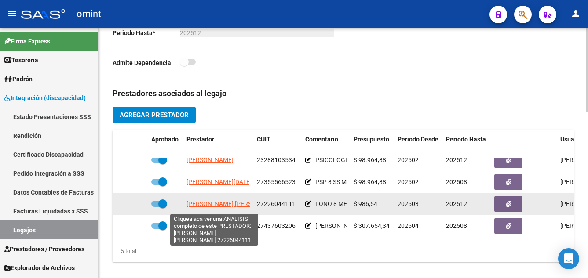
click at [213, 205] on span "ORLANDI EVE RUTH" at bounding box center [233, 204] width 95 height 7
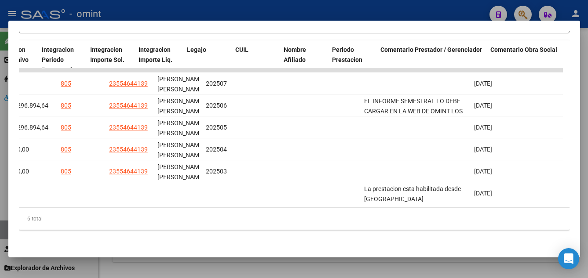
scroll to position [0, 1120]
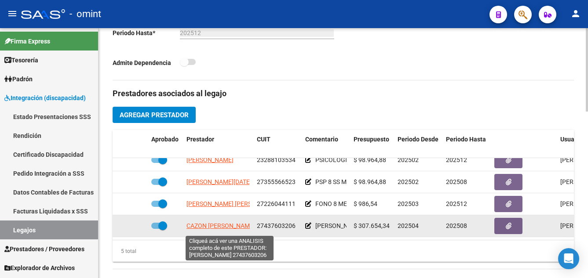
click at [237, 227] on span "CAZON [PERSON_NAME]" at bounding box center [220, 226] width 69 height 7
type textarea "27437603206"
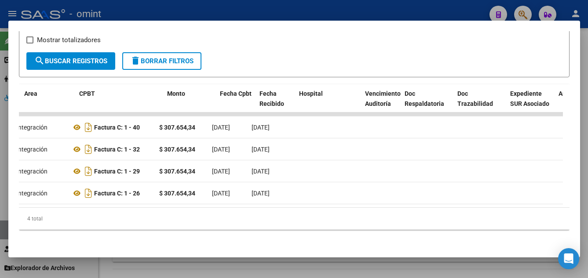
scroll to position [0, 161]
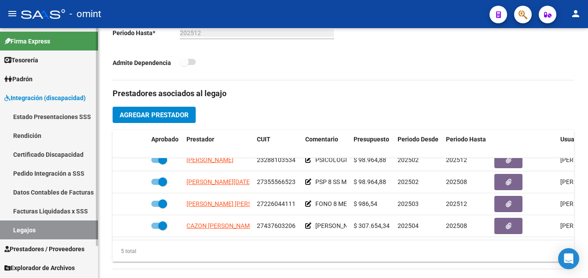
click at [55, 157] on link "Certificado Discapacidad" at bounding box center [49, 154] width 98 height 19
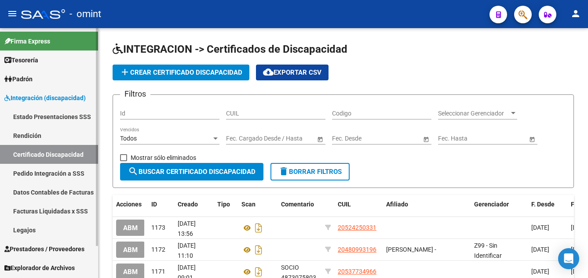
click at [40, 228] on link "Legajos" at bounding box center [49, 230] width 98 height 19
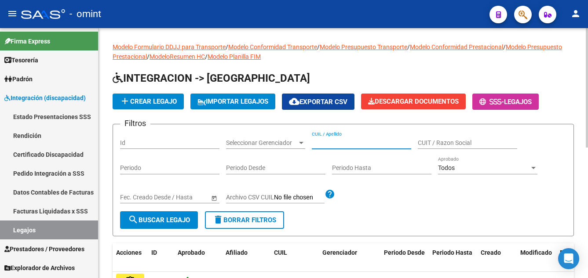
paste input "PISTOIA [PERSON_NAME]"
type input "PISTOIA [PERSON_NAME]"
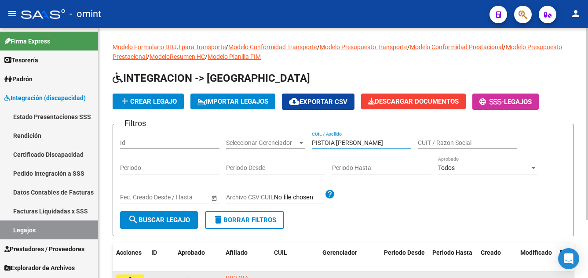
scroll to position [76, 0]
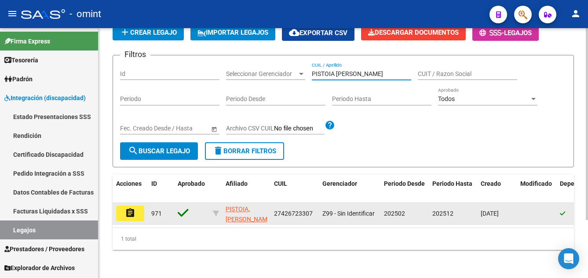
click at [120, 209] on button "assignment" at bounding box center [130, 214] width 28 height 16
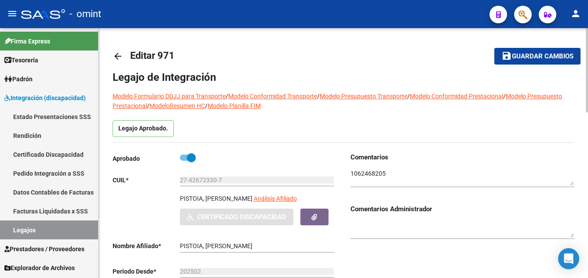
type input "PISTOIA [PERSON_NAME]"
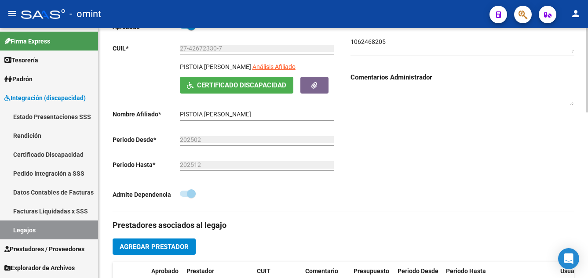
scroll to position [264, 0]
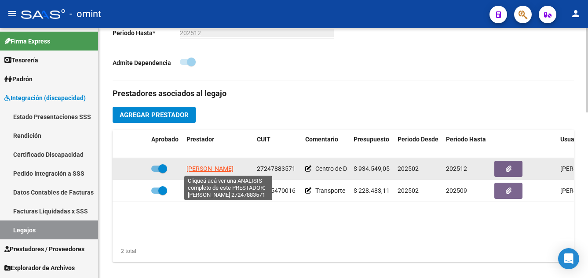
click at [234, 167] on span "[PERSON_NAME]" at bounding box center [209, 168] width 47 height 7
type textarea "27247883571"
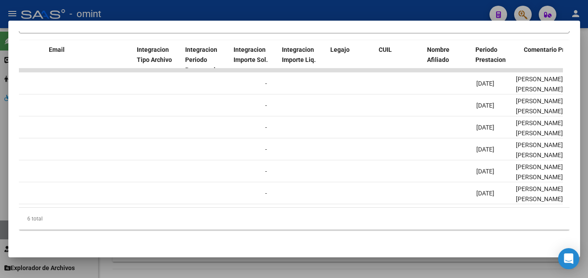
scroll to position [0, 0]
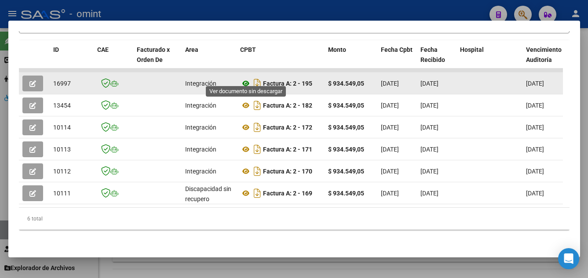
click at [246, 78] on icon at bounding box center [245, 83] width 11 height 11
click at [31, 80] on icon "button" at bounding box center [32, 83] width 7 height 7
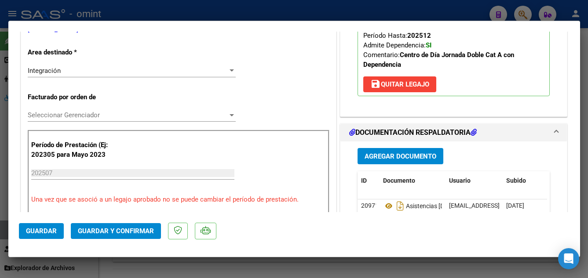
scroll to position [220, 0]
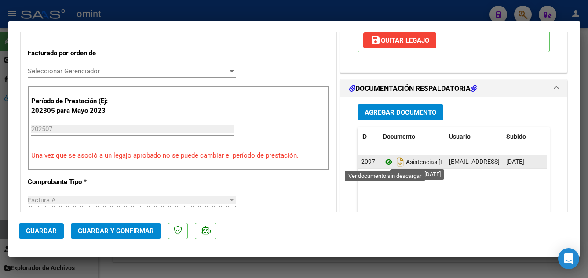
click at [386, 164] on icon at bounding box center [388, 162] width 11 height 11
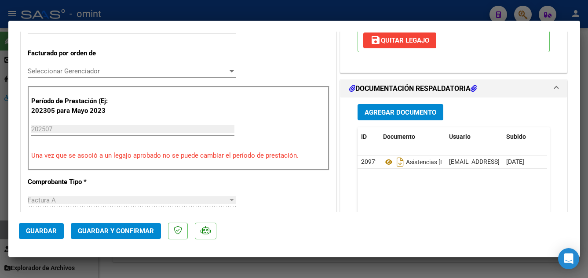
click at [137, 231] on span "Guardar y Confirmar" at bounding box center [116, 231] width 76 height 8
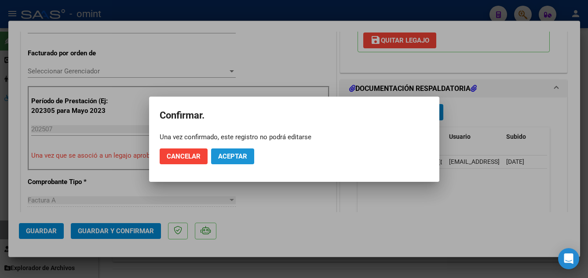
click at [240, 159] on span "Aceptar" at bounding box center [232, 157] width 29 height 8
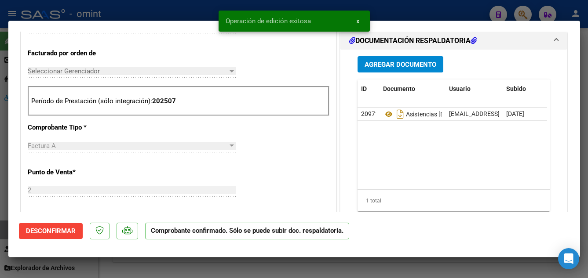
type input "$ 0,00"
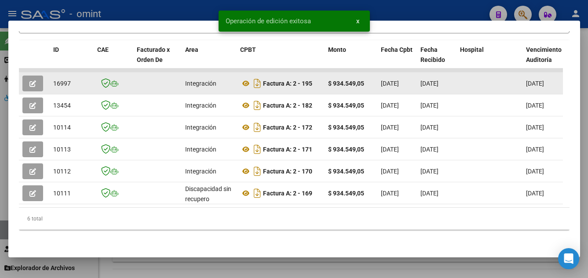
drag, startPoint x: 55, startPoint y: 77, endPoint x: 74, endPoint y: 78, distance: 19.4
click at [74, 79] on div "16997" at bounding box center [71, 84] width 37 height 10
drag, startPoint x: 74, startPoint y: 78, endPoint x: 67, endPoint y: 76, distance: 6.8
copy span "16997"
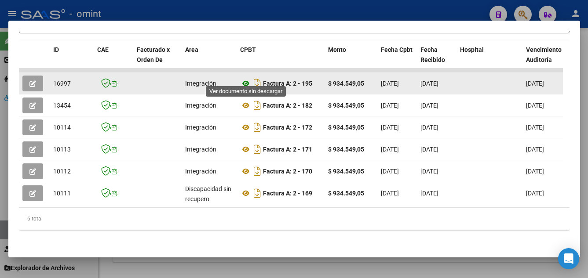
click at [243, 78] on icon at bounding box center [245, 83] width 11 height 11
click at [29, 76] on button "button" at bounding box center [32, 84] width 21 height 16
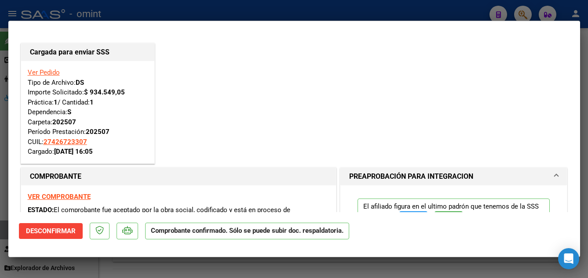
scroll to position [44, 0]
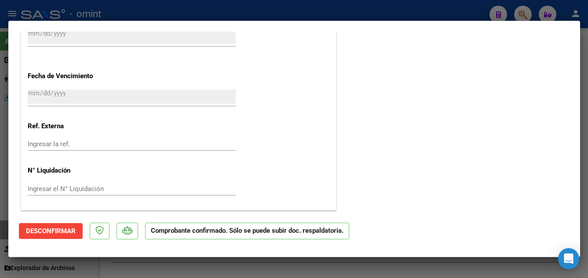
type input "$ 0,00"
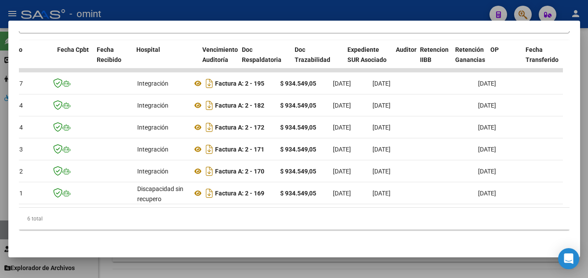
scroll to position [0, 0]
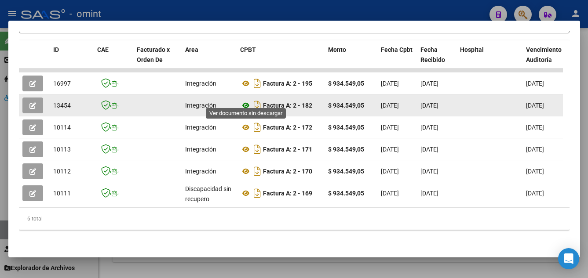
click at [244, 100] on icon at bounding box center [245, 105] width 11 height 11
click at [34, 102] on icon "button" at bounding box center [32, 105] width 7 height 7
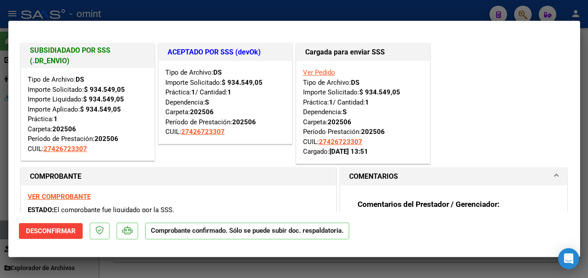
scroll to position [44, 0]
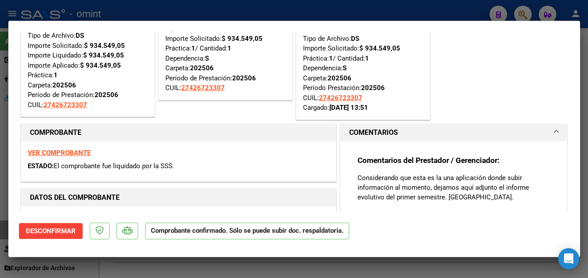
type input "$ 0,00"
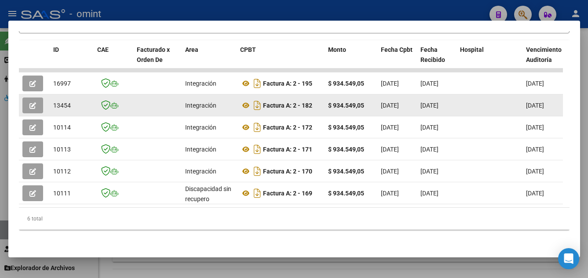
click at [59, 102] on span "13454" at bounding box center [62, 105] width 18 height 7
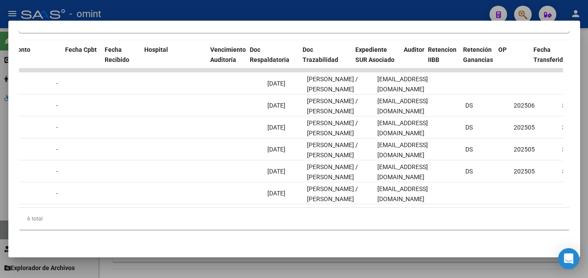
scroll to position [0, 0]
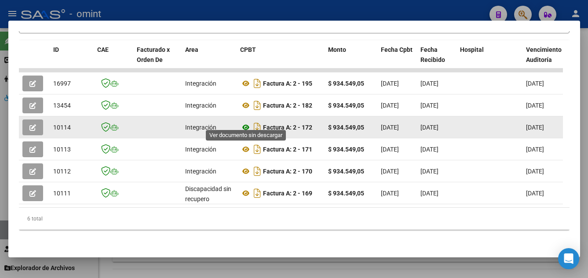
click at [246, 122] on icon at bounding box center [245, 127] width 11 height 11
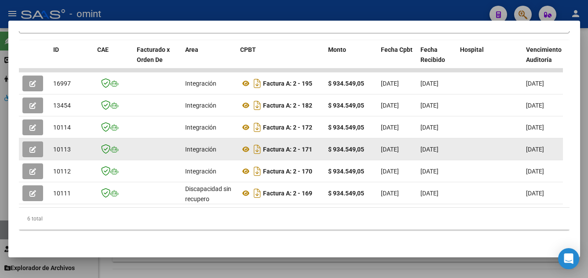
click at [30, 146] on icon "button" at bounding box center [32, 149] width 7 height 7
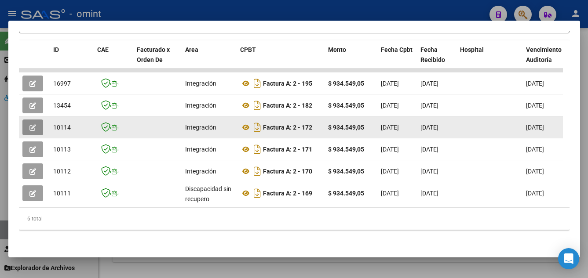
click at [30, 120] on button "button" at bounding box center [32, 128] width 21 height 16
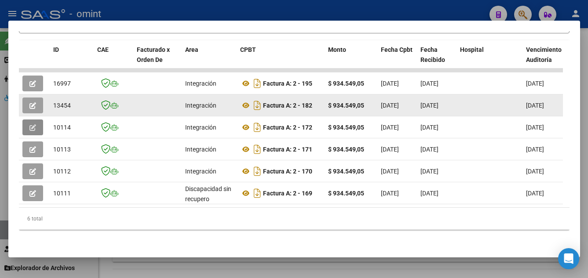
click at [33, 102] on icon "button" at bounding box center [32, 105] width 7 height 7
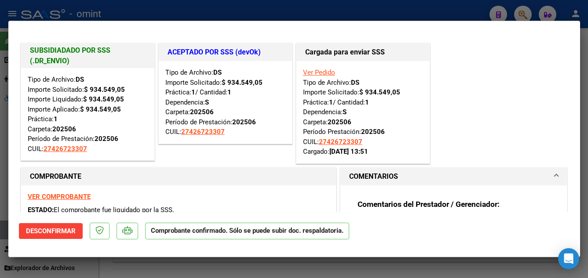
type input "$ 0,00"
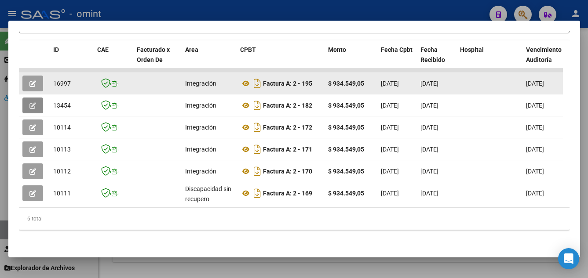
click at [37, 77] on button "button" at bounding box center [32, 84] width 21 height 16
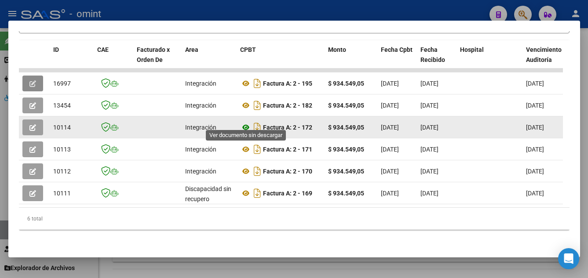
scroll to position [166, 0]
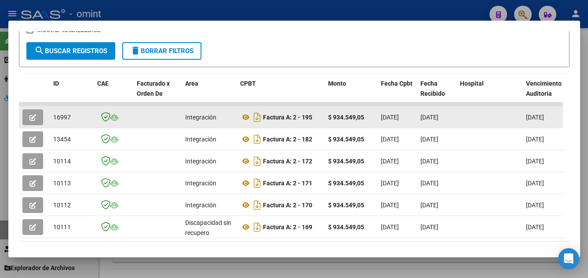
drag, startPoint x: 73, startPoint y: 120, endPoint x: 51, endPoint y: 119, distance: 22.1
click at [51, 119] on datatable-body-cell "16997" at bounding box center [72, 117] width 44 height 22
drag, startPoint x: 51, startPoint y: 119, endPoint x: 170, endPoint y: 123, distance: 118.4
click at [170, 123] on datatable-body-cell at bounding box center [157, 117] width 48 height 22
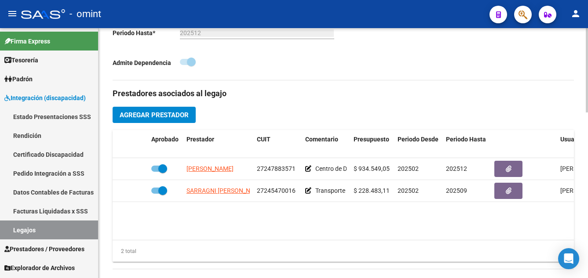
scroll to position [308, 0]
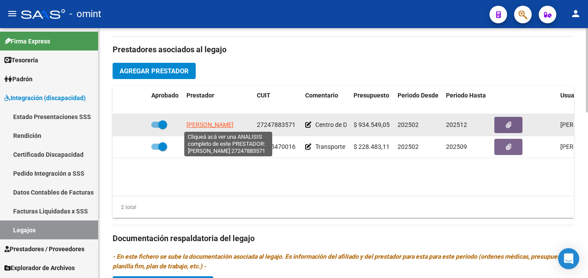
click at [234, 124] on span "[PERSON_NAME]" at bounding box center [209, 124] width 47 height 7
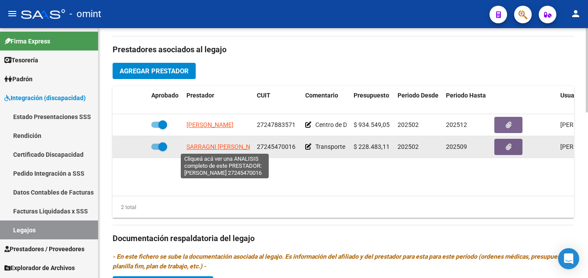
click at [235, 148] on span "SARRAGNI [PERSON_NAME]" at bounding box center [225, 146] width 78 height 7
type textarea "27245470016"
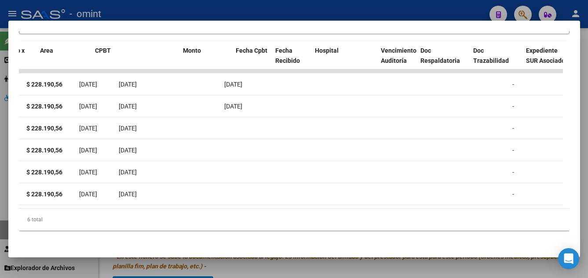
scroll to position [0, 0]
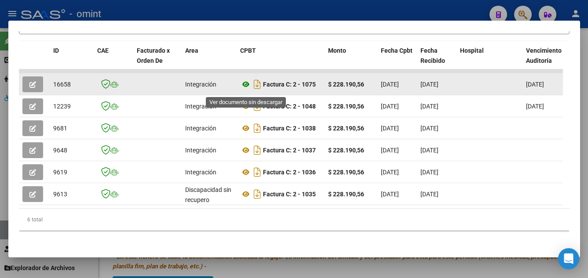
click at [243, 88] on icon at bounding box center [245, 84] width 11 height 11
click at [32, 88] on icon "button" at bounding box center [32, 84] width 7 height 7
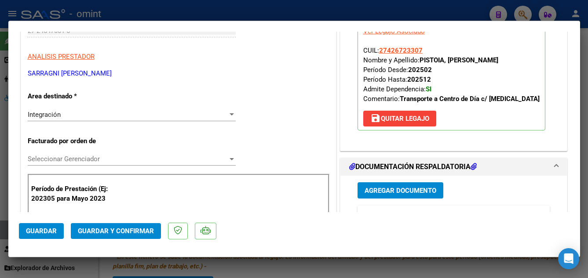
scroll to position [176, 0]
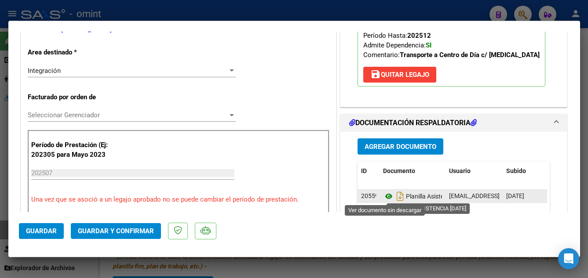
click at [384, 196] on icon at bounding box center [388, 196] width 11 height 11
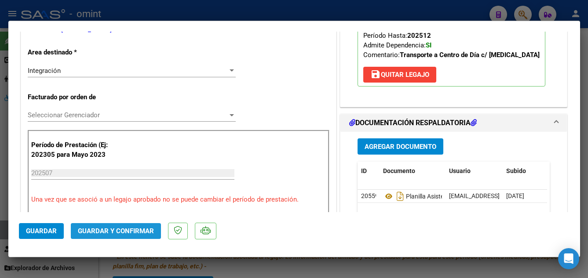
click at [139, 232] on span "Guardar y Confirmar" at bounding box center [116, 231] width 76 height 8
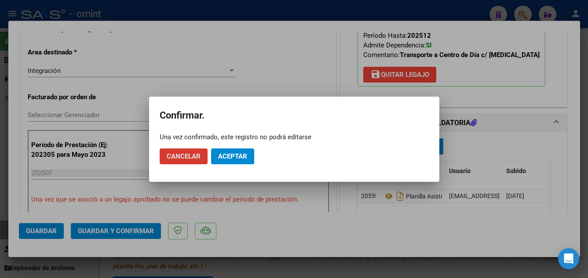
click at [240, 153] on span "Aceptar" at bounding box center [232, 157] width 29 height 8
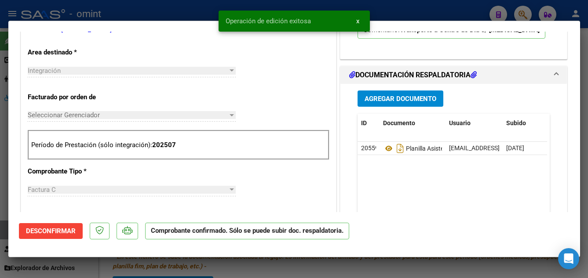
type input "$ 0,00"
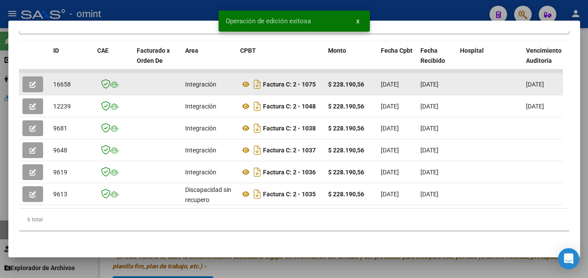
drag, startPoint x: 58, startPoint y: 89, endPoint x: 72, endPoint y: 89, distance: 14.1
click at [72, 89] on datatable-body-cell "16658" at bounding box center [72, 84] width 44 height 22
copy span "16658"
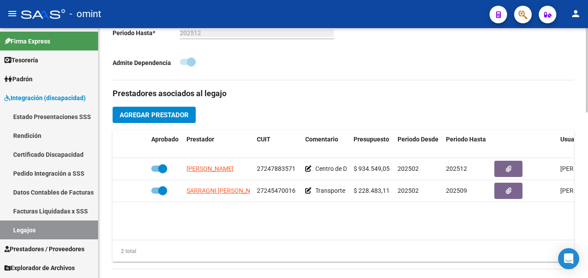
scroll to position [308, 0]
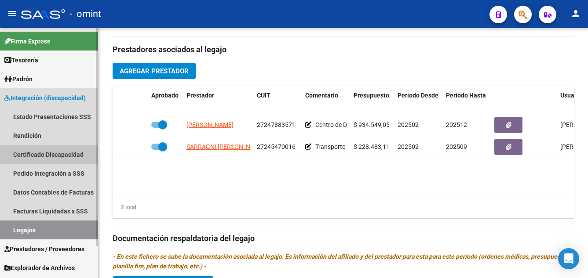
click at [59, 153] on link "Certificado Discapacidad" at bounding box center [49, 154] width 98 height 19
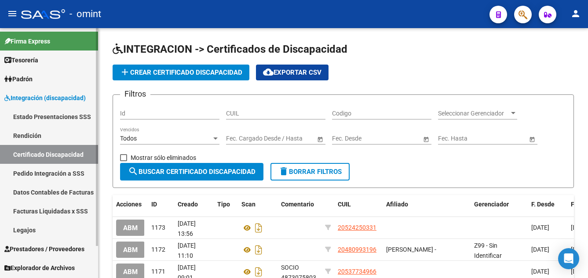
click at [41, 231] on link "Legajos" at bounding box center [49, 230] width 98 height 19
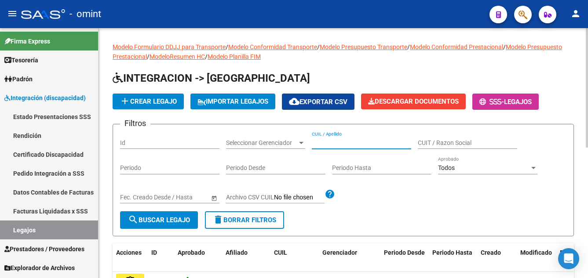
paste input "[PERSON_NAME]"
type input "[PERSON_NAME]"
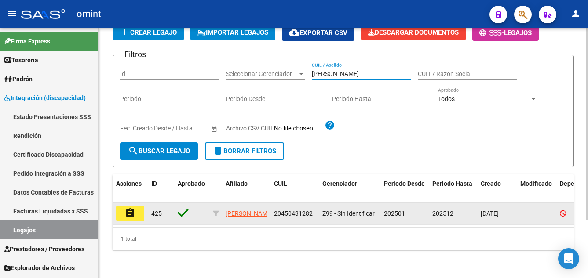
click at [134, 209] on mat-icon "assignment" at bounding box center [130, 213] width 11 height 11
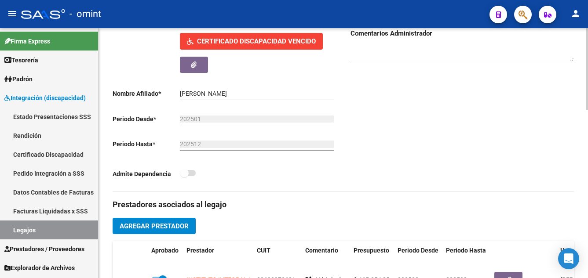
scroll to position [264, 0]
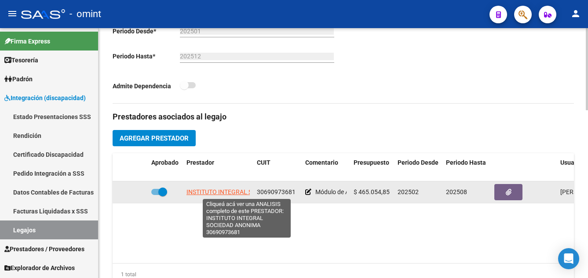
click at [243, 192] on span "INSTITUTO INTEGRAL SOCIEDAD ANONIMA" at bounding box center [246, 192] width 120 height 7
type textarea "30690973681"
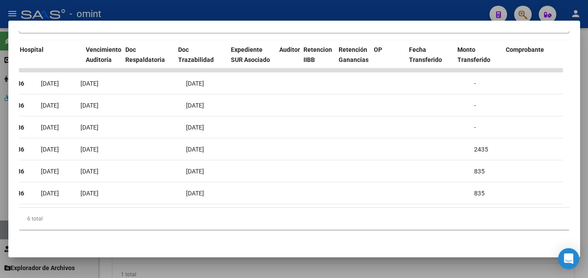
scroll to position [0, 0]
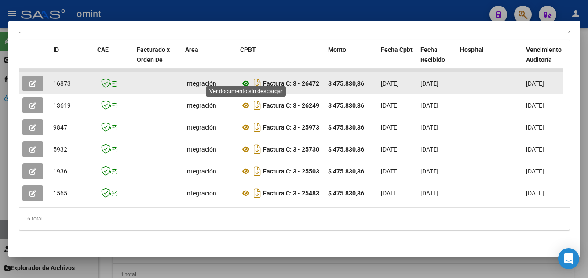
click at [247, 78] on icon at bounding box center [245, 83] width 11 height 11
click at [38, 76] on button "button" at bounding box center [32, 84] width 21 height 16
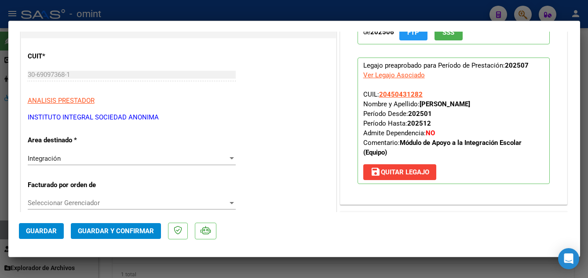
scroll to position [176, 0]
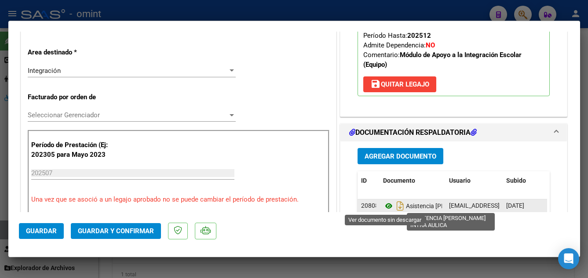
click at [388, 205] on icon at bounding box center [388, 206] width 11 height 11
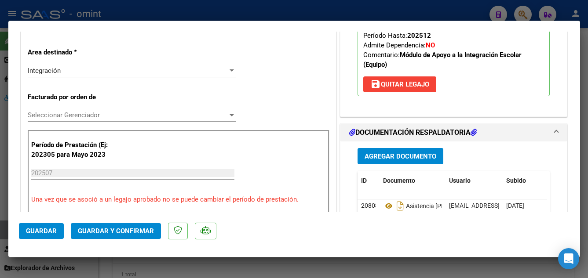
click at [133, 231] on span "Guardar y Confirmar" at bounding box center [116, 231] width 76 height 8
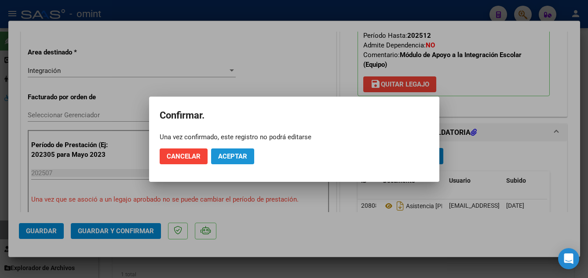
click at [243, 156] on span "Aceptar" at bounding box center [232, 157] width 29 height 8
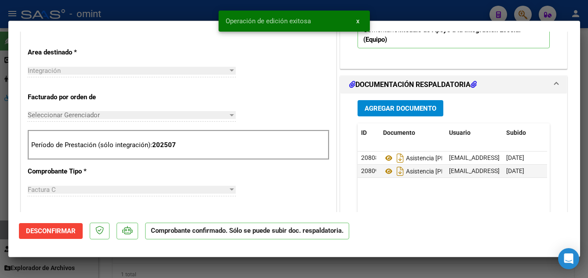
type input "$ 0,00"
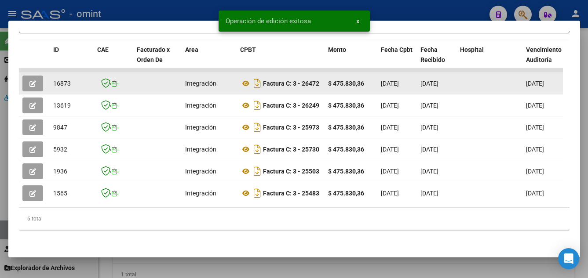
drag, startPoint x: 55, startPoint y: 77, endPoint x: 71, endPoint y: 80, distance: 17.0
click at [71, 80] on div "16873" at bounding box center [71, 84] width 37 height 10
drag, startPoint x: 71, startPoint y: 80, endPoint x: 67, endPoint y: 77, distance: 5.0
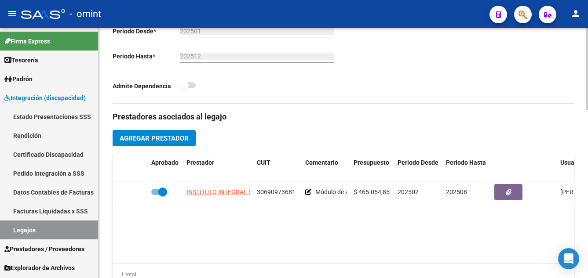
scroll to position [220, 0]
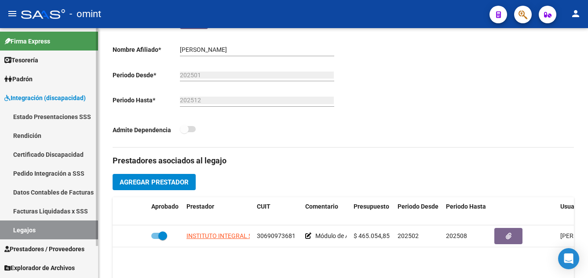
drag, startPoint x: 42, startPoint y: 154, endPoint x: 51, endPoint y: 170, distance: 18.9
click at [42, 154] on link "Certificado Discapacidad" at bounding box center [49, 154] width 98 height 19
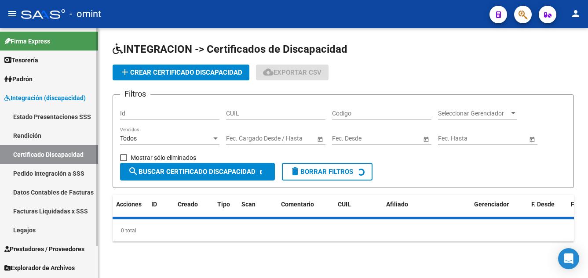
click at [29, 230] on link "Legajos" at bounding box center [49, 230] width 98 height 19
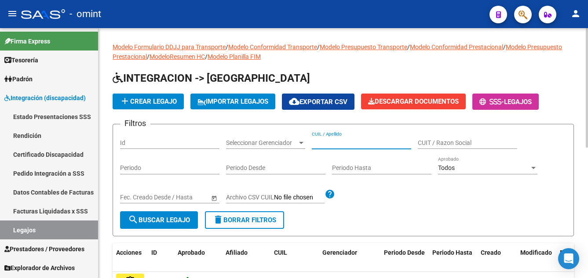
paste input "PISTOIA [PERSON_NAME]"
type input "PISTOIA [PERSON_NAME]"
drag, startPoint x: 179, startPoint y: 219, endPoint x: 196, endPoint y: 218, distance: 16.8
click at [179, 220] on span "search Buscar Legajo" at bounding box center [159, 220] width 62 height 8
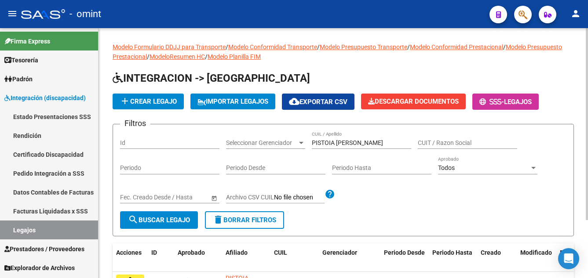
scroll to position [76, 0]
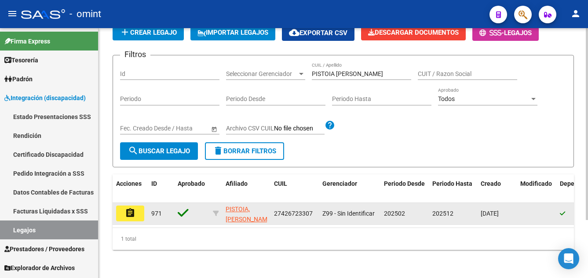
click at [139, 207] on button "assignment" at bounding box center [130, 214] width 28 height 16
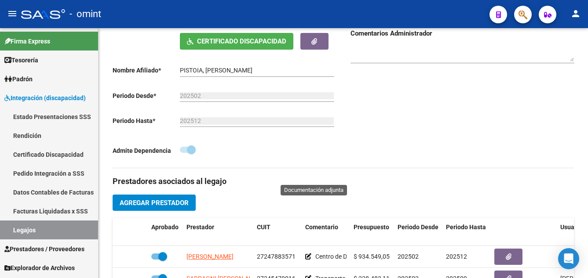
type input "PISTOIA [PERSON_NAME]"
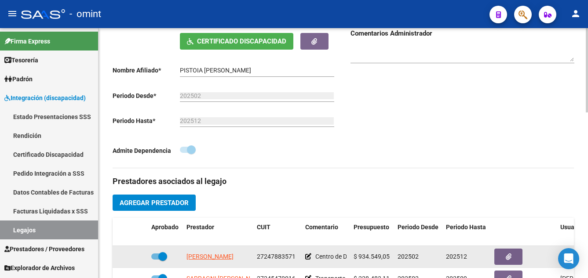
scroll to position [264, 0]
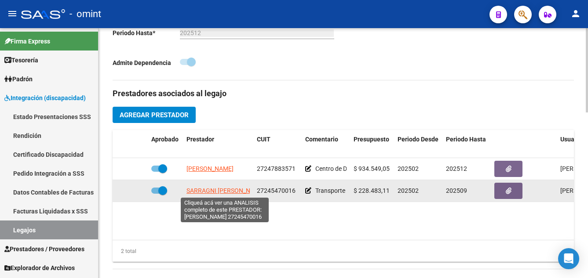
click at [223, 193] on span "SARRAGNI [PERSON_NAME]" at bounding box center [225, 190] width 78 height 7
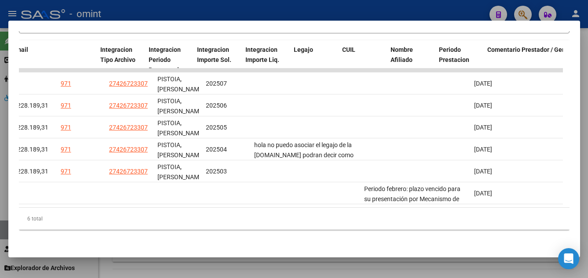
scroll to position [0, 766]
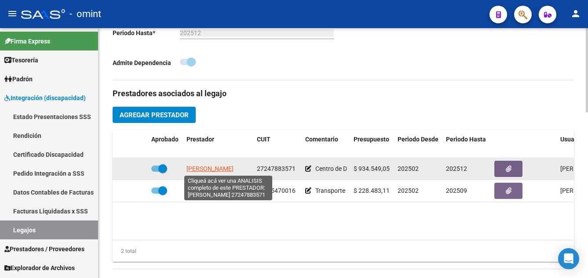
click at [207, 169] on span "[PERSON_NAME]" at bounding box center [209, 168] width 47 height 7
type textarea "27247883571"
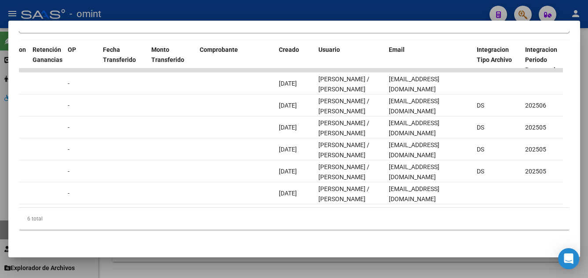
scroll to position [0, 1356]
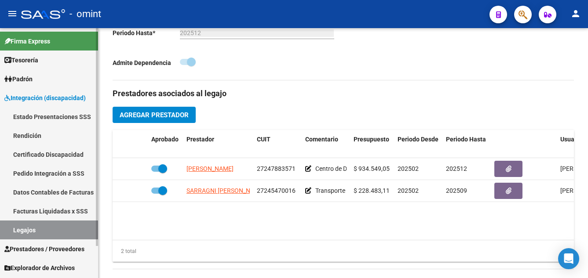
click at [59, 154] on link "Certificado Discapacidad" at bounding box center [49, 154] width 98 height 19
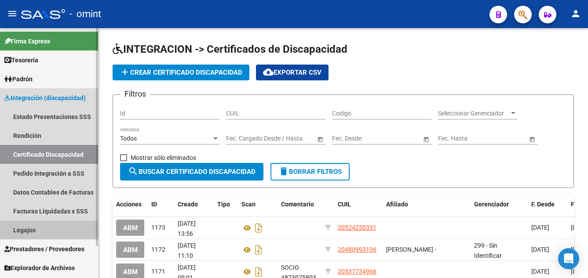
click at [51, 228] on link "Legajos" at bounding box center [49, 230] width 98 height 19
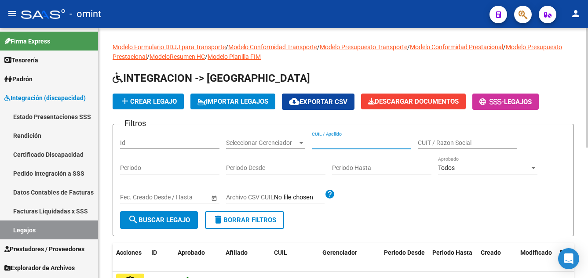
paste input "POLIMENI DONATO"
type input "POLIMENI DONATO"
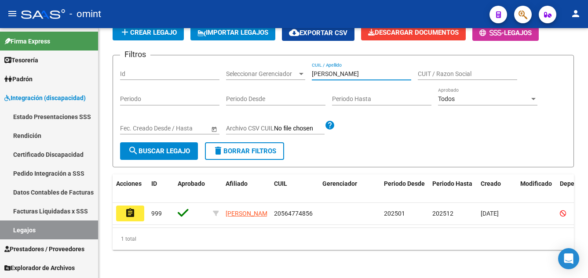
click at [120, 208] on button "assignment" at bounding box center [130, 214] width 28 height 16
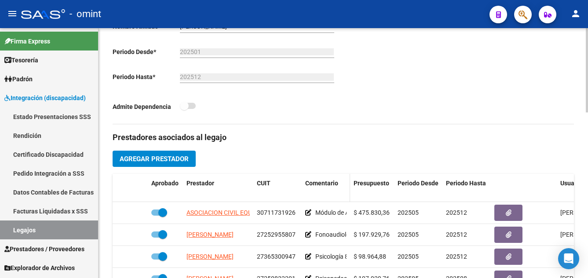
scroll to position [264, 0]
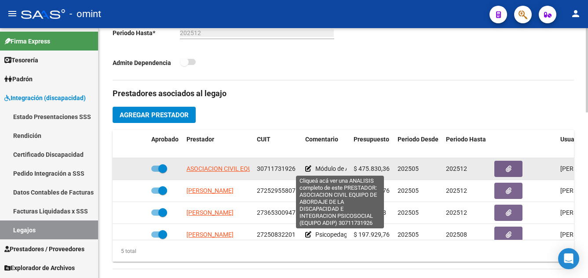
click at [226, 169] on span "ASOCIACION CIVIL EQUIPO DE ABORDAJE DE LA DISCAPACIDAD E INTEGRACION PSICOSOCIA…" at bounding box center [339, 168] width 307 height 7
type textarea "30711731926"
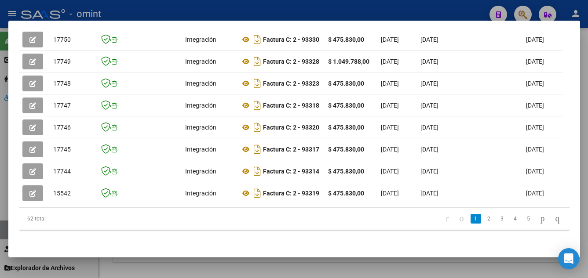
scroll to position [162, 0]
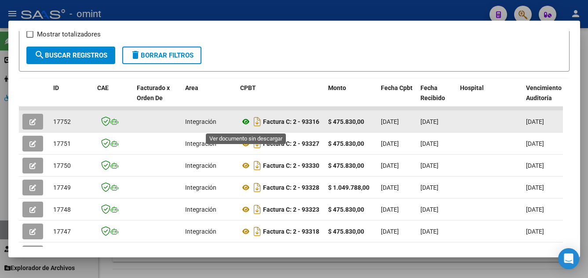
click at [246, 126] on icon at bounding box center [245, 122] width 11 height 11
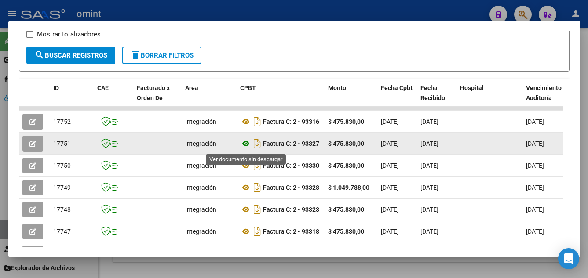
click at [245, 143] on icon at bounding box center [245, 144] width 11 height 11
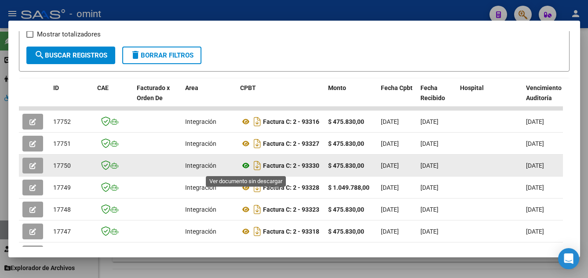
click at [244, 168] on icon at bounding box center [245, 166] width 11 height 11
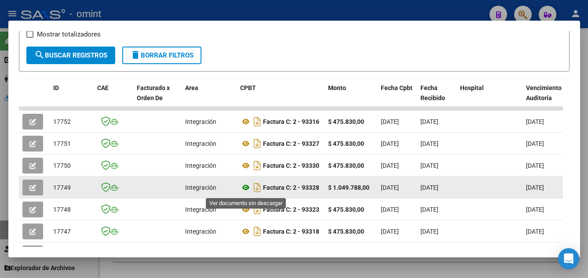
click at [246, 188] on icon at bounding box center [245, 188] width 11 height 11
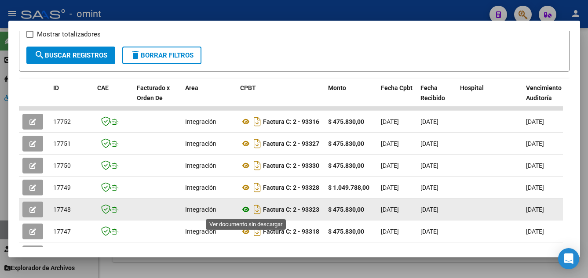
click at [246, 208] on icon at bounding box center [245, 209] width 11 height 11
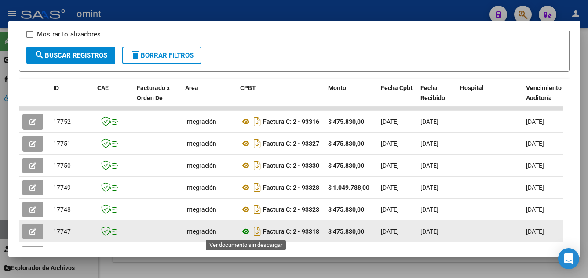
click at [245, 228] on icon at bounding box center [245, 231] width 11 height 11
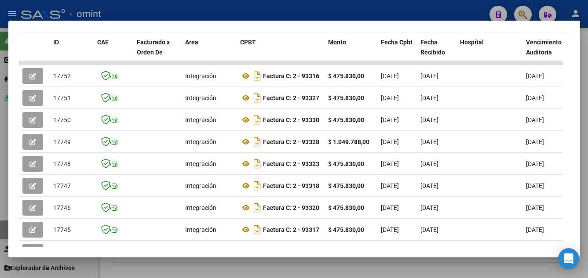
scroll to position [210, 0]
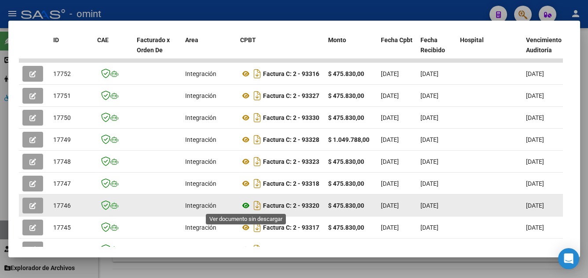
click at [247, 202] on icon at bounding box center [245, 206] width 11 height 11
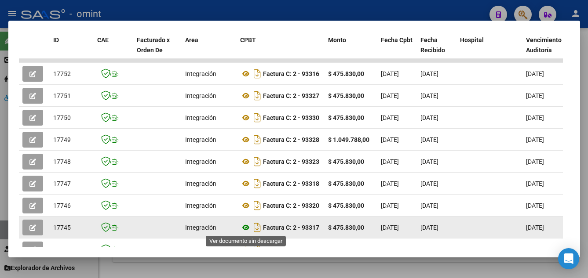
click at [247, 227] on icon at bounding box center [245, 228] width 11 height 11
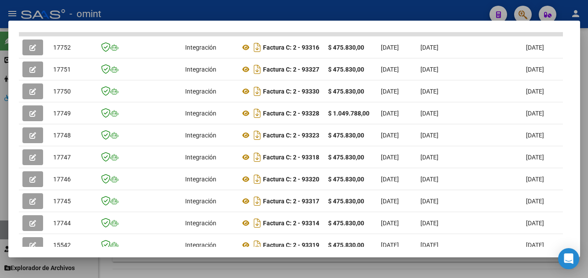
scroll to position [249, 0]
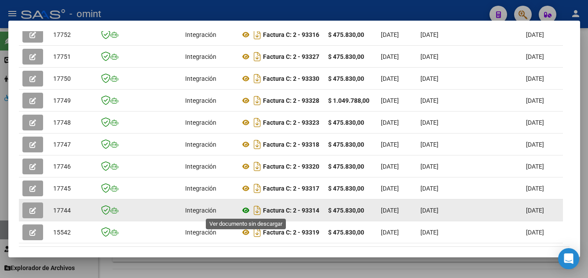
click at [245, 208] on icon at bounding box center [245, 210] width 11 height 11
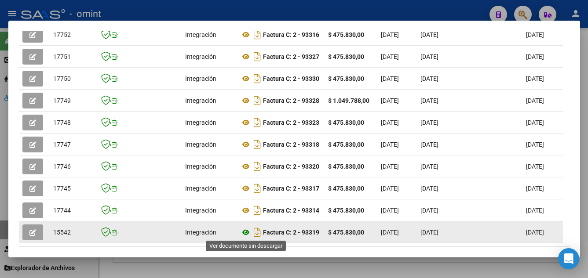
click at [247, 231] on icon at bounding box center [245, 232] width 11 height 11
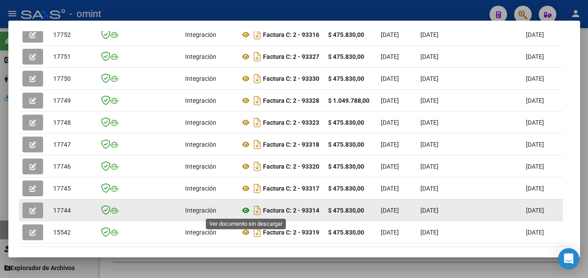
click at [243, 209] on icon at bounding box center [245, 210] width 11 height 11
click at [34, 210] on icon "button" at bounding box center [32, 211] width 7 height 7
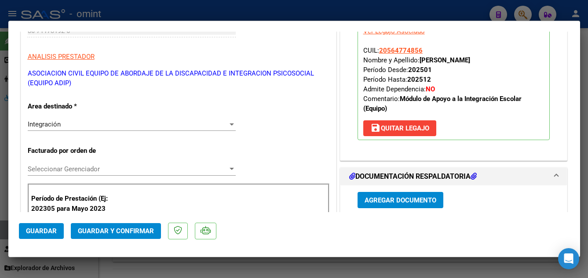
scroll to position [220, 0]
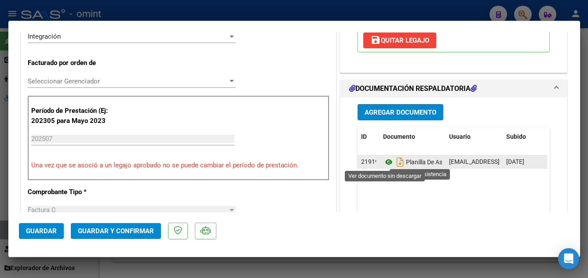
click at [386, 162] on icon at bounding box center [388, 162] width 11 height 11
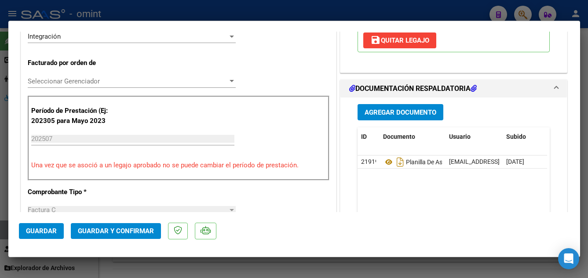
click at [146, 230] on span "Guardar y Confirmar" at bounding box center [116, 231] width 76 height 8
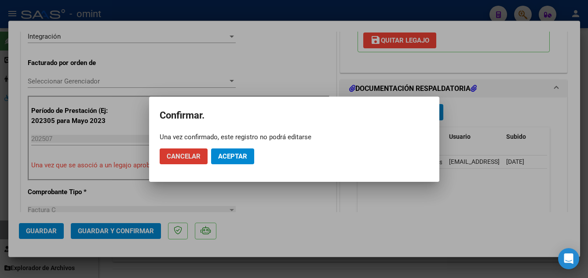
click at [233, 158] on span "Aceptar" at bounding box center [232, 157] width 29 height 8
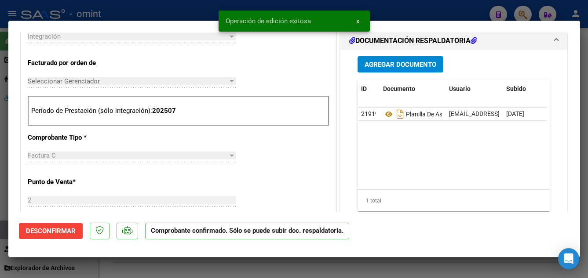
type input "$ 0,00"
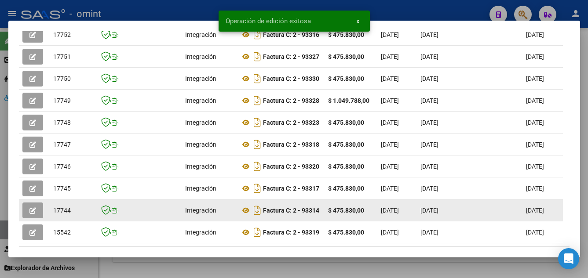
drag, startPoint x: 53, startPoint y: 209, endPoint x: 72, endPoint y: 212, distance: 19.1
click at [72, 212] on div "17744" at bounding box center [71, 211] width 37 height 10
copy span "17744"
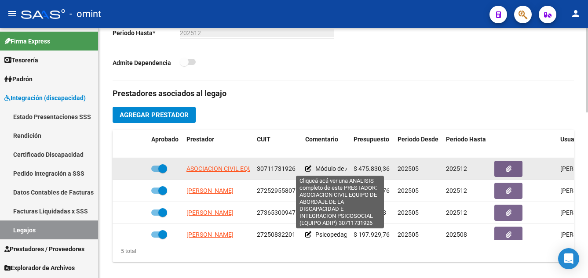
click at [229, 172] on span "ASOCIACION CIVIL EQUIPO DE ABORDAJE DE LA DISCAPACIDAD E INTEGRACION PSICOSOCIA…" at bounding box center [339, 168] width 307 height 7
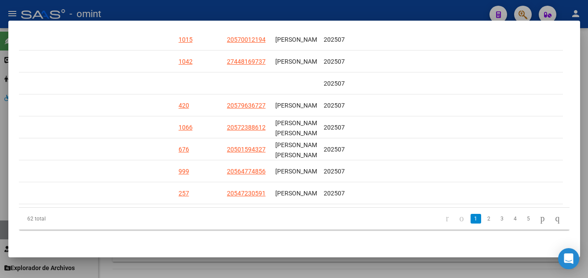
scroll to position [0, 1356]
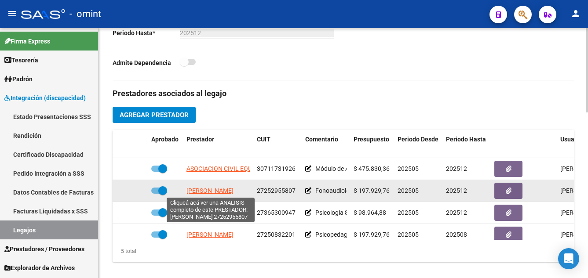
click at [224, 190] on span "MOGLIA CAROLA" at bounding box center [209, 190] width 47 height 7
type textarea "27252955807"
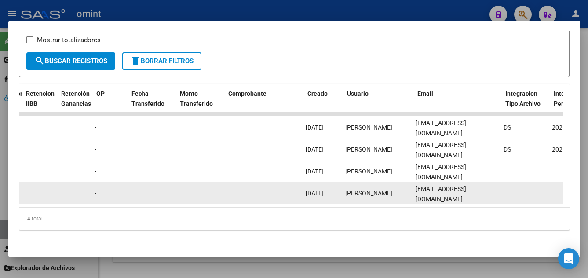
scroll to position [0, 718]
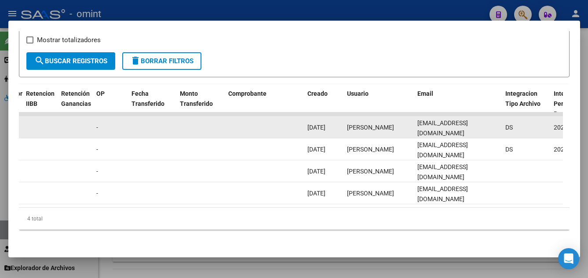
drag, startPoint x: 417, startPoint y: 121, endPoint x: 499, endPoint y: 122, distance: 81.8
click at [499, 122] on datatable-body-cell "mpsanchez@omint.com.ar" at bounding box center [458, 128] width 88 height 22
drag, startPoint x: 499, startPoint y: 122, endPoint x: 488, endPoint y: 123, distance: 11.0
copy span "mpsanchez@omint.com.ar"
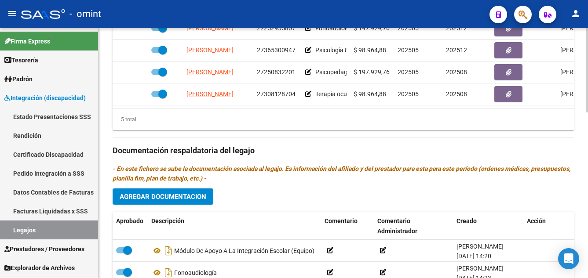
scroll to position [489, 0]
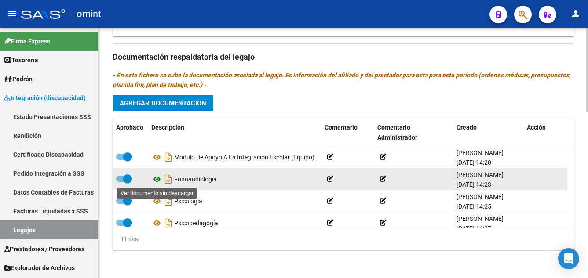
click at [160, 178] on icon at bounding box center [156, 179] width 11 height 11
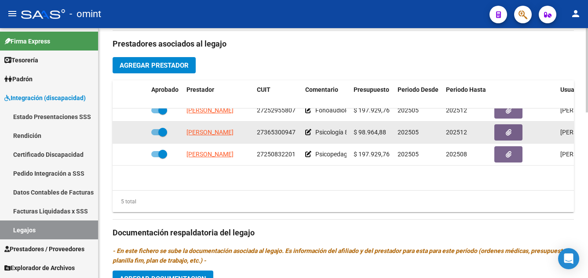
scroll to position [0, 0]
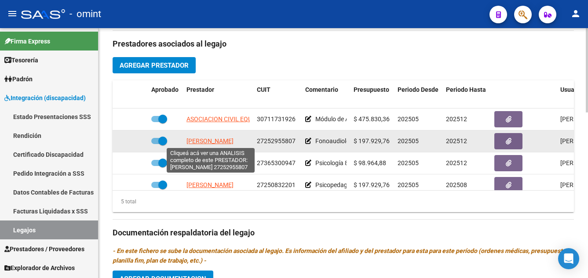
click at [214, 139] on span "MOGLIA CAROLA" at bounding box center [209, 141] width 47 height 7
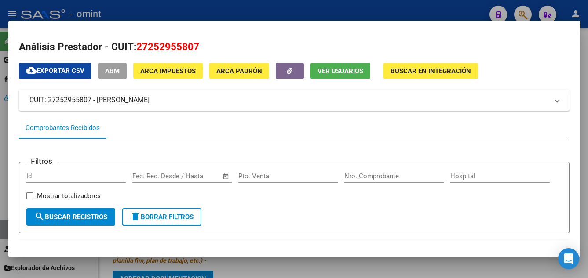
click at [336, 71] on span "Ver Usuarios" at bounding box center [341, 71] width 46 height 8
drag, startPoint x: 47, startPoint y: 100, endPoint x: 91, endPoint y: 102, distance: 43.6
click at [91, 102] on mat-panel-title "CUIT: 27252955807 - MOGLIA CAROLA" at bounding box center [288, 100] width 519 height 11
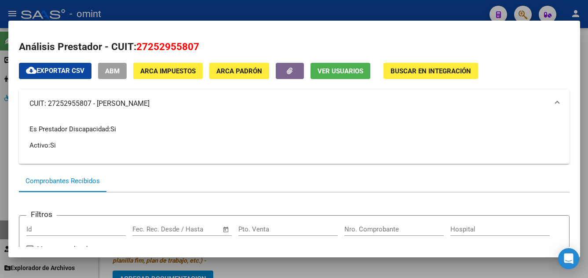
drag, startPoint x: 91, startPoint y: 102, endPoint x: 85, endPoint y: 100, distance: 6.0
copy mat-panel-title "27252955807"
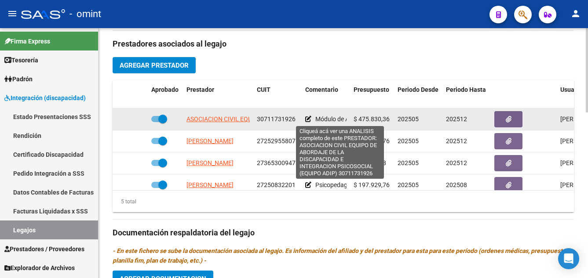
click at [217, 120] on span "ASOCIACION CIVIL EQUIPO DE ABORDAJE DE LA DISCAPACIDAD E INTEGRACION PSICOSOCIA…" at bounding box center [339, 119] width 307 height 7
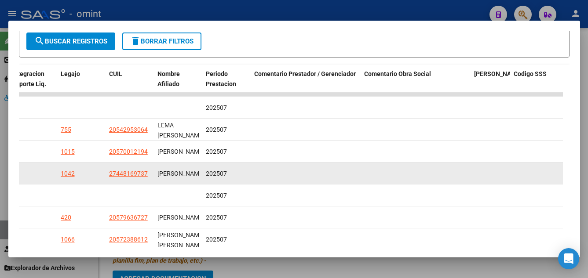
scroll to position [294, 0]
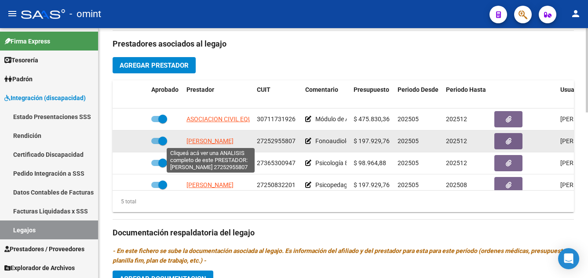
click at [216, 141] on span "MOGLIA CAROLA" at bounding box center [209, 141] width 47 height 7
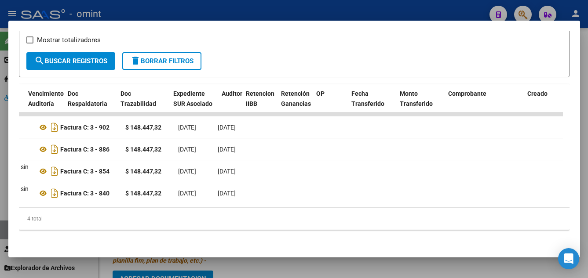
scroll to position [0, 0]
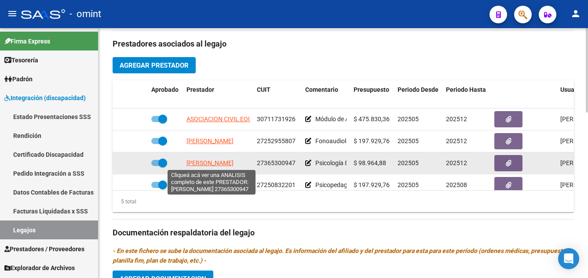
click at [199, 163] on span "LEROY CAROLINA" at bounding box center [209, 163] width 47 height 7
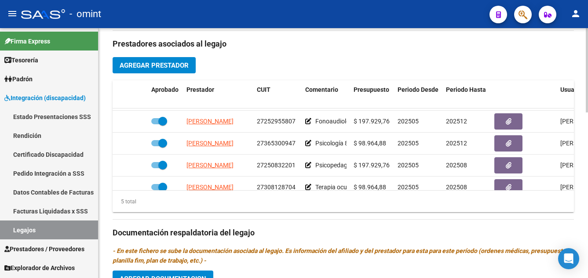
scroll to position [22, 0]
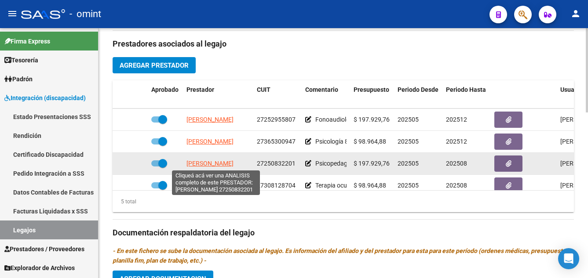
click at [234, 164] on span "MAZZOTTA MARIELA" at bounding box center [209, 163] width 47 height 7
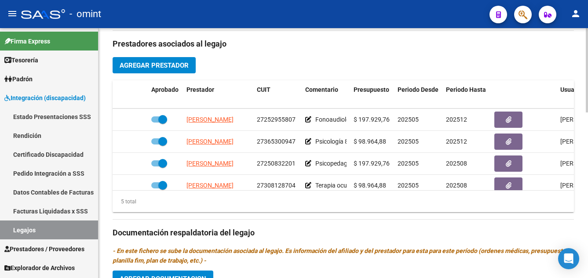
scroll to position [37, 0]
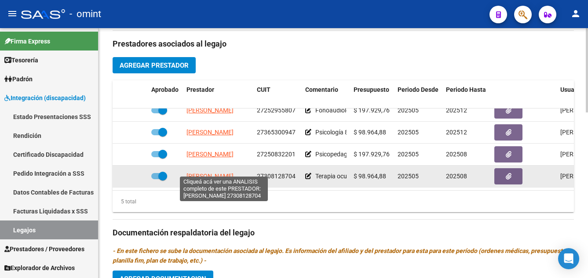
click at [234, 173] on span "ROJAS SILVEYRA ROSARIO" at bounding box center [209, 176] width 47 height 7
type textarea "27308128704"
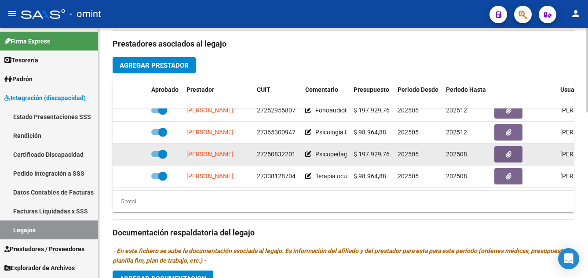
scroll to position [0, 0]
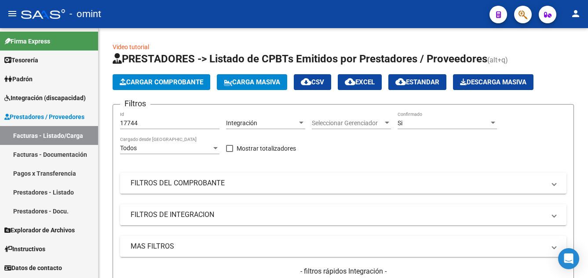
scroll to position [187, 0]
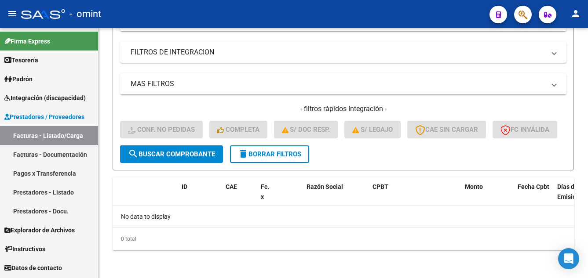
click at [41, 98] on span "Integración (discapacidad)" at bounding box center [44, 98] width 81 height 10
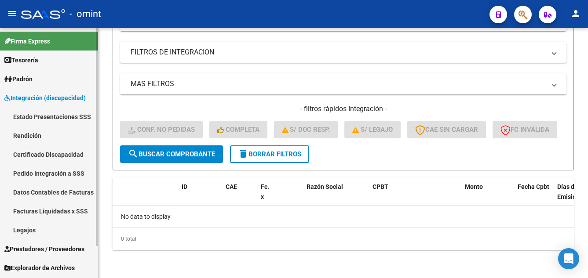
scroll to position [37, 0]
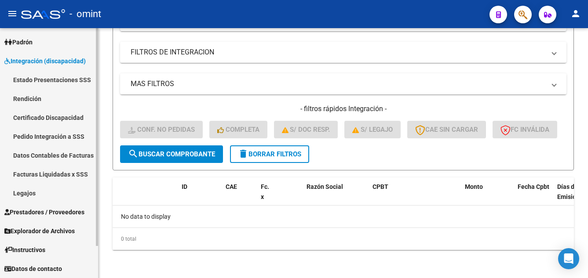
click at [58, 172] on link "Facturas Liquidadas x SSS" at bounding box center [49, 174] width 98 height 19
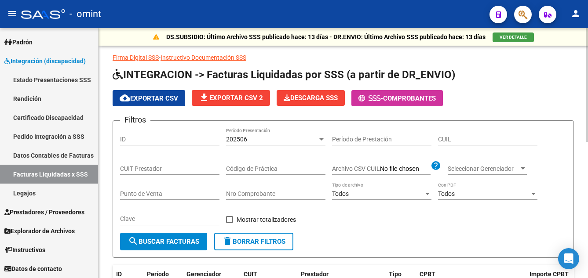
click at [283, 143] on div "202506 Período Presentación" at bounding box center [275, 137] width 99 height 18
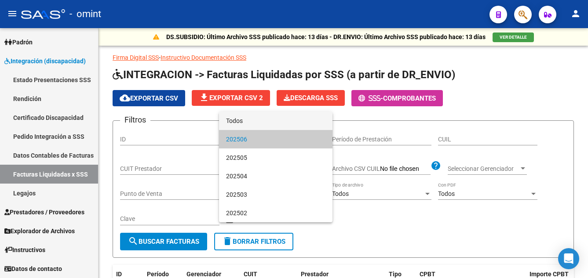
click at [274, 124] on span "Todos" at bounding box center [275, 121] width 99 height 18
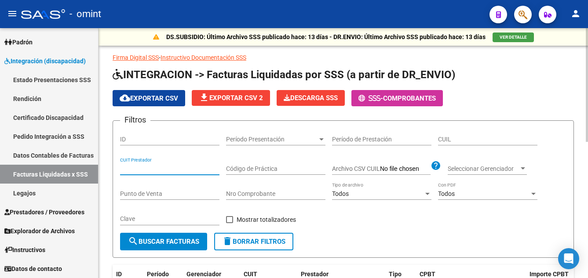
paste input "27-25295580-7"
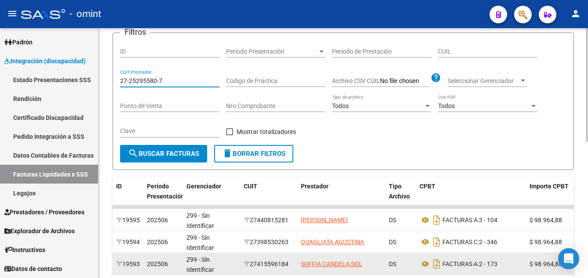
scroll to position [132, 0]
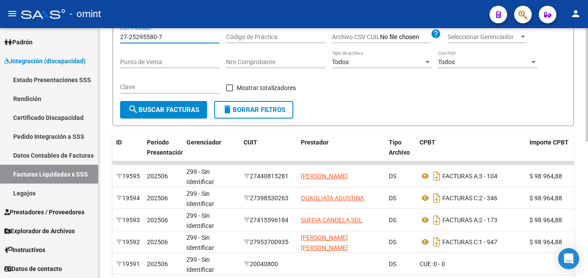
type input "27-25295580-7"
click at [190, 103] on button "search Buscar Facturas" at bounding box center [163, 110] width 87 height 18
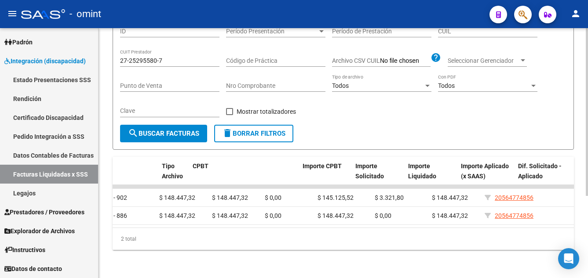
scroll to position [0, 528]
